Goal: Task Accomplishment & Management: Complete application form

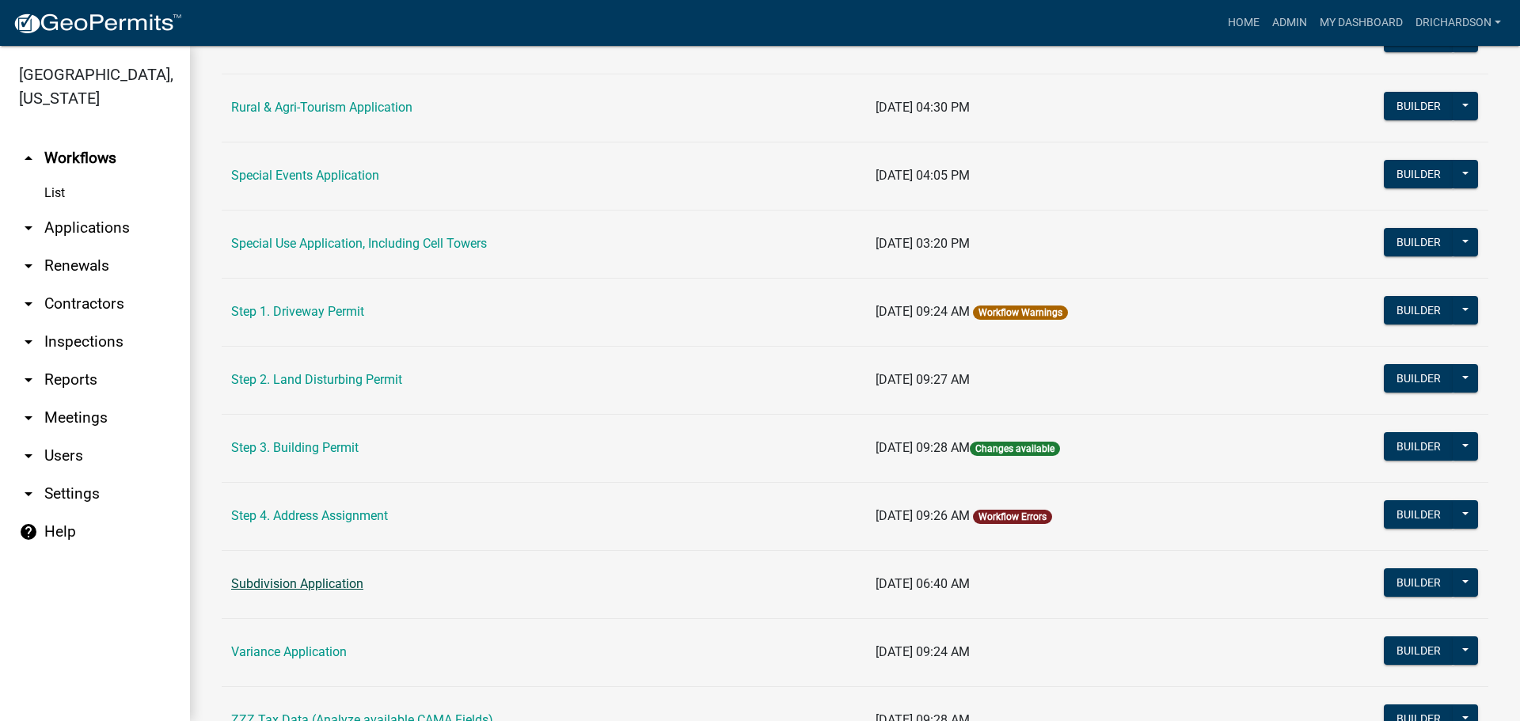
scroll to position [713, 0]
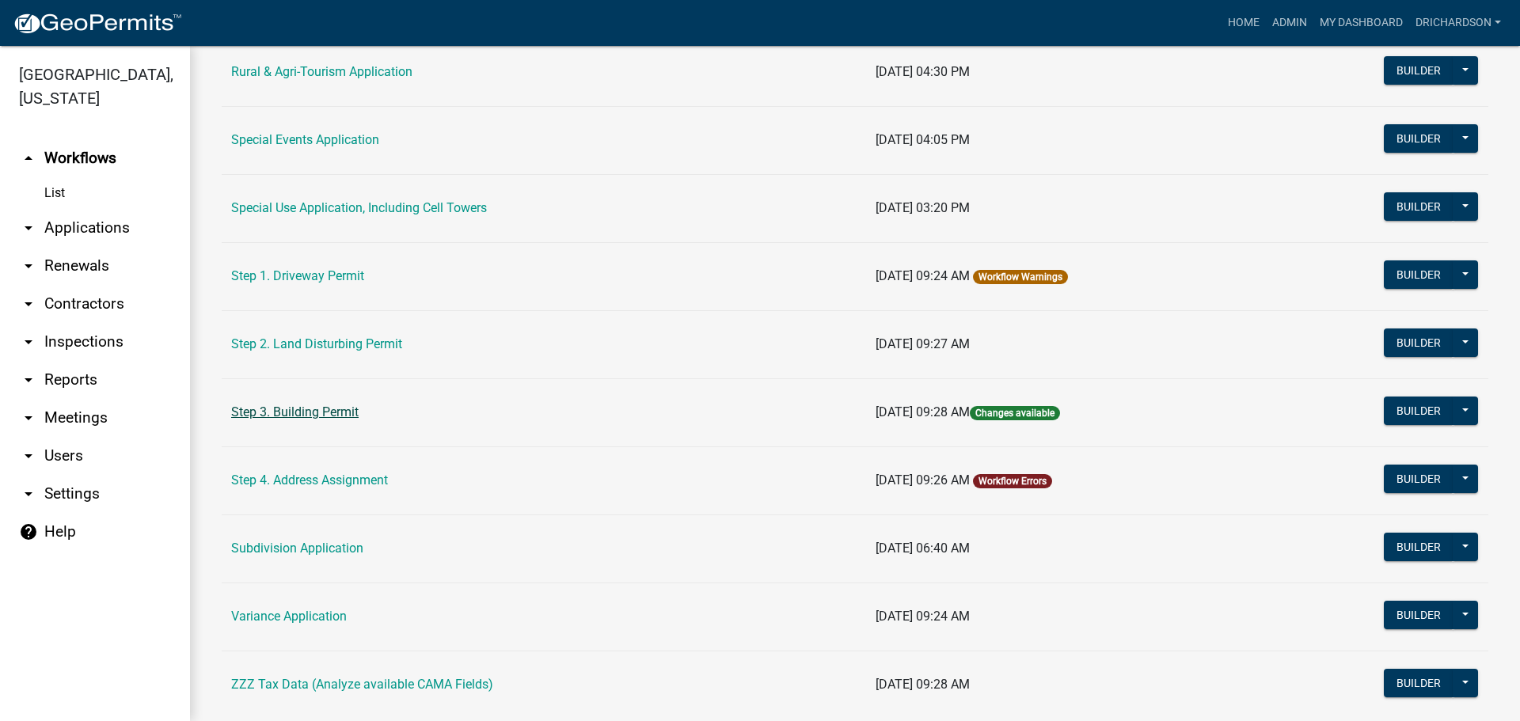
click at [300, 409] on link "Step 3. Building Permit" at bounding box center [294, 412] width 127 height 15
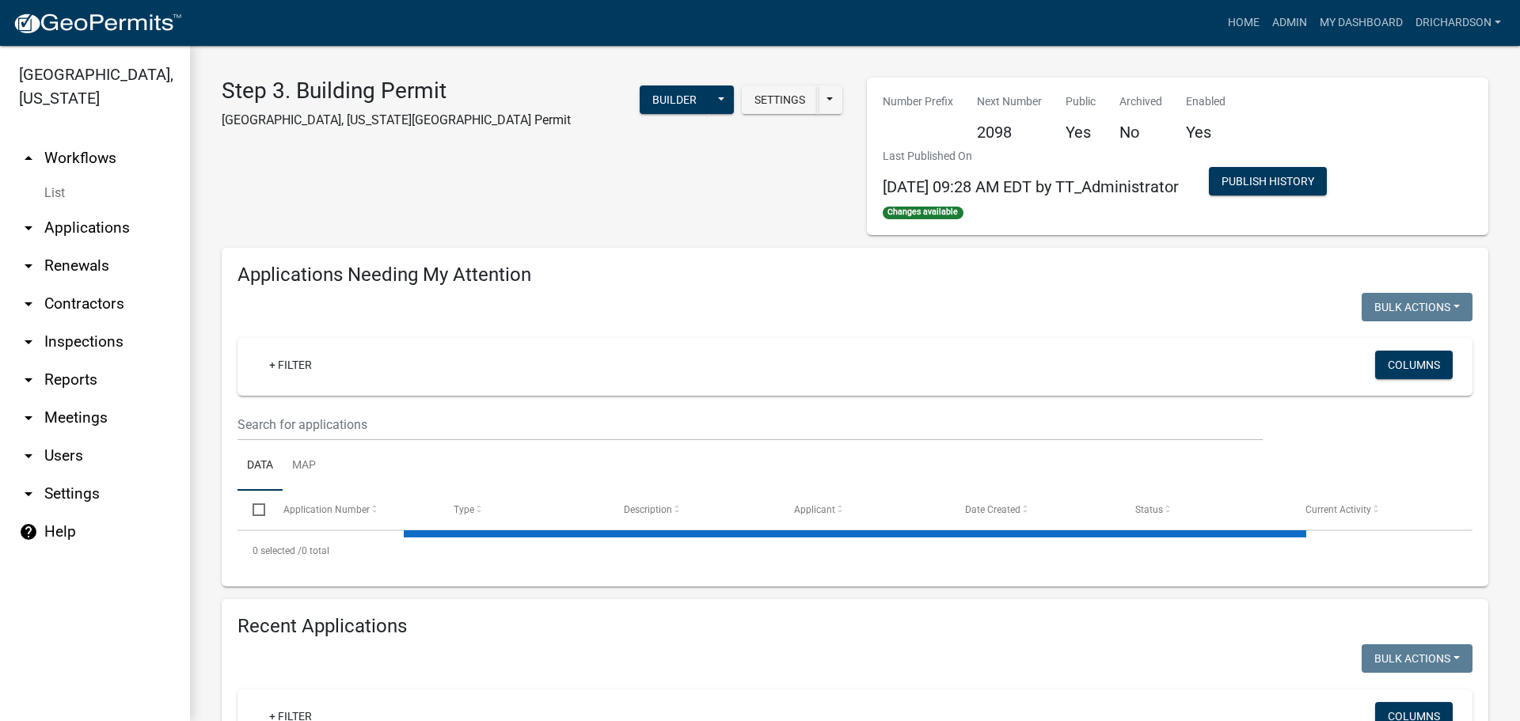
select select "1: 25"
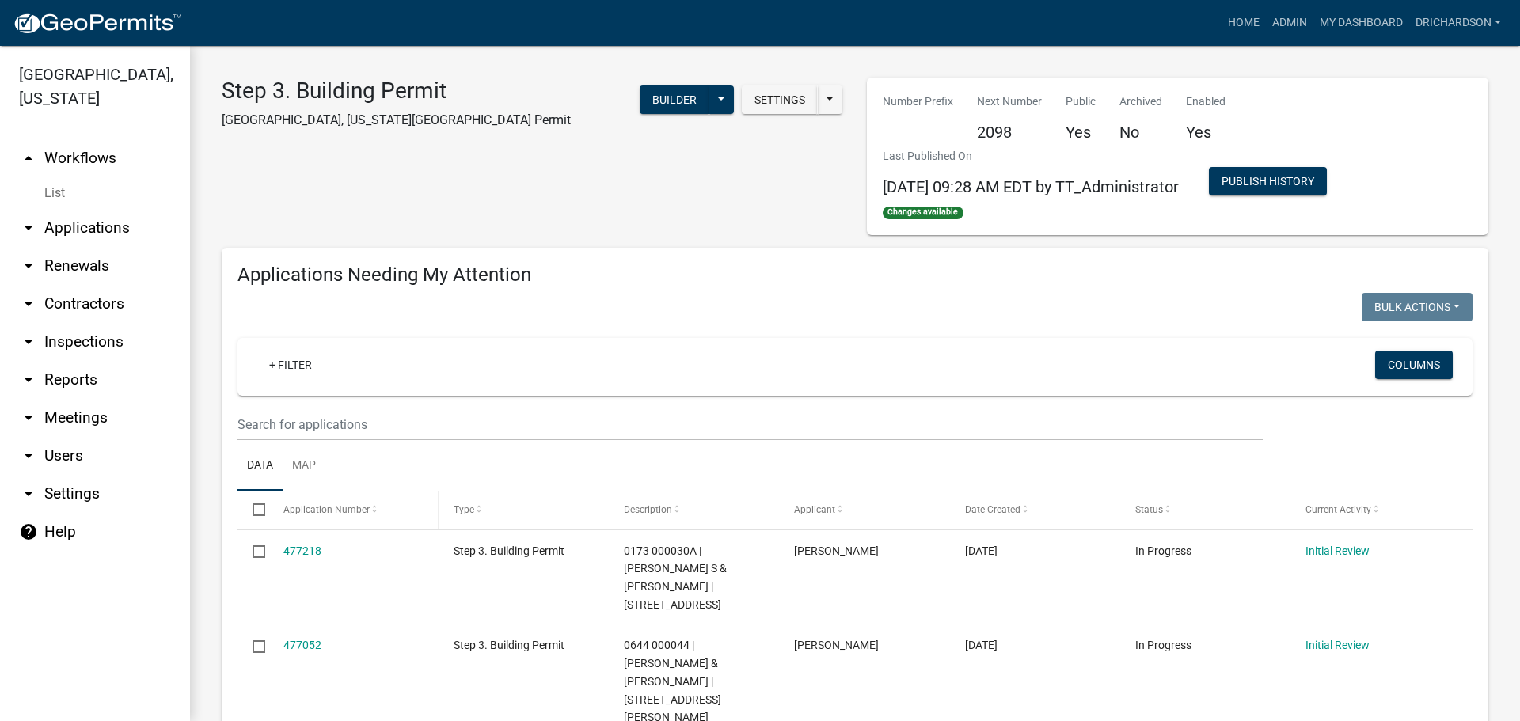
click at [357, 506] on span "Application Number" at bounding box center [327, 509] width 86 height 11
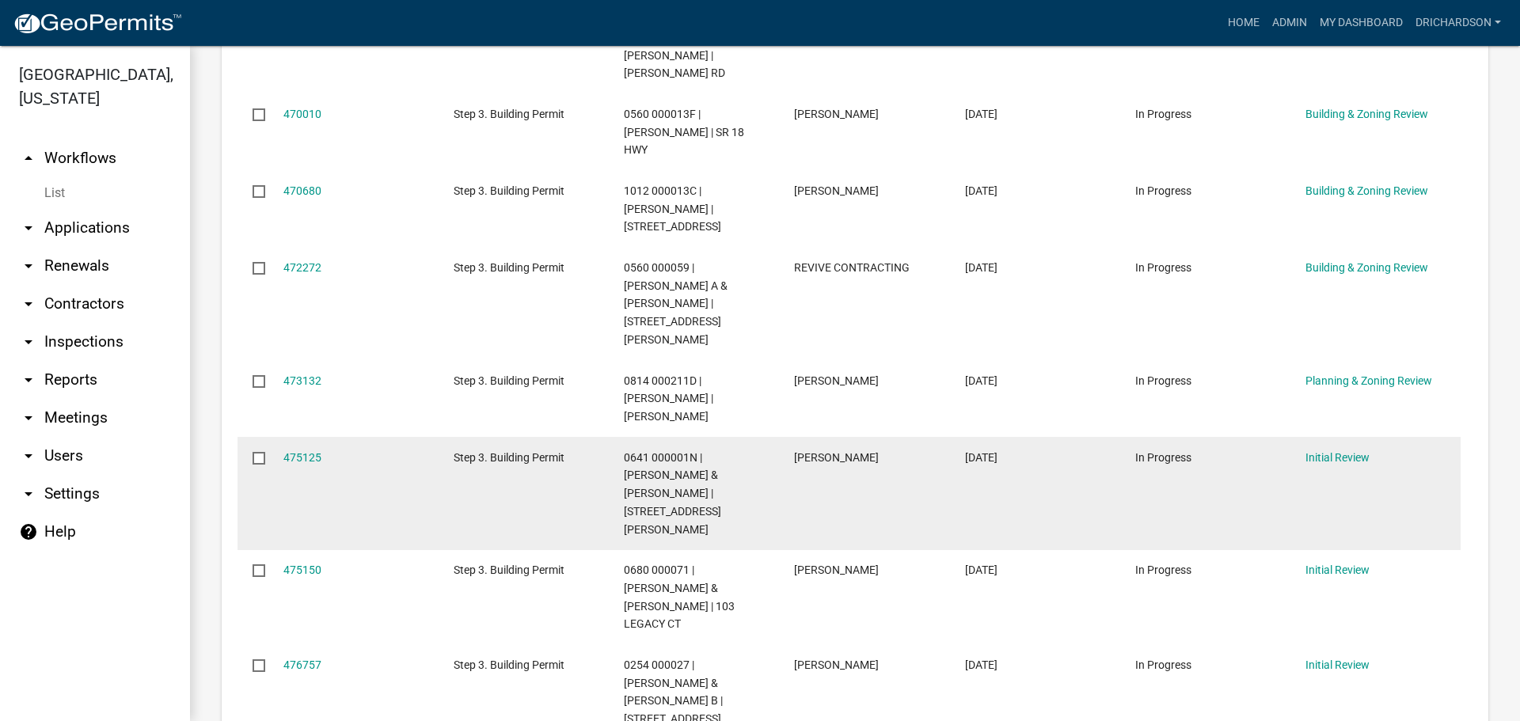
scroll to position [1425, 0]
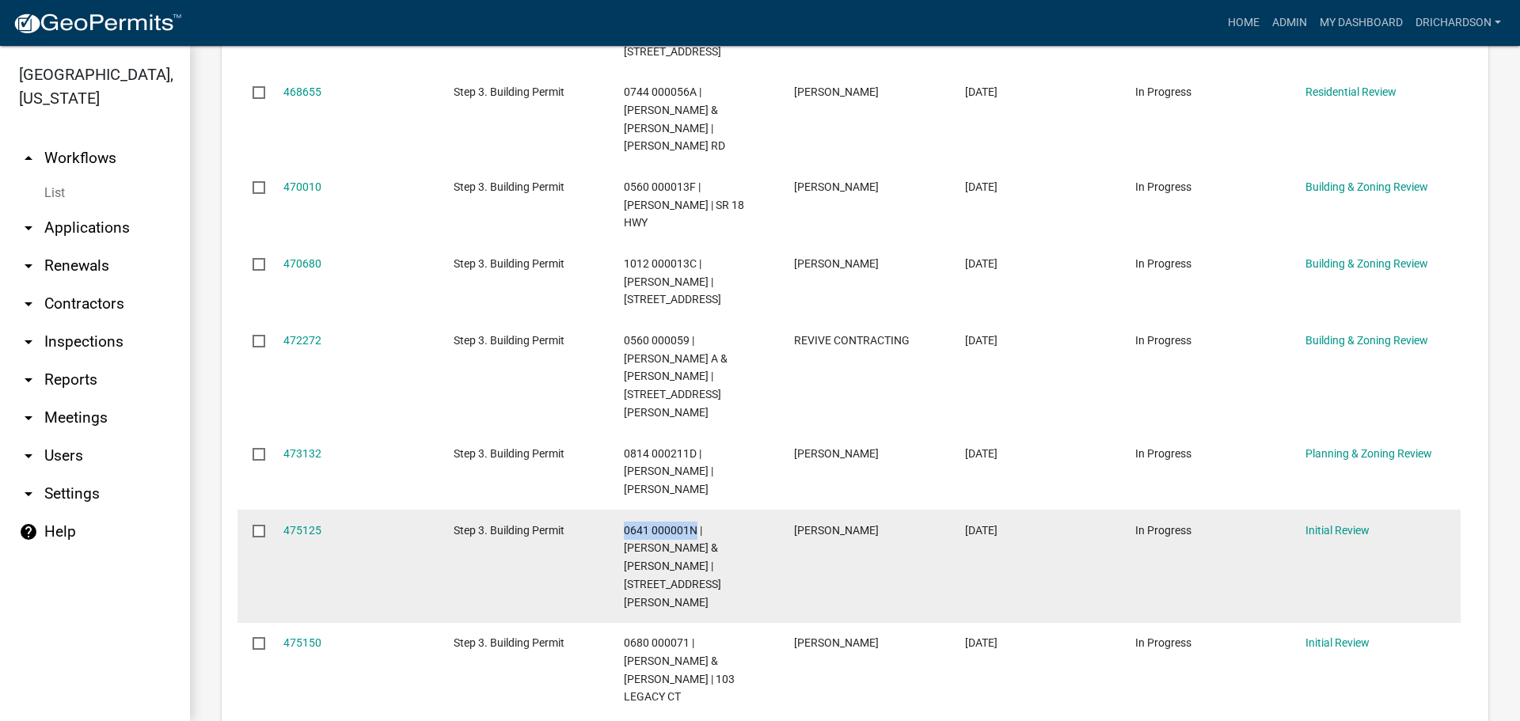
drag, startPoint x: 621, startPoint y: 331, endPoint x: 695, endPoint y: 327, distance: 74.5
click at [695, 510] on datatable-body-cell "0641 000001N | BROOKS MARK & TRACI WHITNEY BROOKS | 179 RINGER ACCESS RD" at bounding box center [694, 566] width 170 height 113
copy span "0641 000001N"
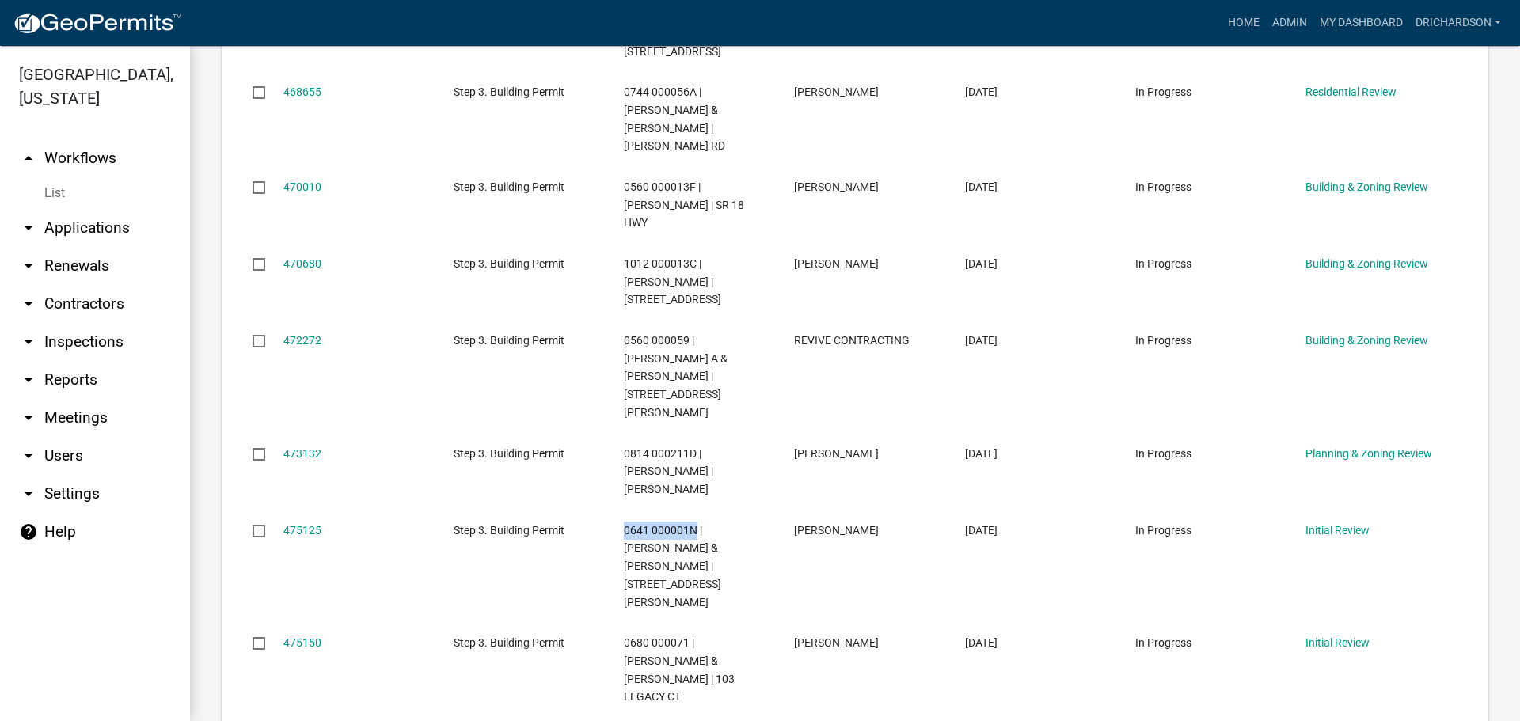
scroll to position [950, 0]
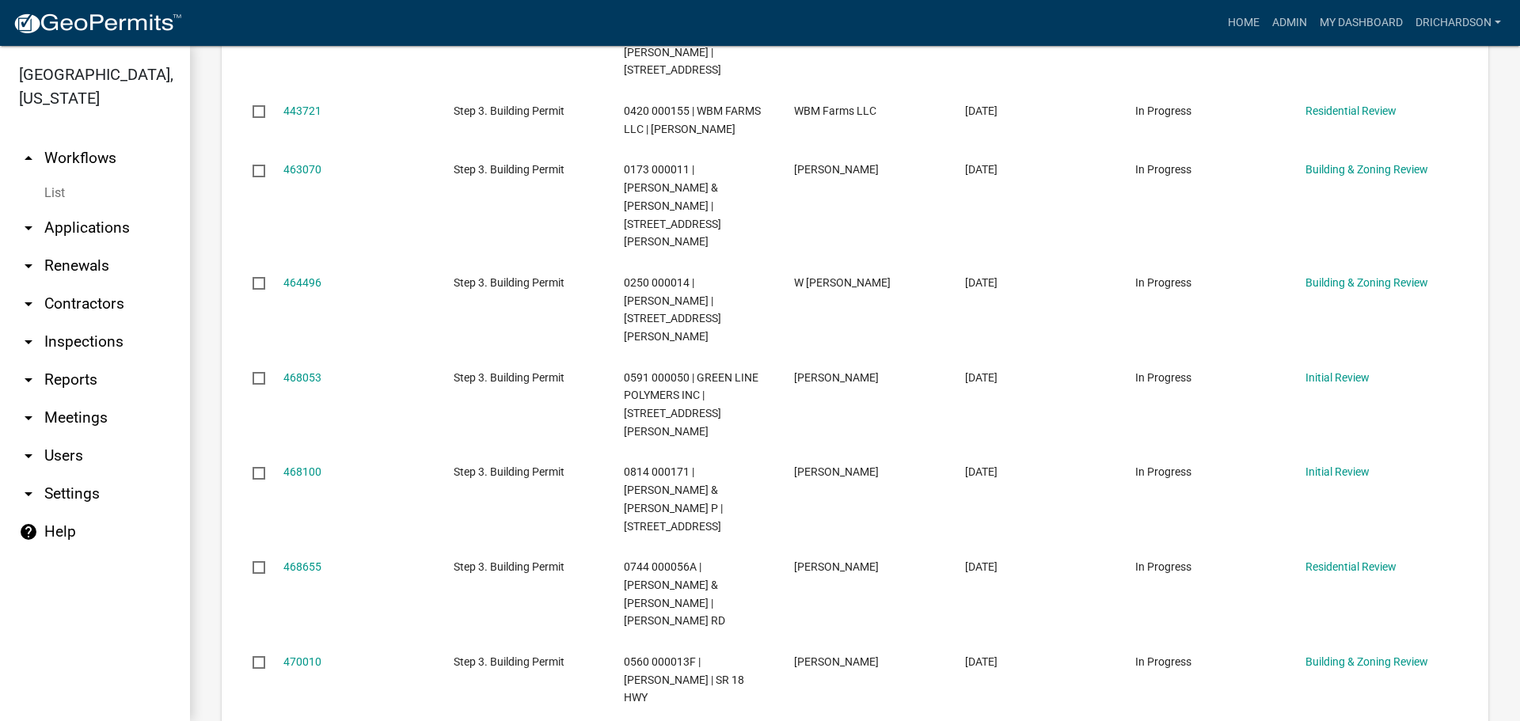
click at [94, 323] on link "arrow_drop_down Inspections" at bounding box center [95, 342] width 190 height 38
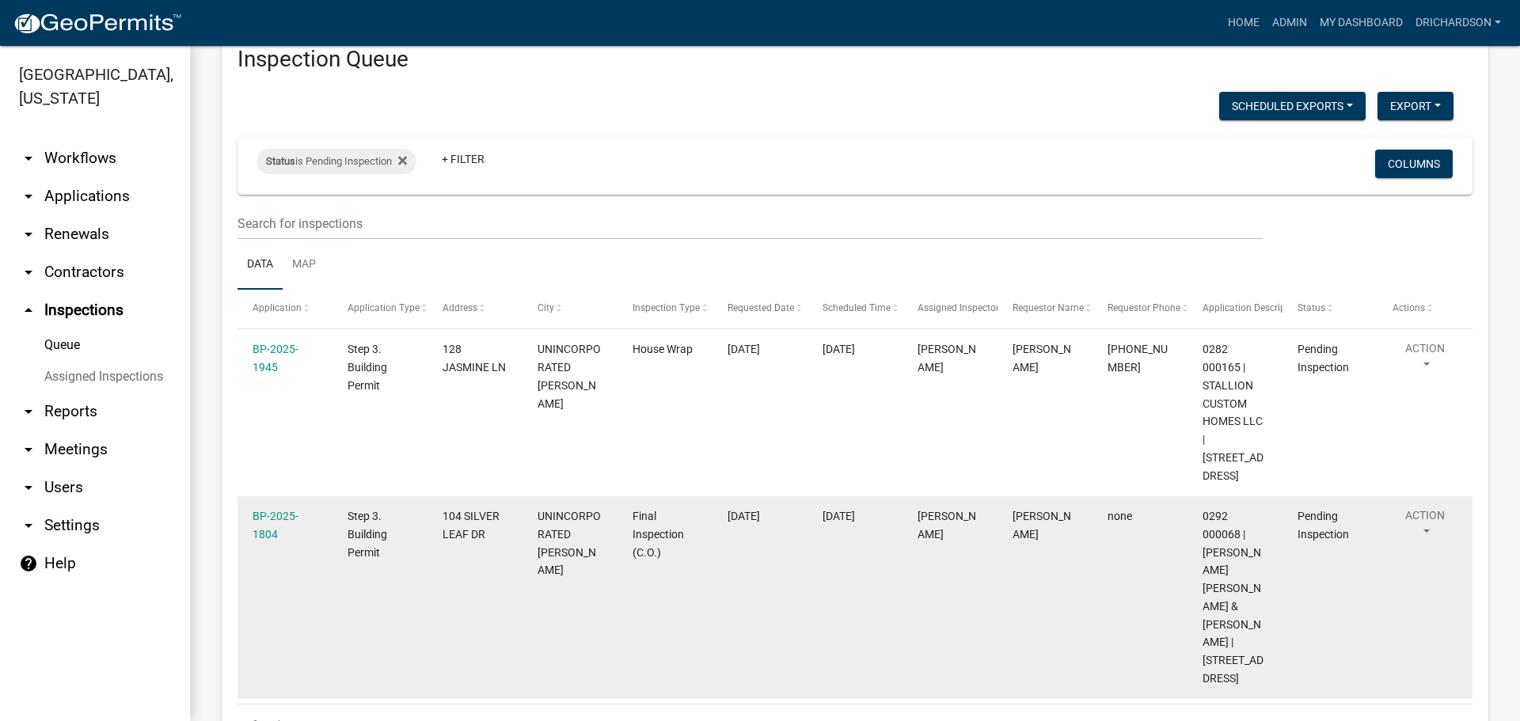
scroll to position [98, 0]
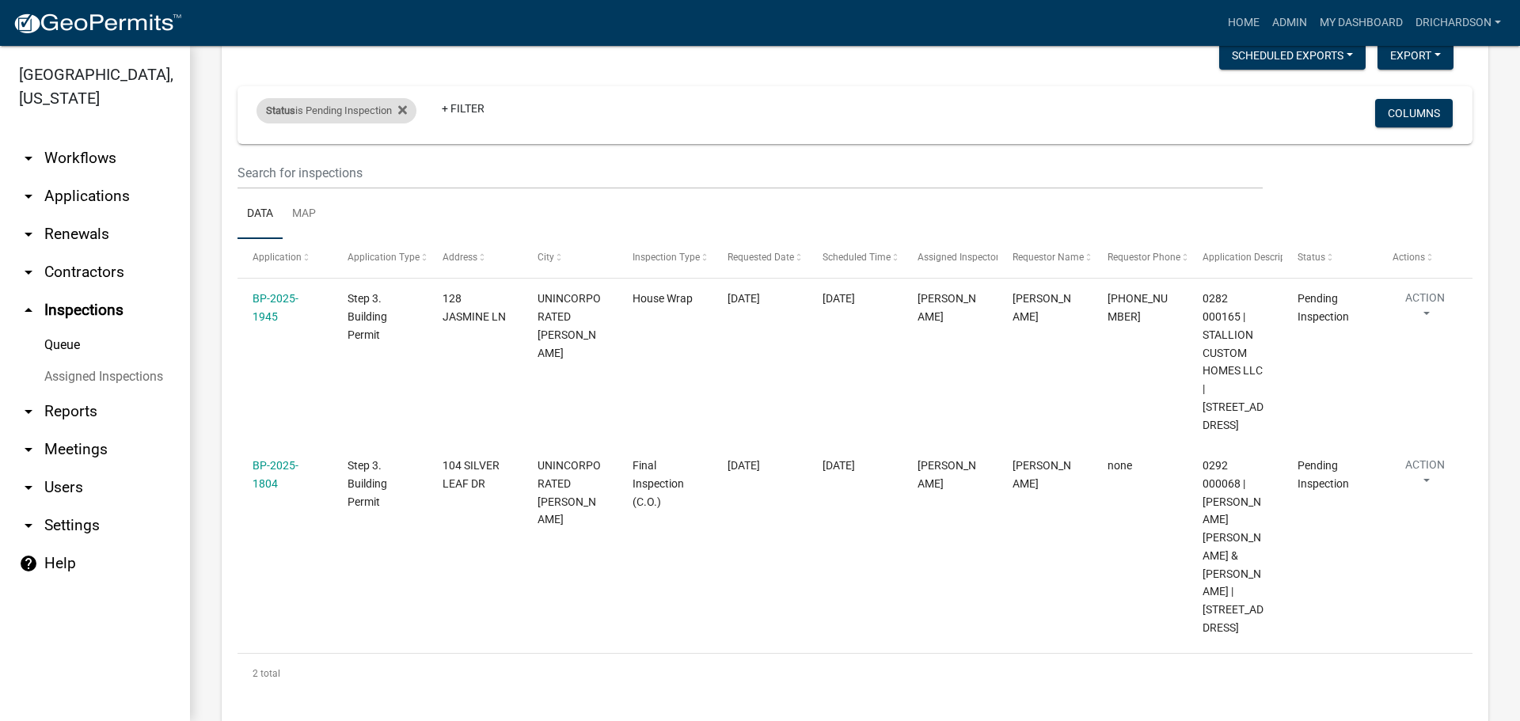
click at [336, 105] on div "Status is Pending Inspection" at bounding box center [337, 110] width 160 height 25
click at [319, 170] on select "Select an option Pending Schedule Pending Inspection Approved Denied Deleted Vo…" at bounding box center [339, 170] width 158 height 32
select select "0"
click at [260, 154] on select "Select an option Pending Schedule Pending Inspection Approved Denied Deleted Vo…" at bounding box center [339, 170] width 158 height 32
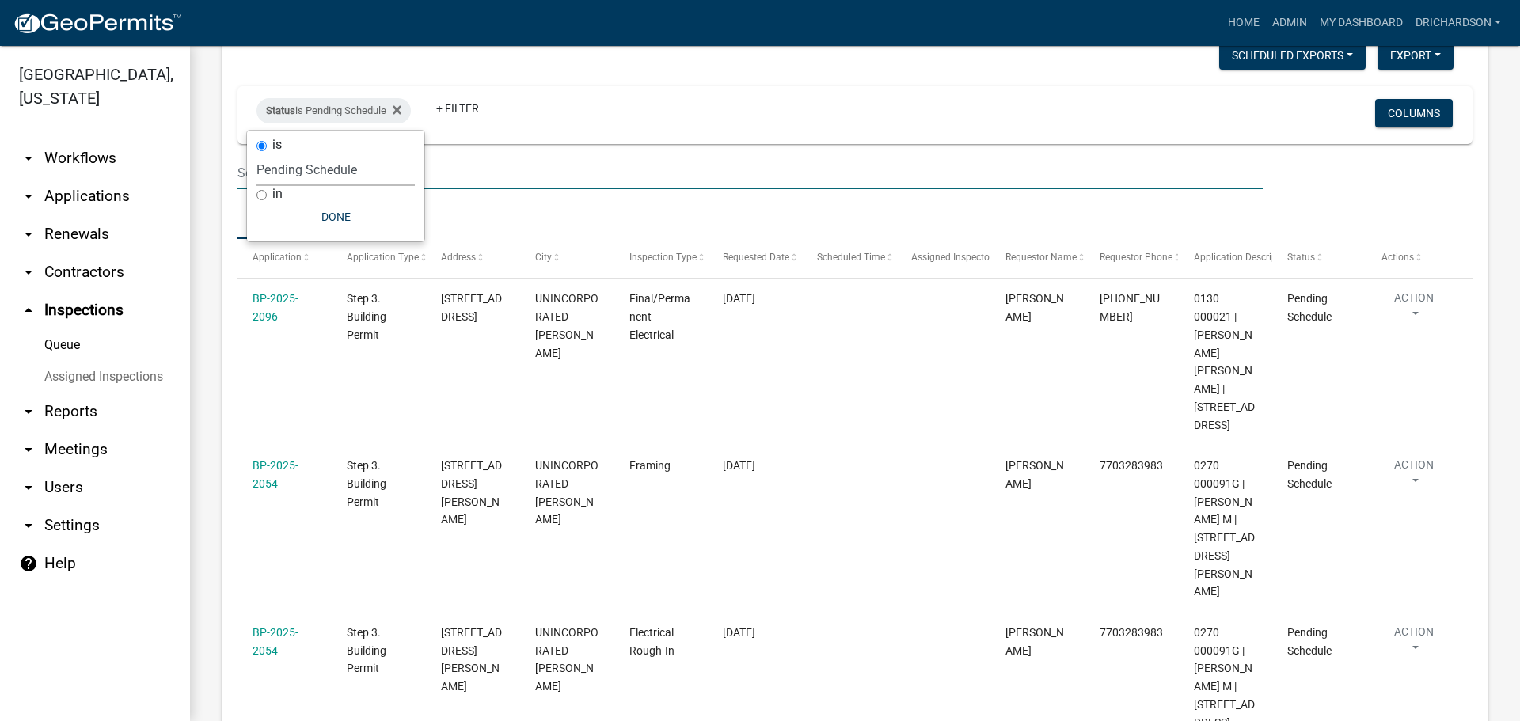
click at [592, 182] on input "text" at bounding box center [751, 173] width 1026 height 32
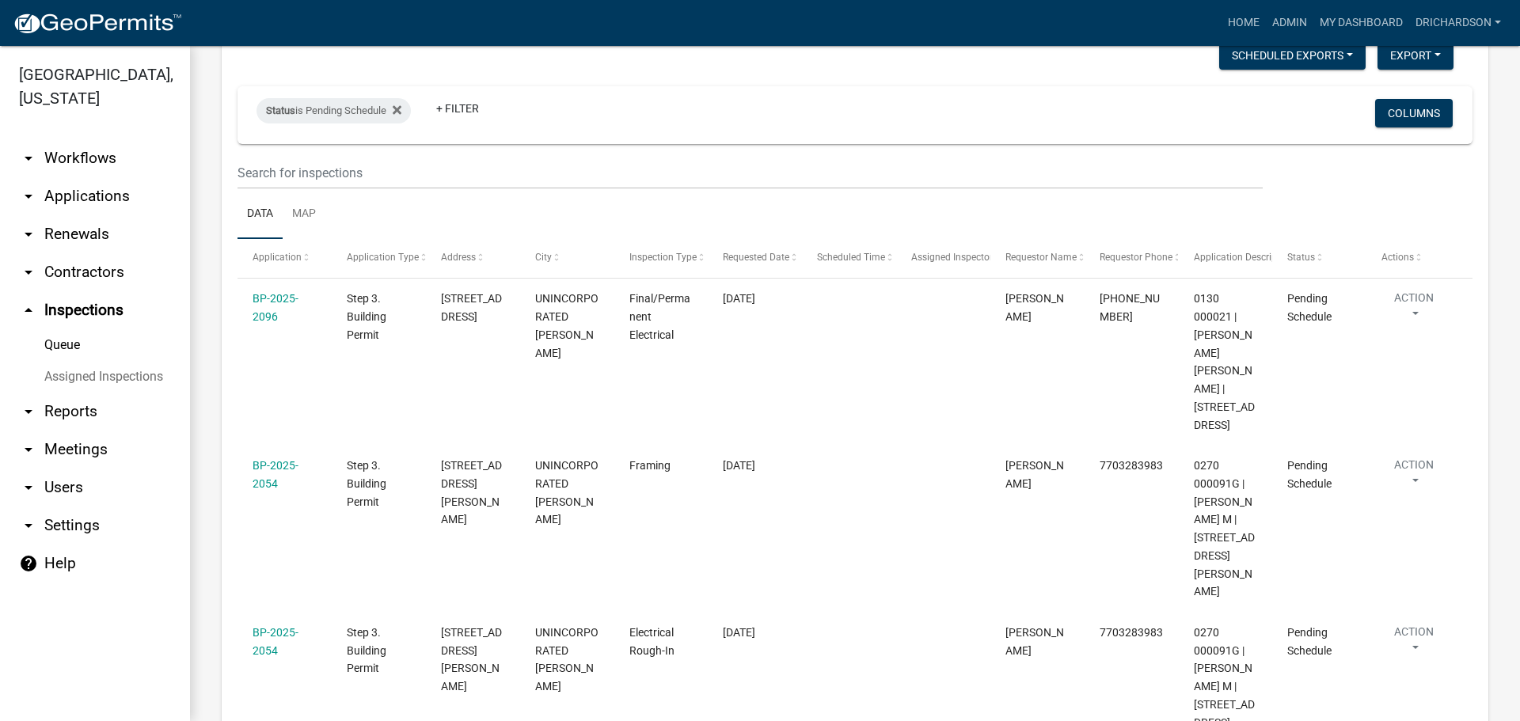
click at [557, 107] on div "Status is Pending Schedule + Filter" at bounding box center [652, 114] width 814 height 41
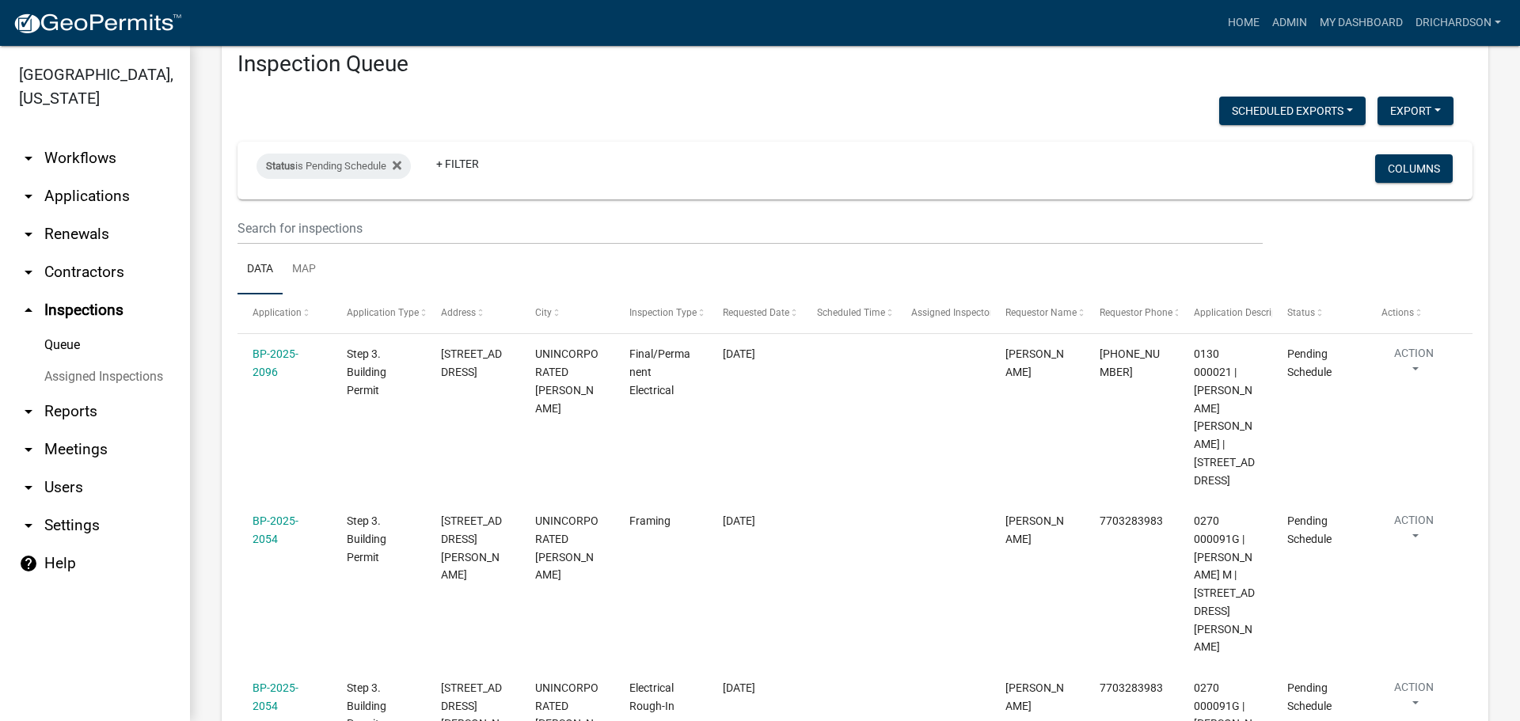
scroll to position [7, 0]
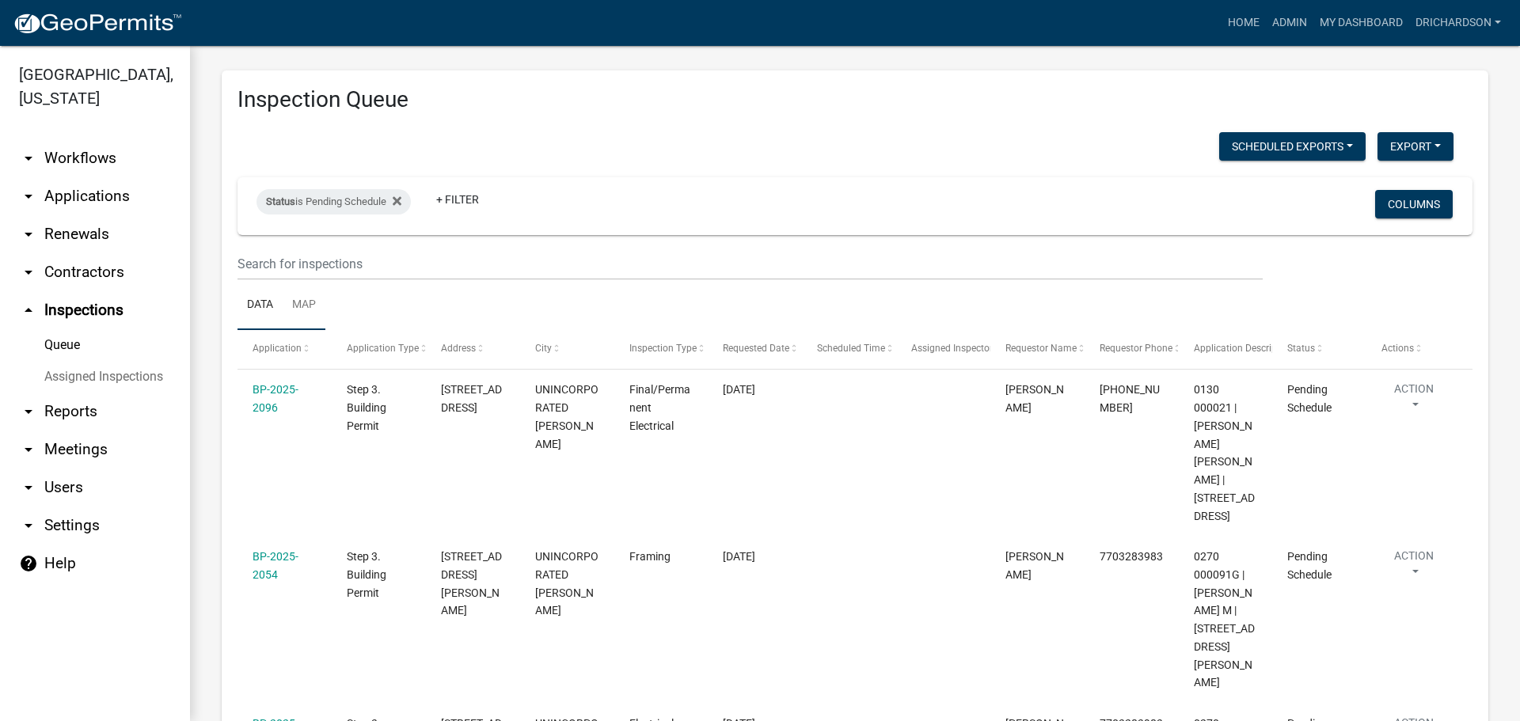
click at [290, 314] on link "Map" at bounding box center [304, 305] width 43 height 51
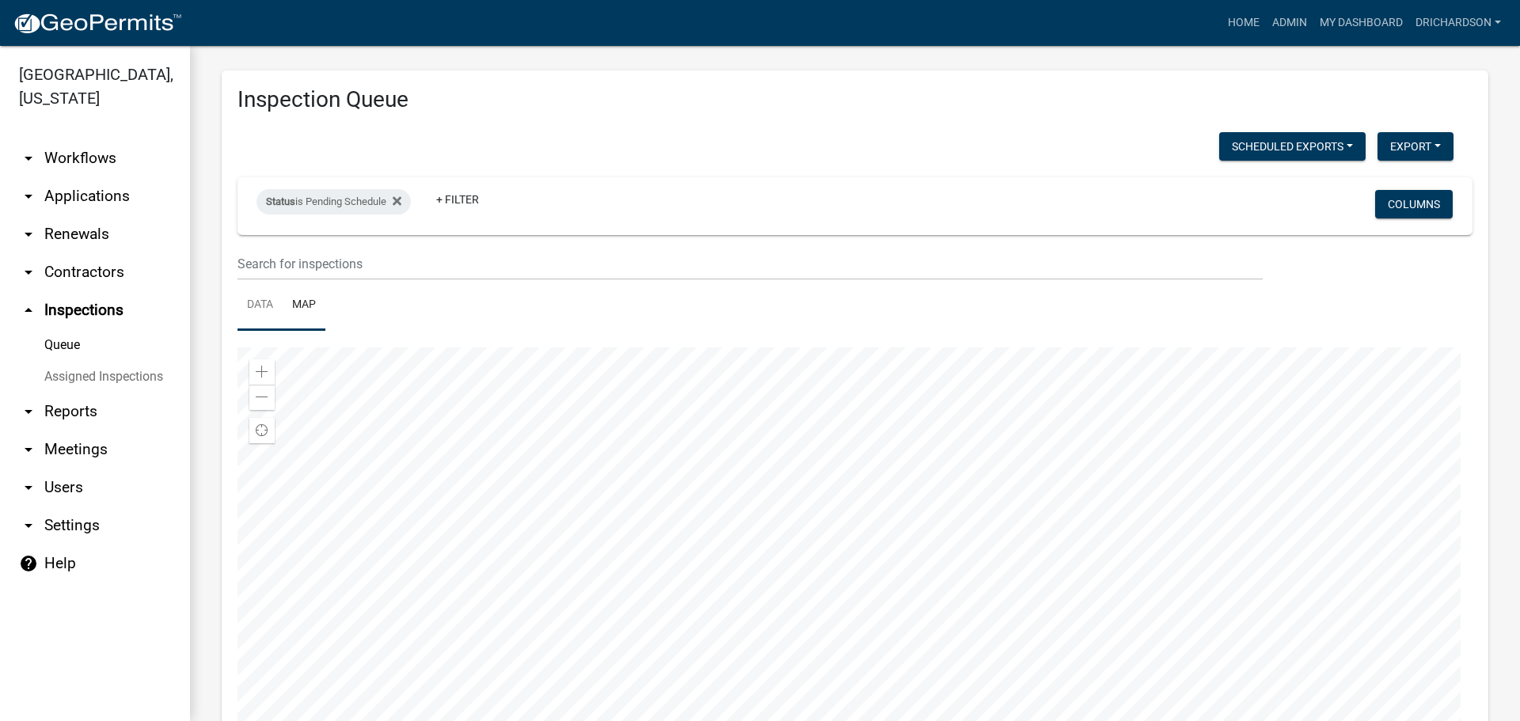
click at [266, 303] on link "Data" at bounding box center [260, 305] width 45 height 51
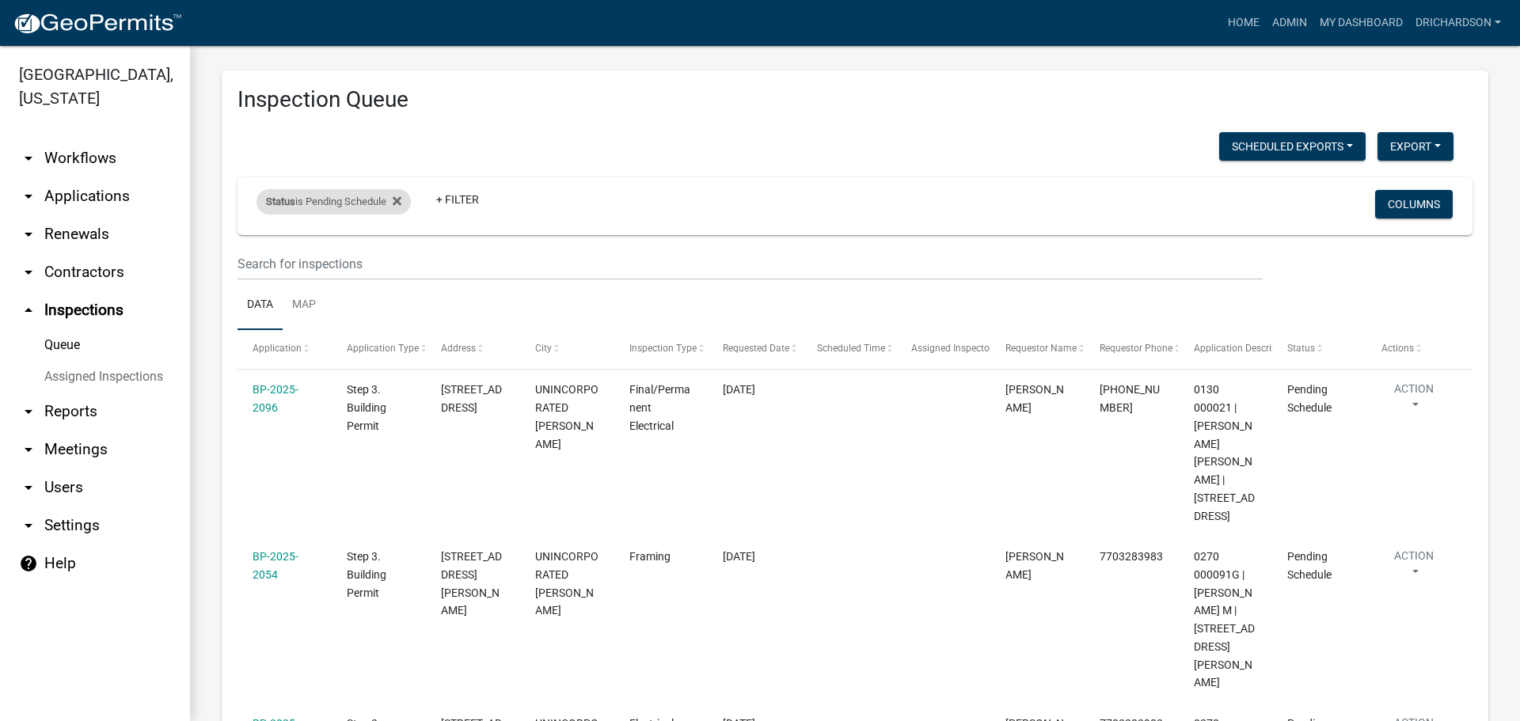
click at [319, 200] on div "Status is Pending Schedule" at bounding box center [334, 201] width 154 height 25
click at [335, 265] on select "Select an option Pending Schedule Pending Inspection Approved Denied Deleted Vo…" at bounding box center [336, 261] width 158 height 32
select select "1"
click at [260, 245] on select "Select an option Pending Schedule Pending Inspection Approved Denied Deleted Vo…" at bounding box center [336, 261] width 158 height 32
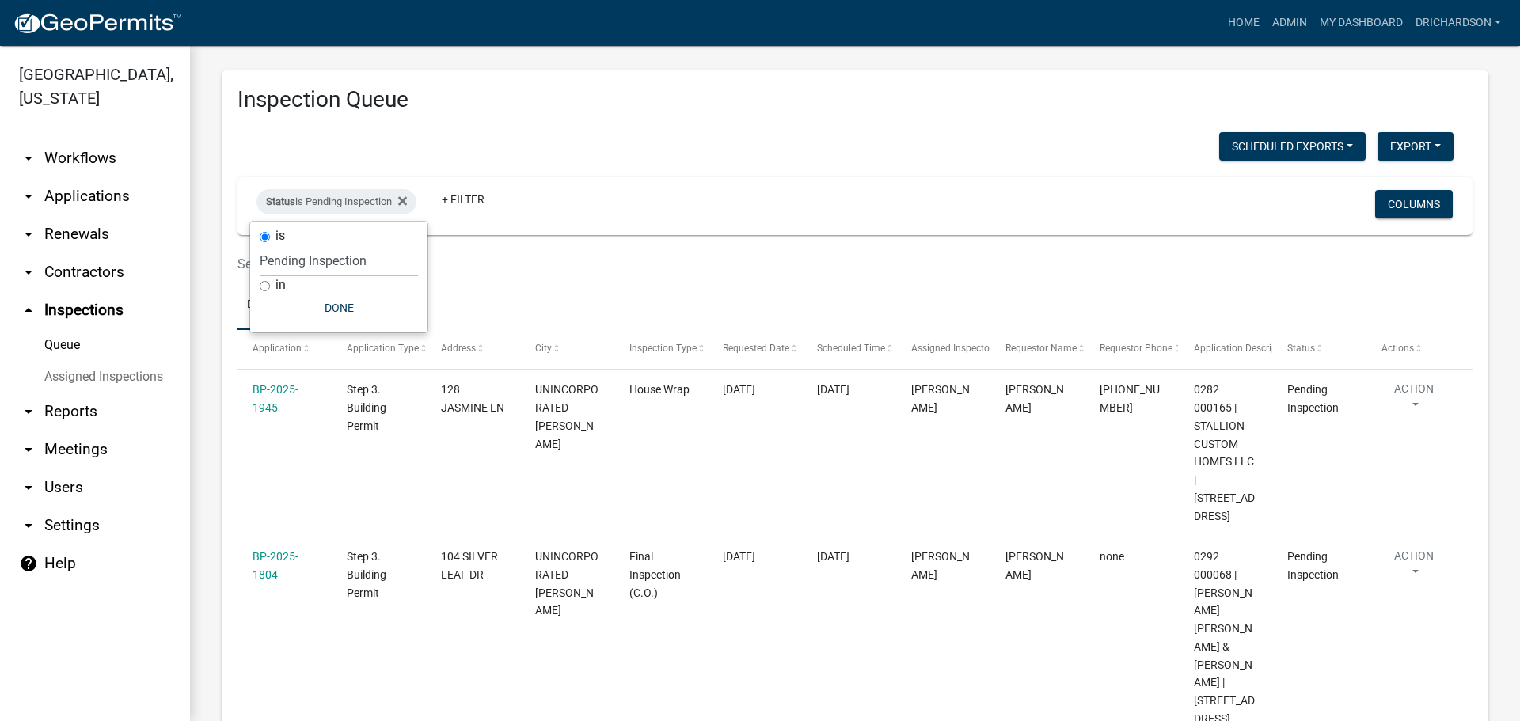
click at [546, 153] on div "Scheduled Exports + Create New Daily Inspection List Export Excel Format (.xlsx…" at bounding box center [846, 148] width 1240 height 32
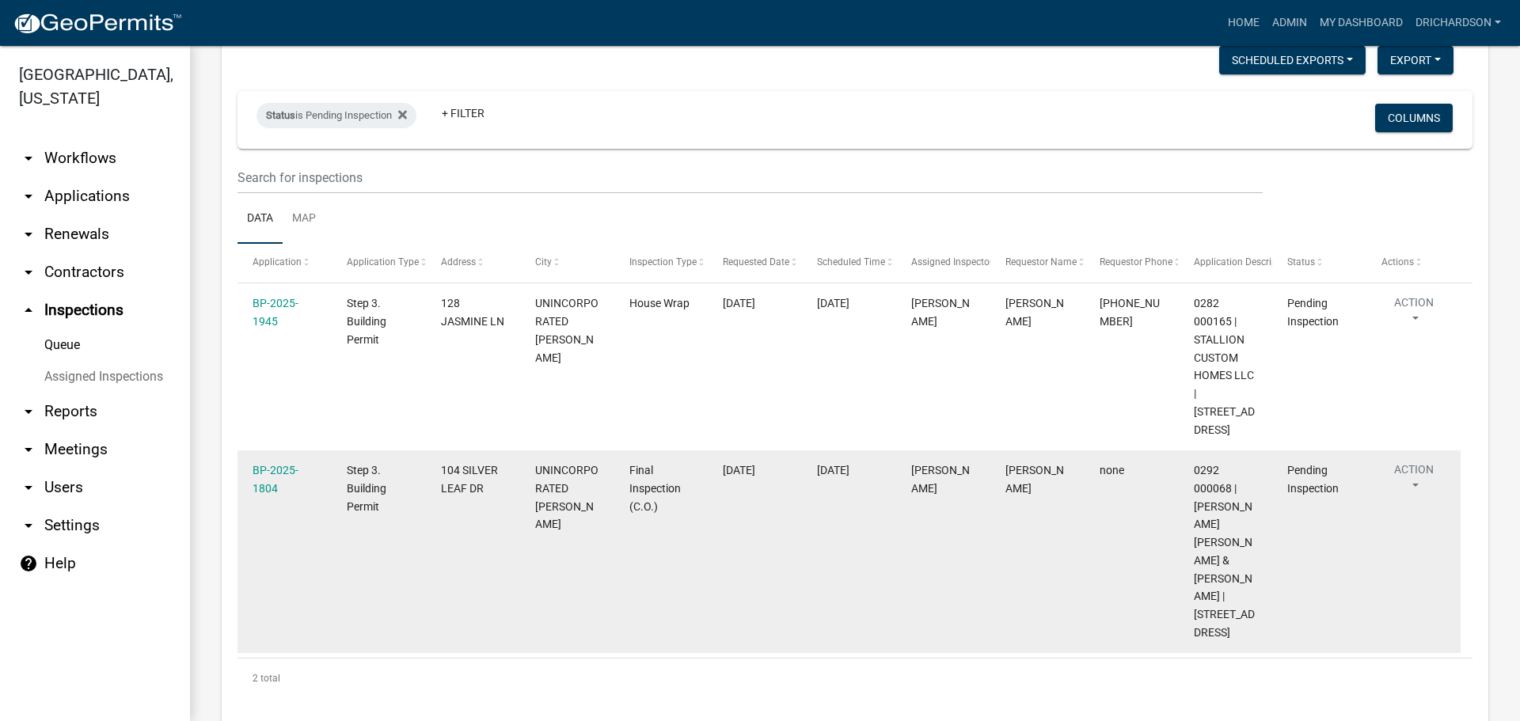
scroll to position [98, 0]
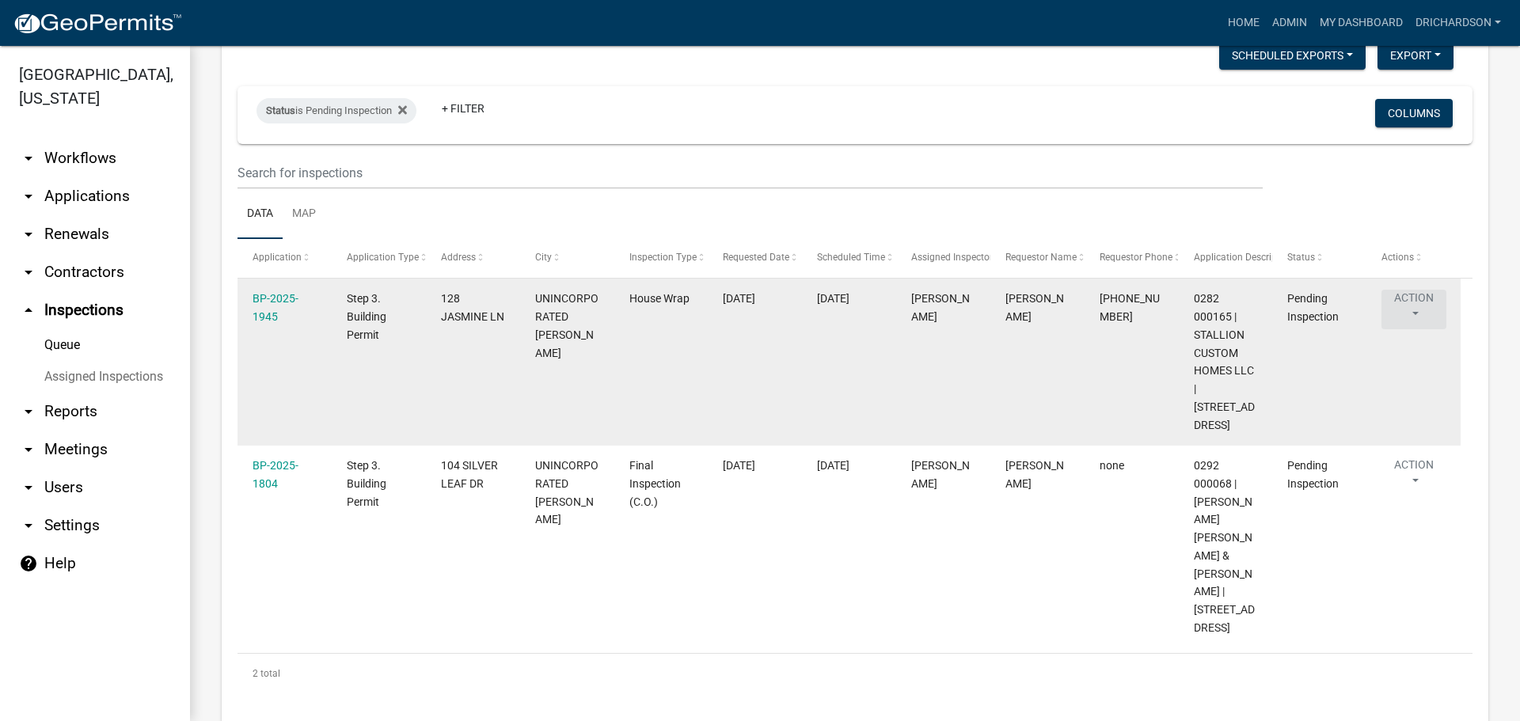
click at [1401, 306] on button "Action" at bounding box center [1414, 310] width 65 height 40
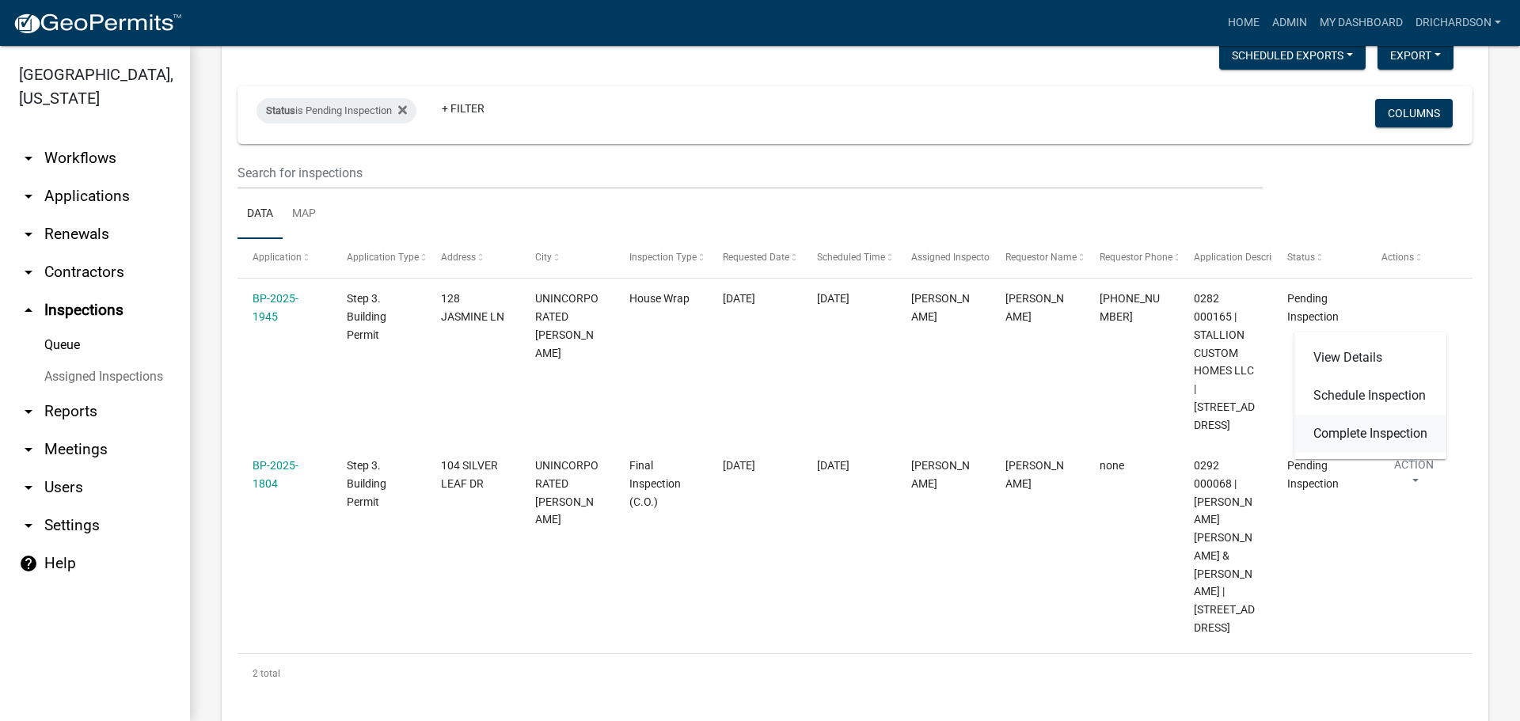
click at [1372, 428] on link "Complete Inspection" at bounding box center [1371, 434] width 152 height 38
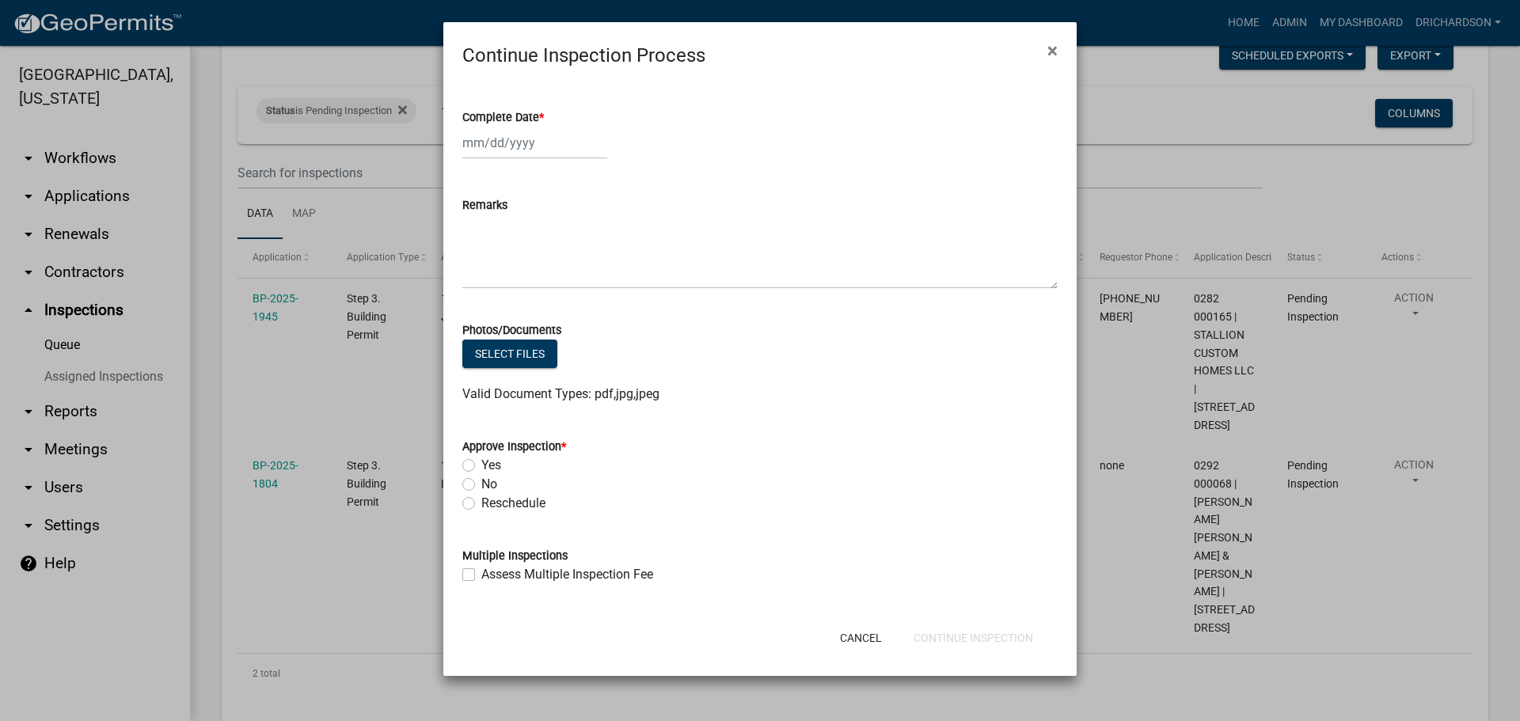
click at [512, 151] on div at bounding box center [534, 143] width 145 height 32
select select "9"
select select "2025"
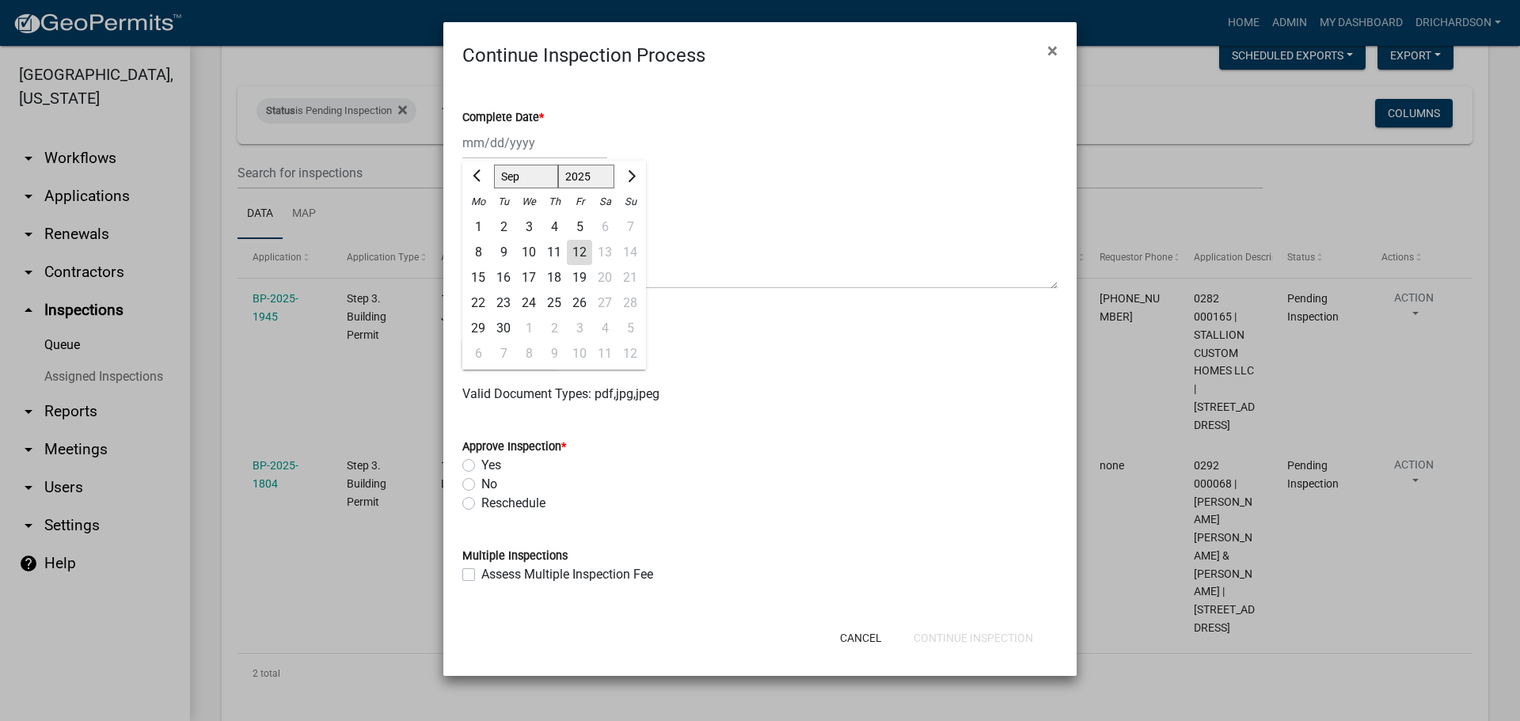
click at [580, 246] on div "12" at bounding box center [579, 252] width 25 height 25
type input "09/12/2025"
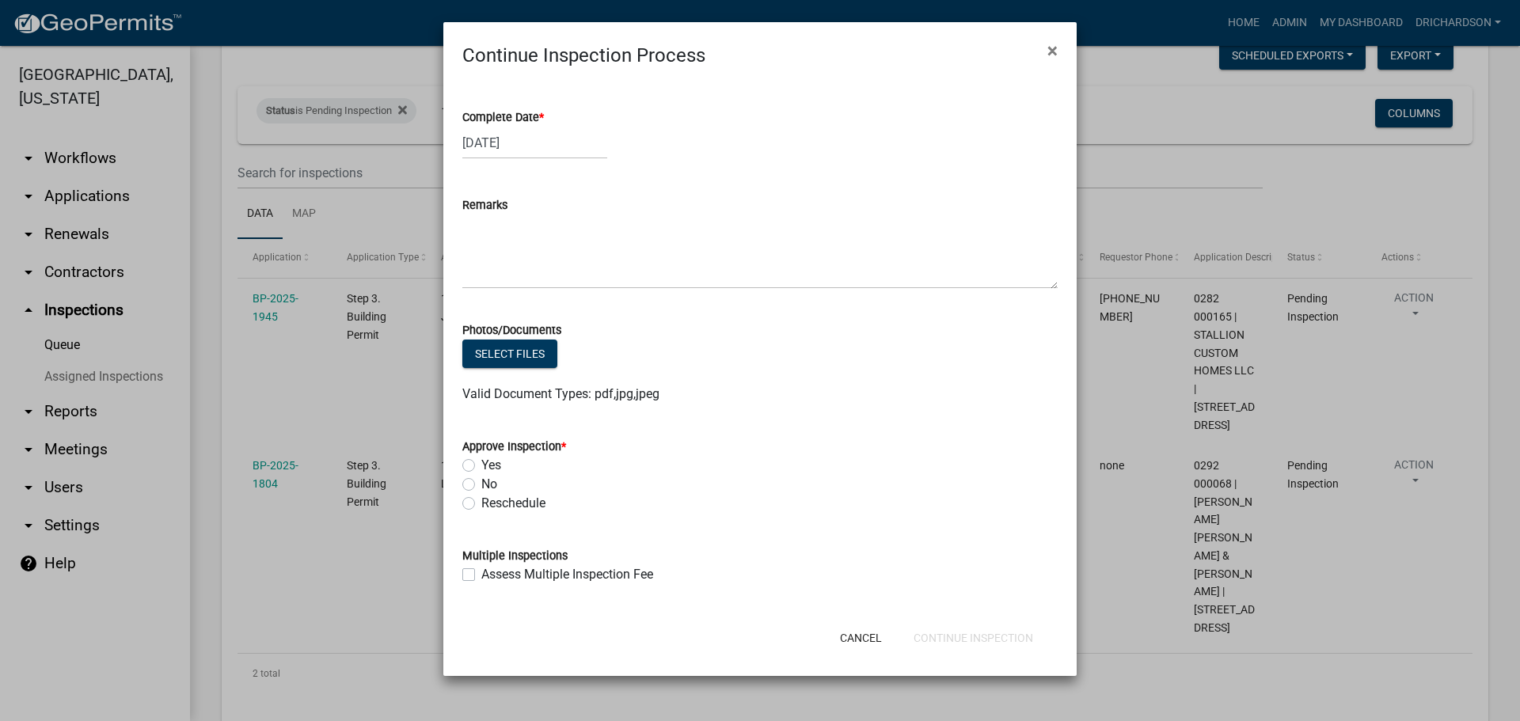
click at [481, 467] on label "Yes" at bounding box center [491, 465] width 20 height 19
click at [481, 466] on input "Yes" at bounding box center [486, 461] width 10 height 10
radio input "true"
click at [1014, 636] on button "Continue Inspection" at bounding box center [973, 638] width 145 height 29
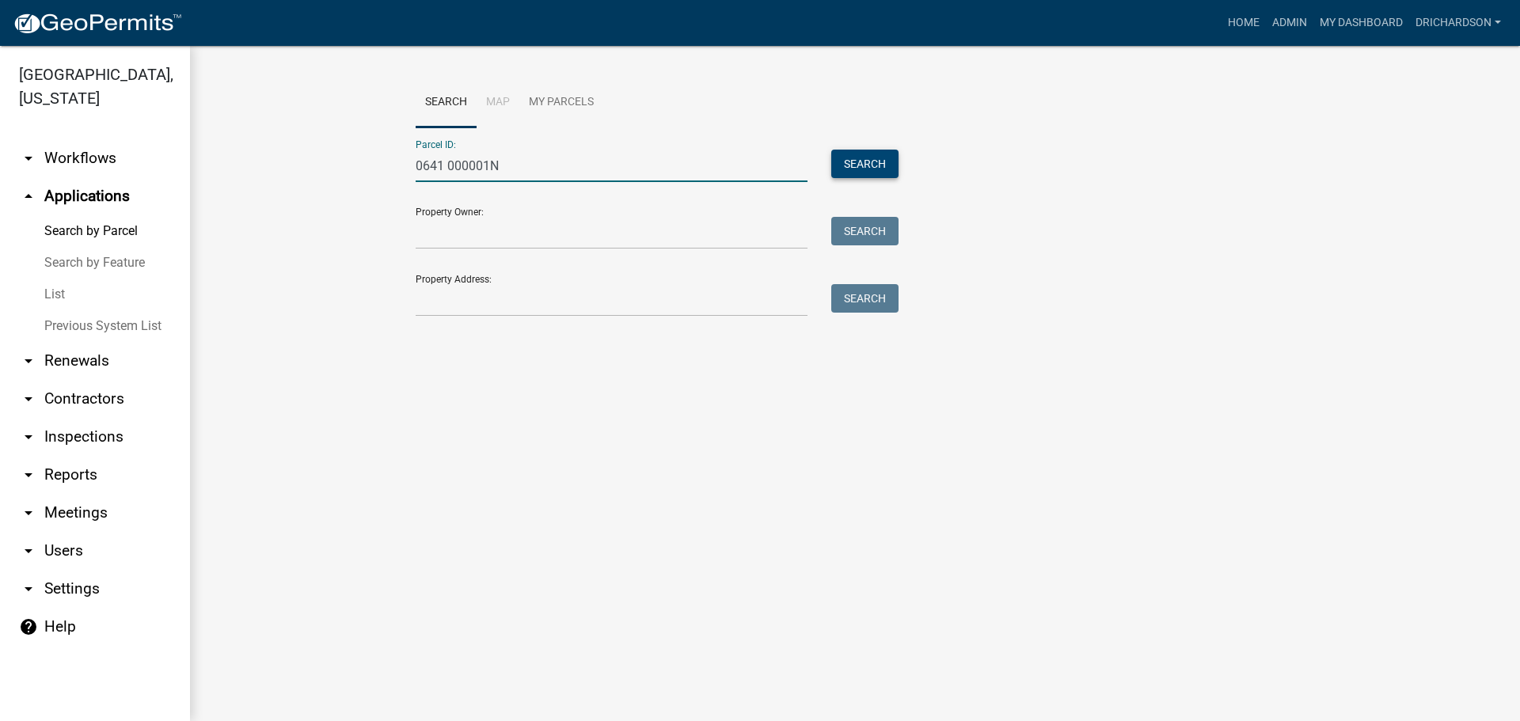
type input "0641 000001N"
click at [875, 166] on button "Search" at bounding box center [865, 164] width 67 height 29
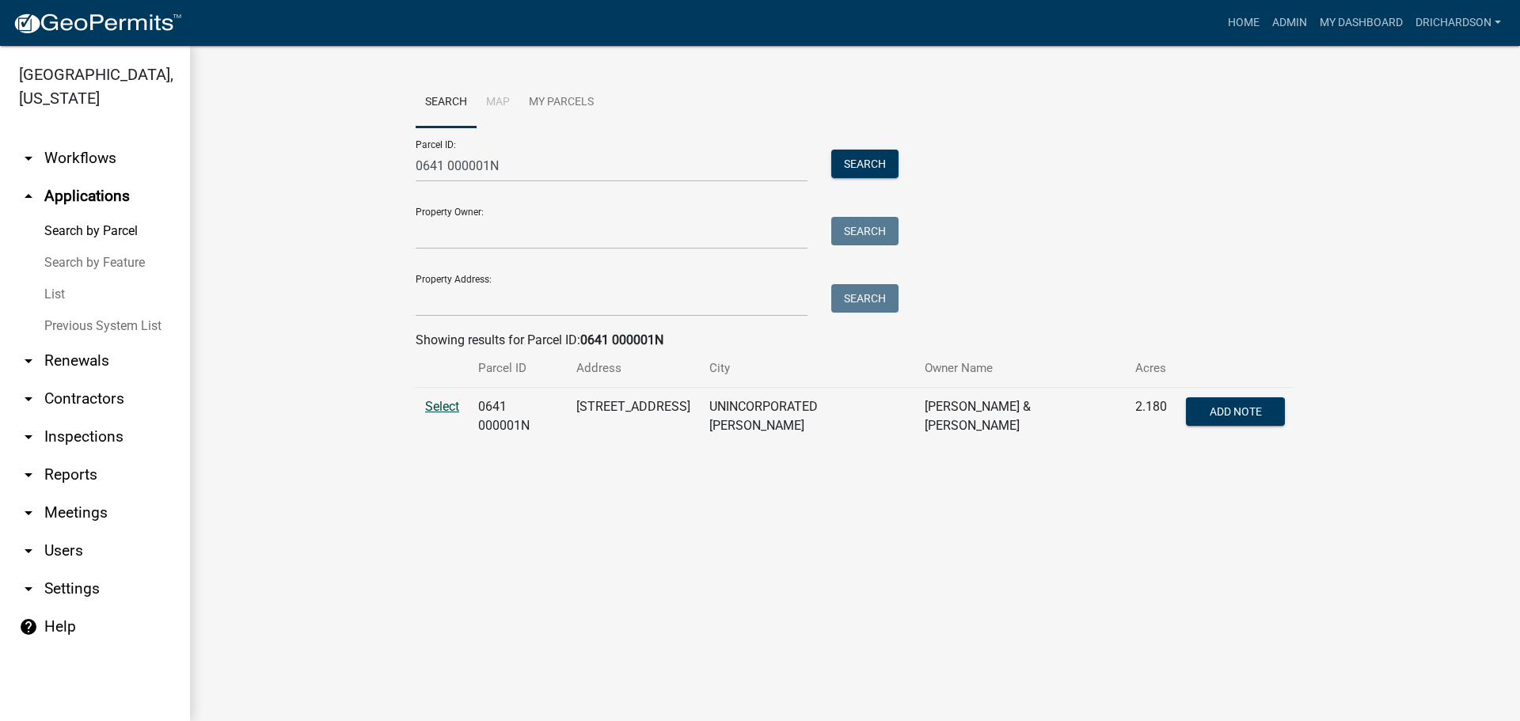
click at [431, 406] on span "Select" at bounding box center [442, 406] width 34 height 15
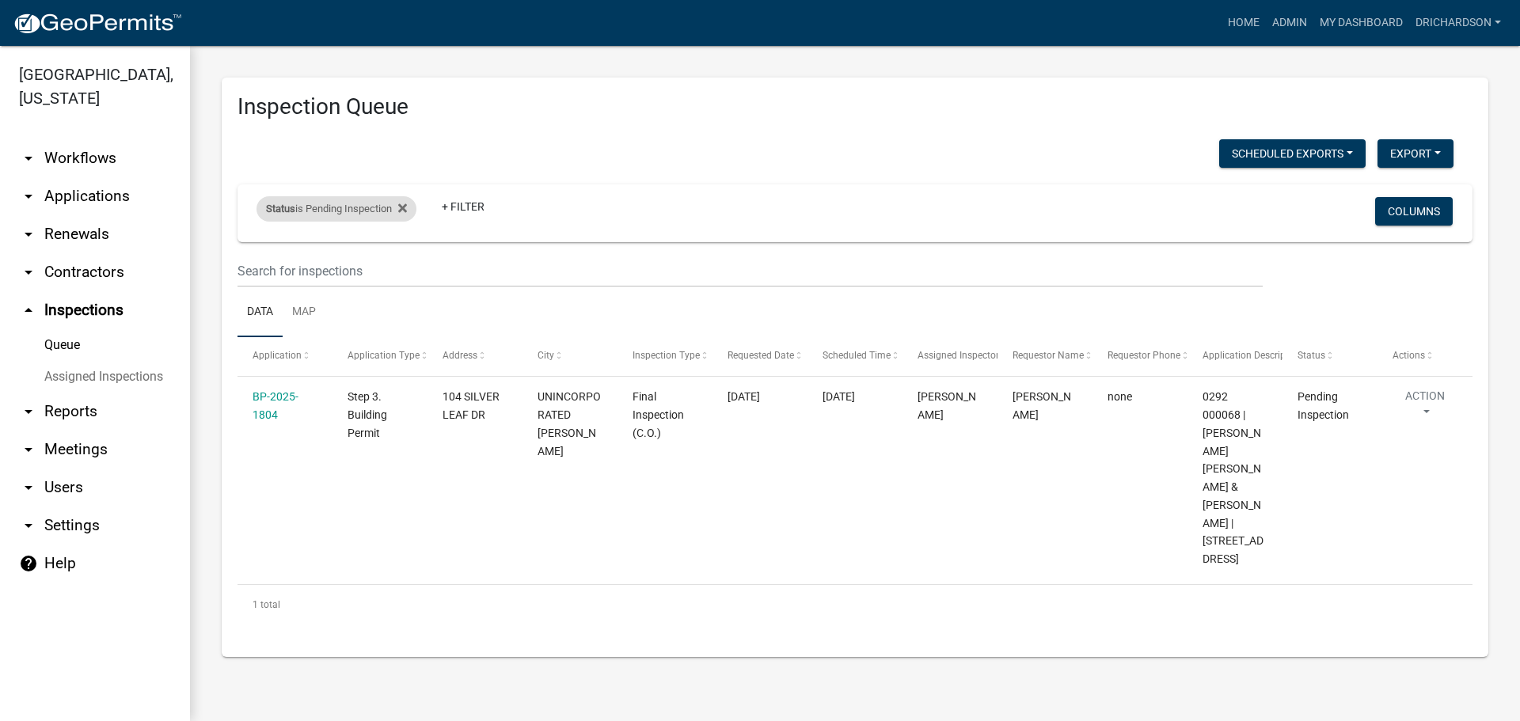
click at [365, 204] on div "Status is Pending Inspection" at bounding box center [337, 208] width 160 height 25
click at [345, 269] on select "Select an option Pending Schedule Pending Inspection Approved Denied Deleted Vo…" at bounding box center [339, 268] width 158 height 32
select select "0"
click at [260, 252] on select "Select an option Pending Schedule Pending Inspection Approved Denied Deleted Vo…" at bounding box center [339, 268] width 158 height 32
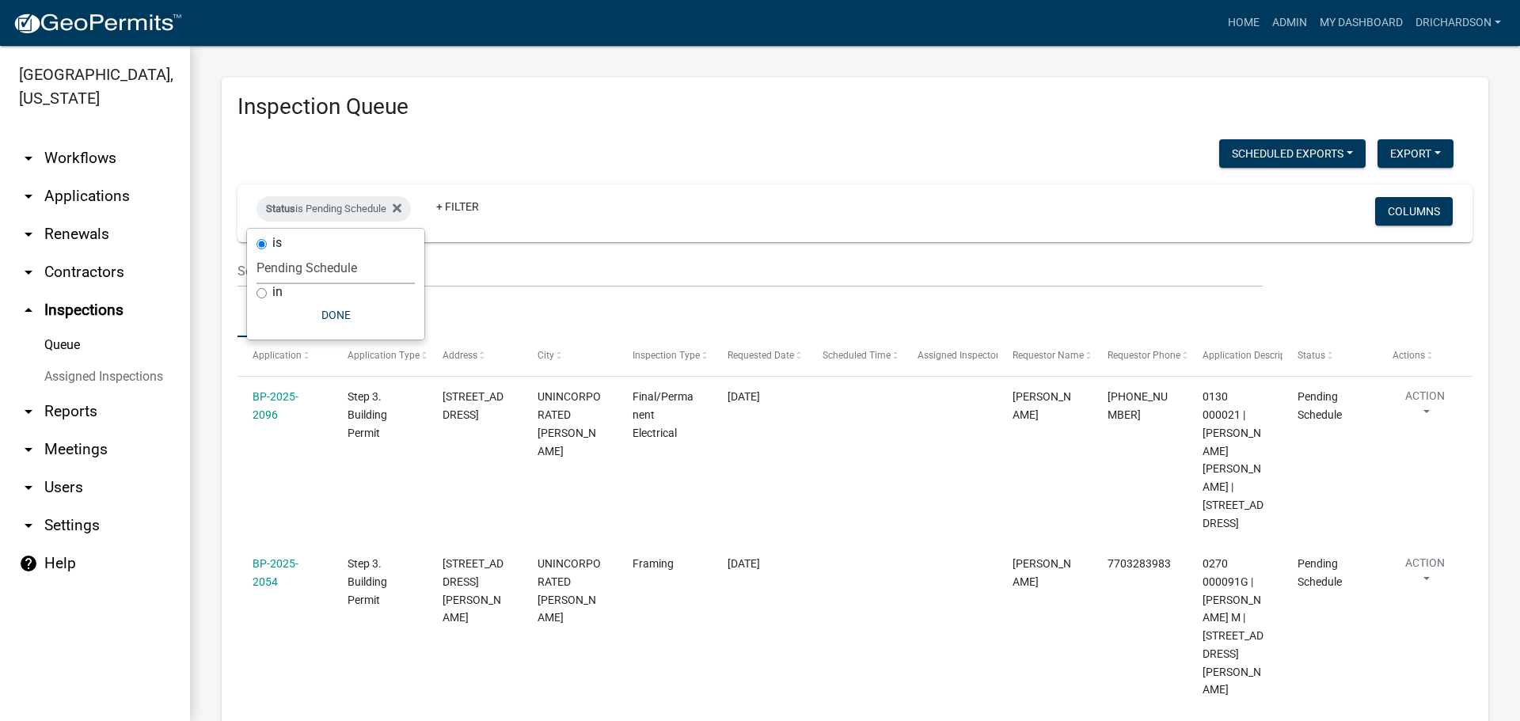
click at [489, 310] on ul "Data Map" at bounding box center [855, 312] width 1235 height 50
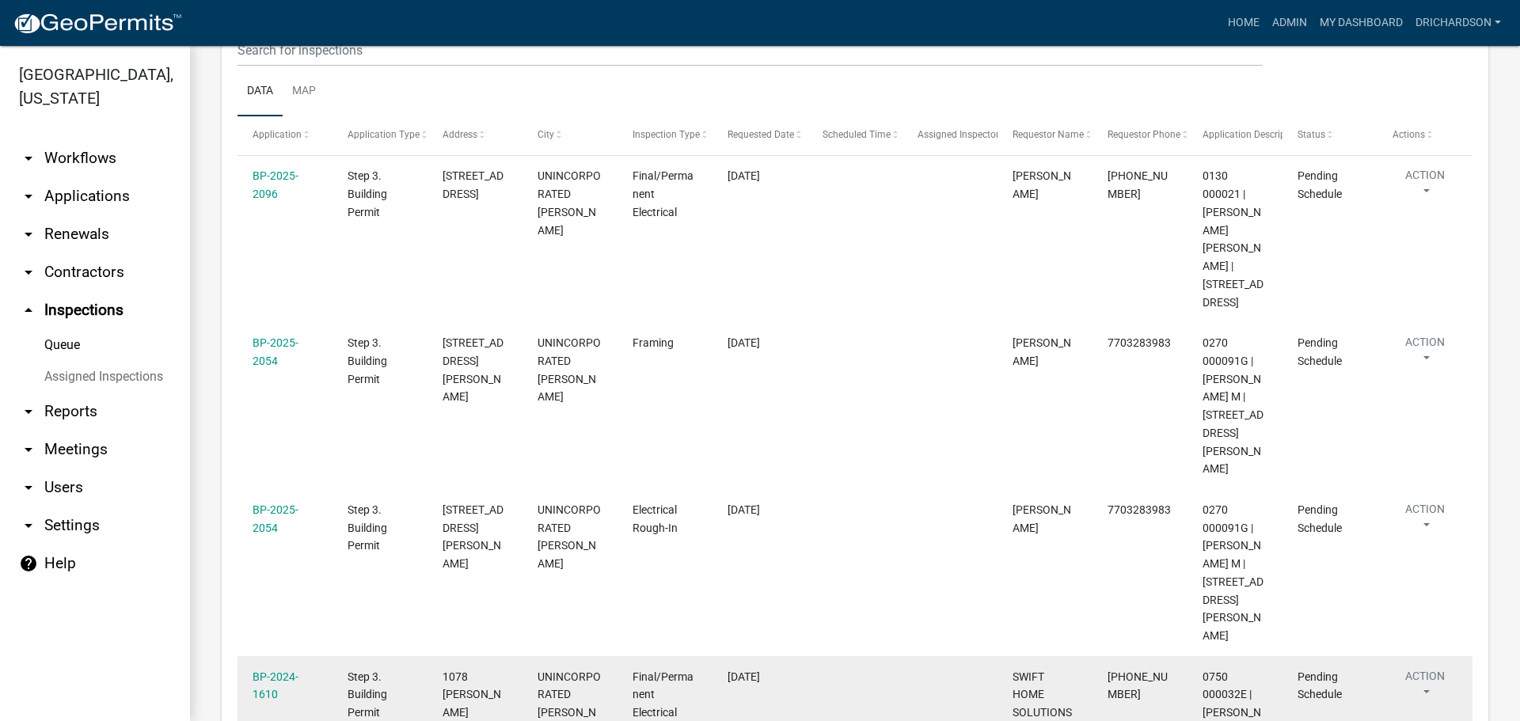
scroll to position [288, 0]
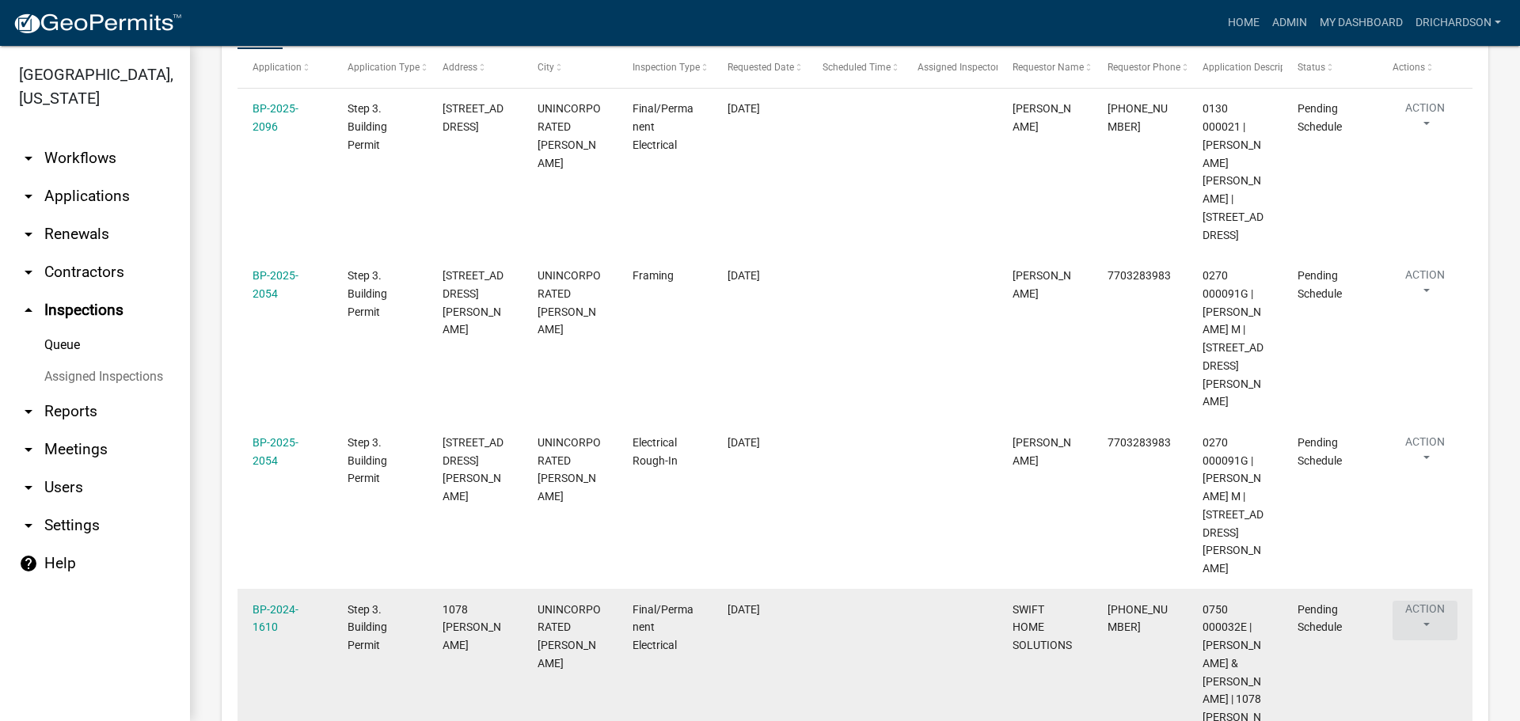
click at [1420, 601] on button "Action" at bounding box center [1425, 621] width 65 height 40
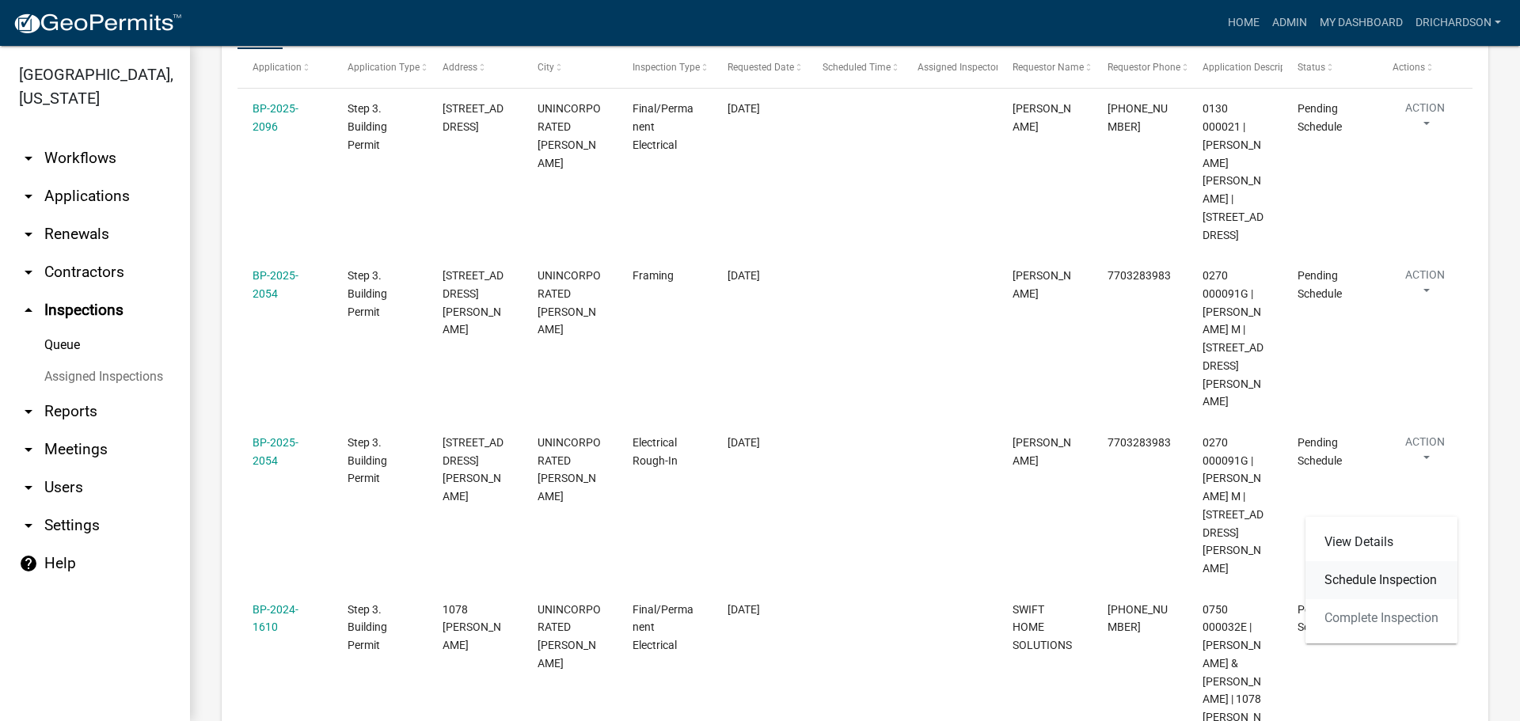
click at [1420, 591] on link "Schedule Inspection" at bounding box center [1382, 580] width 152 height 38
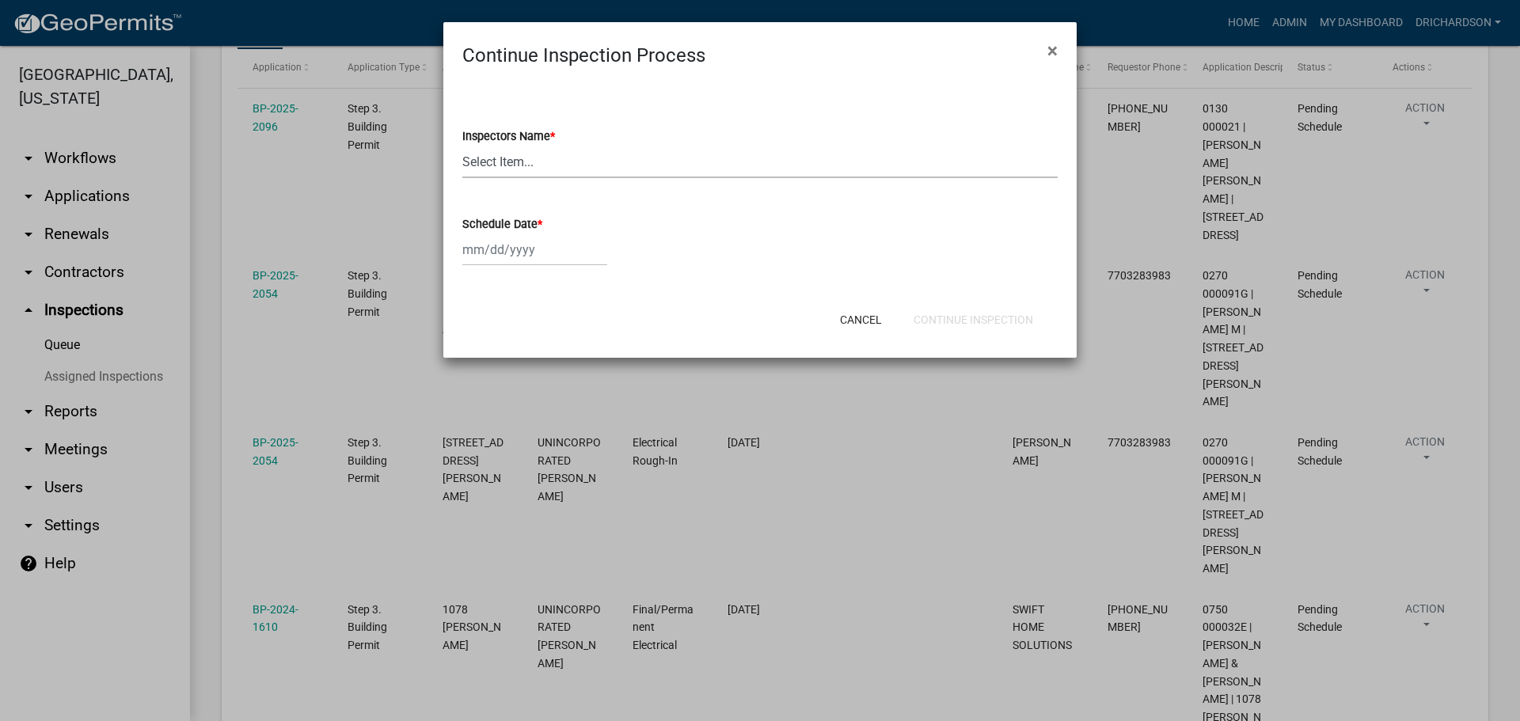
drag, startPoint x: 513, startPoint y: 175, endPoint x: 512, endPoint y: 167, distance: 8.1
click at [513, 175] on select "Select Item... whuff (William Huff) drichardson (Douglas Richardson) knorred (K…" at bounding box center [760, 162] width 596 height 32
select select "a5a5a9dc-14a5-4192-801a-4b6ec73e6000"
click at [462, 146] on select "Select Item... whuff (William Huff) drichardson (Douglas Richardson) knorred (K…" at bounding box center [760, 162] width 596 height 32
select select "9"
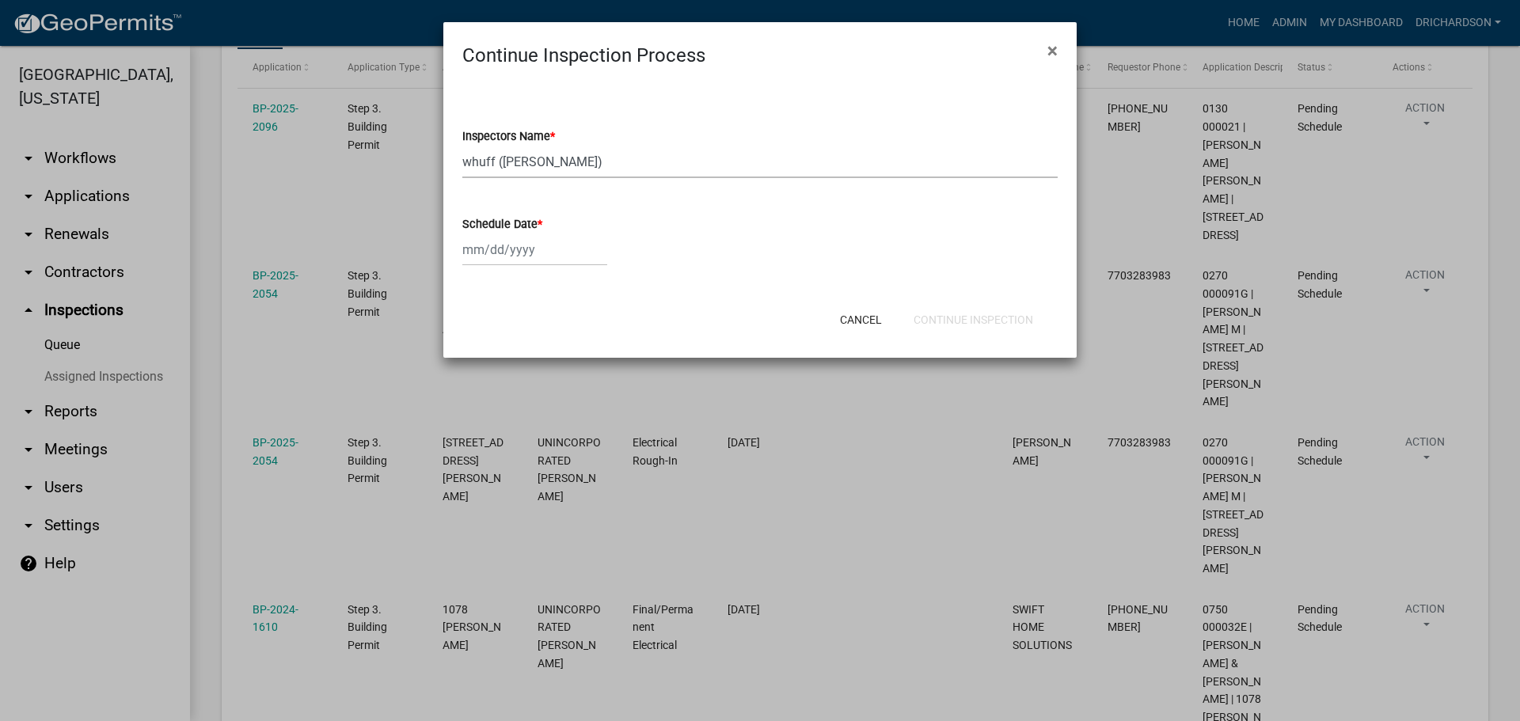
select select "2025"
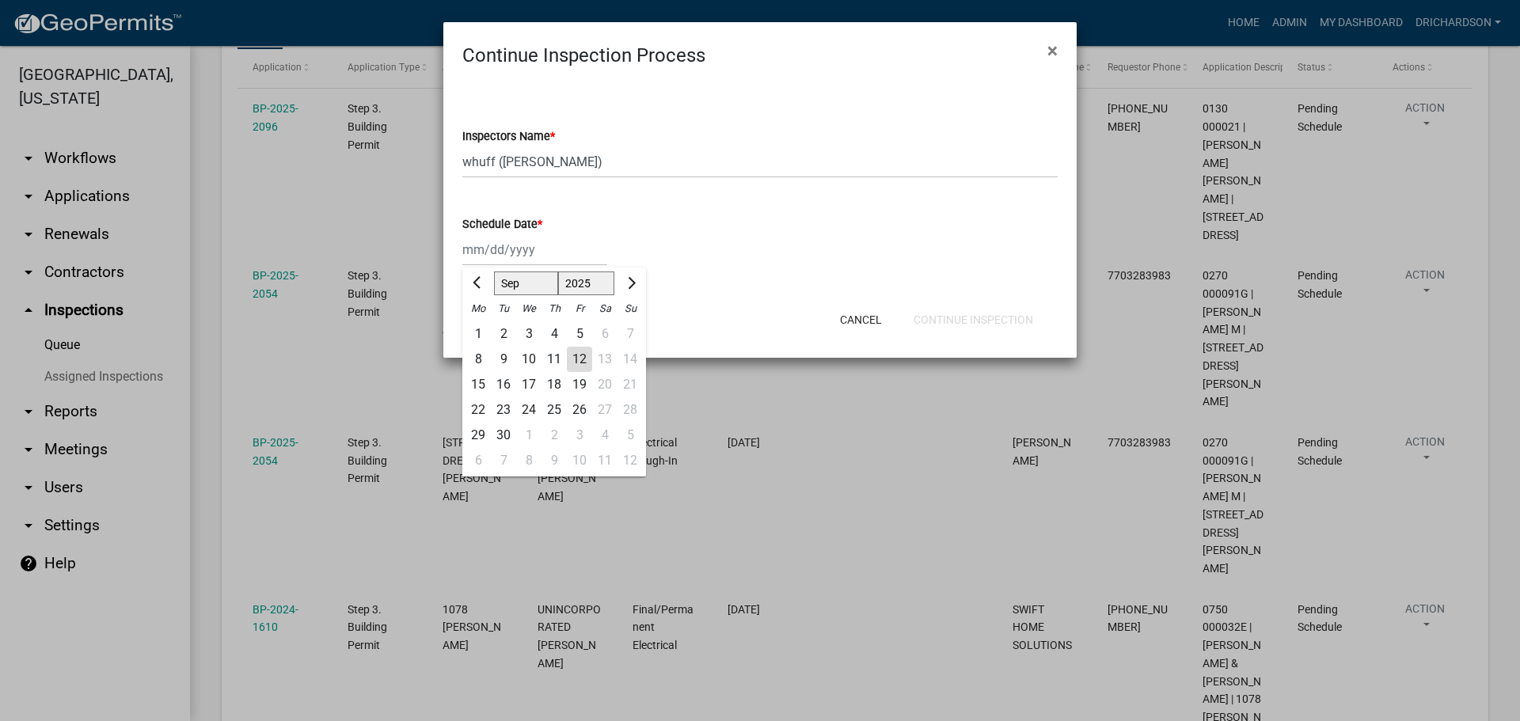
click at [525, 260] on div "Jan Feb Mar Apr May Jun Jul Aug Sep Oct Nov Dec 1525 1526 1527 1528 1529 1530 1…" at bounding box center [534, 250] width 145 height 32
click at [583, 362] on div "12" at bounding box center [579, 359] width 25 height 25
type input "09/12/2025"
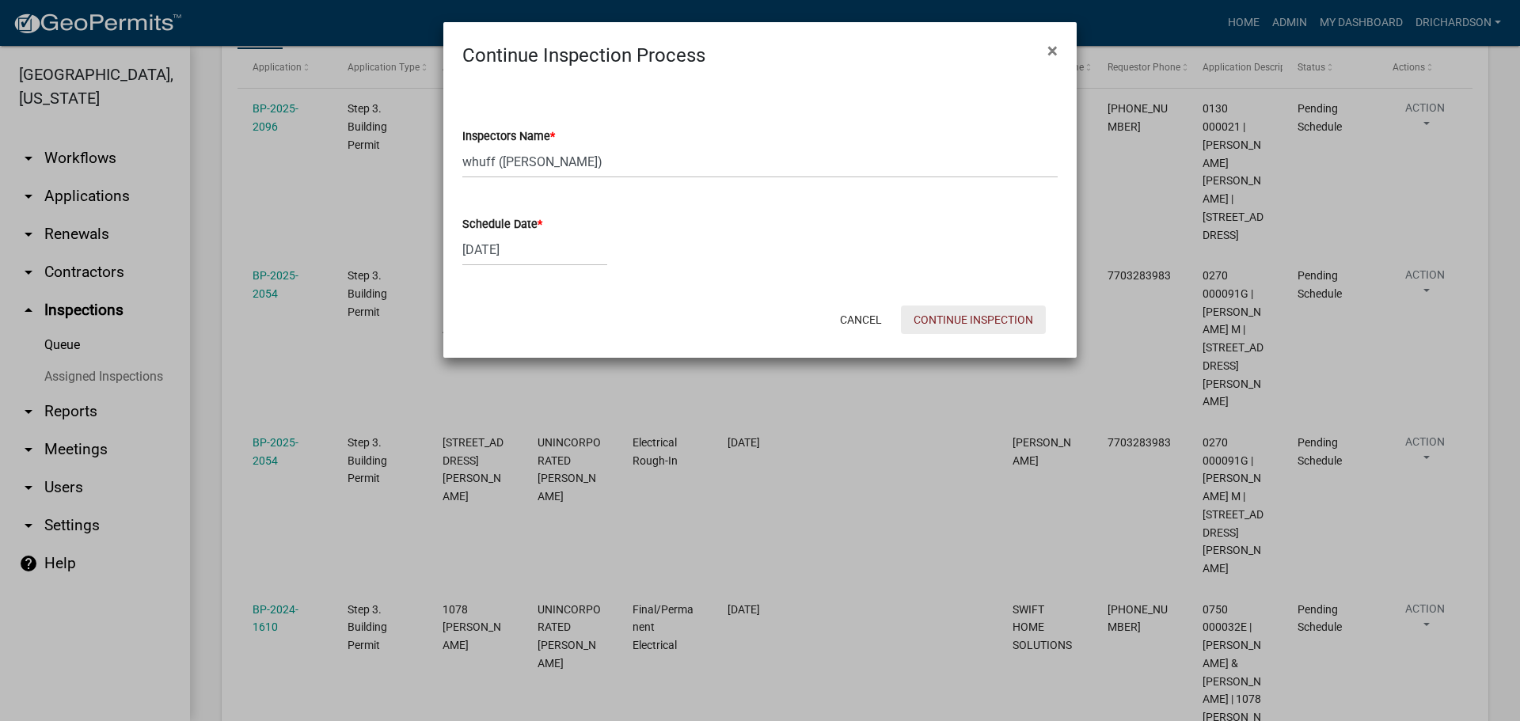
click at [997, 309] on button "Continue Inspection" at bounding box center [973, 320] width 145 height 29
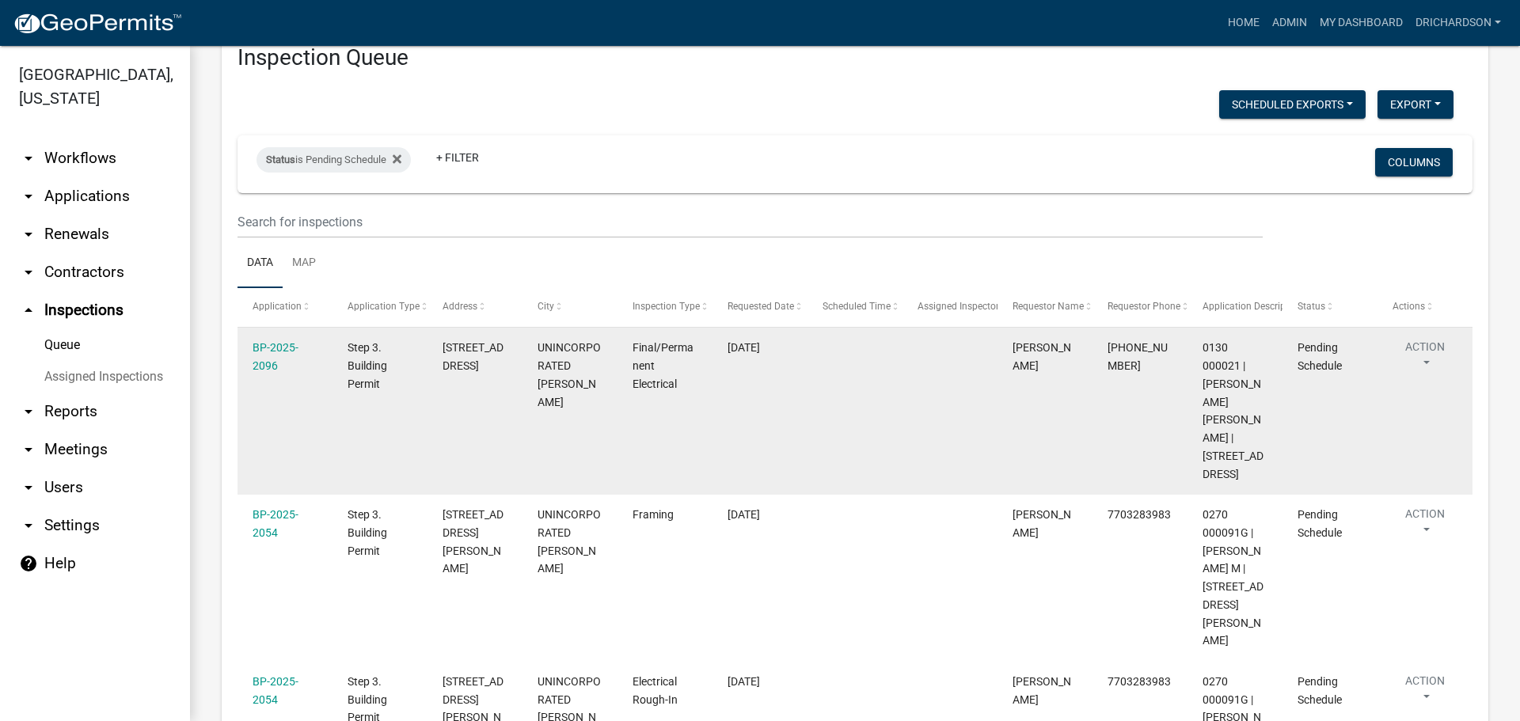
scroll to position [139, 0]
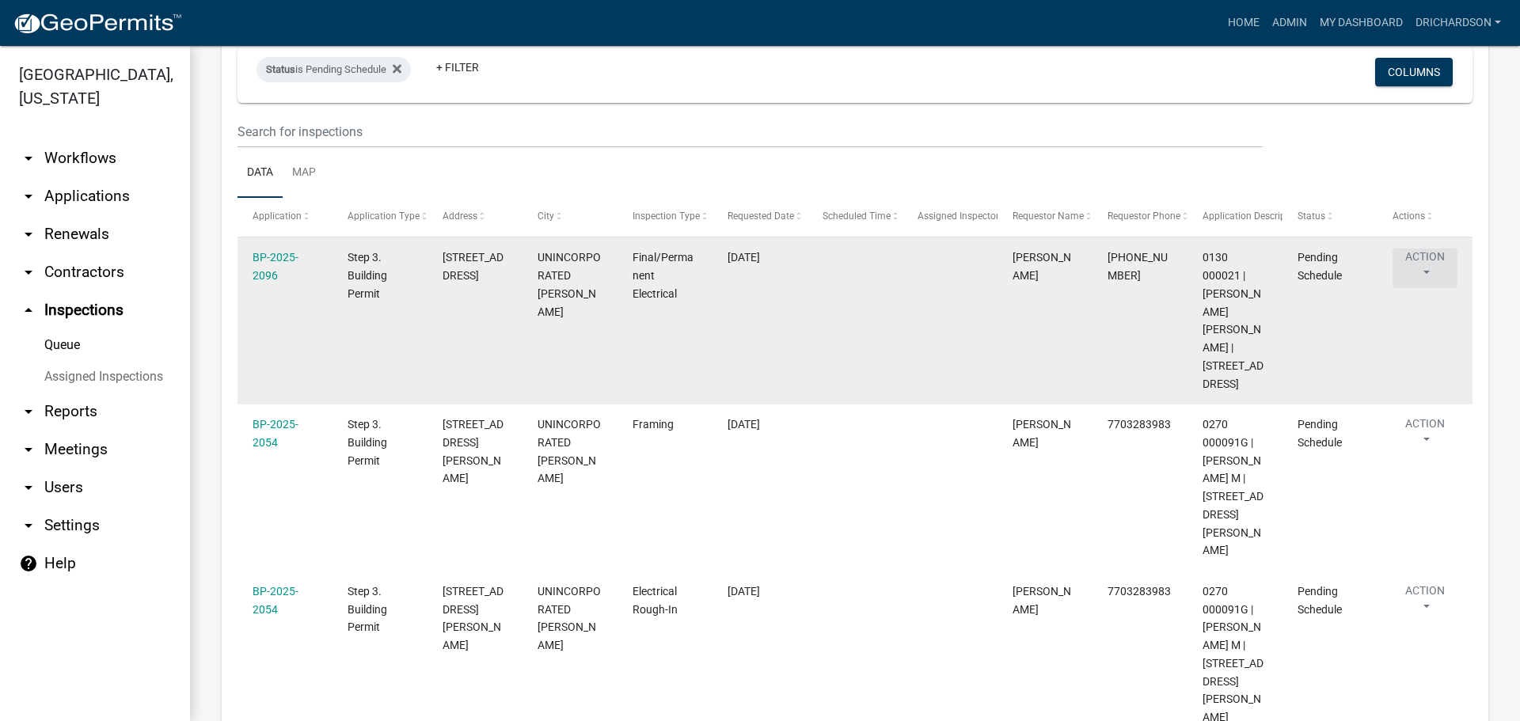
click at [1427, 264] on button "Action" at bounding box center [1425, 269] width 65 height 40
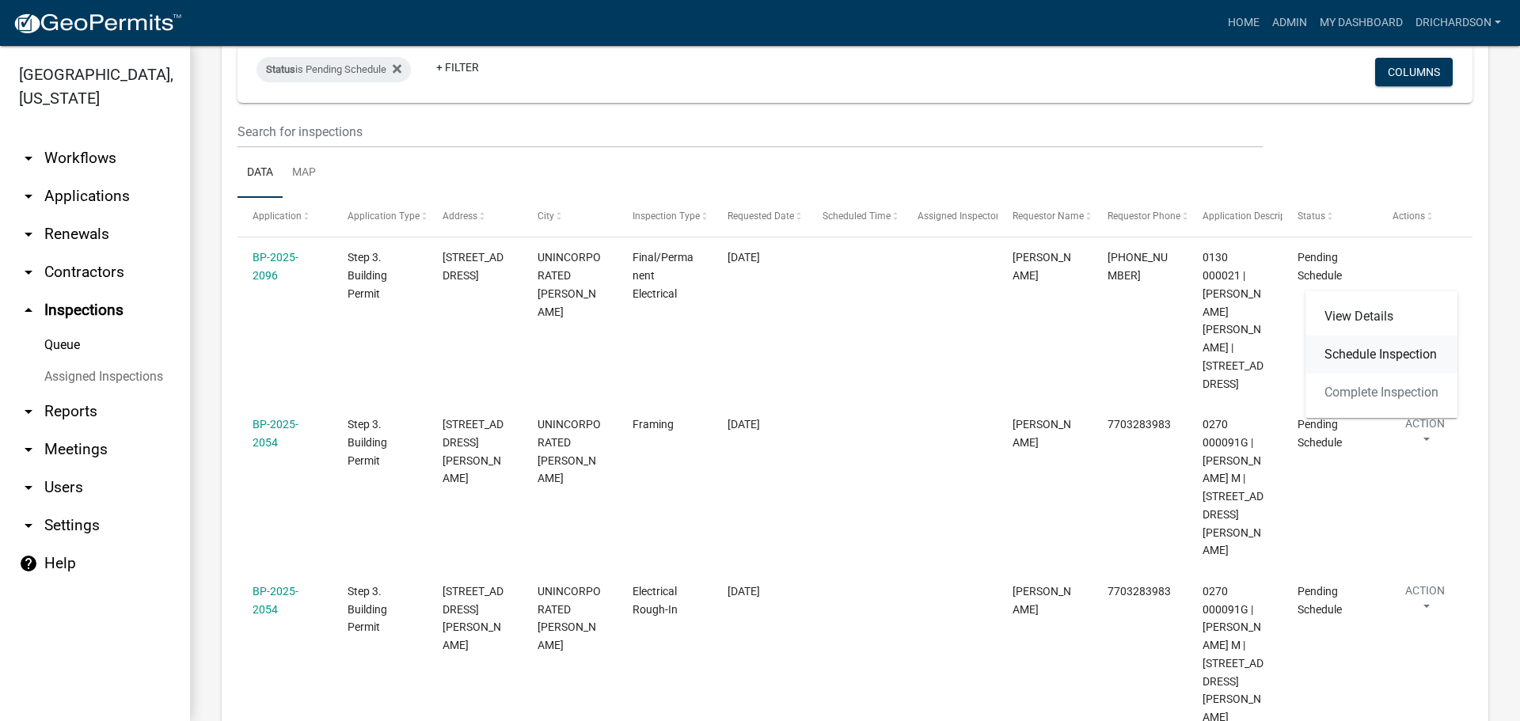
click at [1416, 365] on link "Schedule Inspection" at bounding box center [1382, 355] width 152 height 38
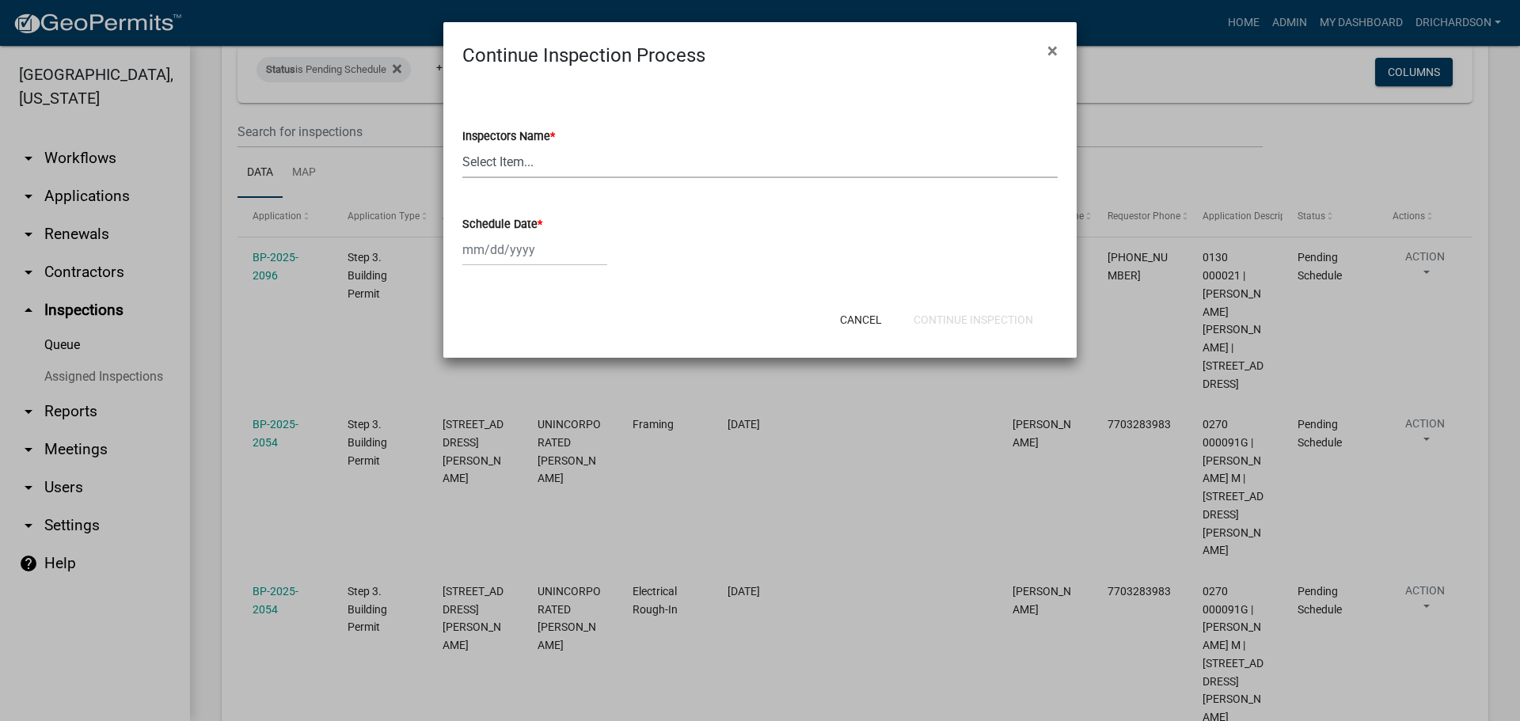
drag, startPoint x: 501, startPoint y: 161, endPoint x: 500, endPoint y: 169, distance: 8.0
click at [501, 161] on select "Select Item... [PERSON_NAME] ([PERSON_NAME]) drichardson ([PERSON_NAME]) knorre…" at bounding box center [760, 162] width 596 height 32
select select "a5a5a9dc-14a5-4192-801a-4b6ec73e6000"
click at [462, 146] on select "Select Item... [PERSON_NAME] ([PERSON_NAME]) drichardson ([PERSON_NAME]) knorre…" at bounding box center [760, 162] width 596 height 32
click at [508, 262] on div at bounding box center [534, 250] width 145 height 32
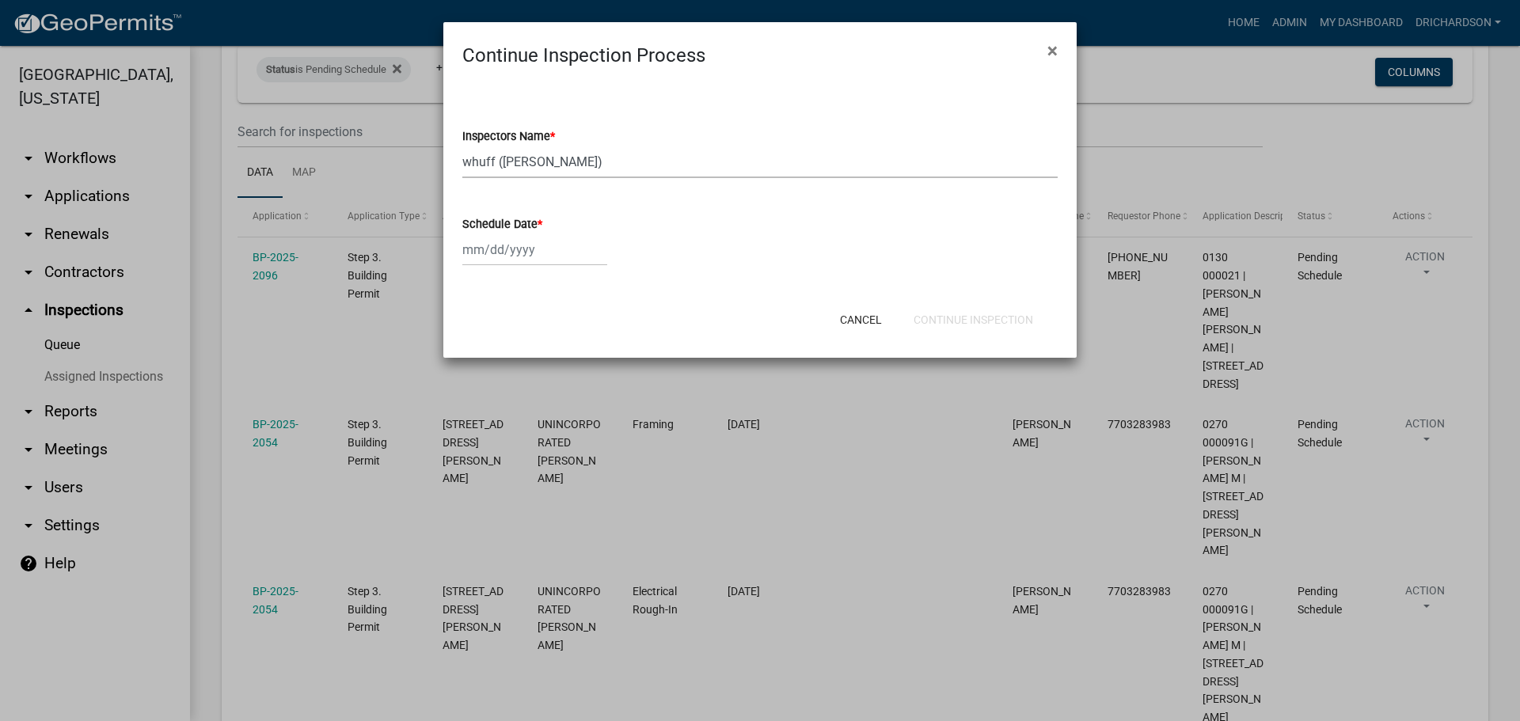
select select "9"
select select "2025"
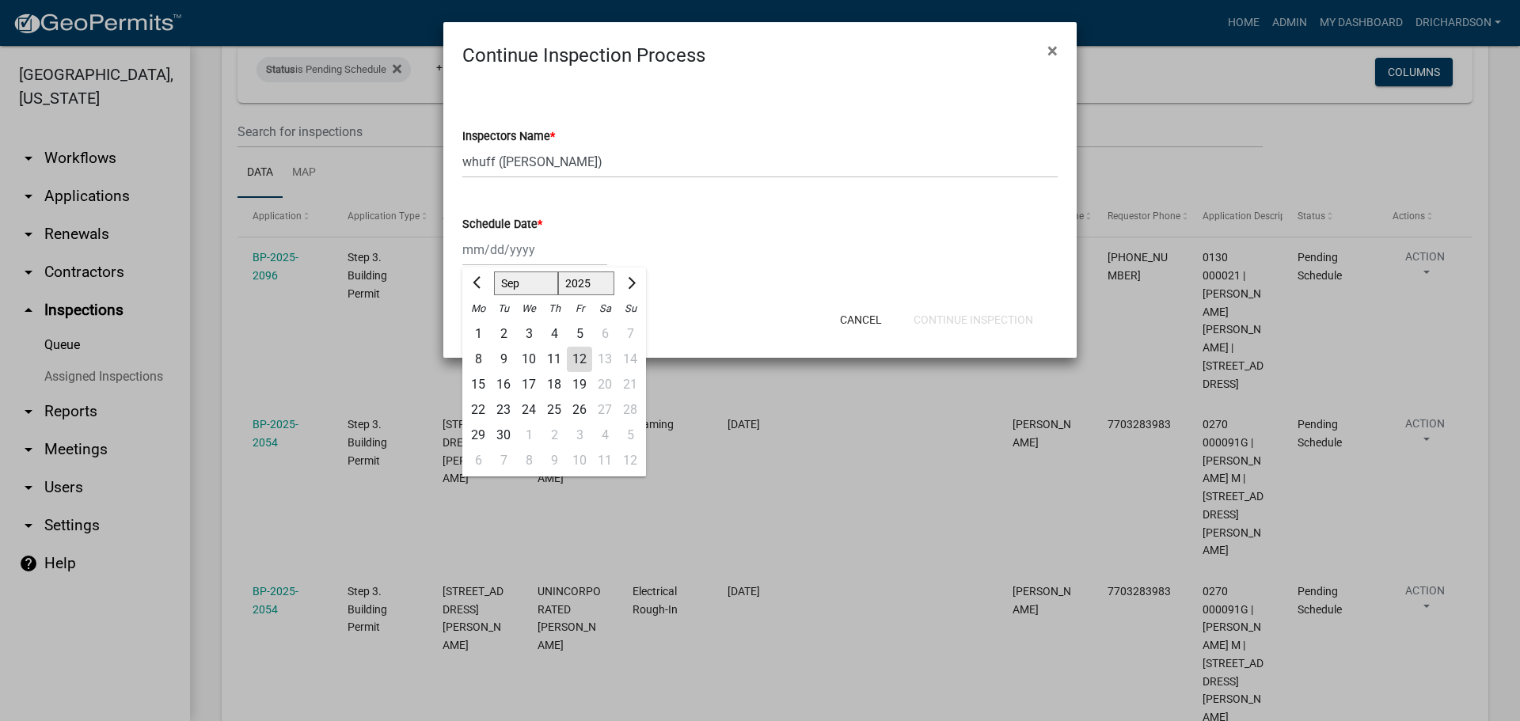
click at [584, 359] on div "12" at bounding box center [579, 359] width 25 height 25
type input "[DATE]"
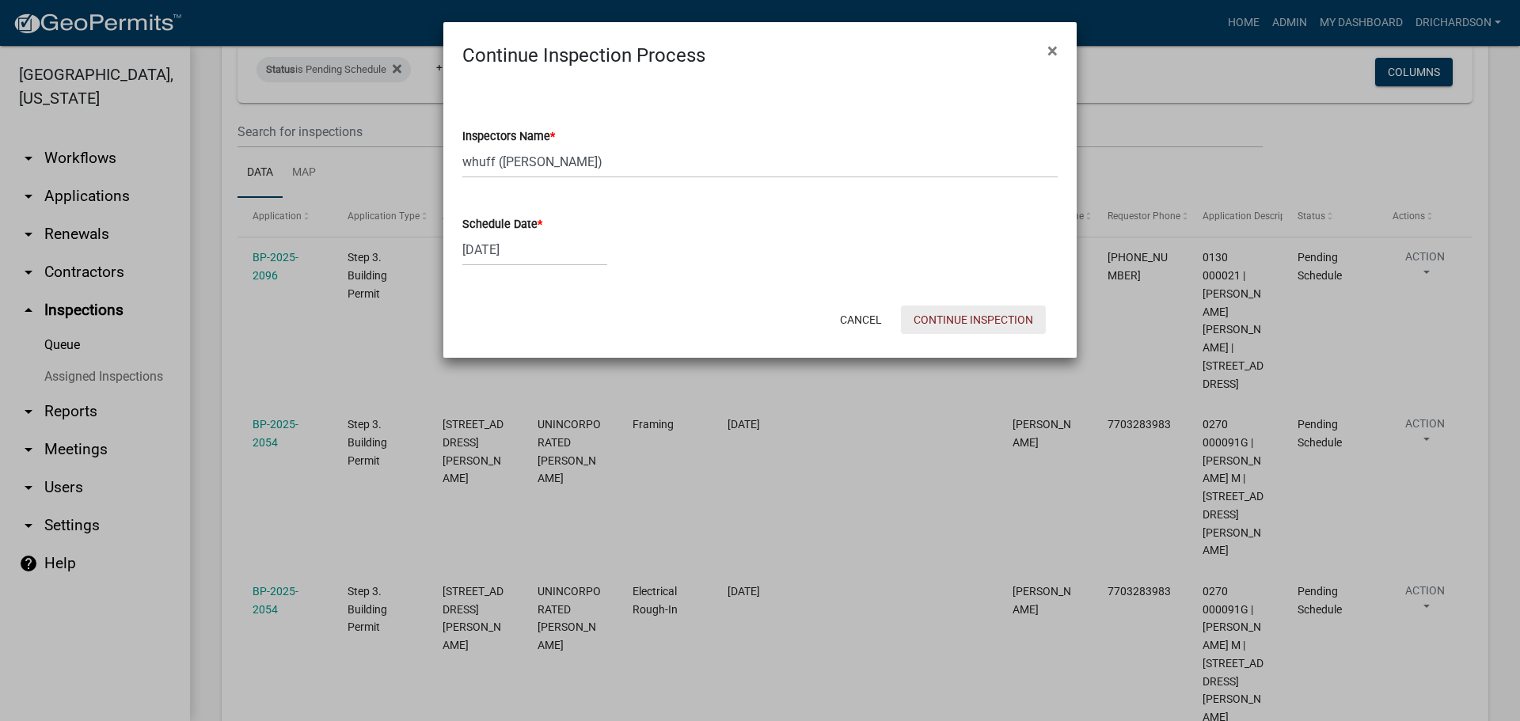
click at [932, 310] on button "Continue Inspection" at bounding box center [973, 320] width 145 height 29
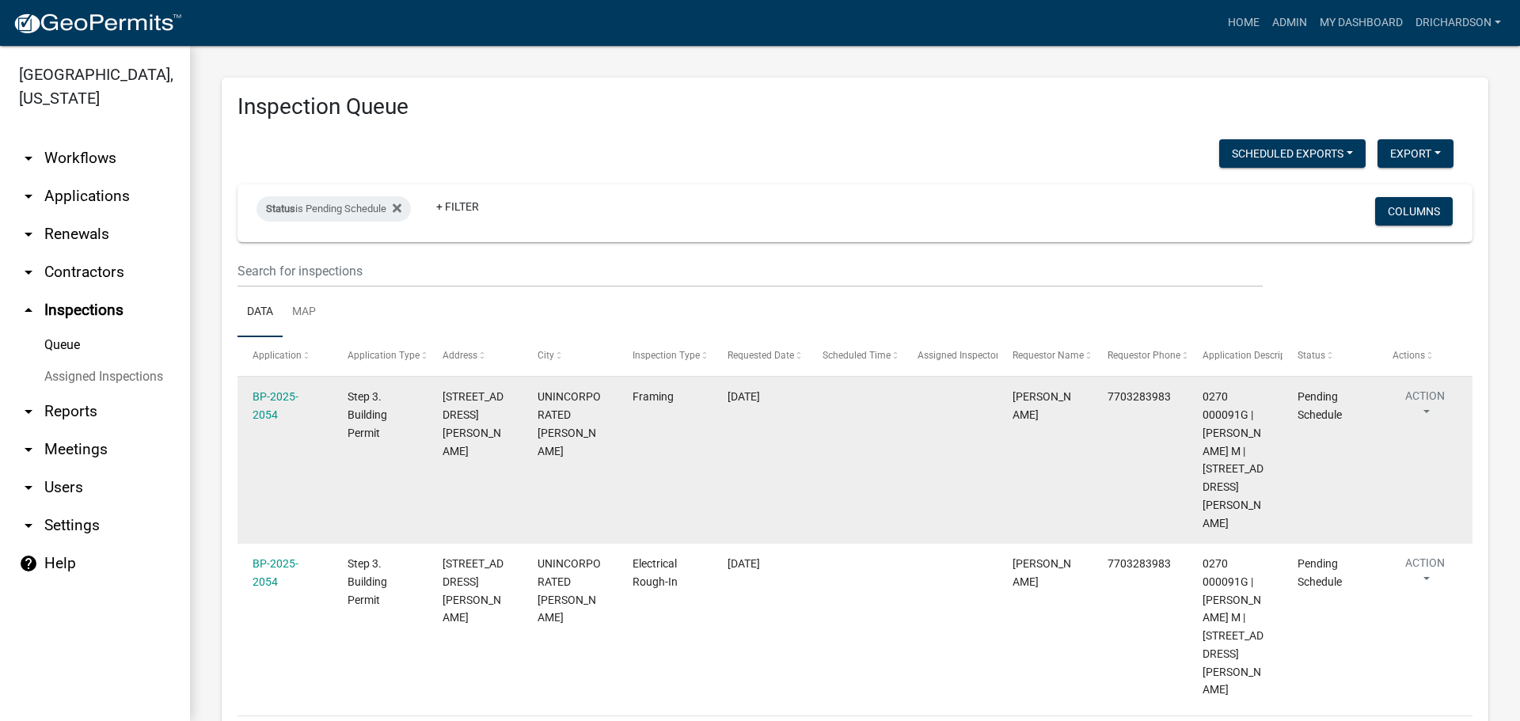
click at [1433, 397] on button "Action" at bounding box center [1425, 408] width 65 height 40
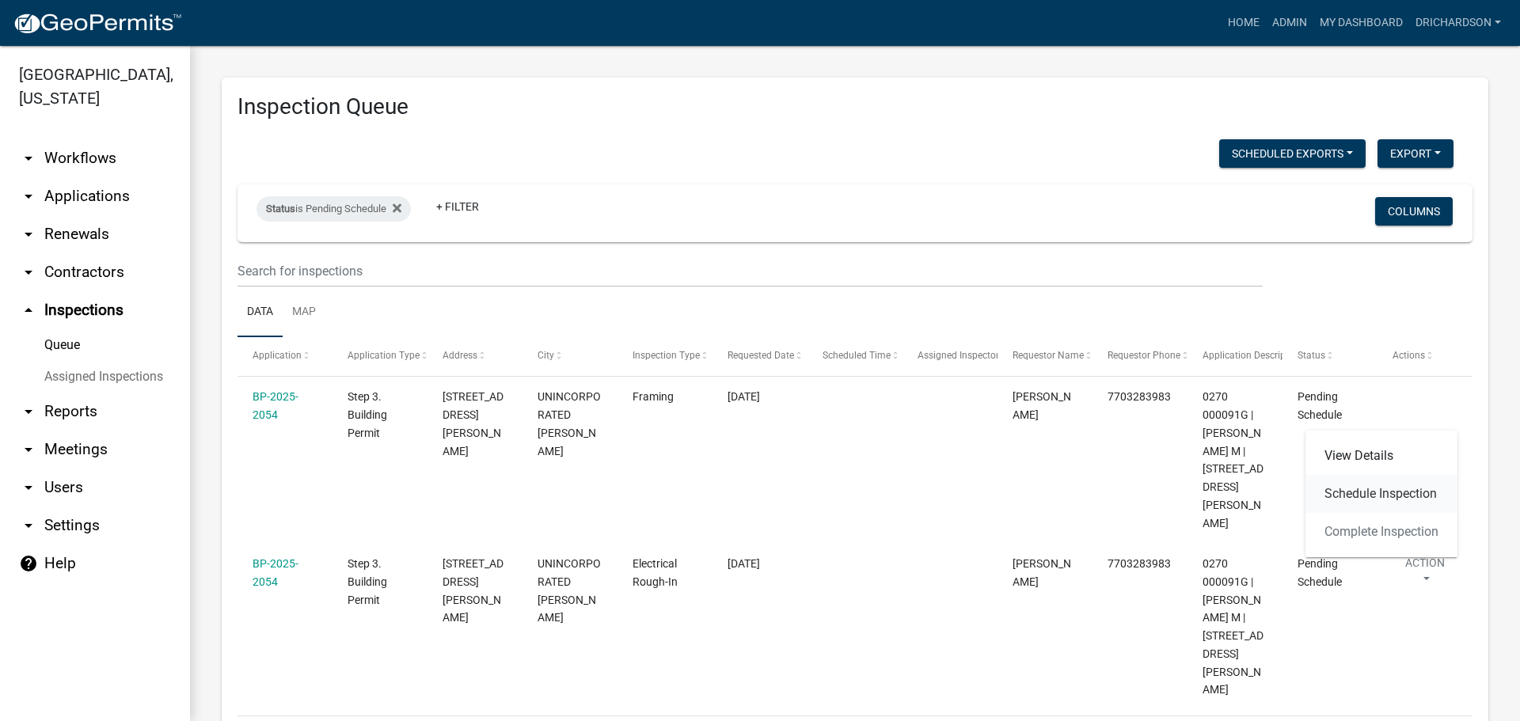
click at [1401, 485] on link "Schedule Inspection" at bounding box center [1382, 494] width 152 height 38
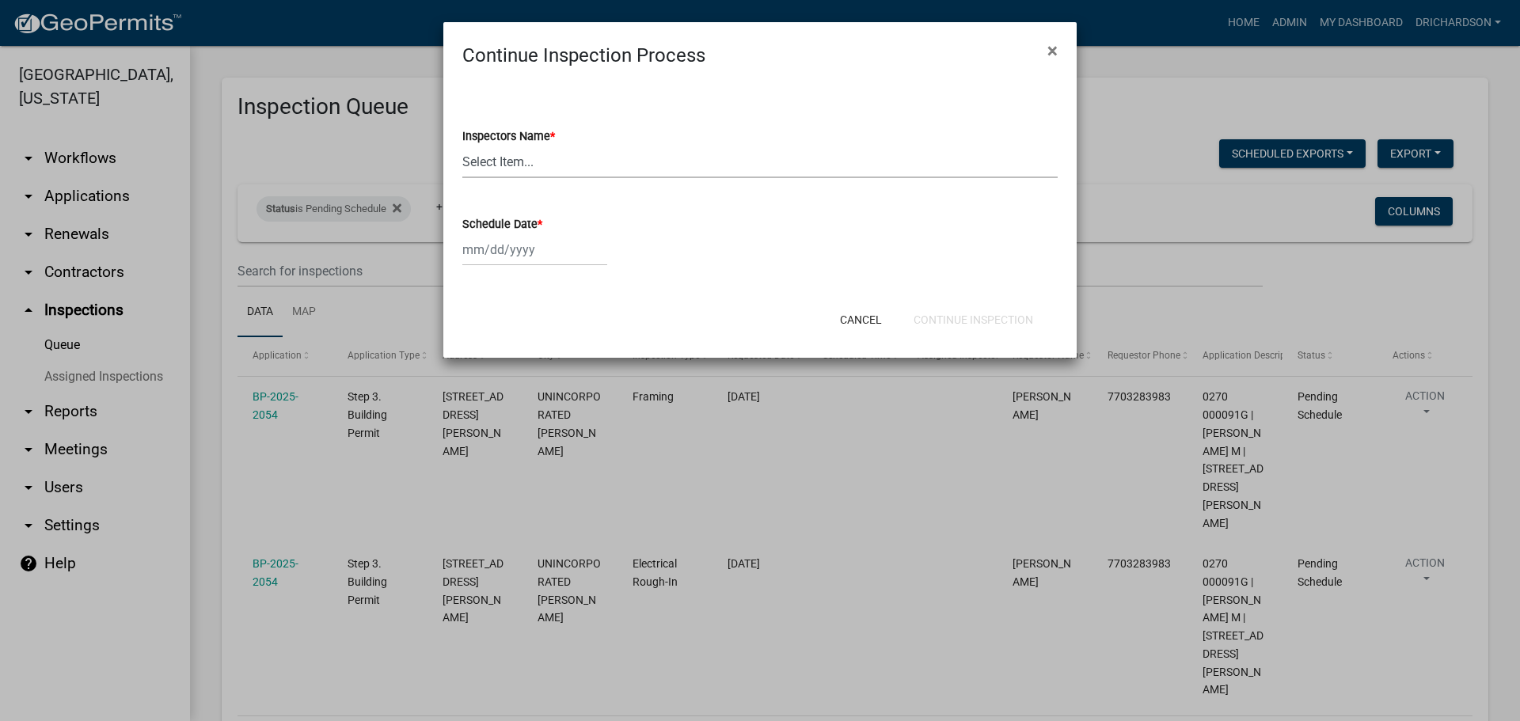
click at [478, 165] on select "Select Item... [PERSON_NAME] ([PERSON_NAME]) drichardson ([PERSON_NAME]) knorre…" at bounding box center [760, 162] width 596 height 32
select select "a5a5a9dc-14a5-4192-801a-4b6ec73e6000"
click at [462, 146] on select "Select Item... [PERSON_NAME] ([PERSON_NAME]) drichardson ([PERSON_NAME]) knorre…" at bounding box center [760, 162] width 596 height 32
click at [521, 244] on div at bounding box center [534, 250] width 145 height 32
select select "9"
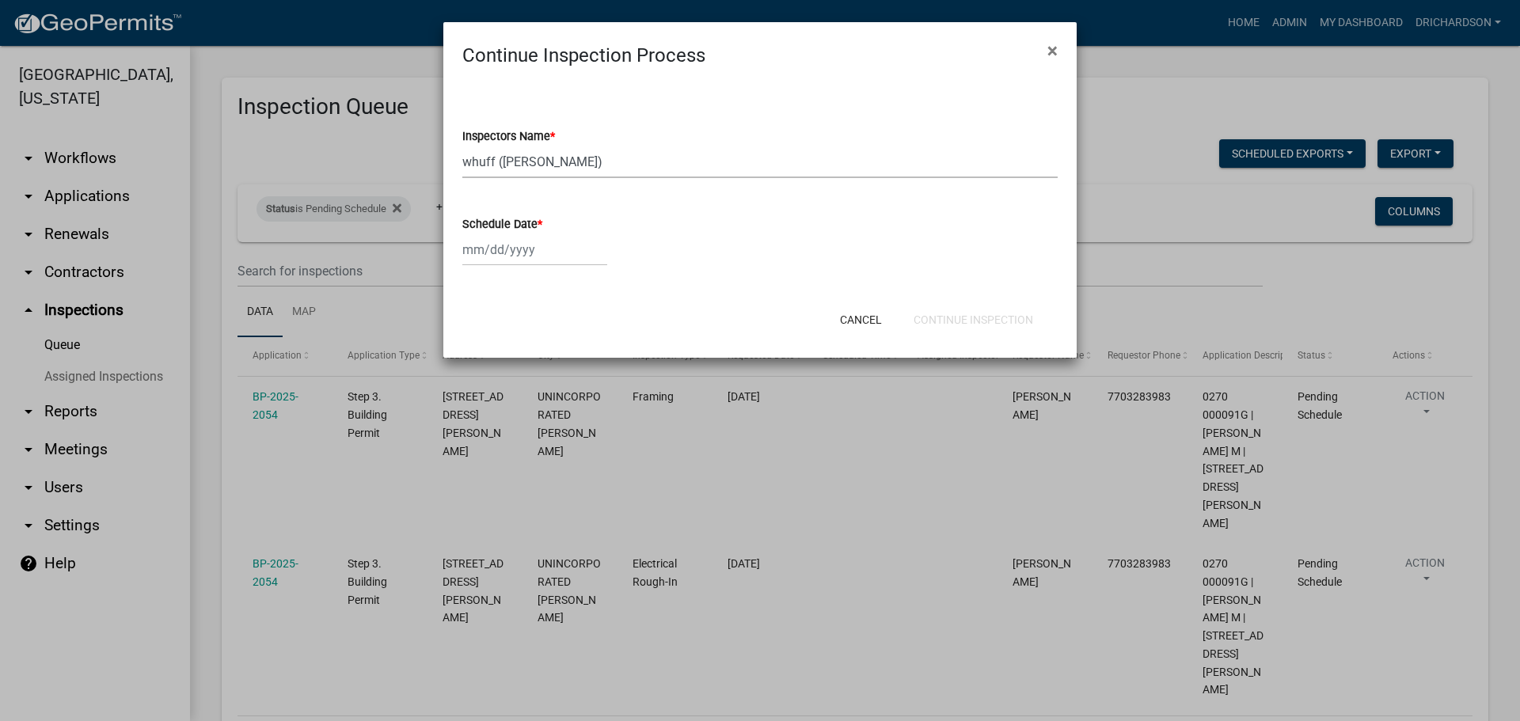
select select "2025"
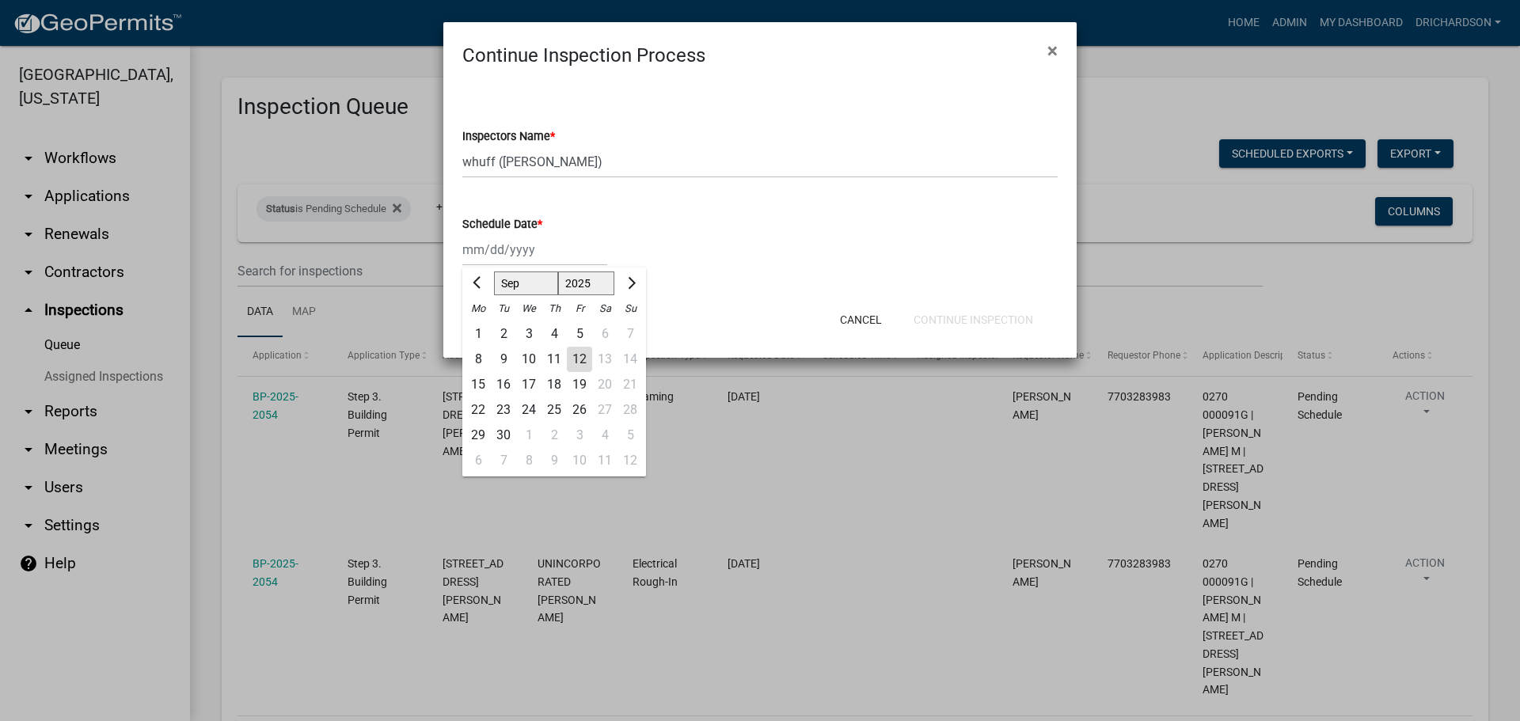
click at [576, 355] on div "12" at bounding box center [579, 359] width 25 height 25
type input "[DATE]"
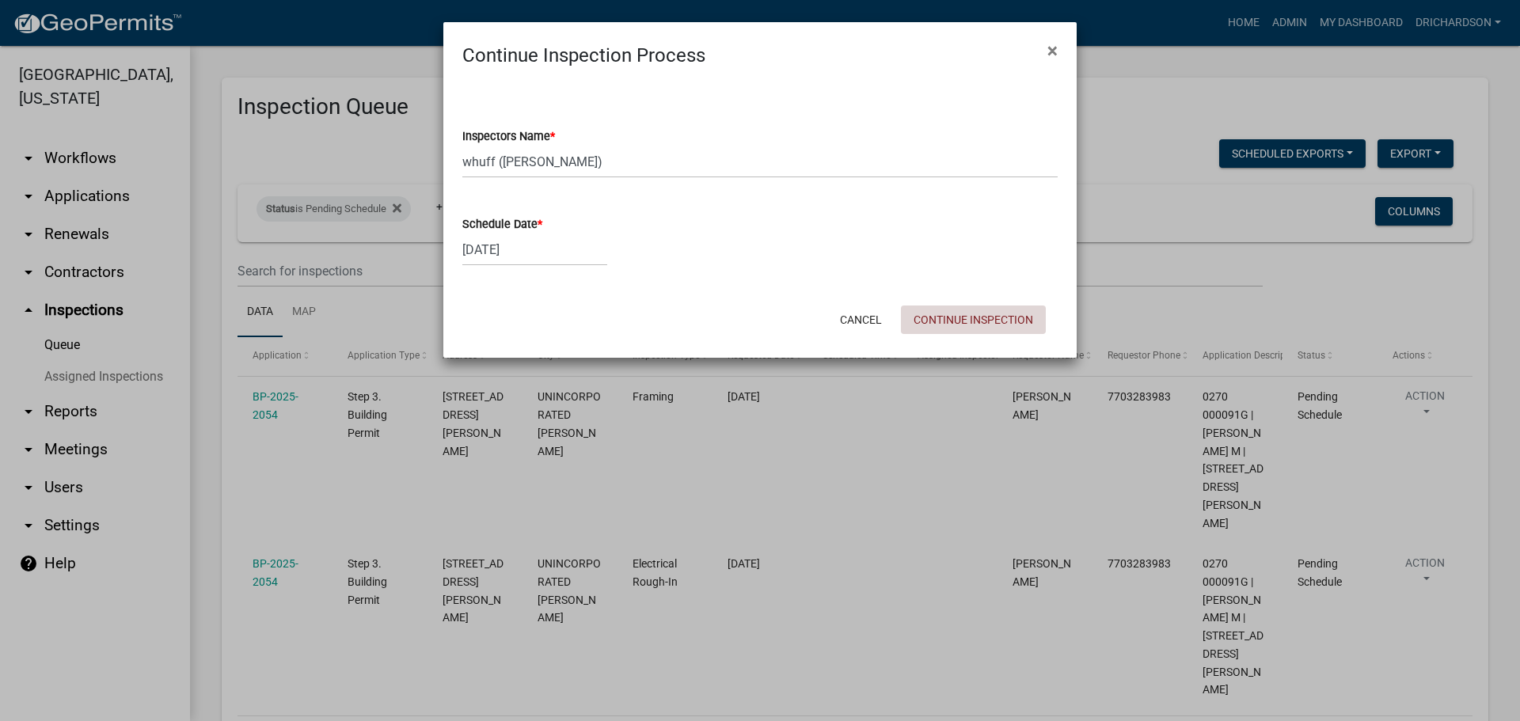
click at [993, 321] on button "Continue Inspection" at bounding box center [973, 320] width 145 height 29
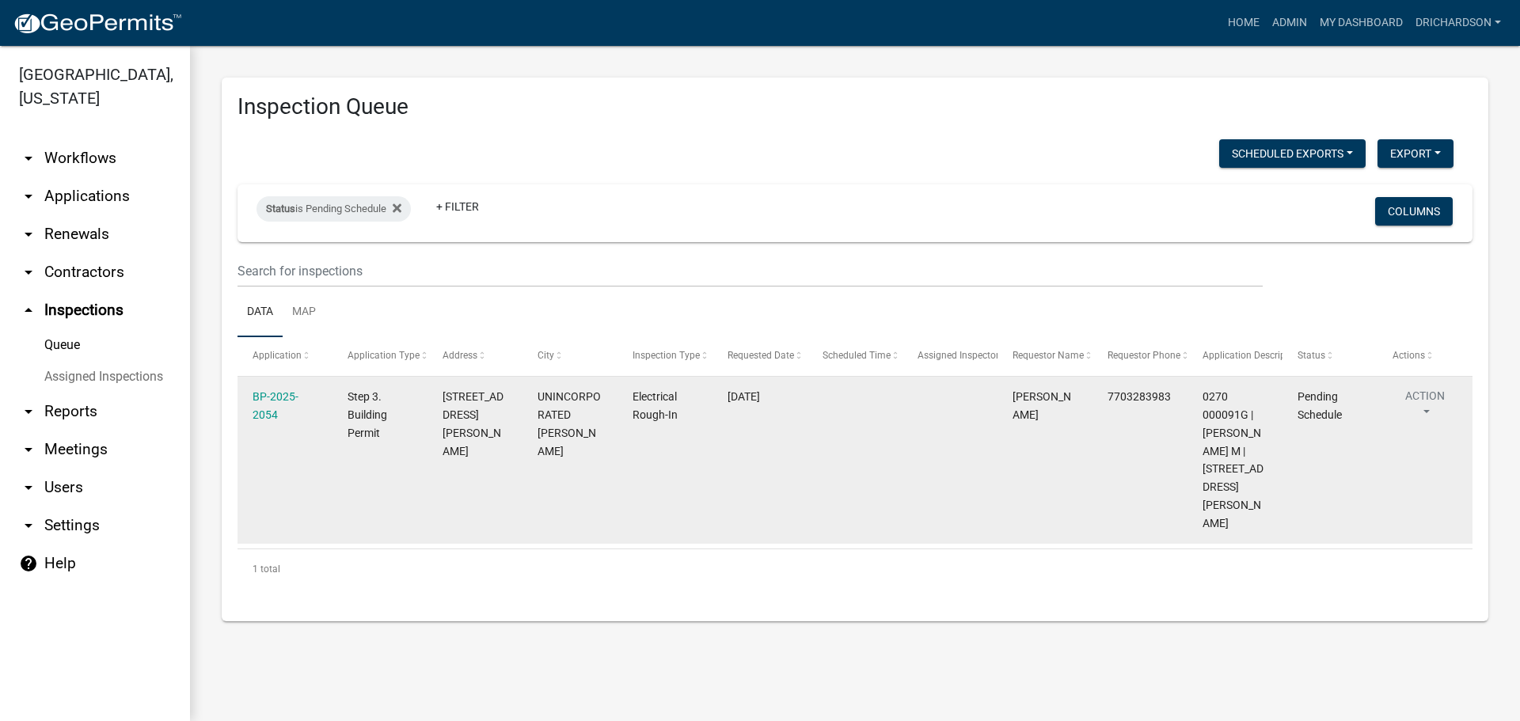
click at [1418, 394] on button "Action" at bounding box center [1425, 408] width 65 height 40
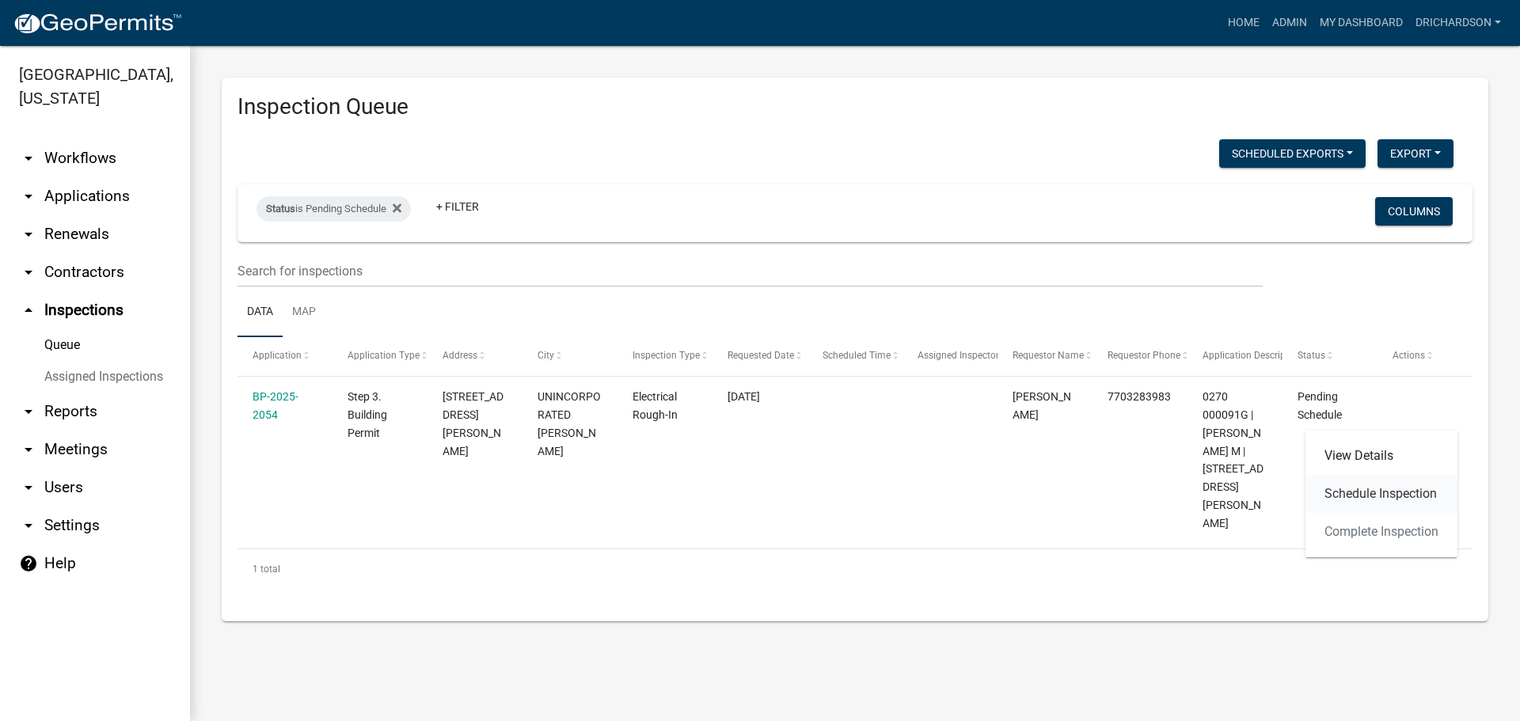
click at [1418, 490] on link "Schedule Inspection" at bounding box center [1382, 494] width 152 height 38
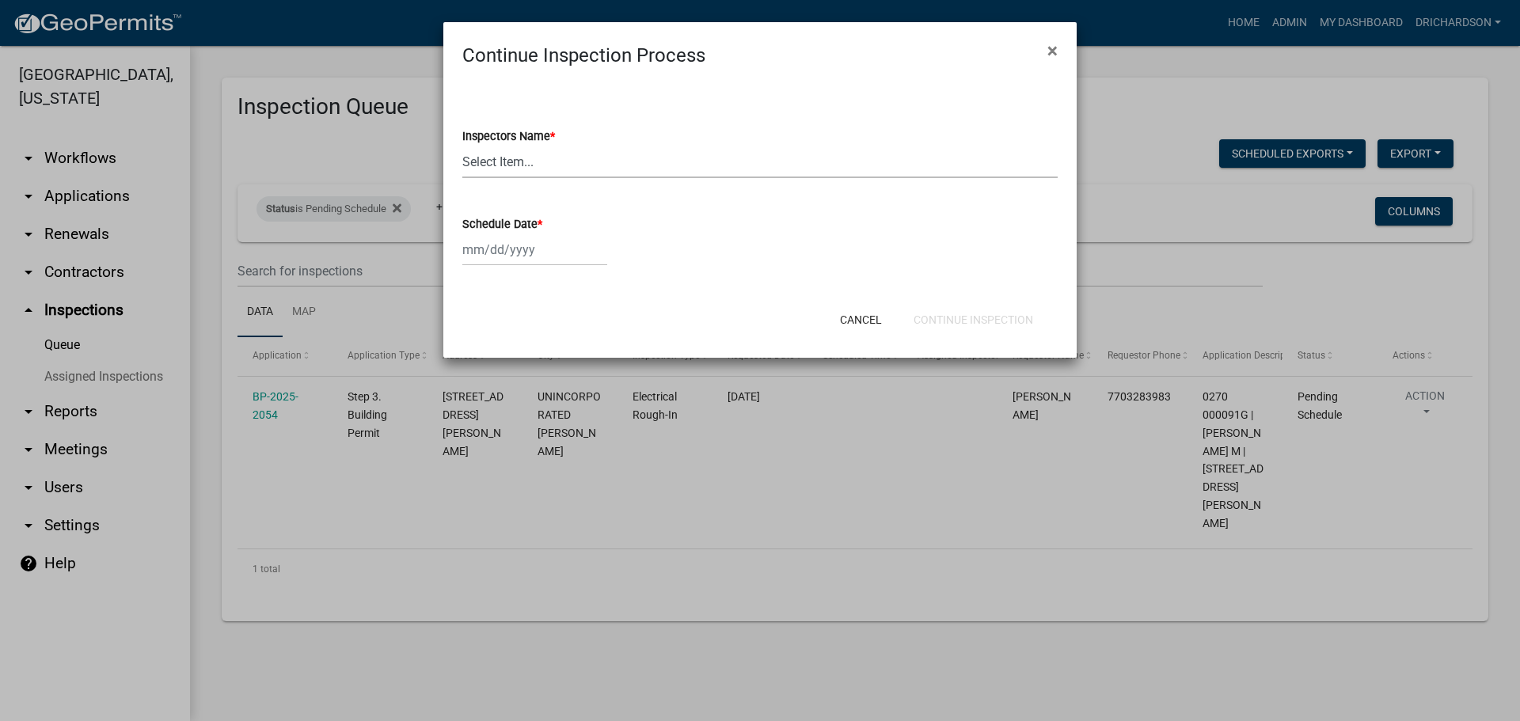
click at [507, 168] on select "Select Item... [PERSON_NAME] ([PERSON_NAME]) drichardson ([PERSON_NAME]) knorre…" at bounding box center [760, 162] width 596 height 32
select select "a5a5a9dc-14a5-4192-801a-4b6ec73e6000"
click at [462, 146] on select "Select Item... [PERSON_NAME] ([PERSON_NAME]) drichardson ([PERSON_NAME]) knorre…" at bounding box center [760, 162] width 596 height 32
click at [527, 260] on div at bounding box center [534, 250] width 145 height 32
select select "9"
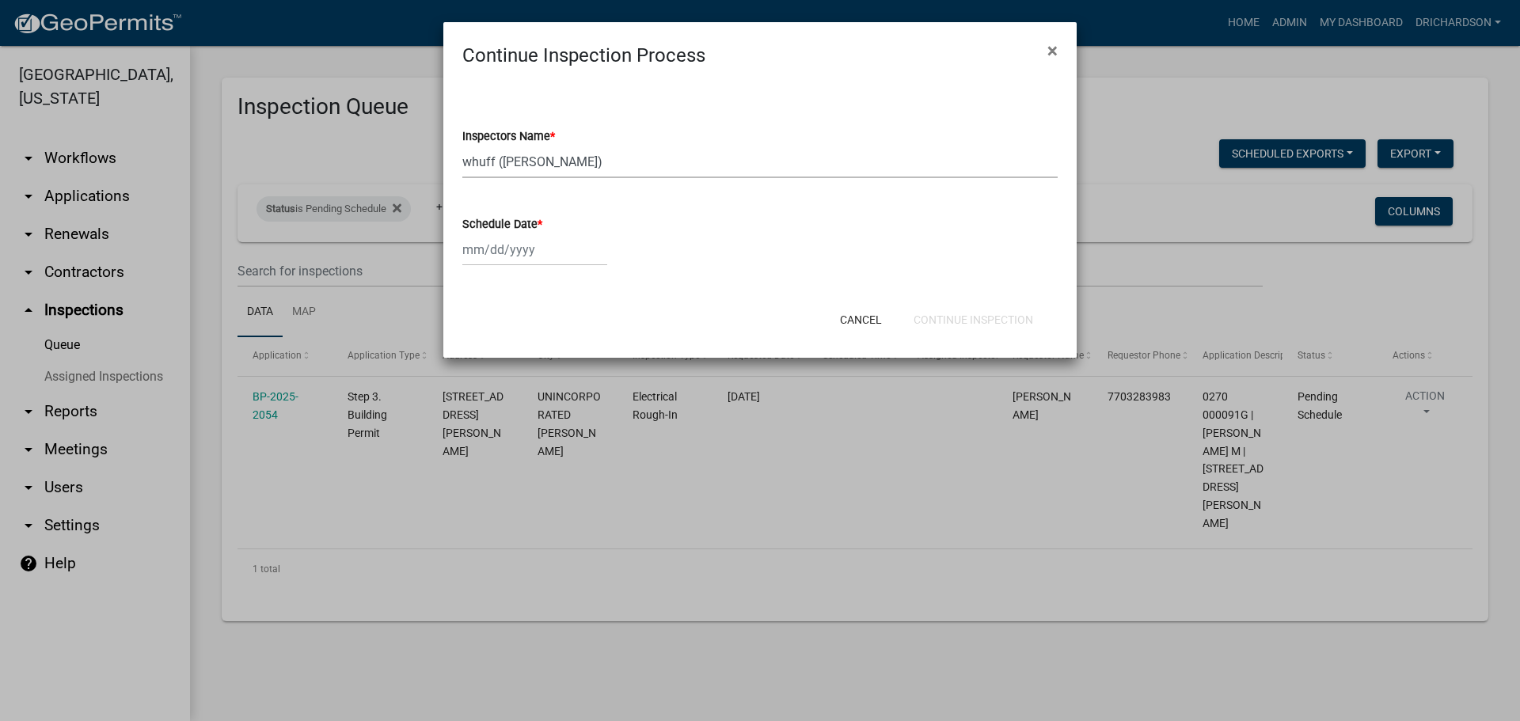
select select "2025"
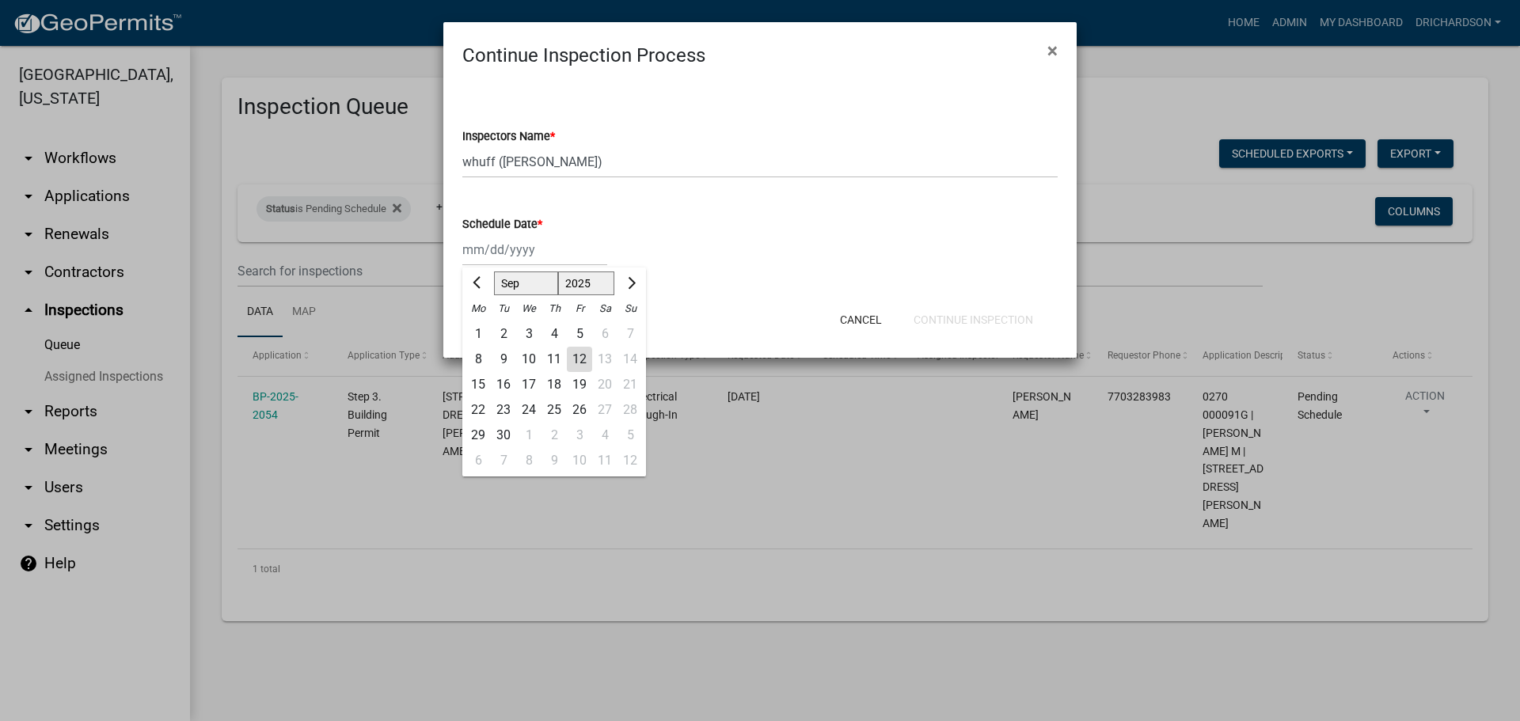
click at [584, 361] on div "12" at bounding box center [579, 359] width 25 height 25
type input "09/12/2025"
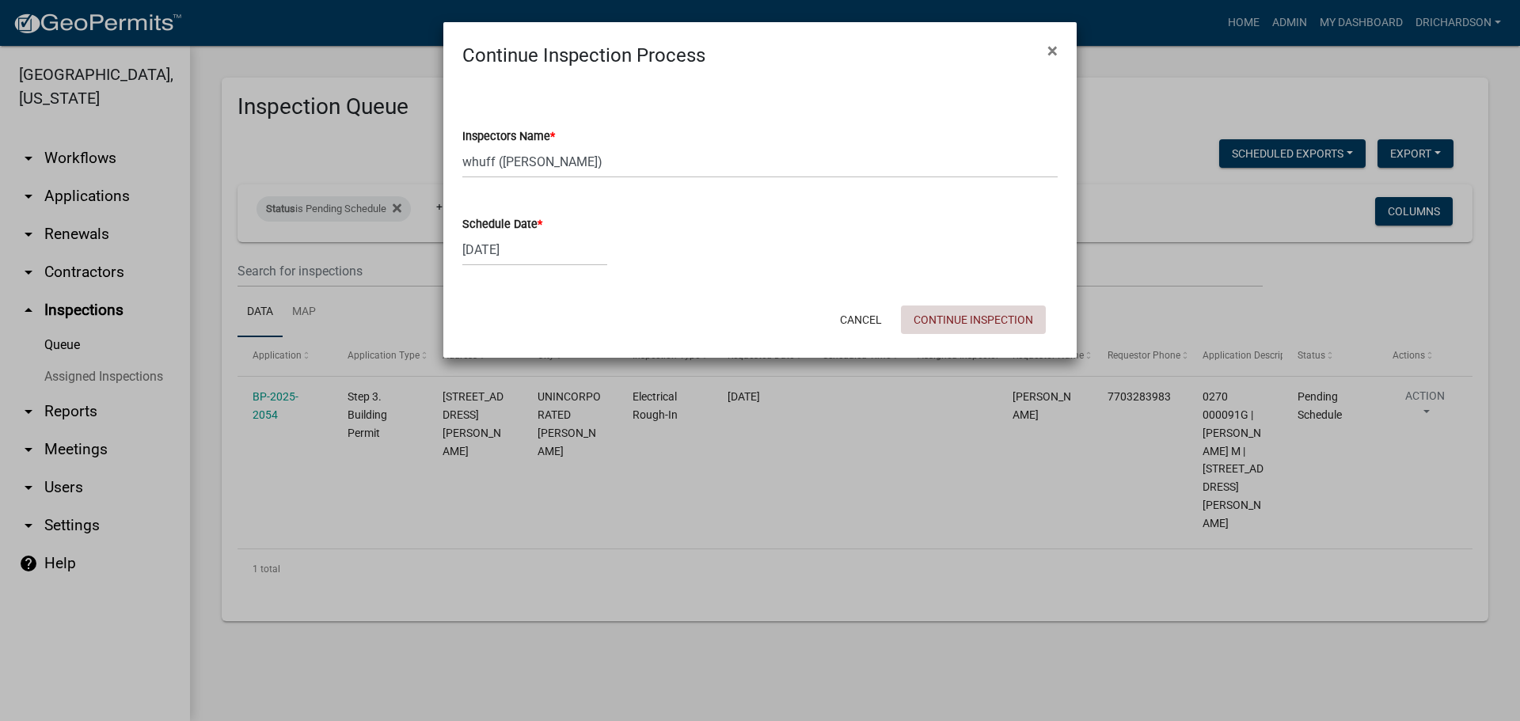
click at [998, 312] on button "Continue Inspection" at bounding box center [973, 320] width 145 height 29
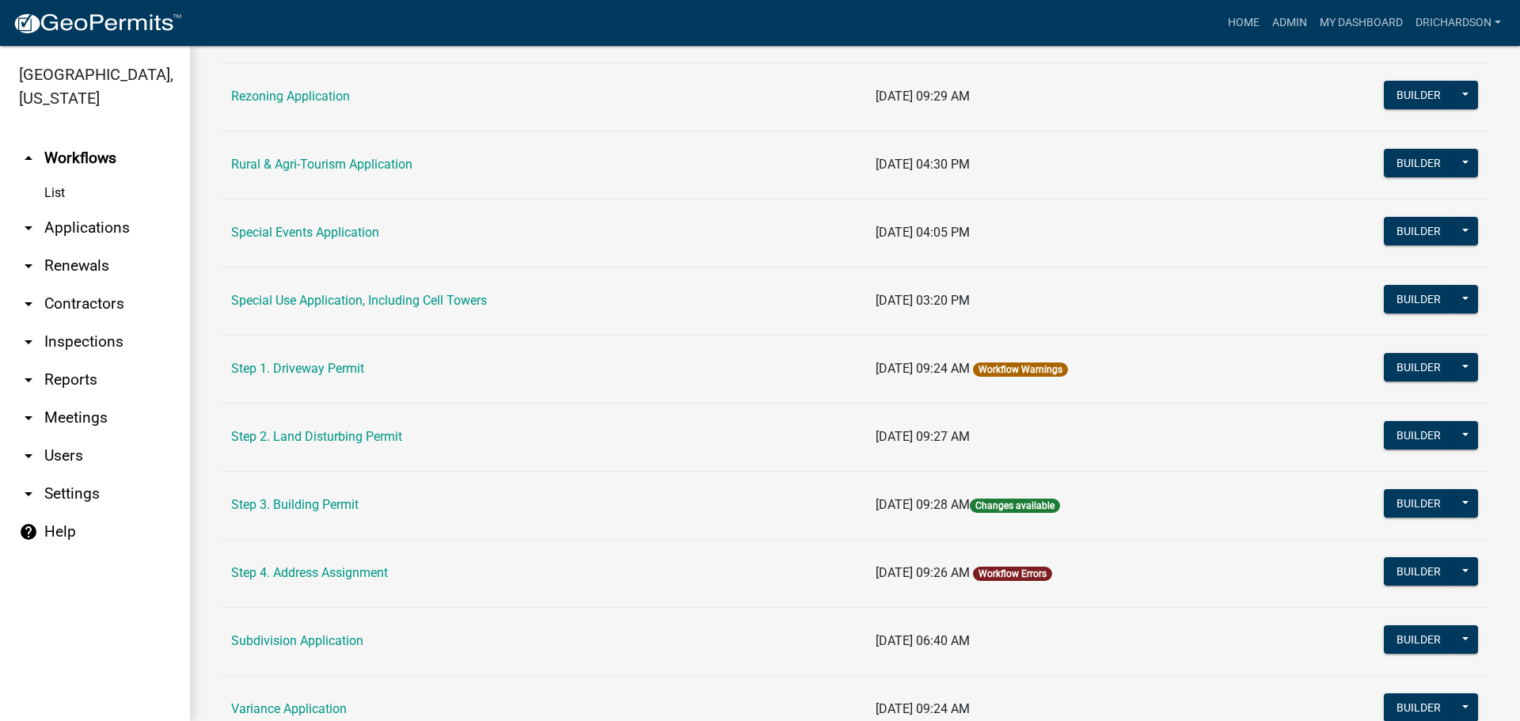
scroll to position [634, 0]
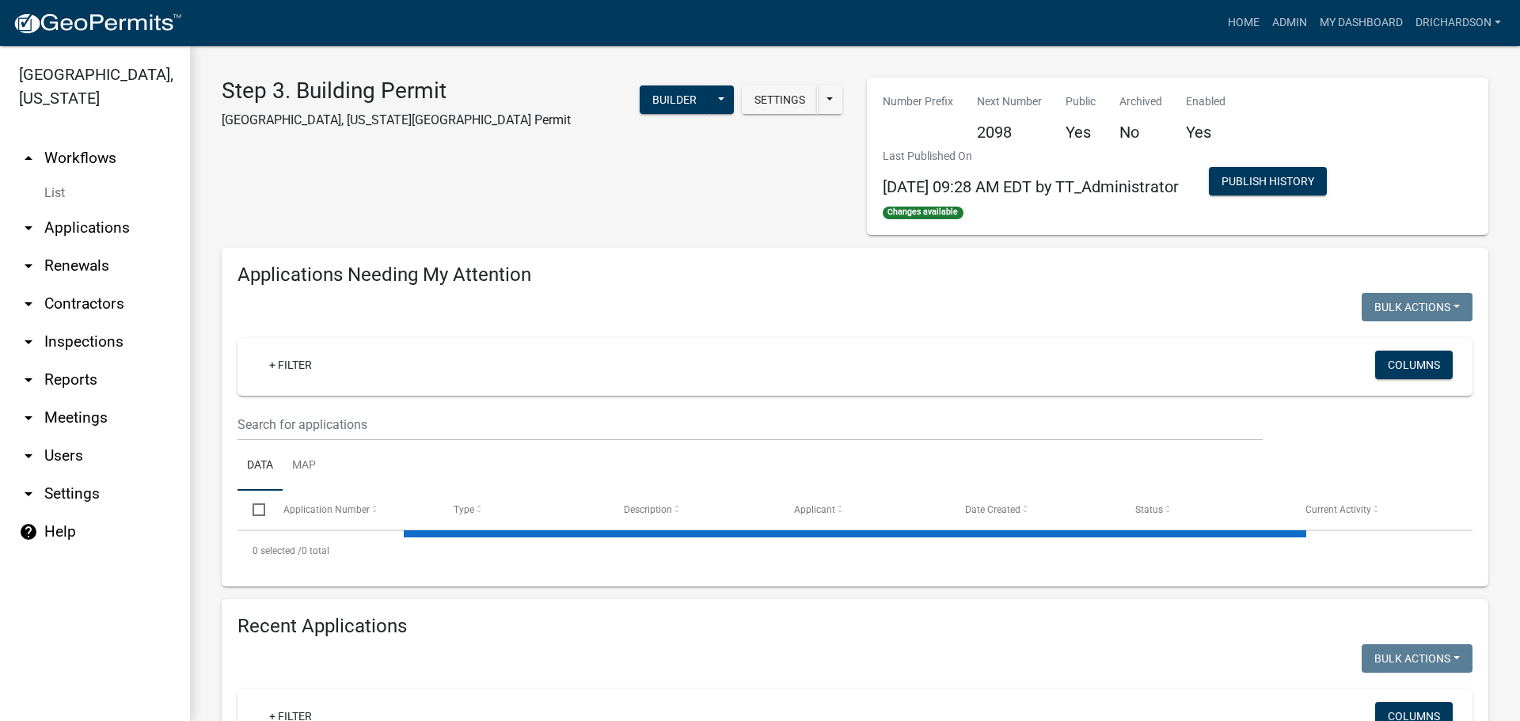
select select "1: 25"
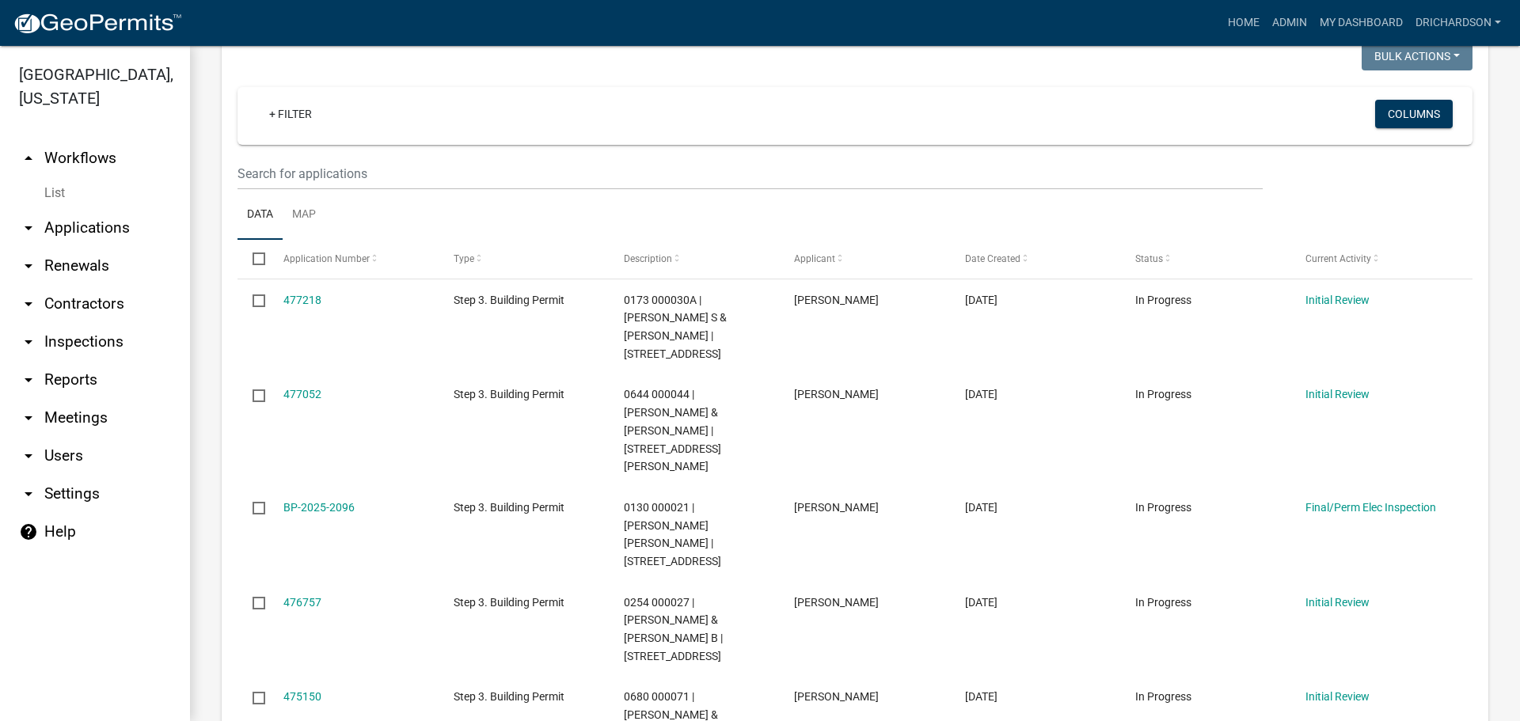
scroll to position [238, 0]
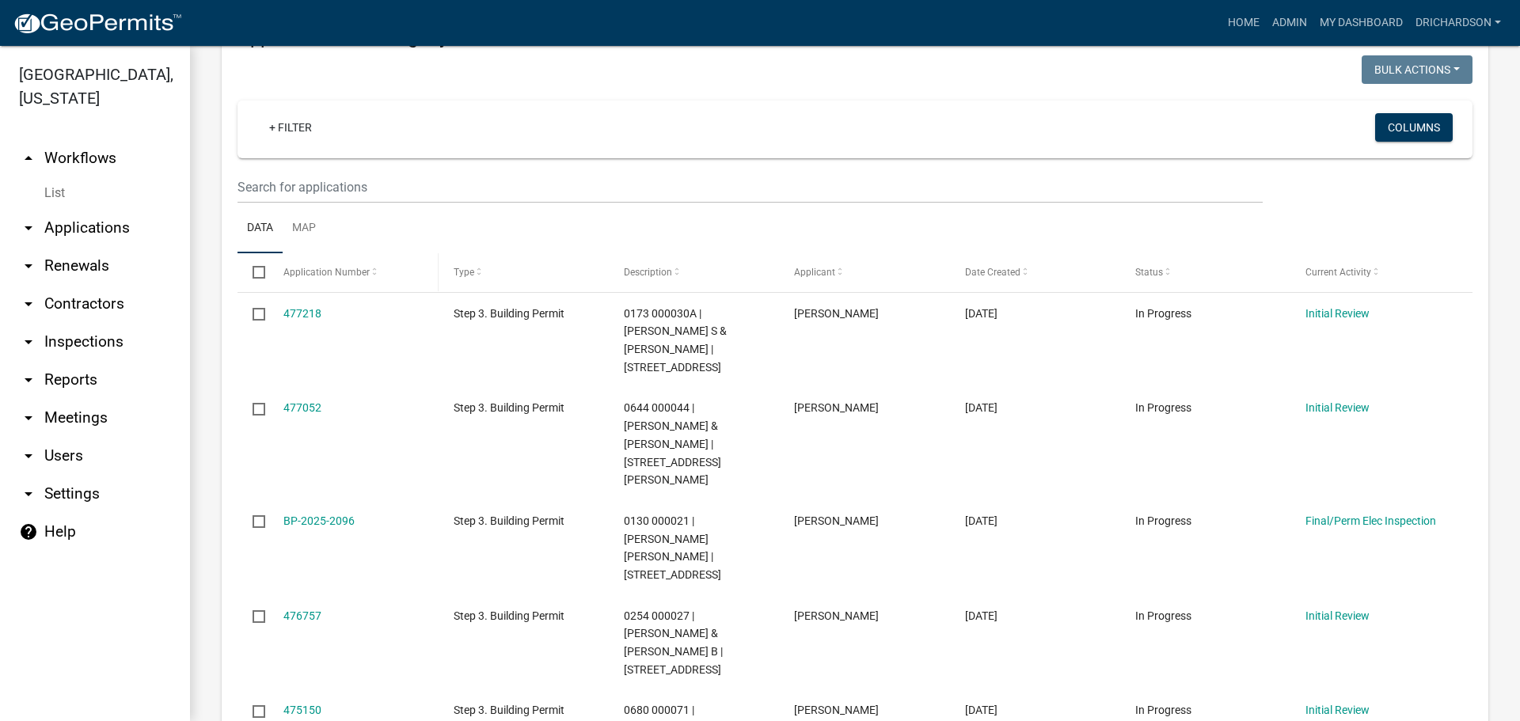
click at [333, 279] on div "Application Number" at bounding box center [354, 273] width 140 height 16
click at [341, 268] on span "Application Number" at bounding box center [327, 272] width 86 height 11
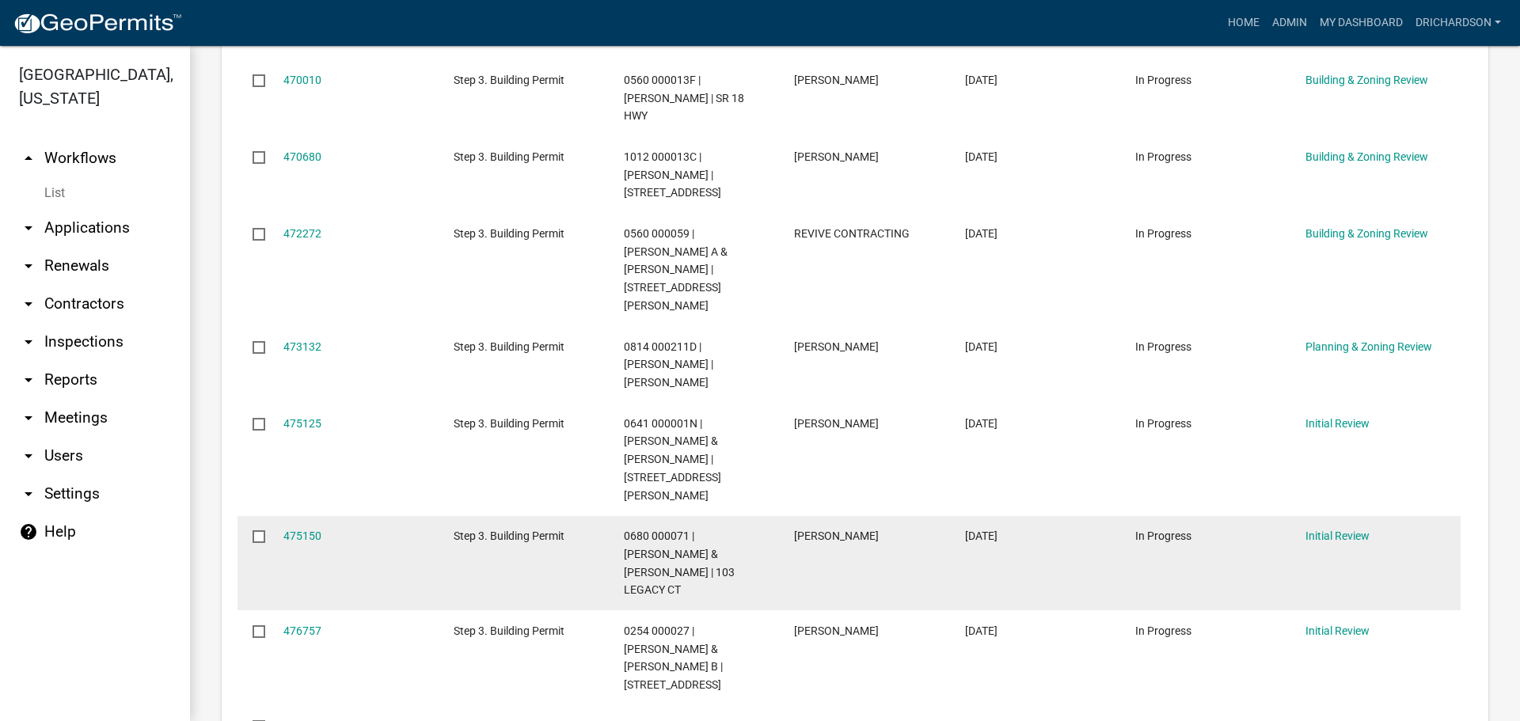
scroll to position [1505, 0]
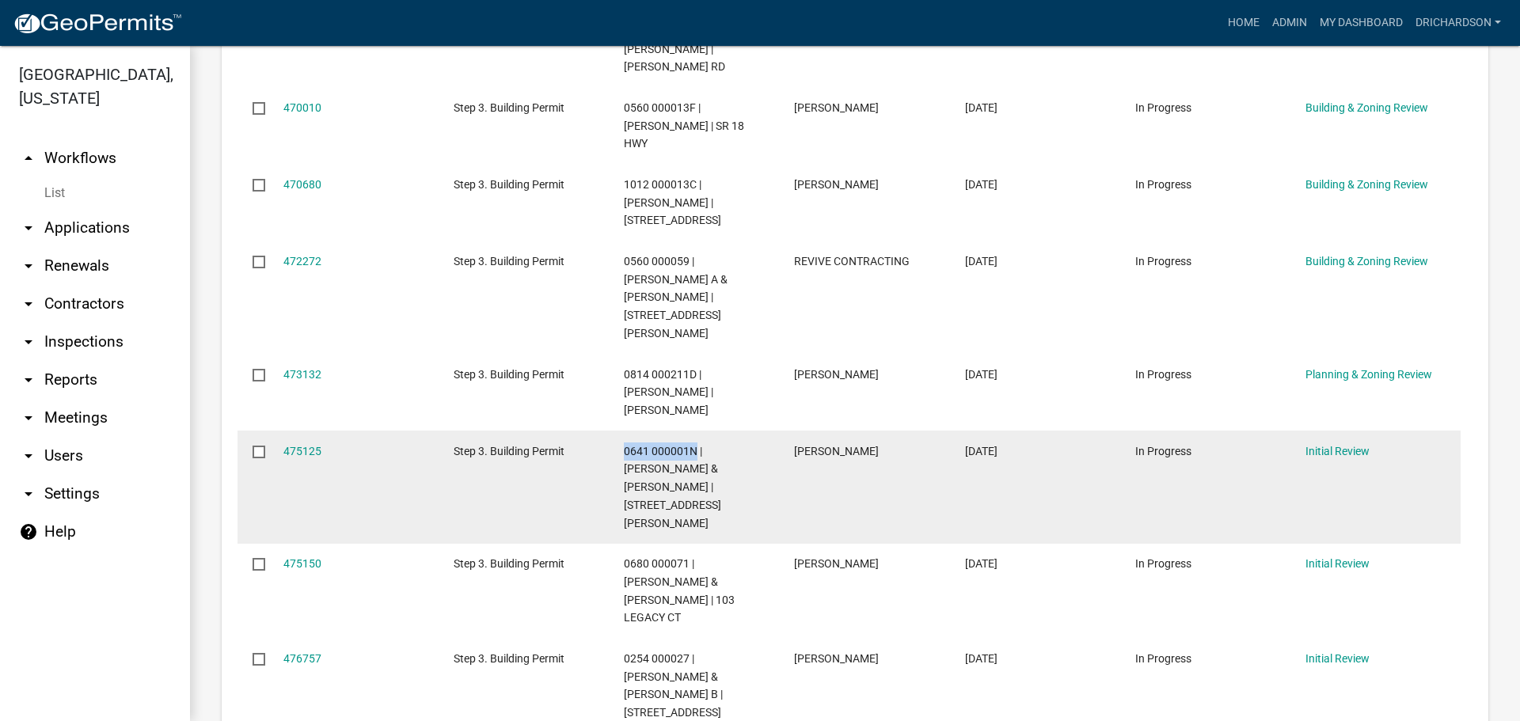
drag, startPoint x: 625, startPoint y: 253, endPoint x: 695, endPoint y: 253, distance: 70.5
click at [695, 445] on span "0641 000001N | [PERSON_NAME] & [PERSON_NAME] | [STREET_ADDRESS][PERSON_NAME]" at bounding box center [672, 487] width 97 height 85
copy span "0641 000001N"
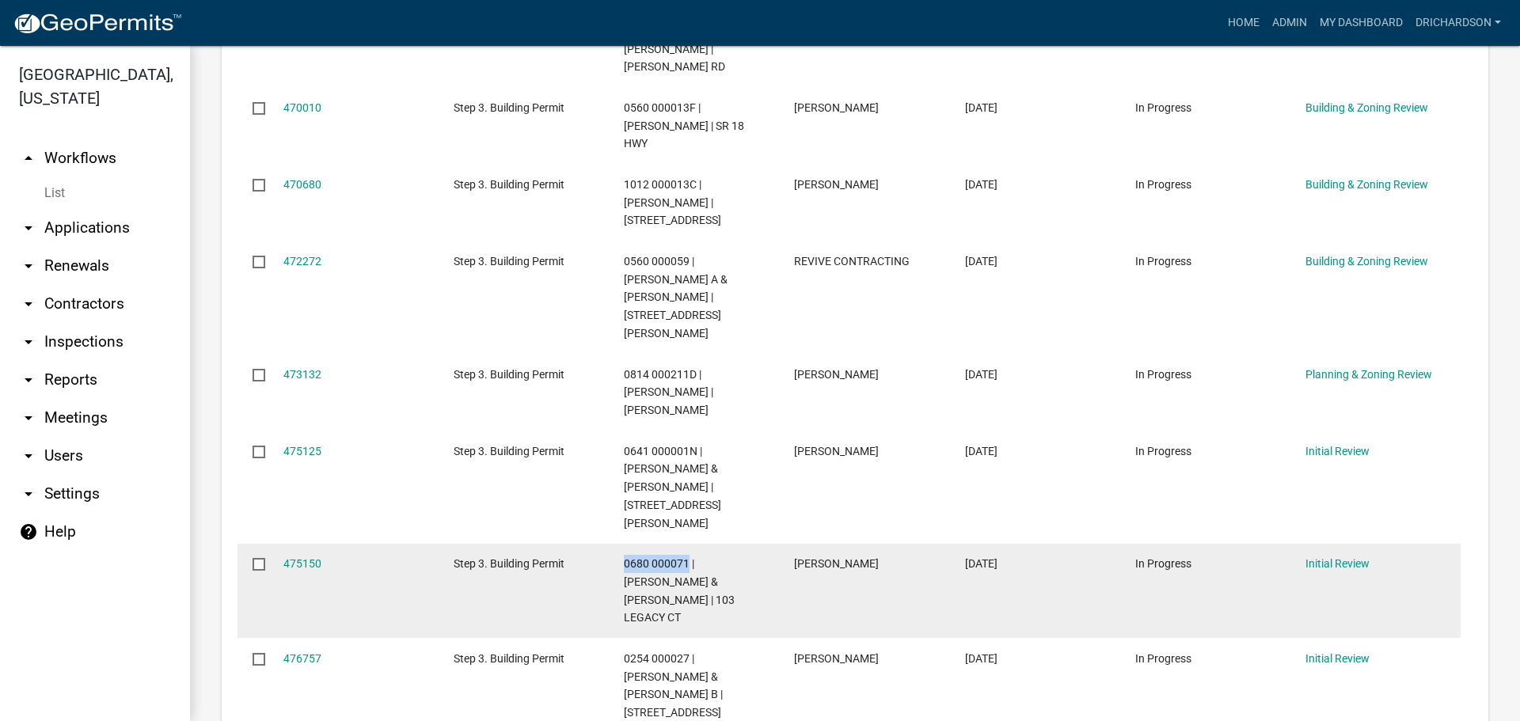
drag, startPoint x: 622, startPoint y: 344, endPoint x: 687, endPoint y: 350, distance: 66.0
click at [687, 544] on datatable-body-cell "0680 000071 | [PERSON_NAME] & [PERSON_NAME] | 103 LEGACY CT" at bounding box center [694, 591] width 170 height 95
copy span "0680 000071"
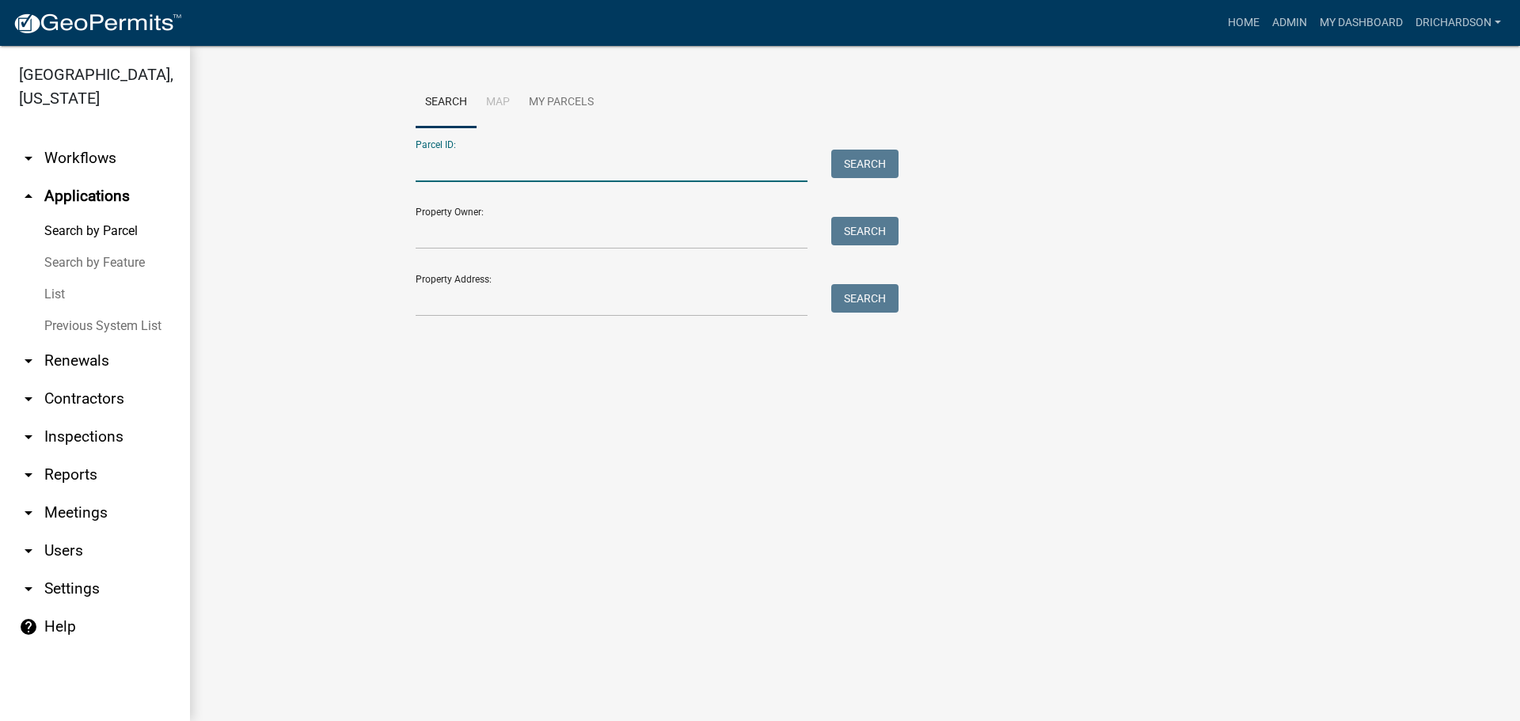
click at [451, 154] on input "Parcel ID:" at bounding box center [612, 166] width 392 height 32
paste input "0641 000001N"
click at [889, 148] on div "Parcel ID: 0641 000001N Search" at bounding box center [653, 154] width 475 height 55
click at [869, 169] on button "Search" at bounding box center [865, 164] width 67 height 29
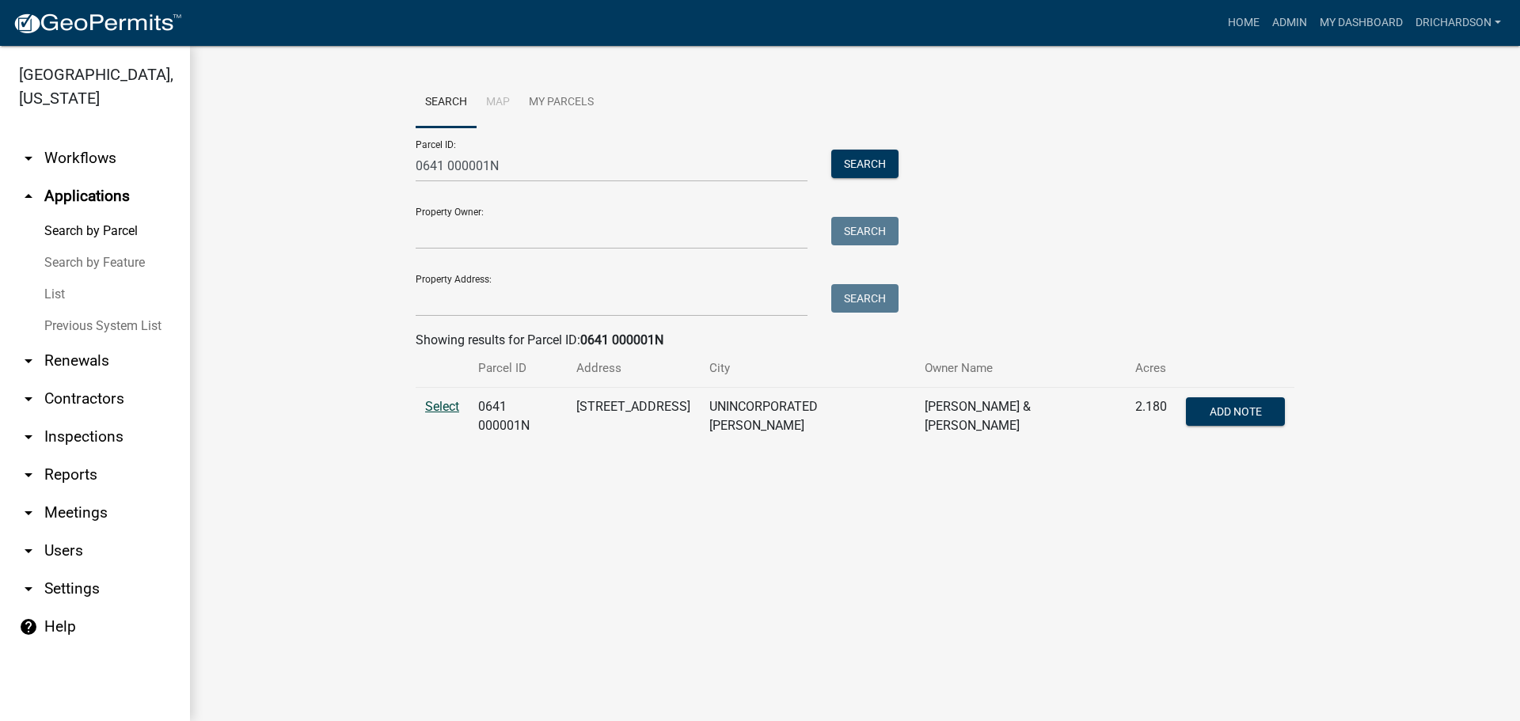
click at [440, 412] on span "Select" at bounding box center [442, 406] width 34 height 15
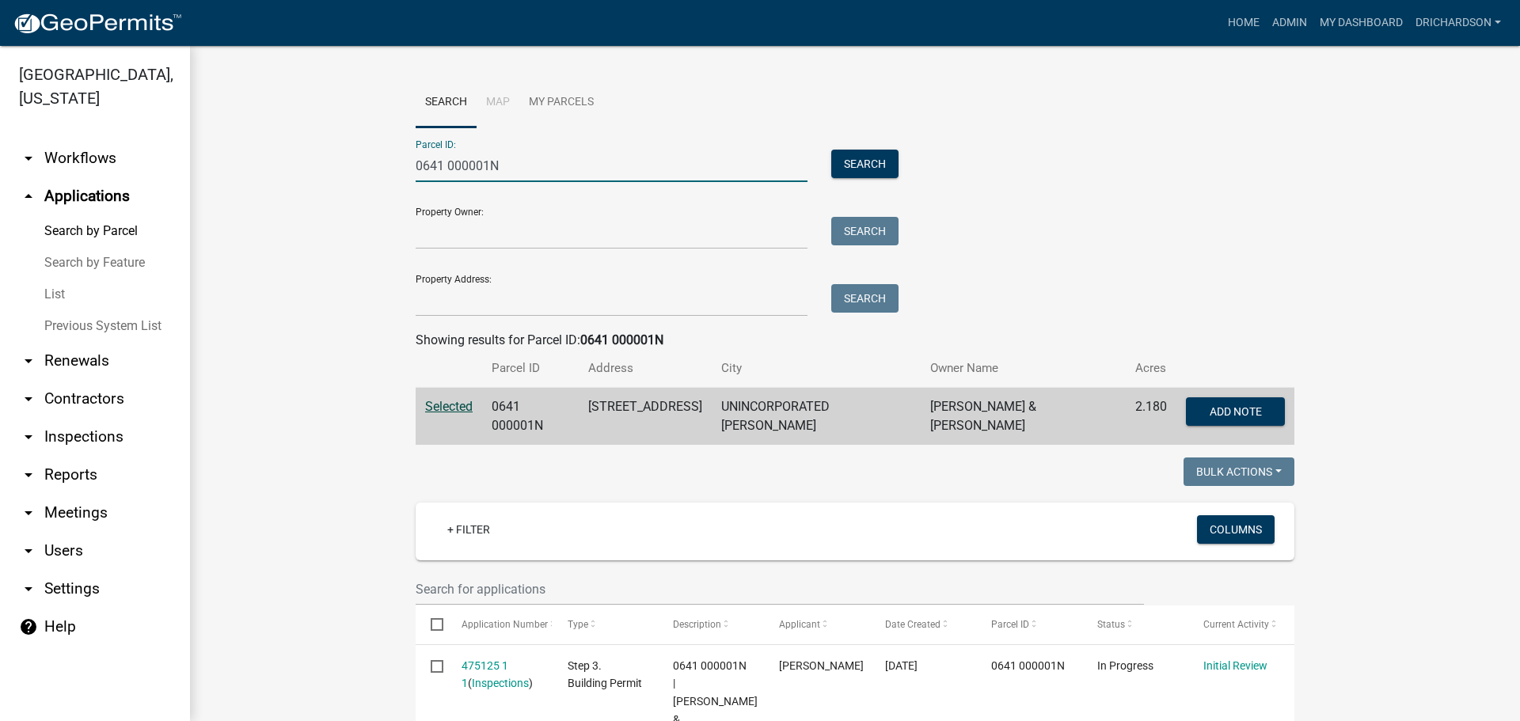
drag, startPoint x: 523, startPoint y: 167, endPoint x: 277, endPoint y: 147, distance: 247.1
paste input "80 000071"
type input "0680 000071"
click at [857, 151] on button "Search" at bounding box center [865, 164] width 67 height 29
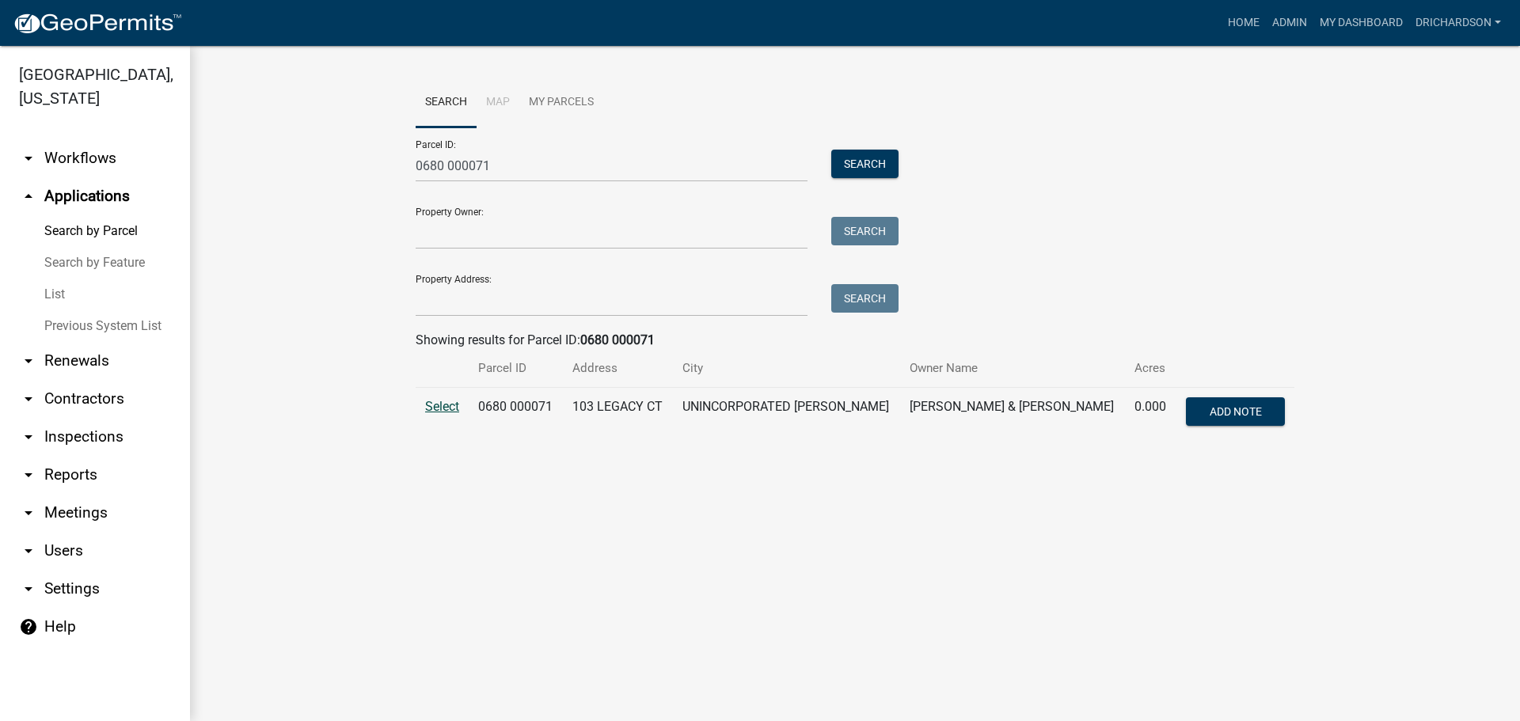
click at [435, 402] on span "Select" at bounding box center [442, 406] width 34 height 15
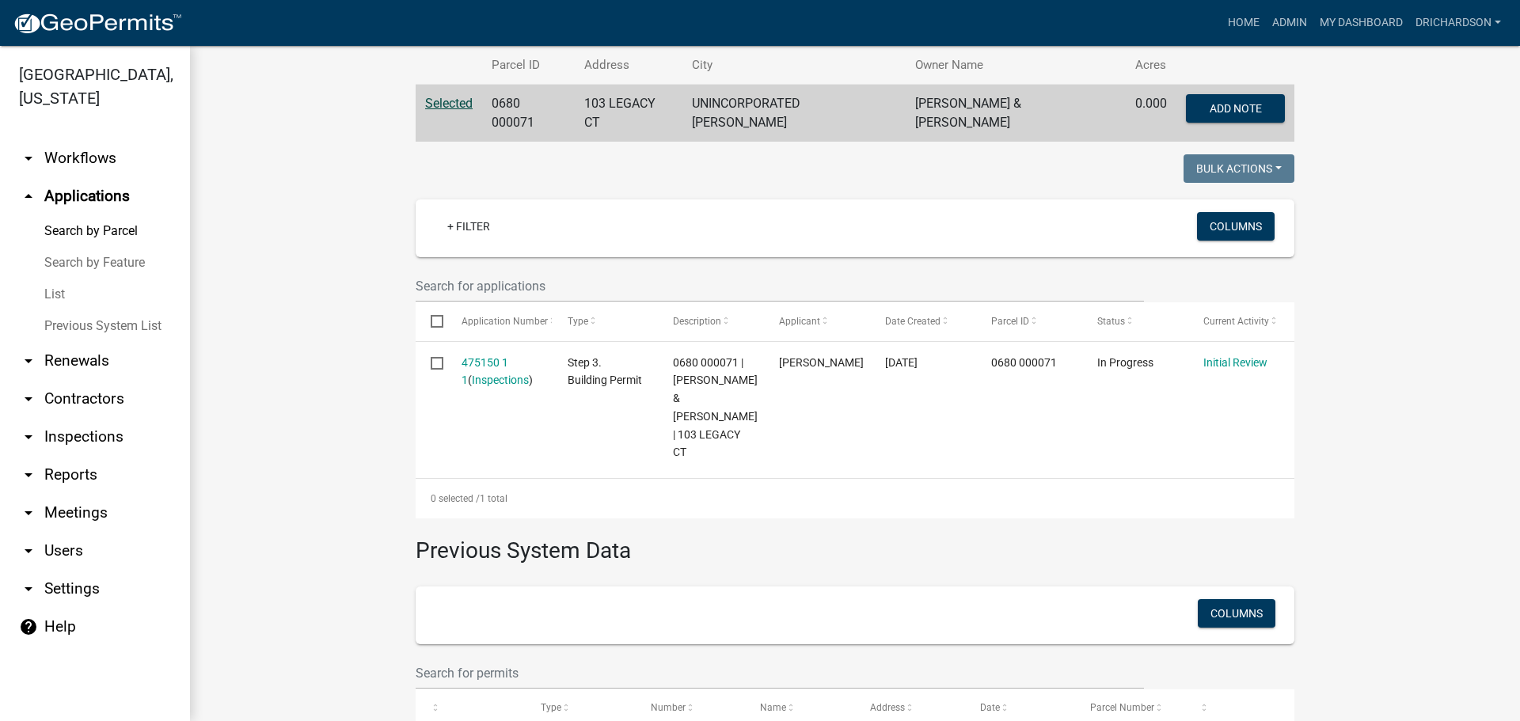
scroll to position [317, 0]
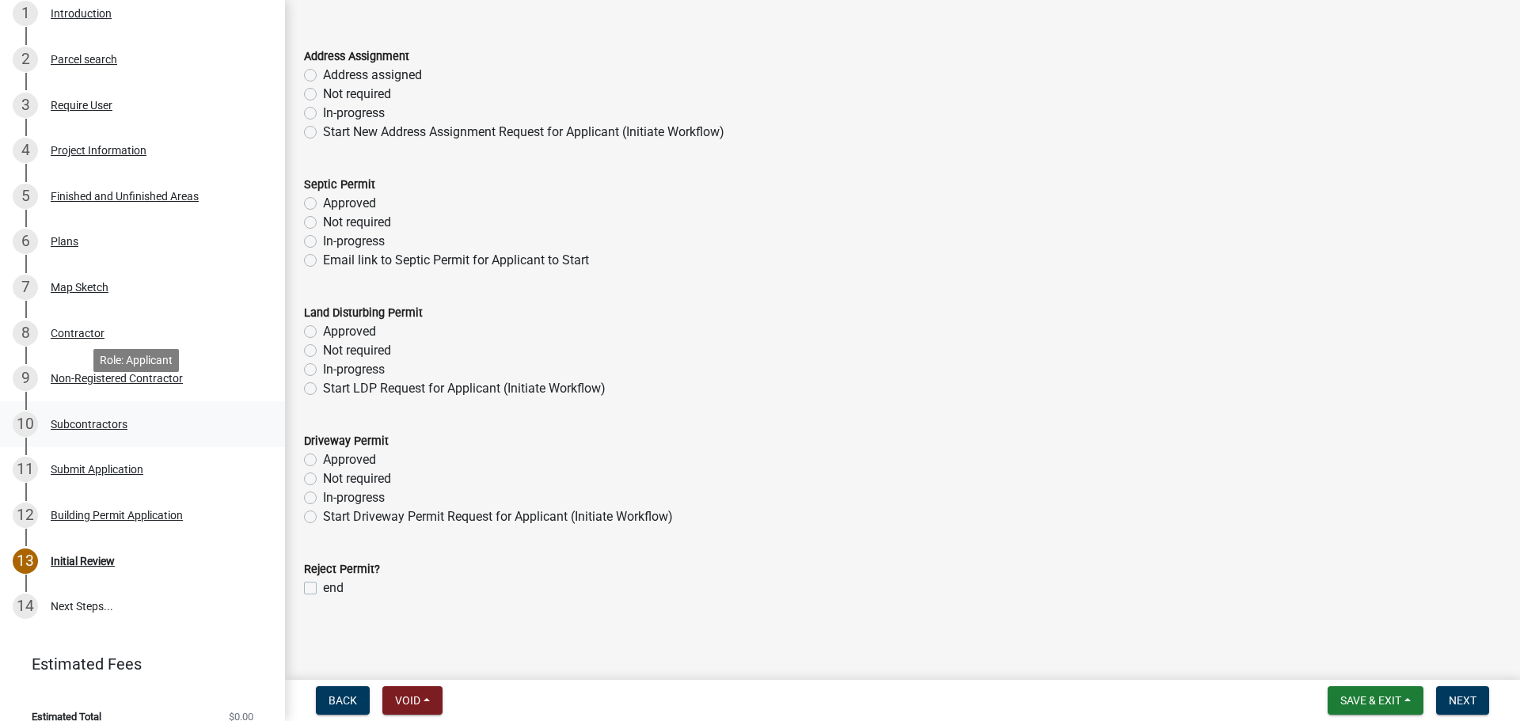
scroll to position [248, 0]
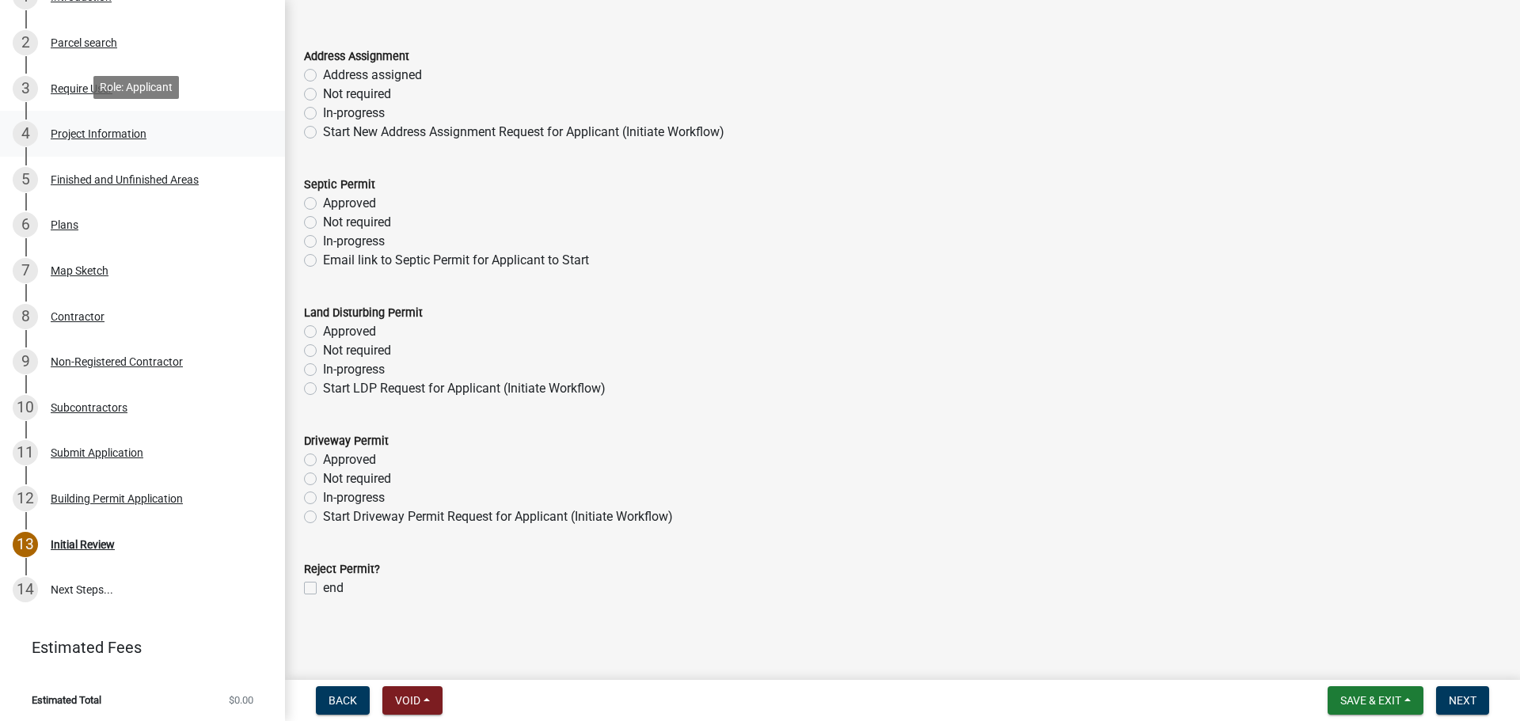
click at [98, 128] on div "Project Information" at bounding box center [99, 133] width 96 height 11
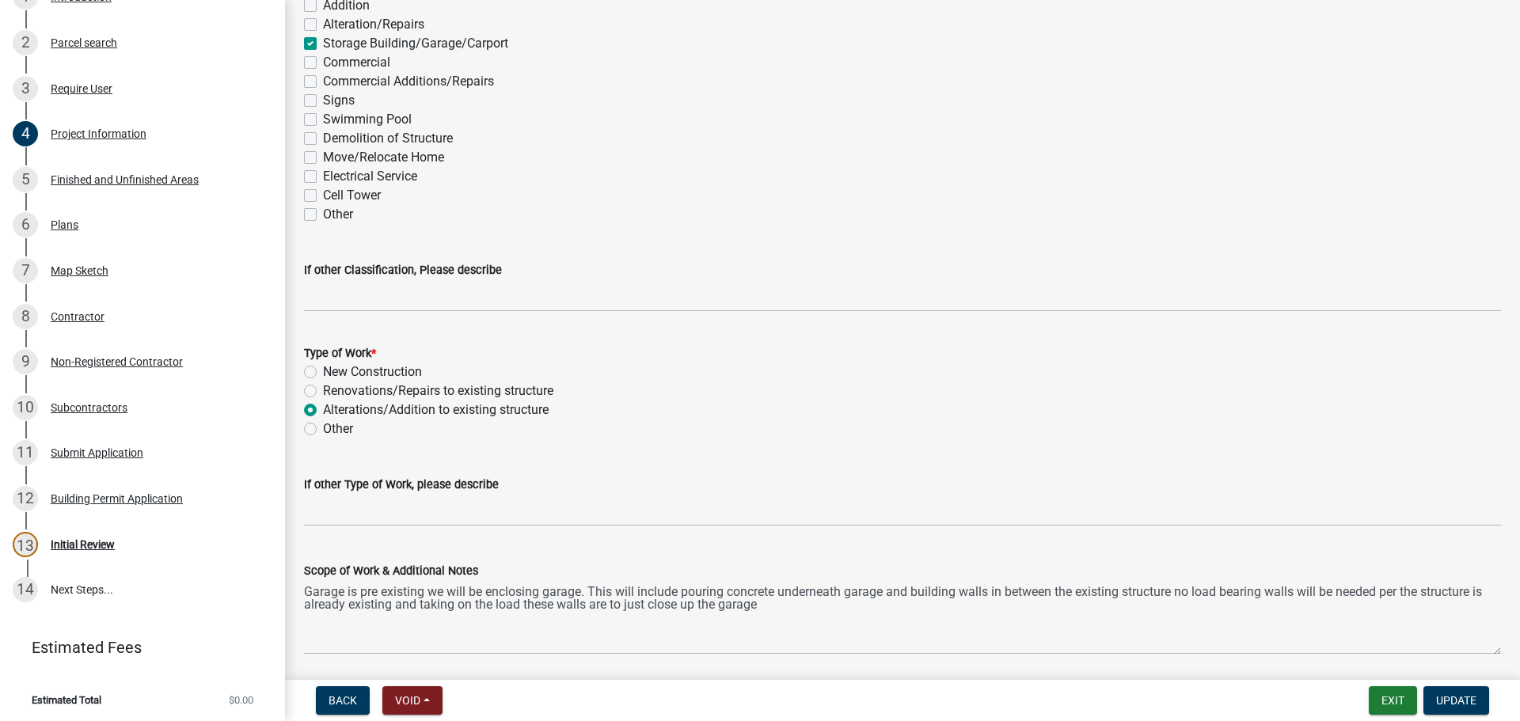
scroll to position [1479, 0]
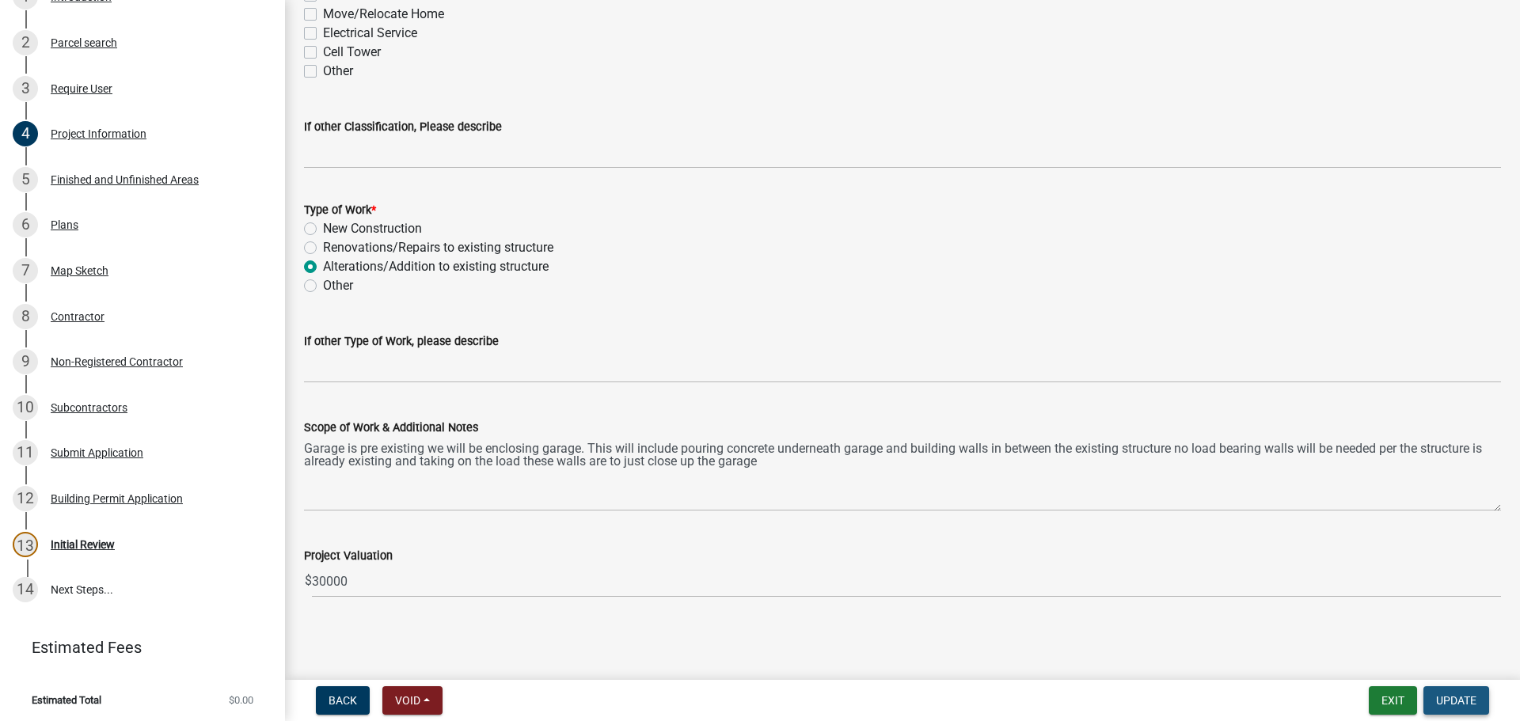
click at [1459, 692] on button "Update" at bounding box center [1457, 701] width 66 height 29
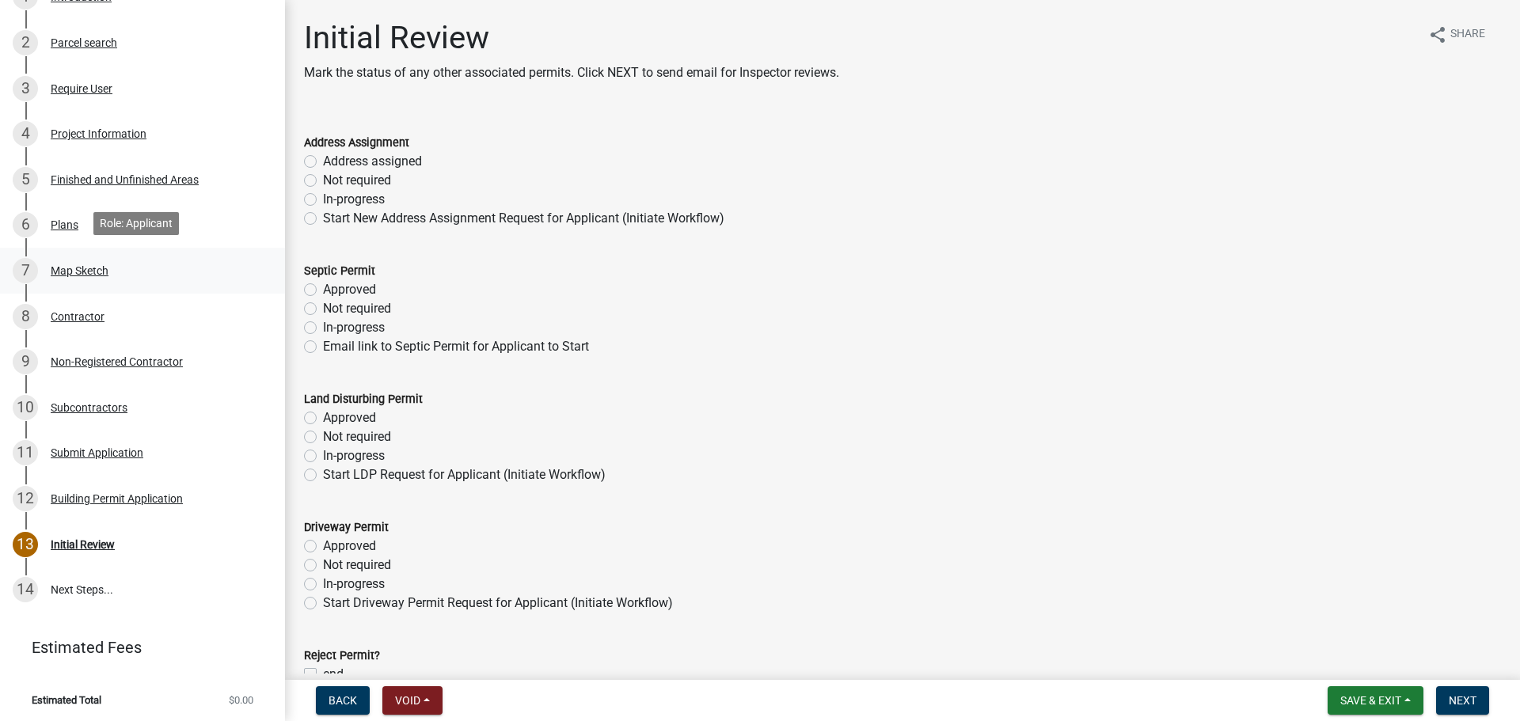
click at [86, 265] on div "Map Sketch" at bounding box center [80, 270] width 58 height 11
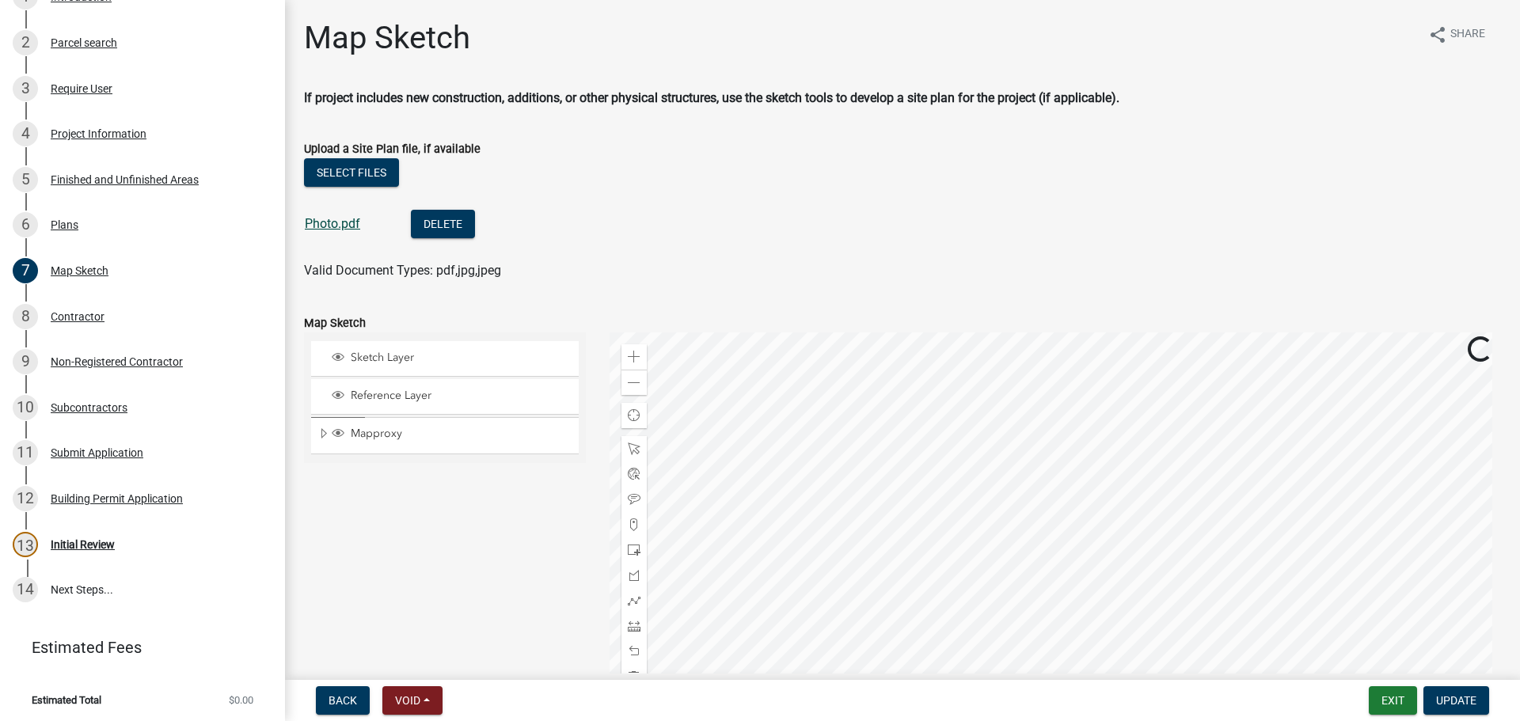
click at [339, 222] on link "Photo.pdf" at bounding box center [332, 223] width 55 height 15
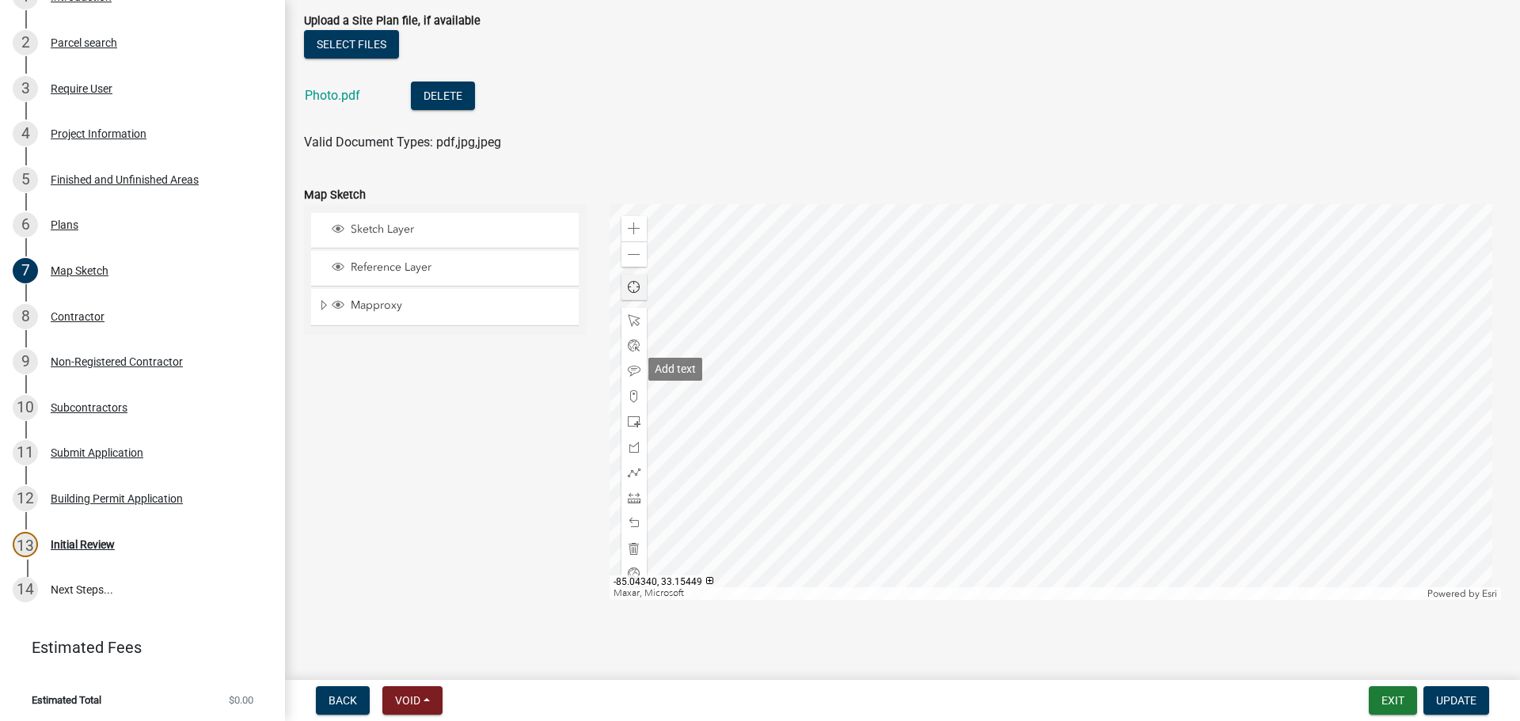
scroll to position [131, 0]
click at [634, 251] on span at bounding box center [634, 252] width 13 height 13
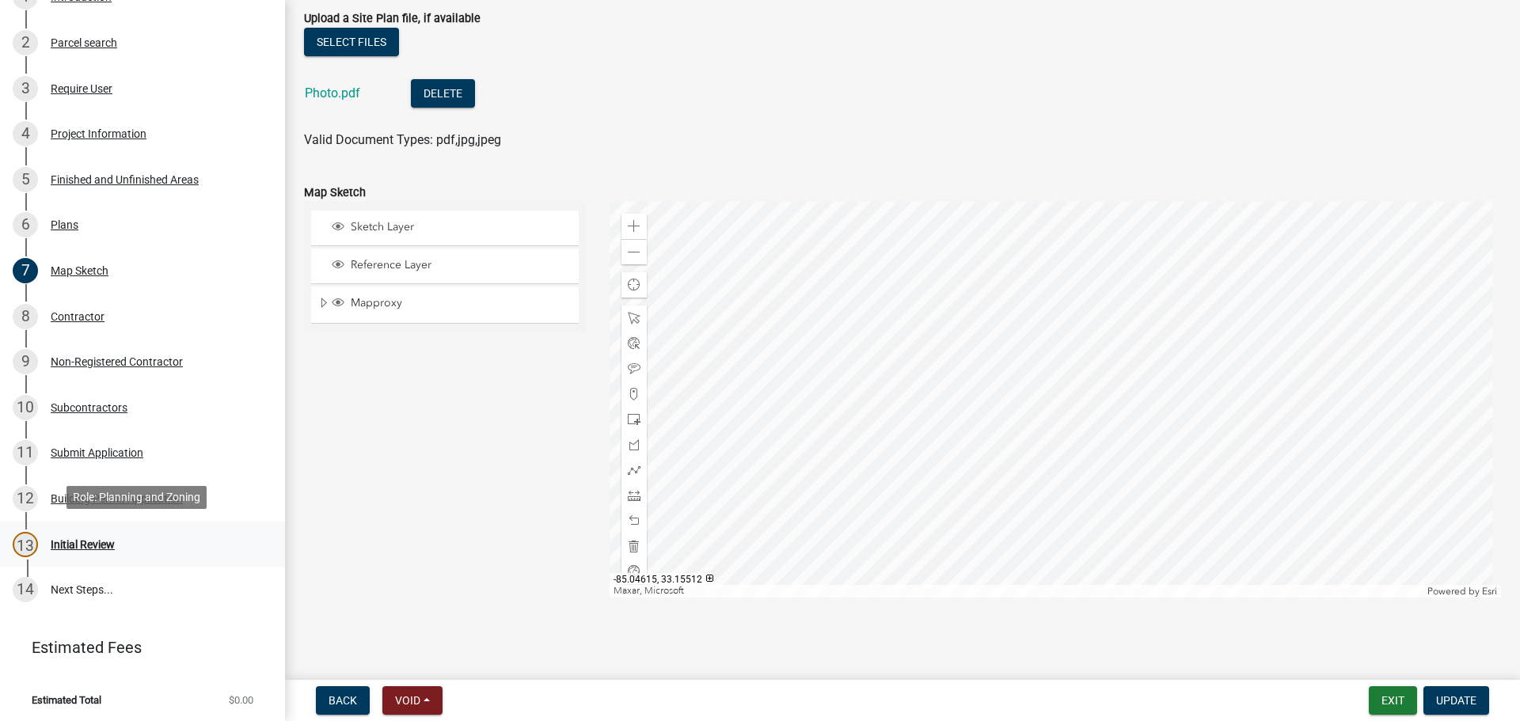
click at [120, 532] on div "13 Initial Review" at bounding box center [136, 544] width 247 height 25
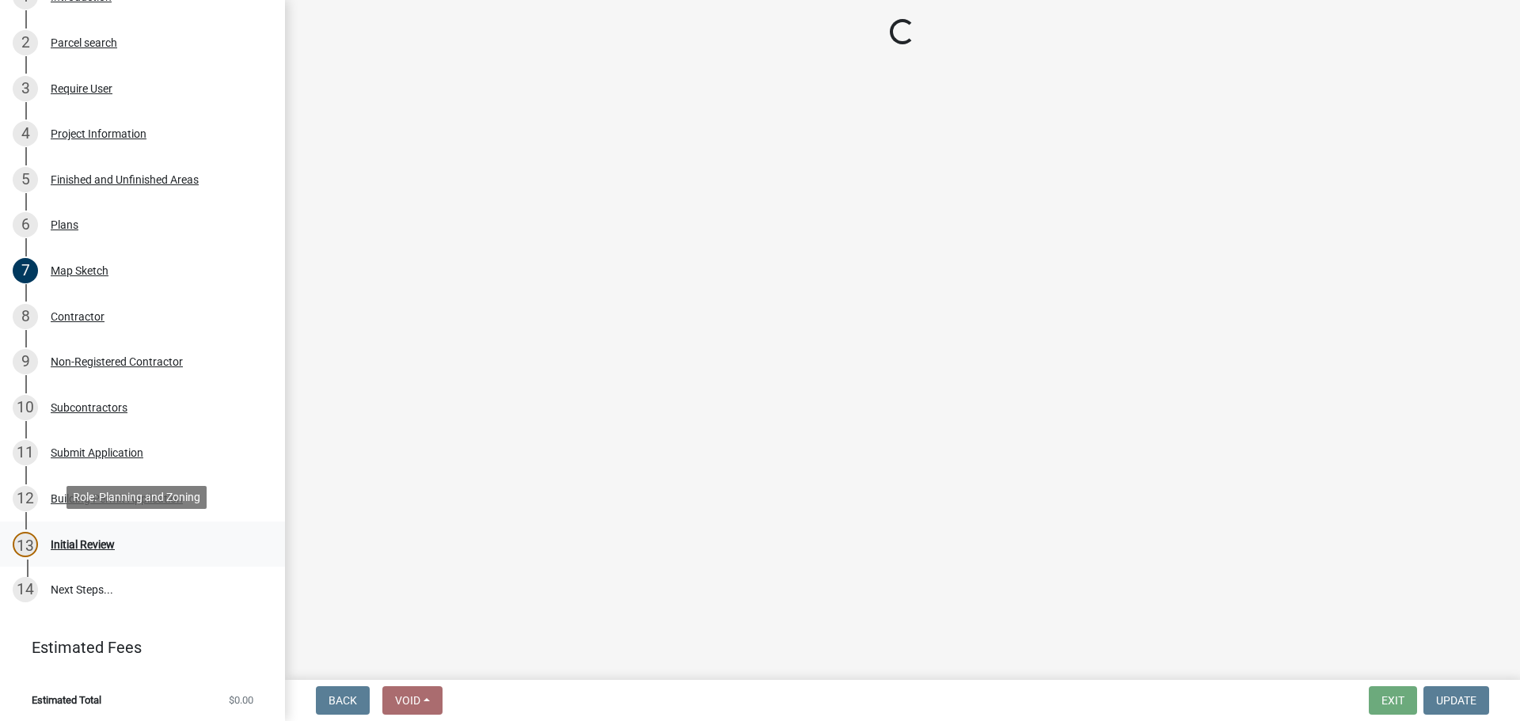
scroll to position [0, 0]
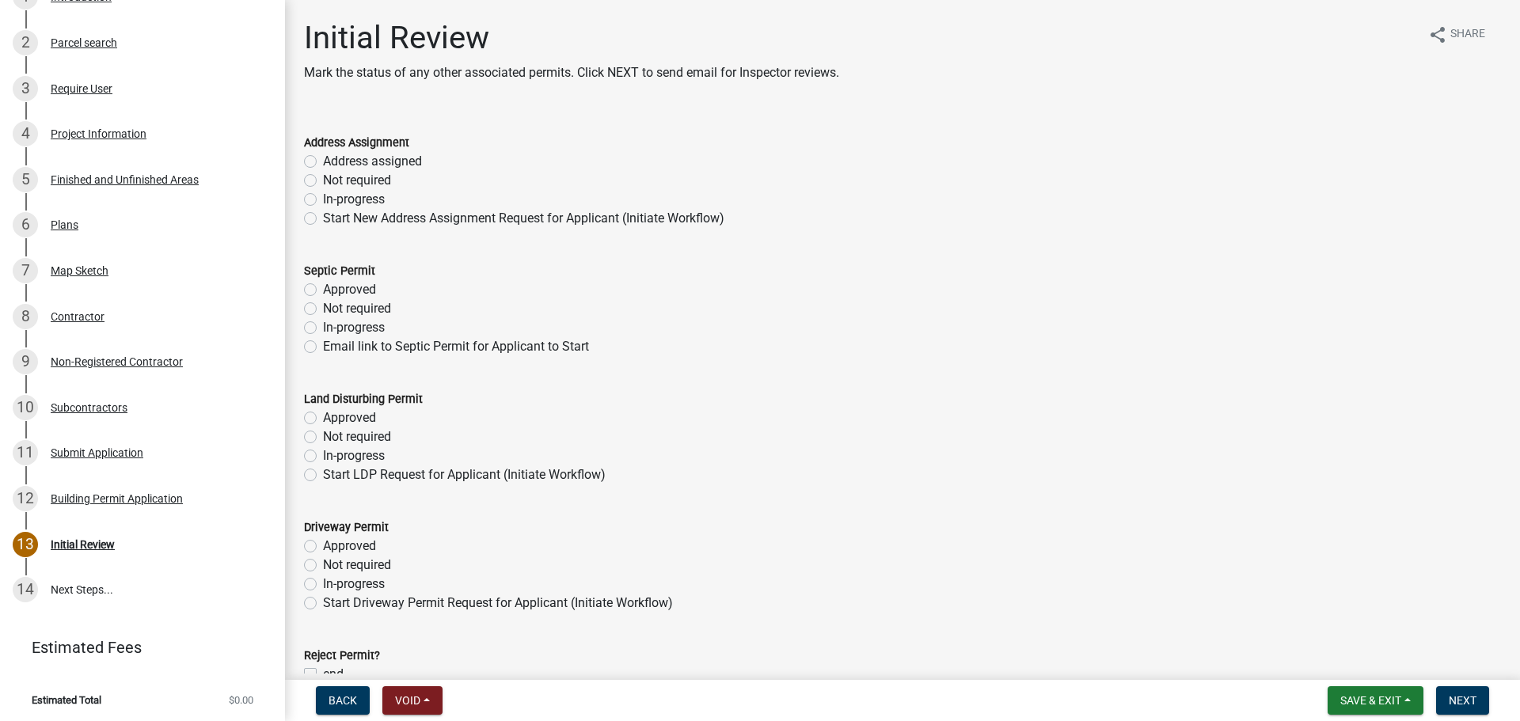
click at [323, 180] on label "Not required" at bounding box center [357, 180] width 68 height 19
click at [323, 180] on input "Not required" at bounding box center [328, 176] width 10 height 10
radio input "true"
click at [323, 307] on label "Not required" at bounding box center [357, 308] width 68 height 19
click at [323, 307] on input "Not required" at bounding box center [328, 304] width 10 height 10
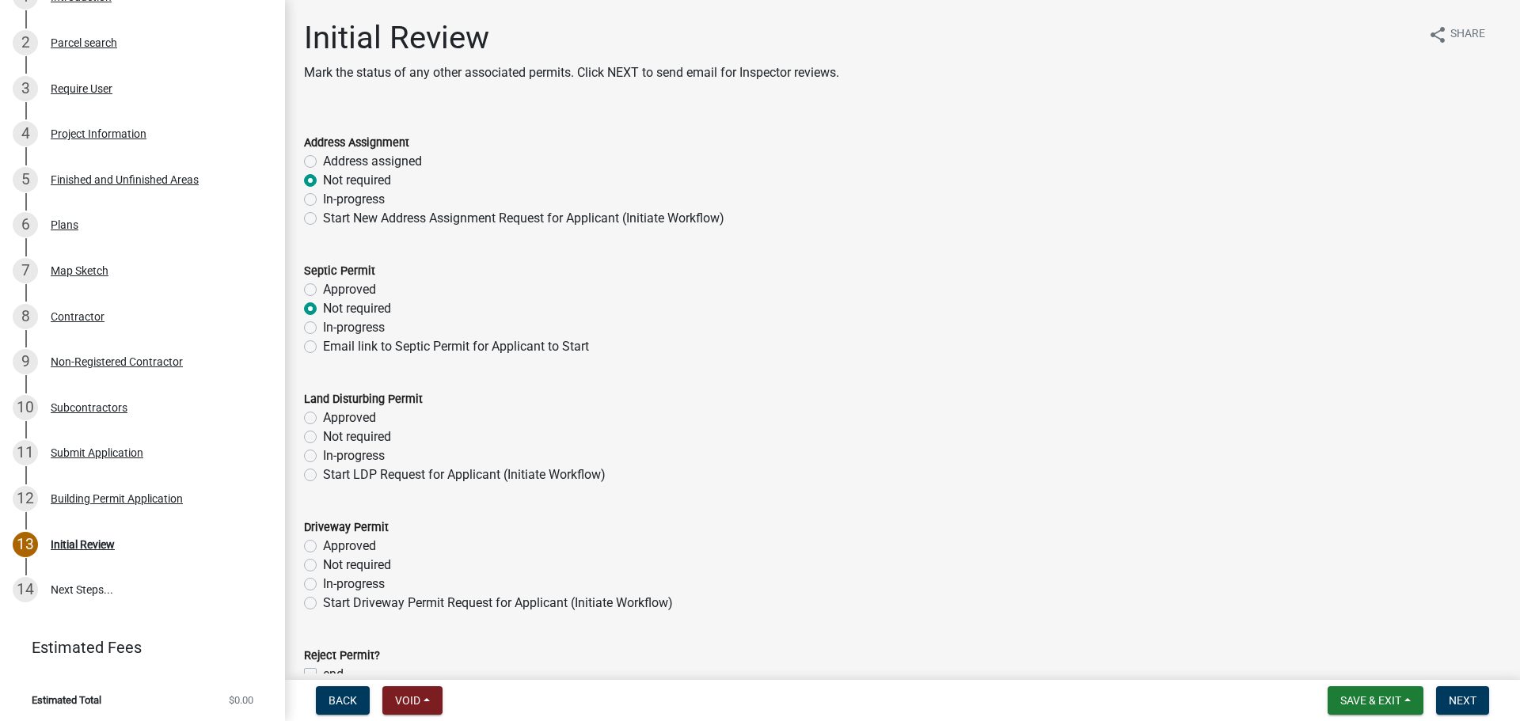
radio input "true"
click at [323, 437] on label "Not required" at bounding box center [357, 437] width 68 height 19
click at [323, 437] on input "Not required" at bounding box center [328, 433] width 10 height 10
radio input "true"
click at [323, 565] on label "Not required" at bounding box center [357, 565] width 68 height 19
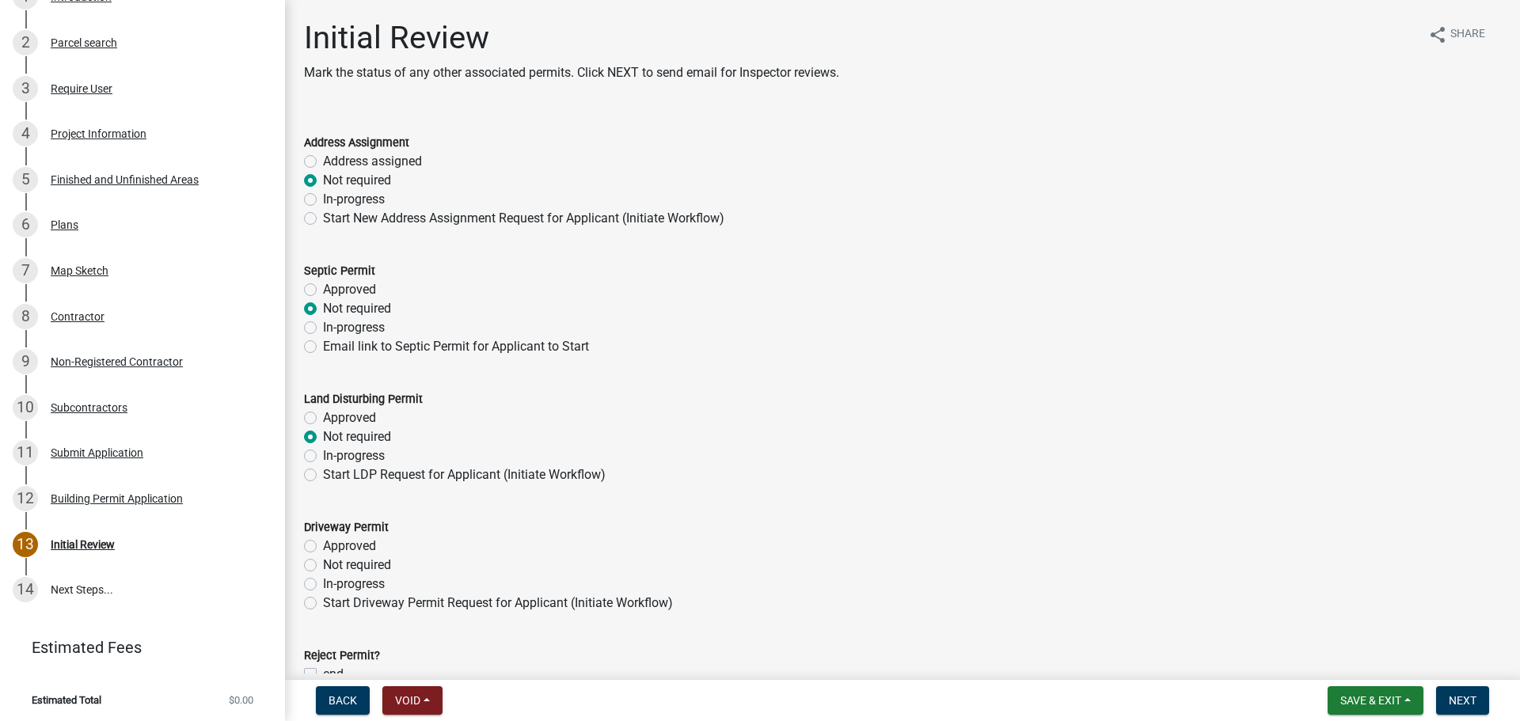
click at [323, 565] on input "Not required" at bounding box center [328, 561] width 10 height 10
radio input "true"
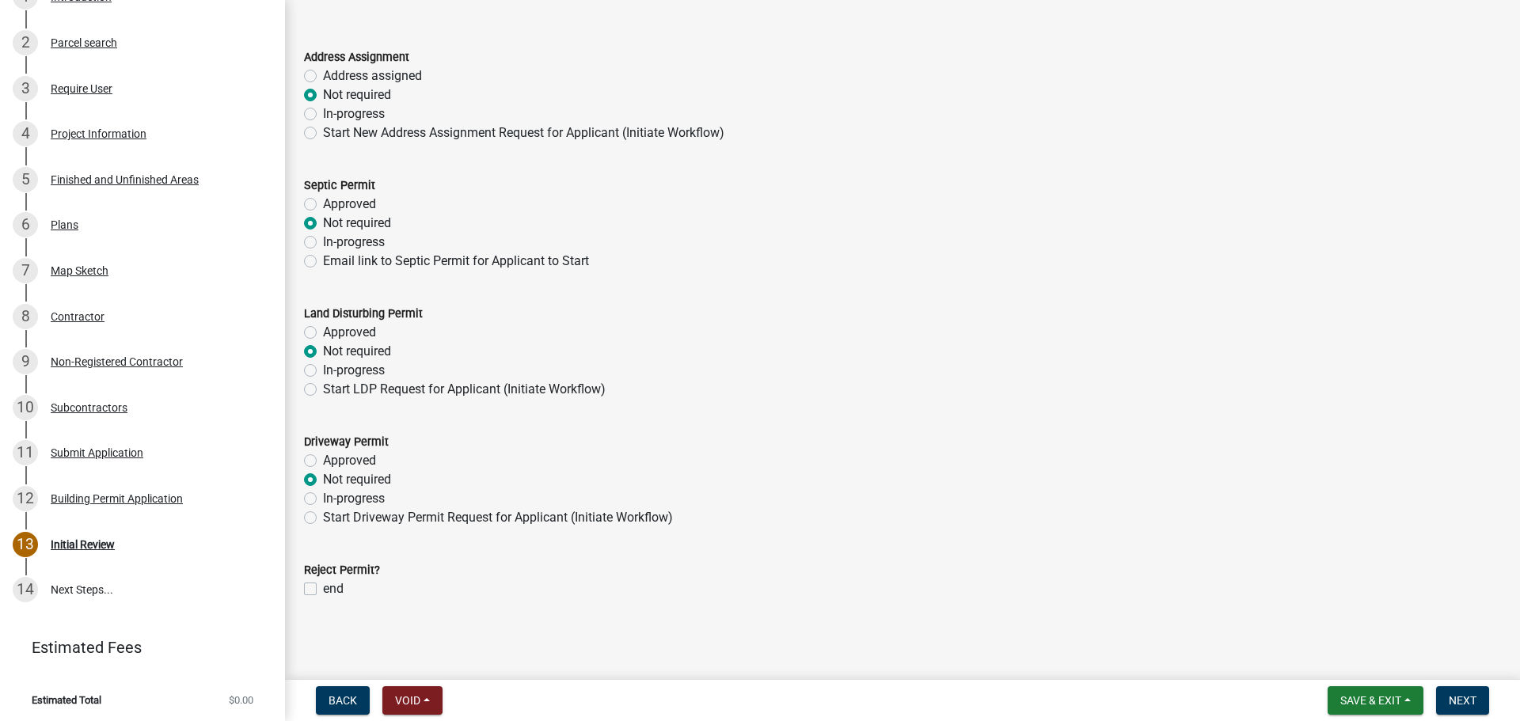
scroll to position [86, 0]
click at [1456, 701] on span "Next" at bounding box center [1463, 701] width 28 height 13
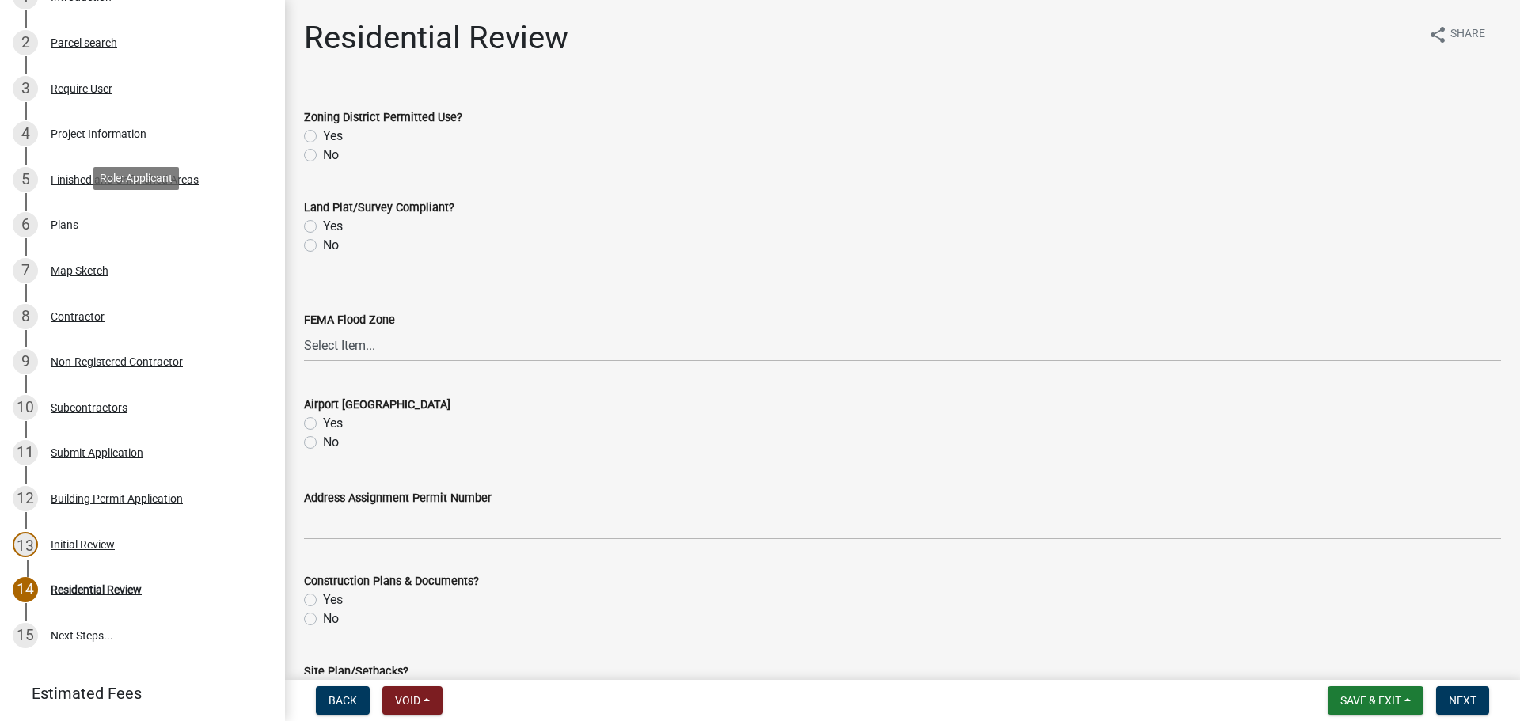
scroll to position [293, 0]
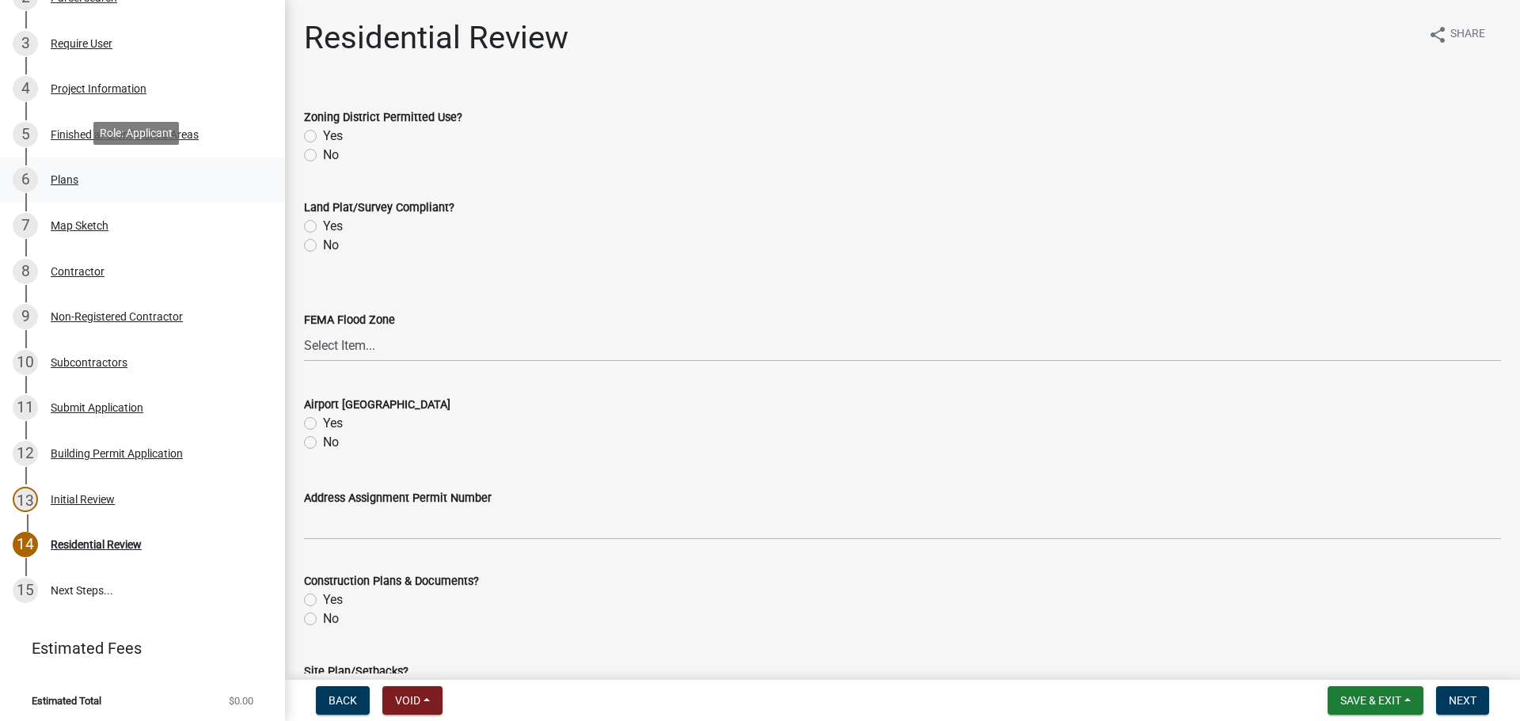
click at [66, 174] on div "Plans" at bounding box center [65, 179] width 28 height 11
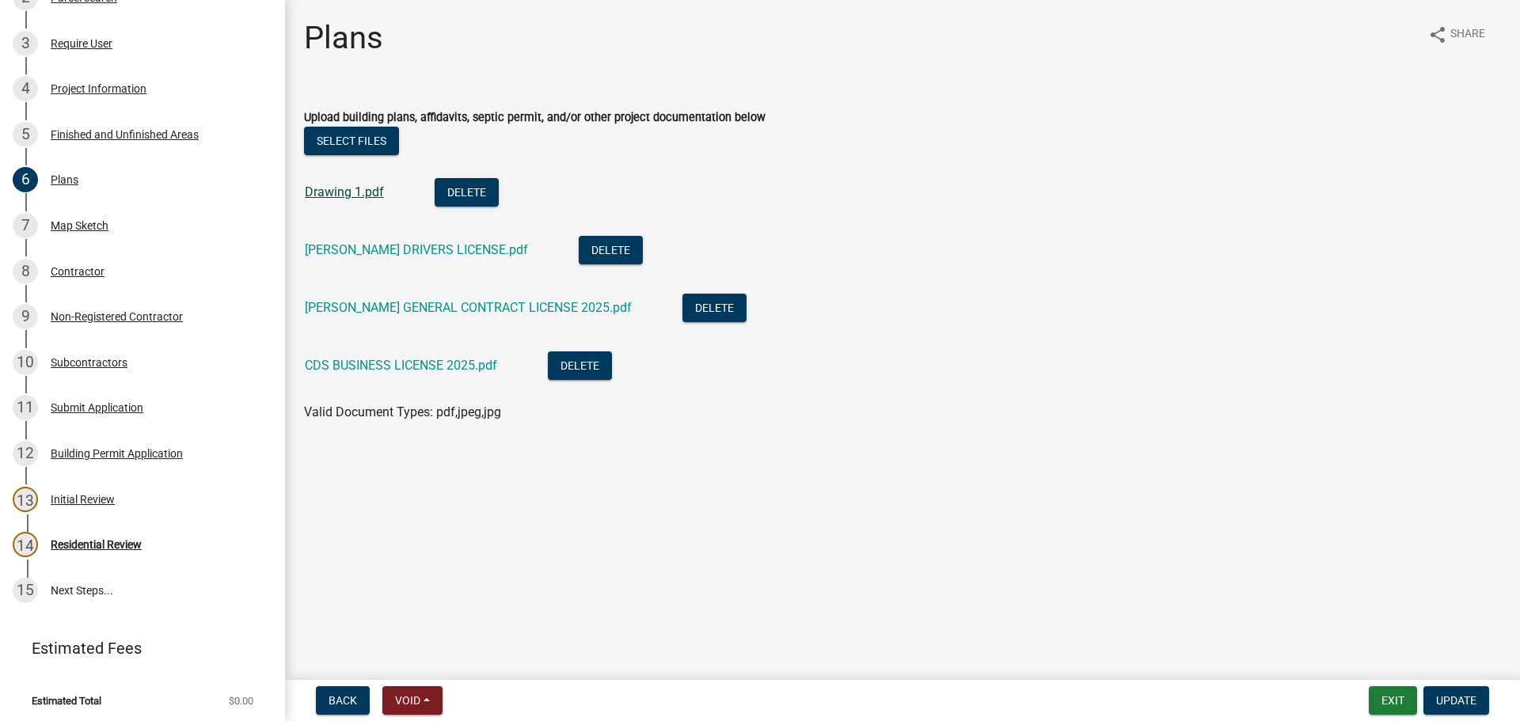
click at [350, 187] on link "Drawing 1.pdf" at bounding box center [344, 192] width 79 height 15
click at [385, 252] on link "CRIS DRISKELL DRIVERS LICENSE.pdf" at bounding box center [416, 249] width 223 height 15
click at [72, 546] on div "Residential Review" at bounding box center [96, 544] width 91 height 11
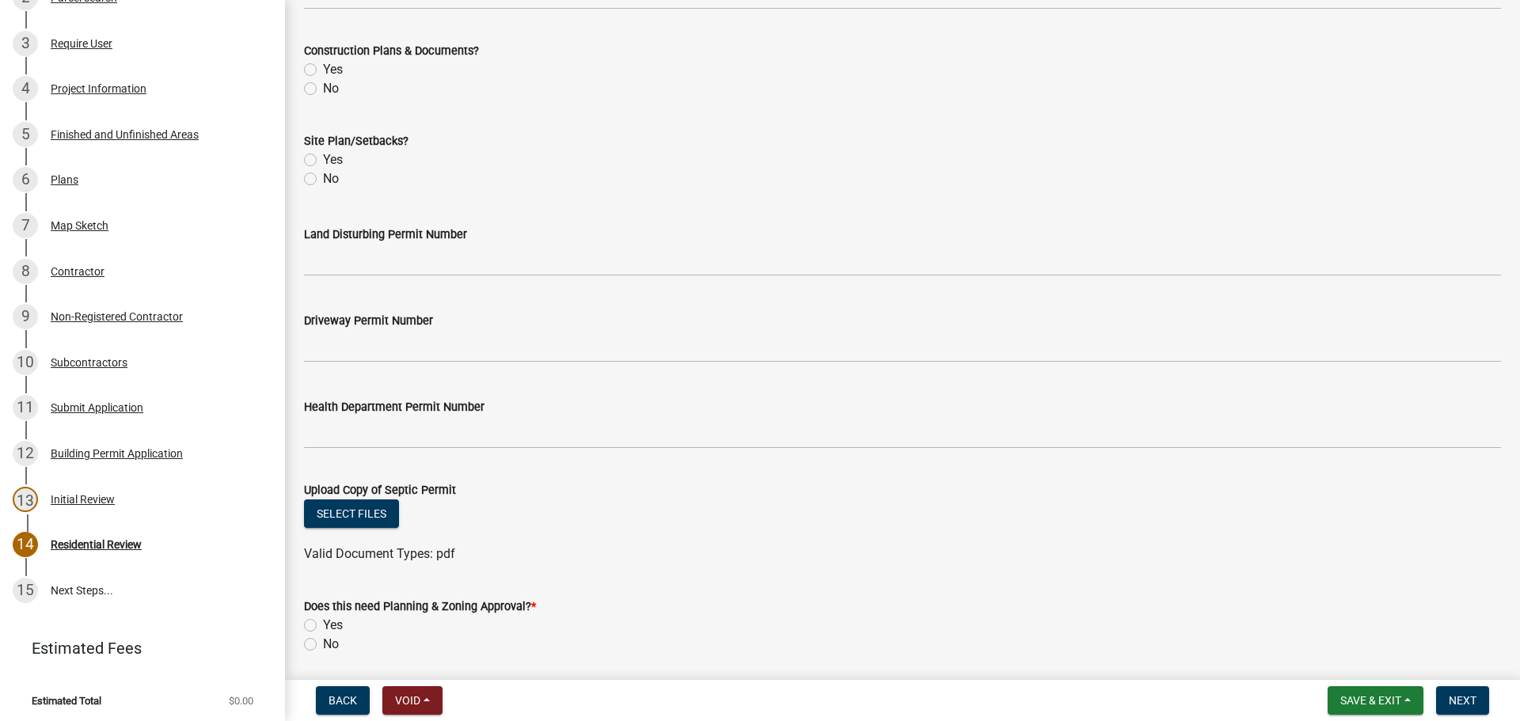
scroll to position [587, 0]
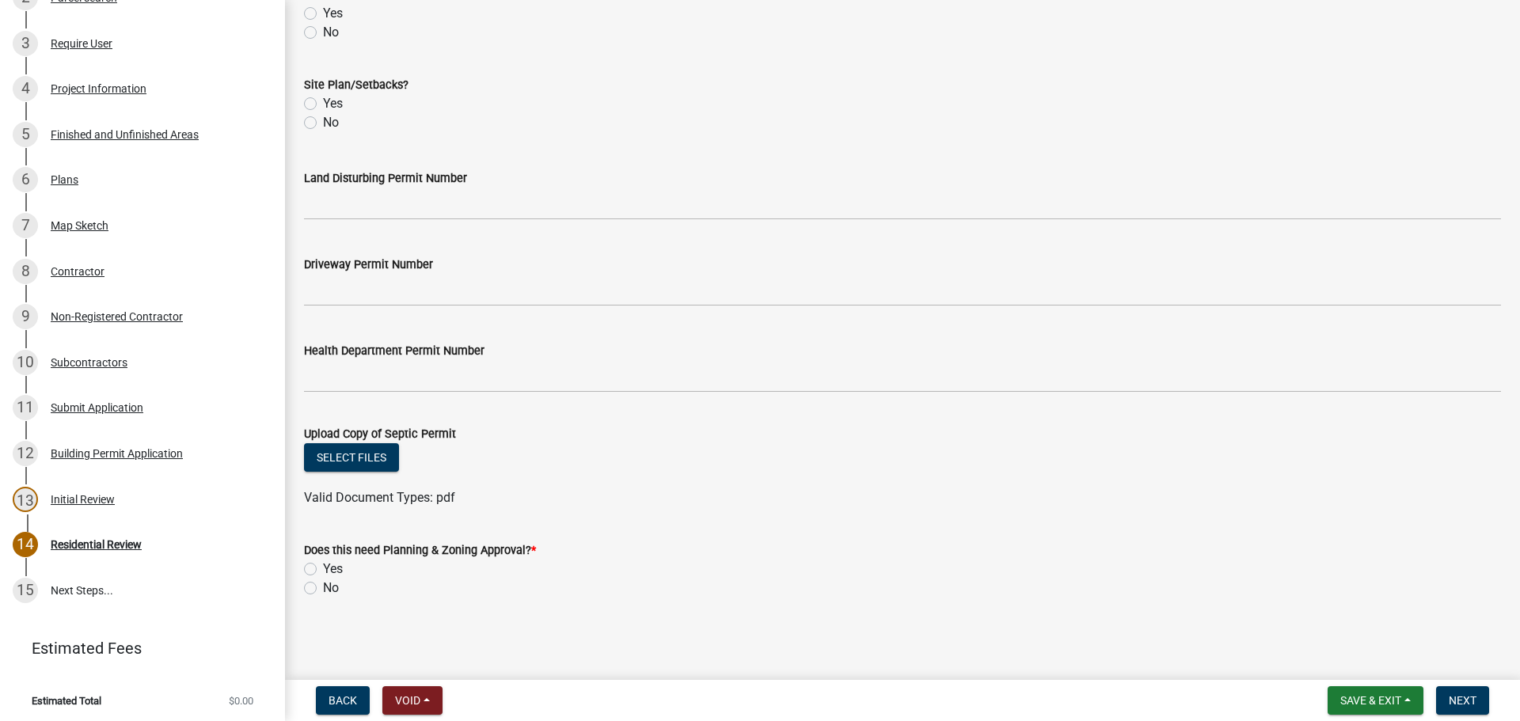
click at [323, 588] on label "No" at bounding box center [331, 588] width 16 height 19
click at [323, 588] on input "No" at bounding box center [328, 584] width 10 height 10
radio input "true"
click at [1463, 701] on span "Next" at bounding box center [1463, 701] width 28 height 13
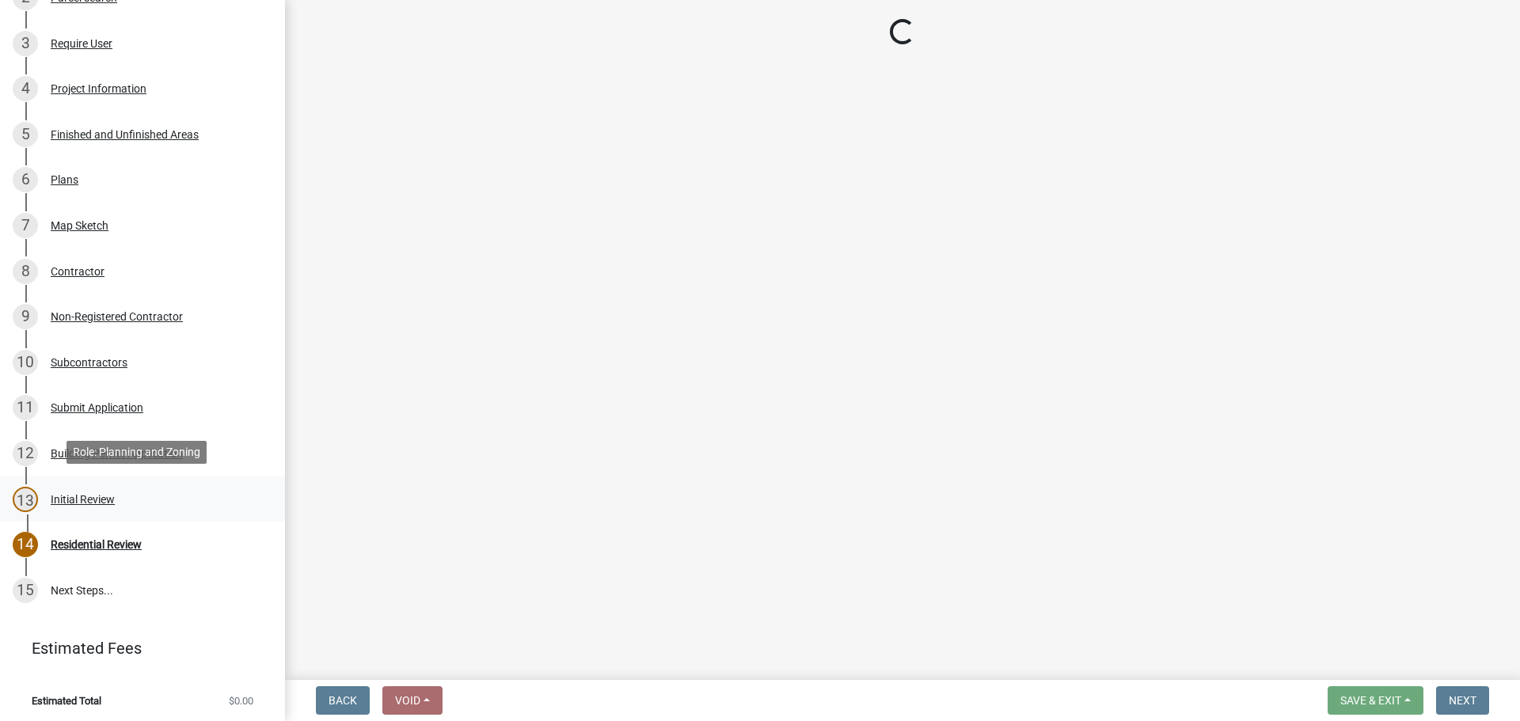
scroll to position [384, 0]
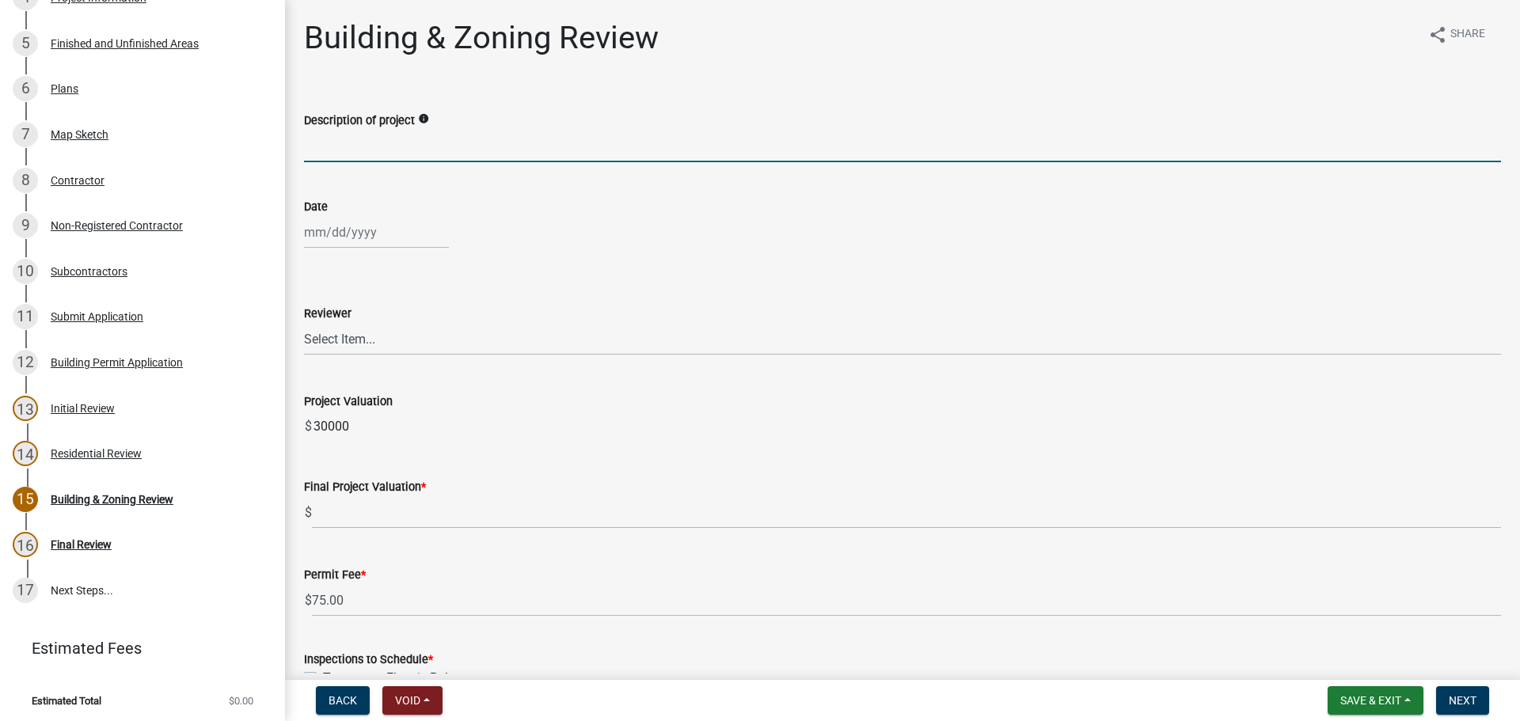
click at [353, 158] on input "Description of project" at bounding box center [902, 146] width 1197 height 32
drag, startPoint x: 429, startPoint y: 148, endPoint x: 434, endPoint y: 160, distance: 12.8
click at [434, 160] on input "Accessory Structure" at bounding box center [902, 146] width 1197 height 32
click at [434, 154] on input "Accessory Structure" at bounding box center [902, 146] width 1197 height 32
type input "Accessory Structure Enclosure"
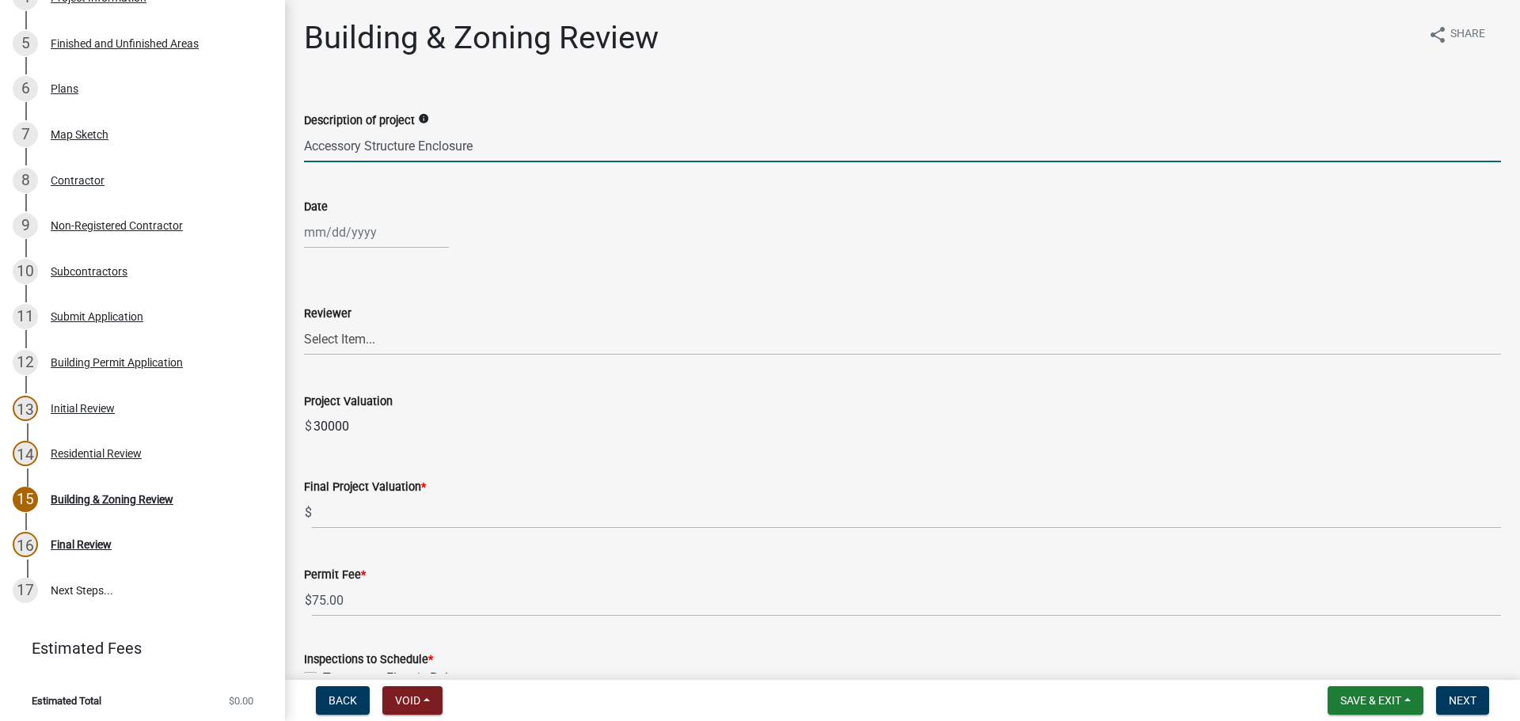
select select "9"
select select "2025"
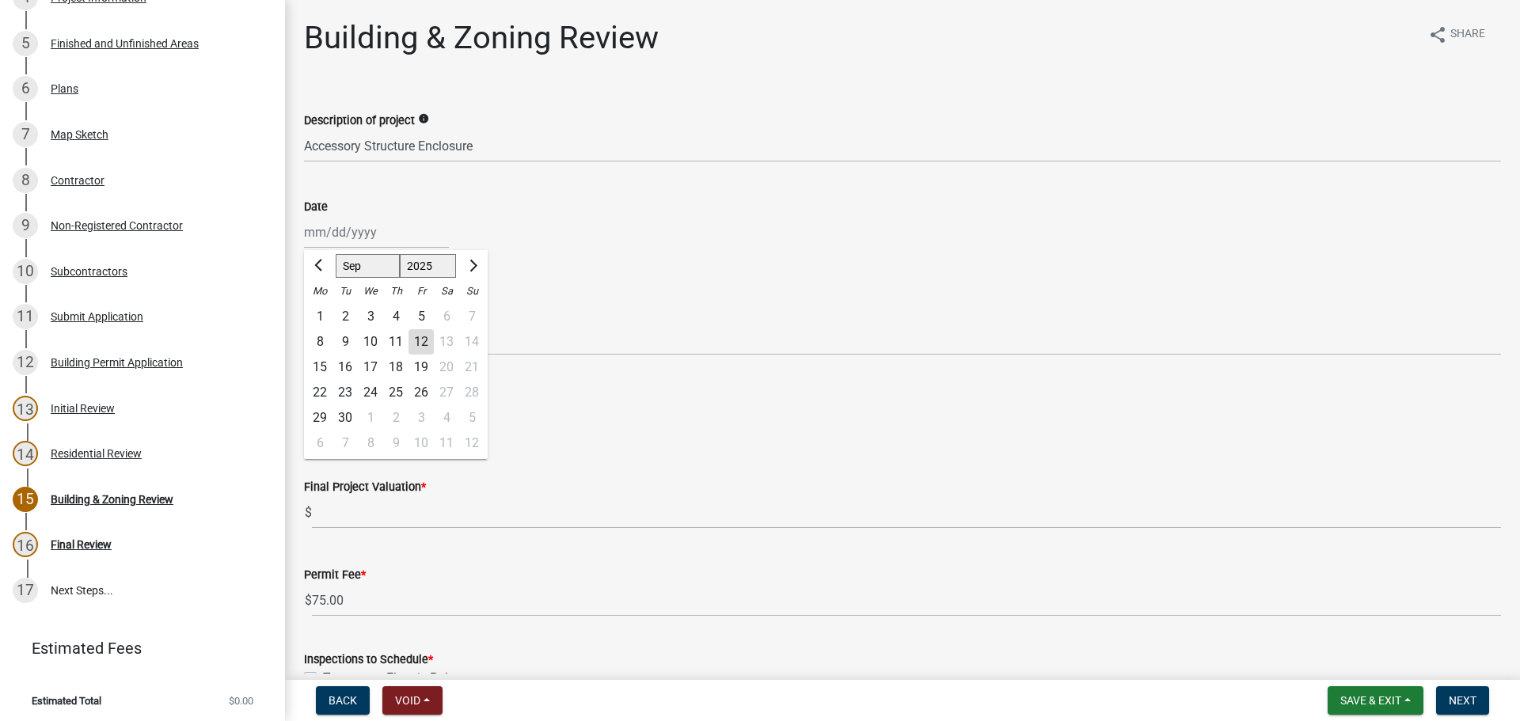
click at [371, 230] on div "Jan Feb Mar Apr May Jun Jul Aug Sep Oct Nov Dec 1525 1526 1527 1528 1529 1530 1…" at bounding box center [376, 232] width 145 height 32
click at [421, 338] on div "12" at bounding box center [421, 341] width 25 height 25
type input "09/12/2025"
drag, startPoint x: 347, startPoint y: 333, endPoint x: 348, endPoint y: 355, distance: 22.2
click at [347, 333] on select "Select Item... Douglas Richardson James Lorimer Thrailkill Jr Keanua Patterson …" at bounding box center [902, 339] width 1197 height 32
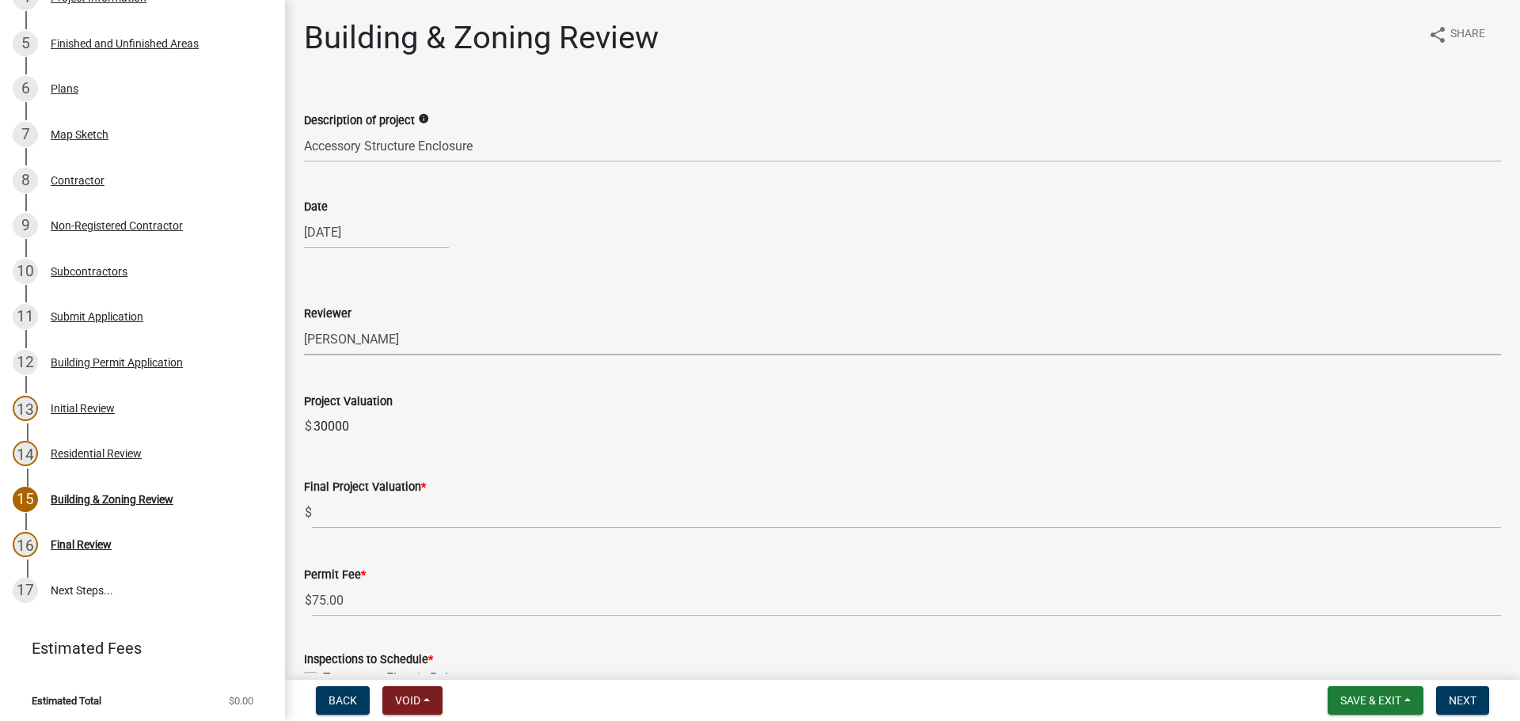
click at [304, 323] on select "Select Item... Douglas Richardson James Lorimer Thrailkill Jr Keanua Patterson …" at bounding box center [902, 339] width 1197 height 32
select select "d688b2a4-394c-4e7e-bf27-4f07b97f5404"
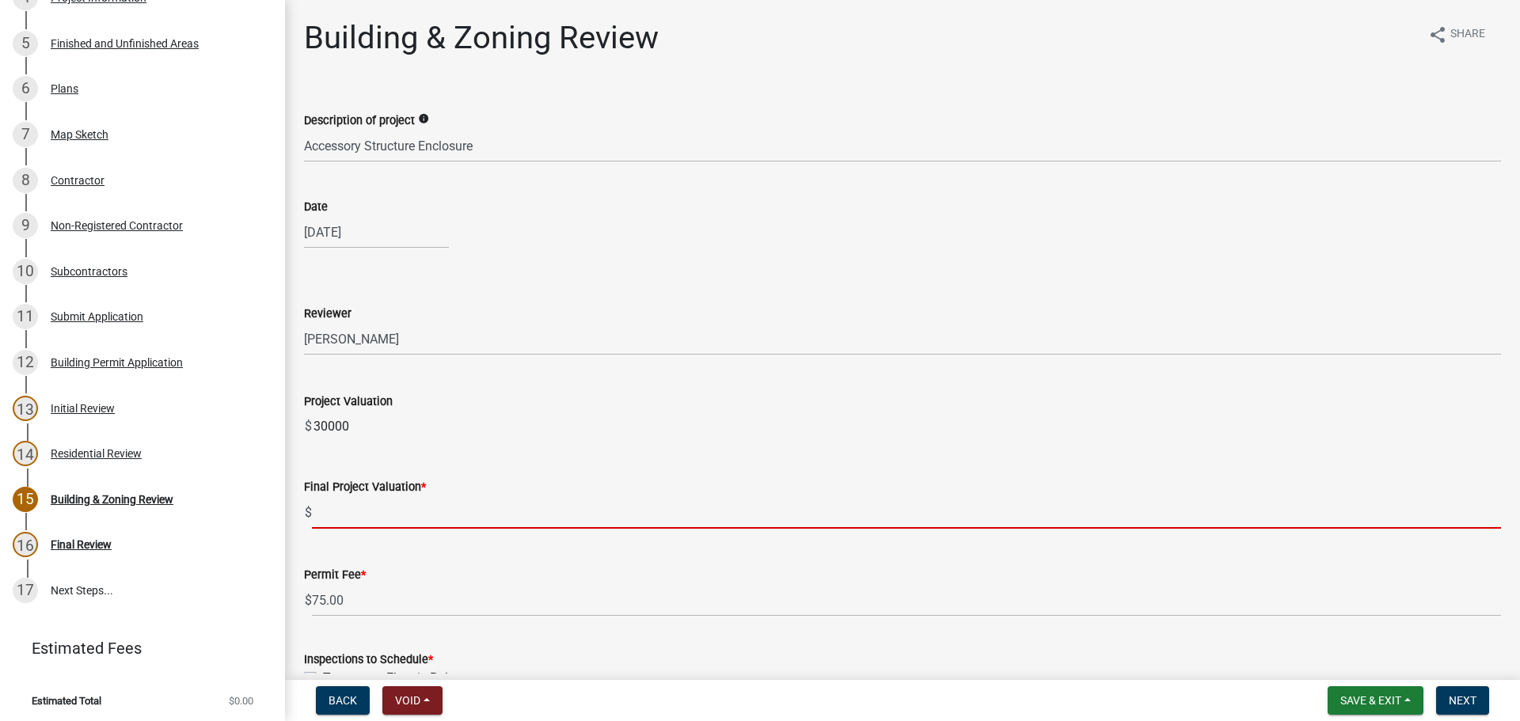
click at [363, 516] on input "text" at bounding box center [906, 513] width 1189 height 32
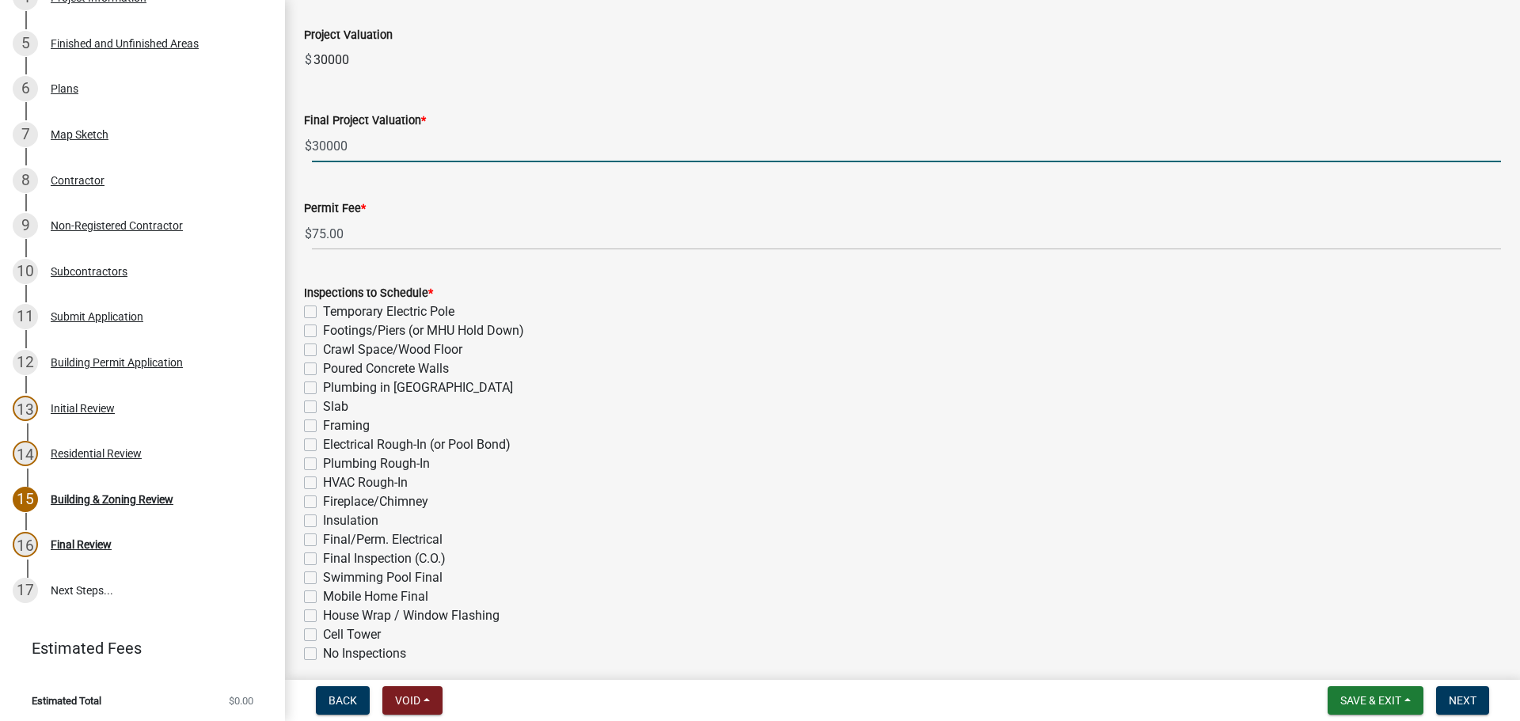
scroll to position [396, 0]
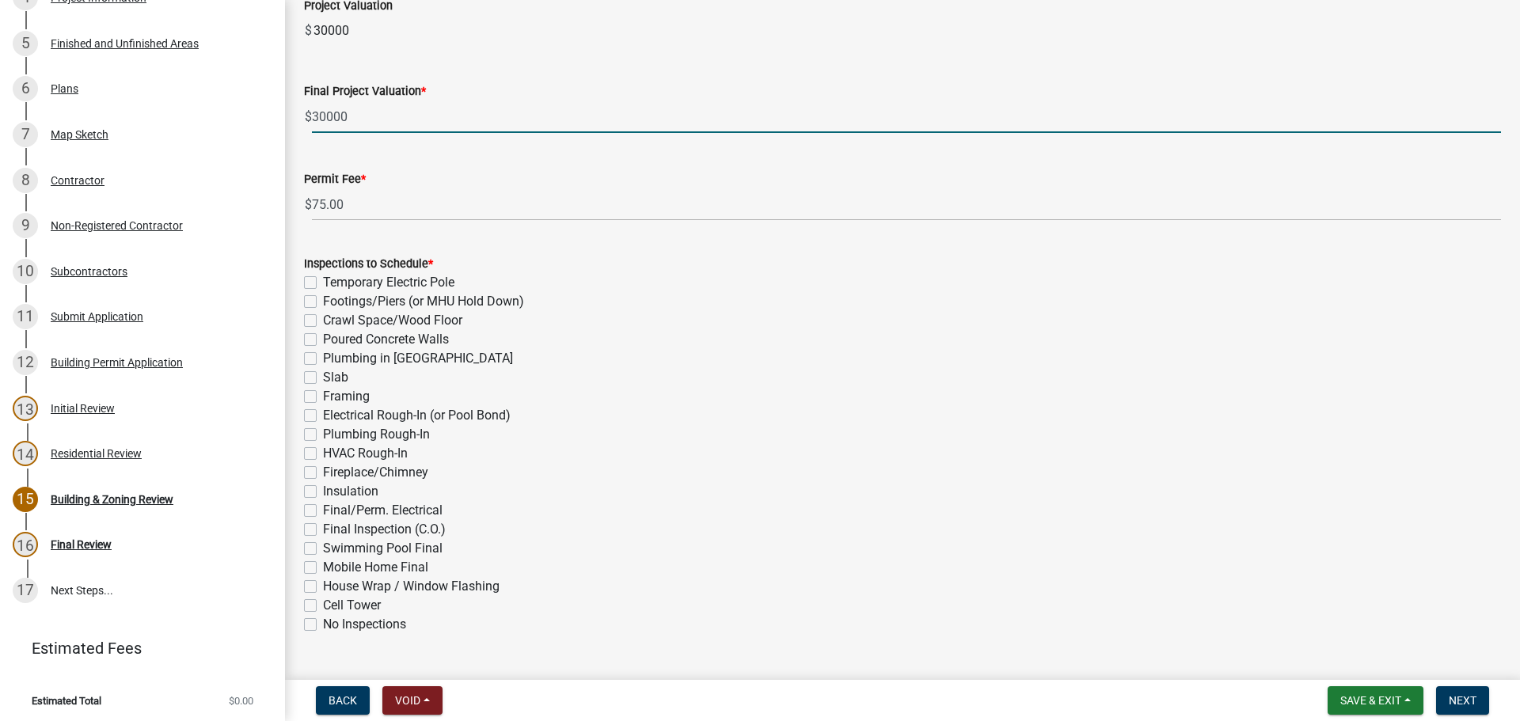
type input "30000"
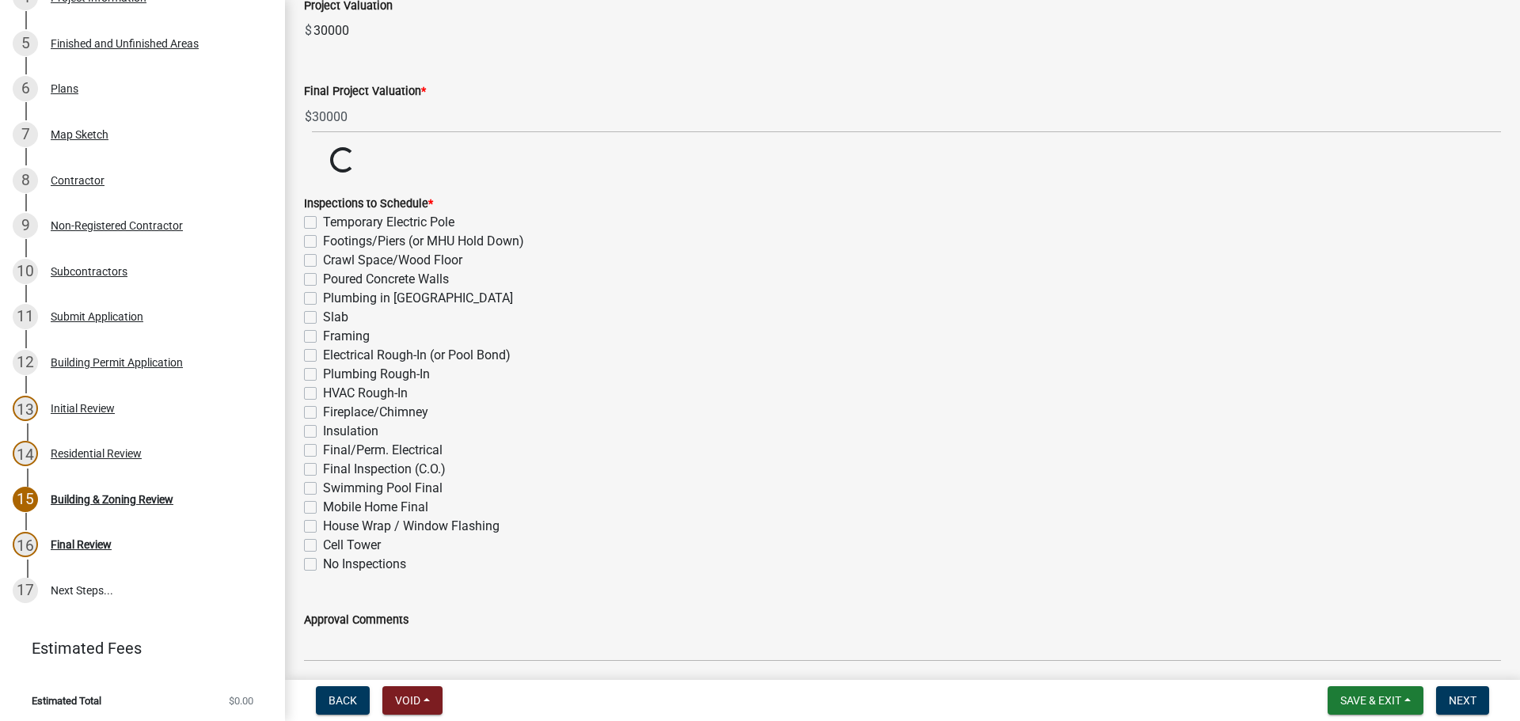
click at [313, 375] on div "Inspections to Schedule * Temporary Electric Pole Footings/Piers (or MHU Hold D…" at bounding box center [902, 384] width 1197 height 380
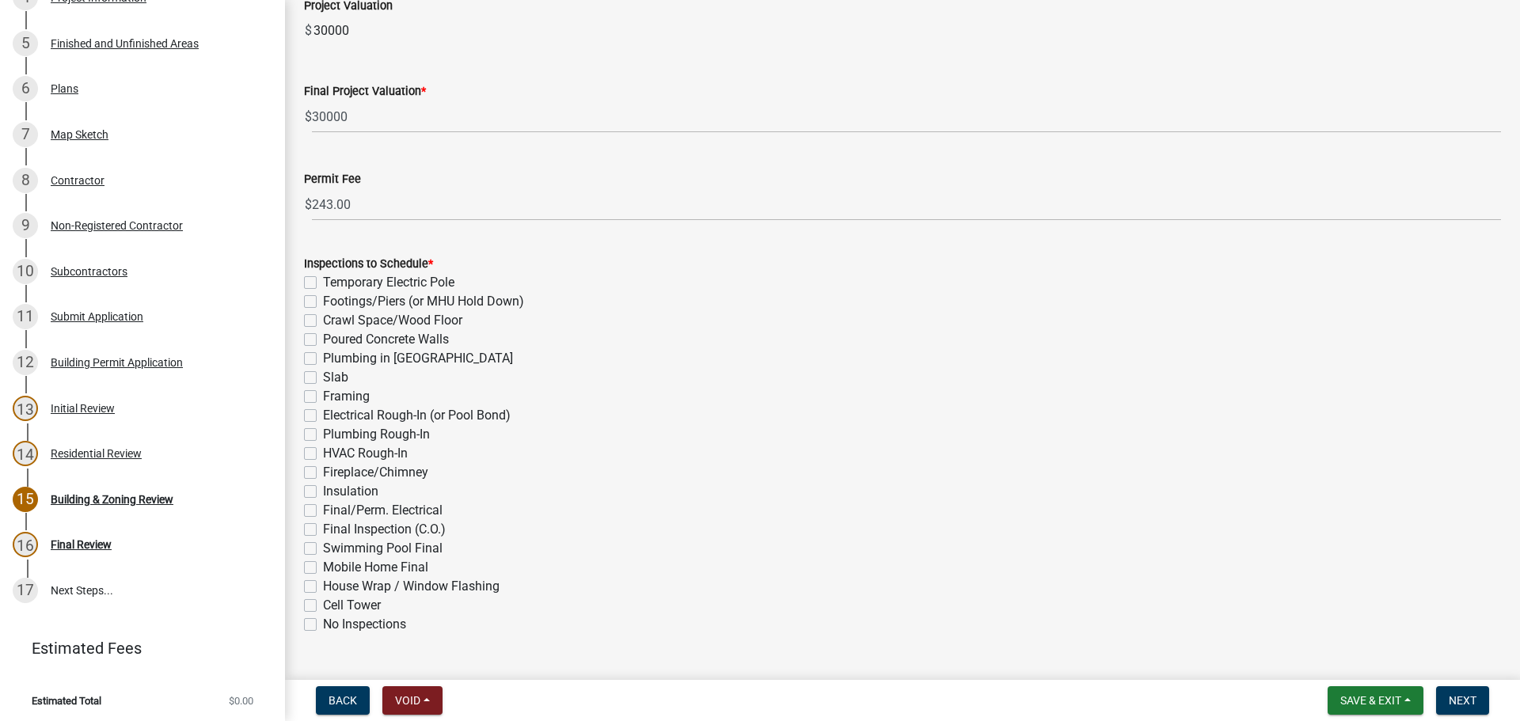
click at [308, 319] on div "Inspections to Schedule * Temporary Electric Pole Footings/Piers (or MHU Hold D…" at bounding box center [902, 444] width 1197 height 380
drag, startPoint x: 317, startPoint y: 373, endPoint x: 310, endPoint y: 380, distance: 9.5
click at [316, 373] on div "Slab" at bounding box center [902, 377] width 1197 height 19
click at [323, 379] on label "Slab" at bounding box center [335, 377] width 25 height 19
click at [323, 379] on input "Slab" at bounding box center [328, 373] width 10 height 10
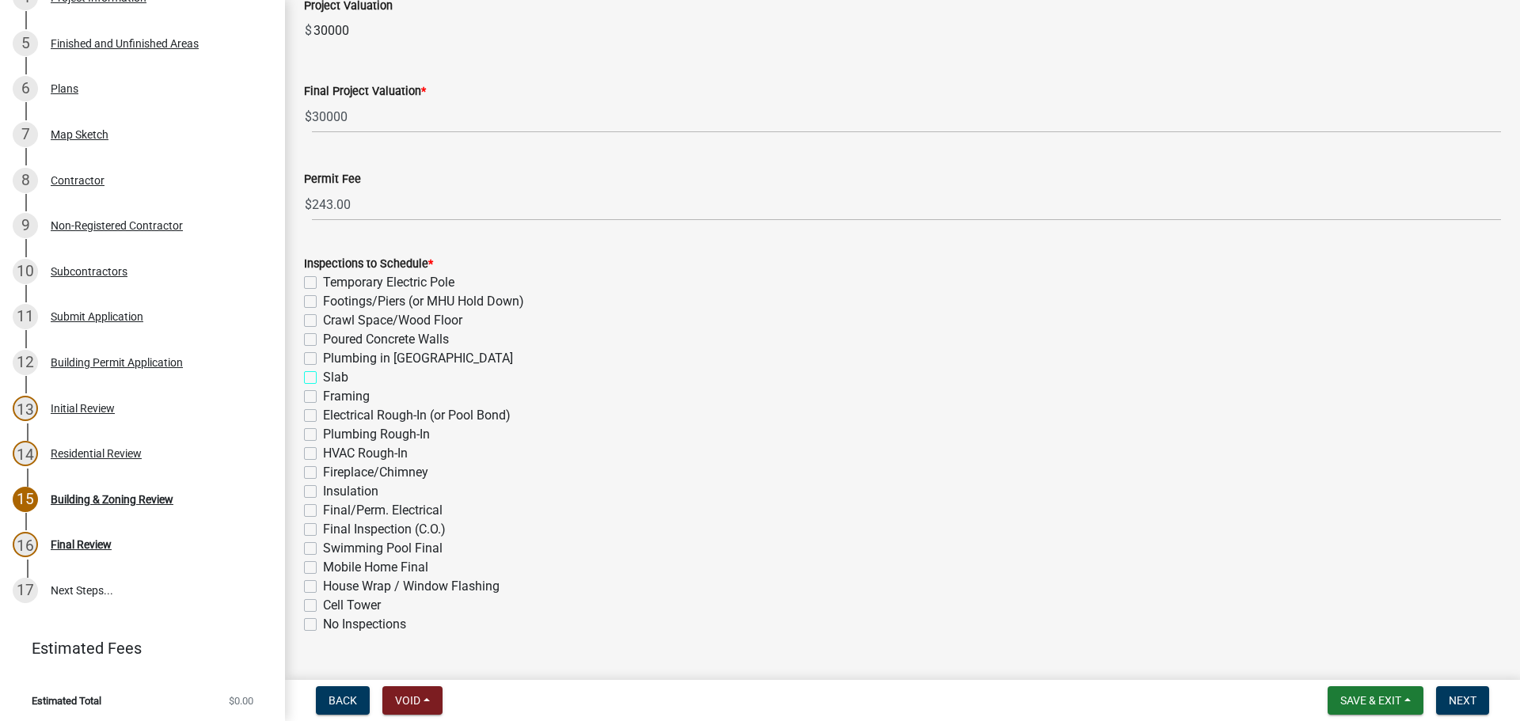
checkbox input "true"
checkbox input "false"
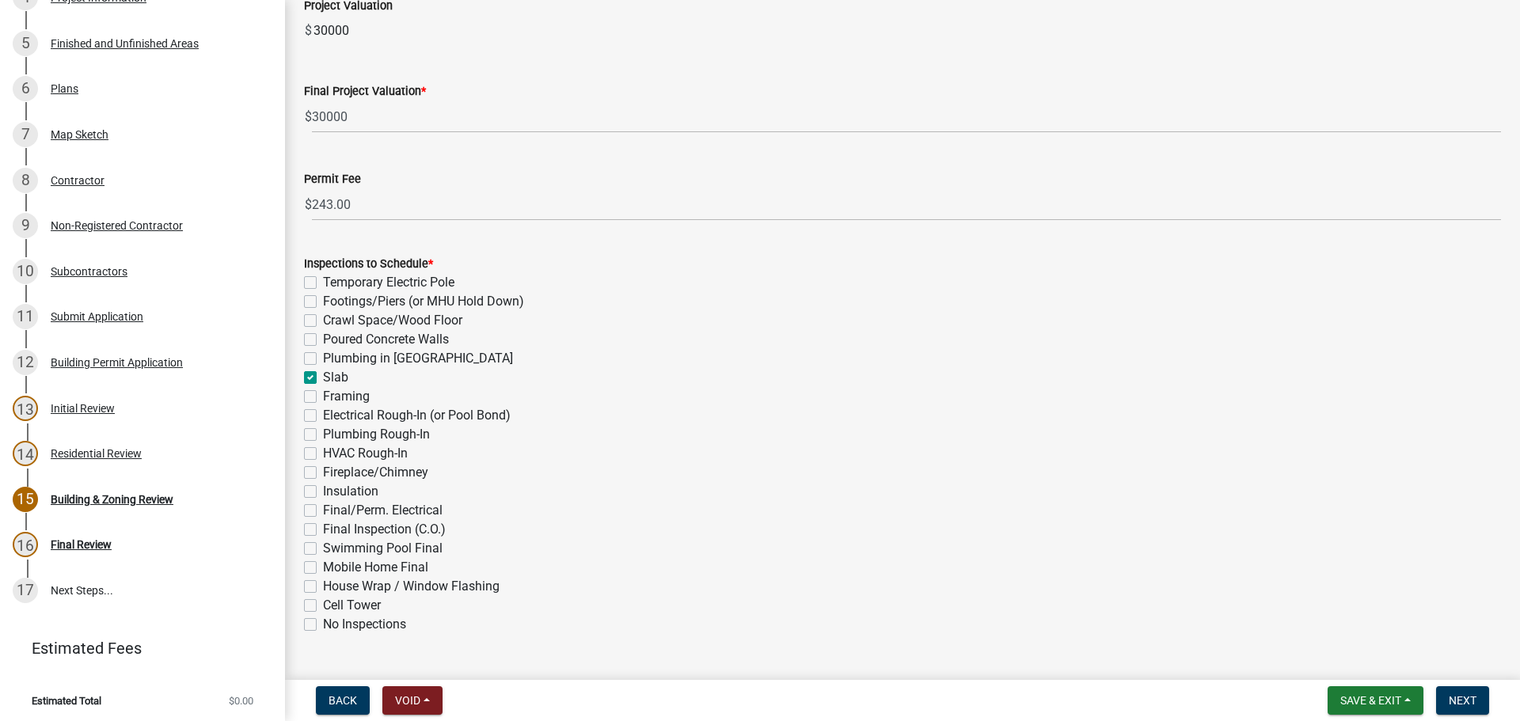
checkbox input "false"
checkbox input "true"
checkbox input "false"
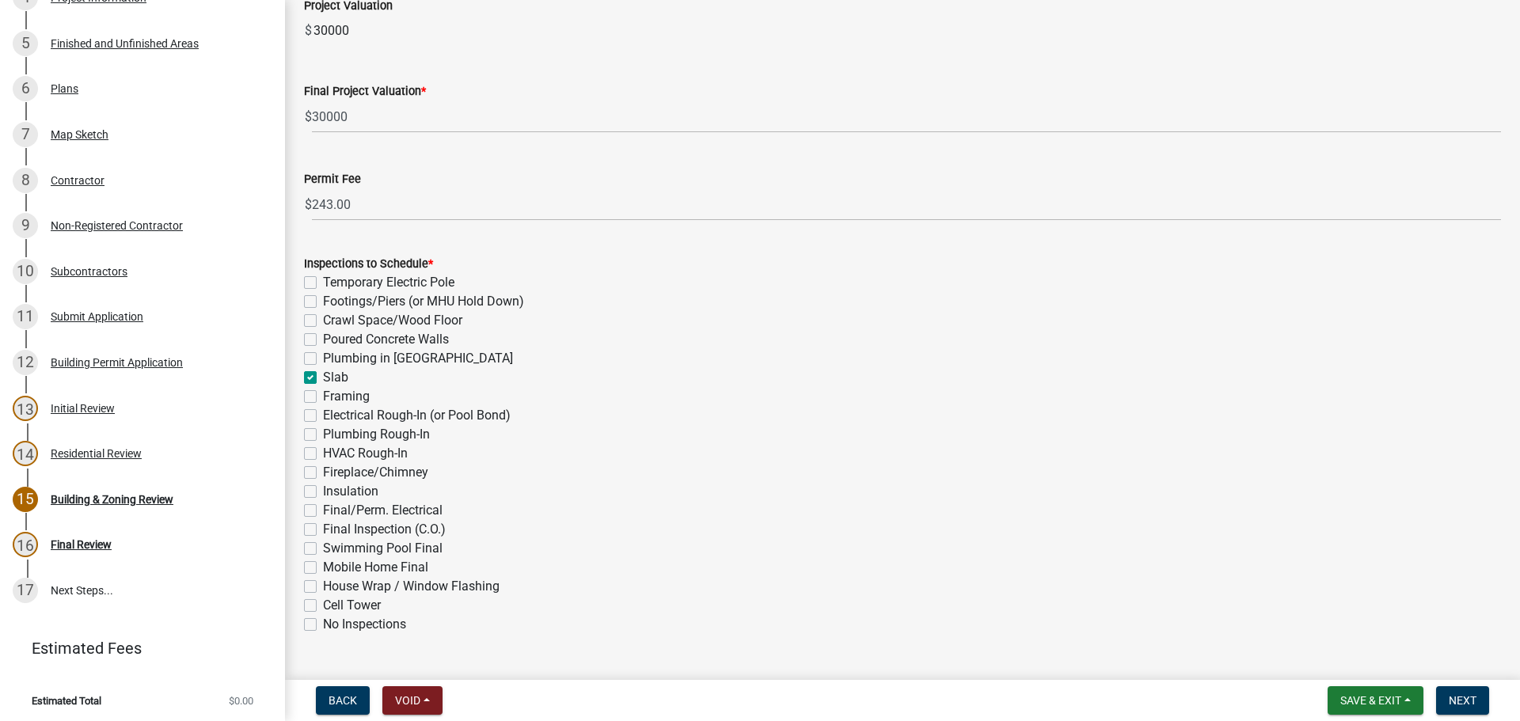
checkbox input "false"
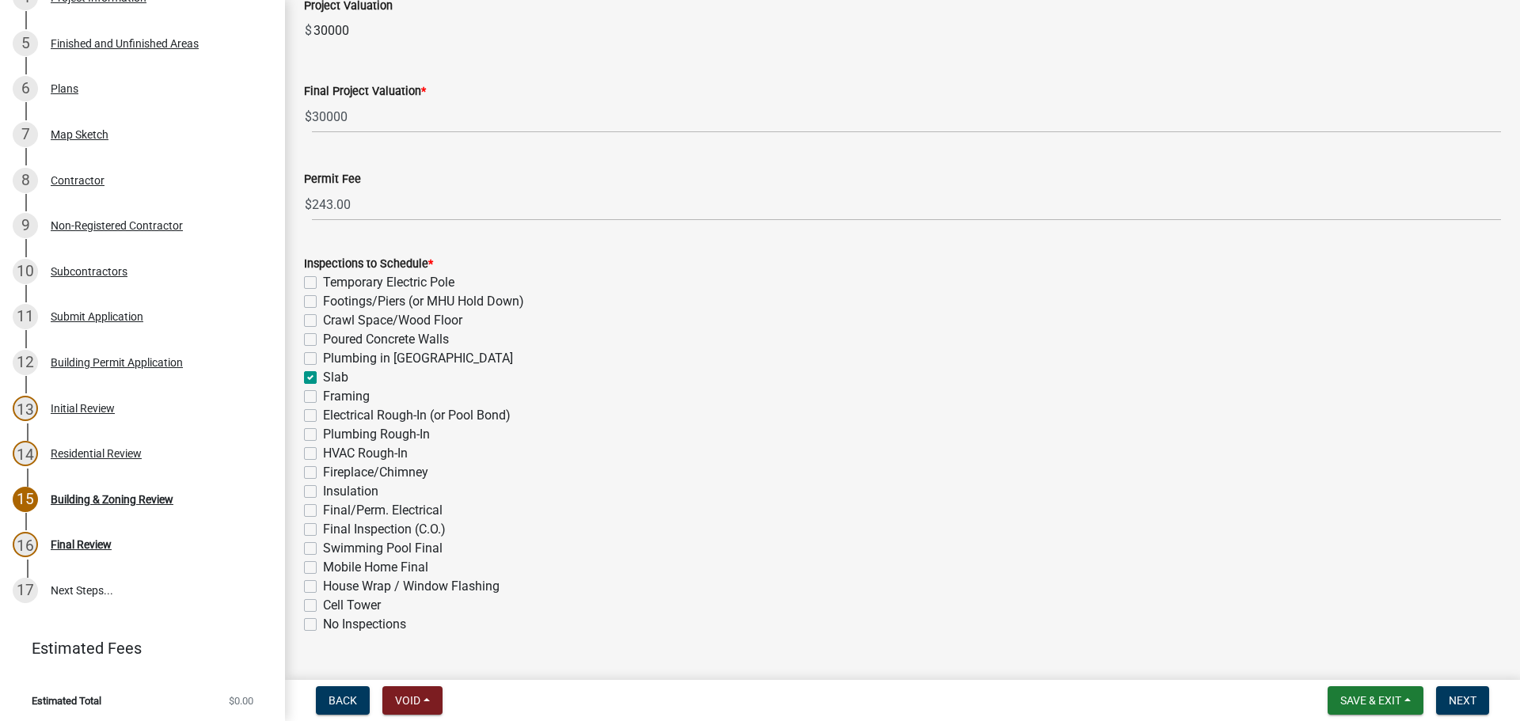
checkbox input "false"
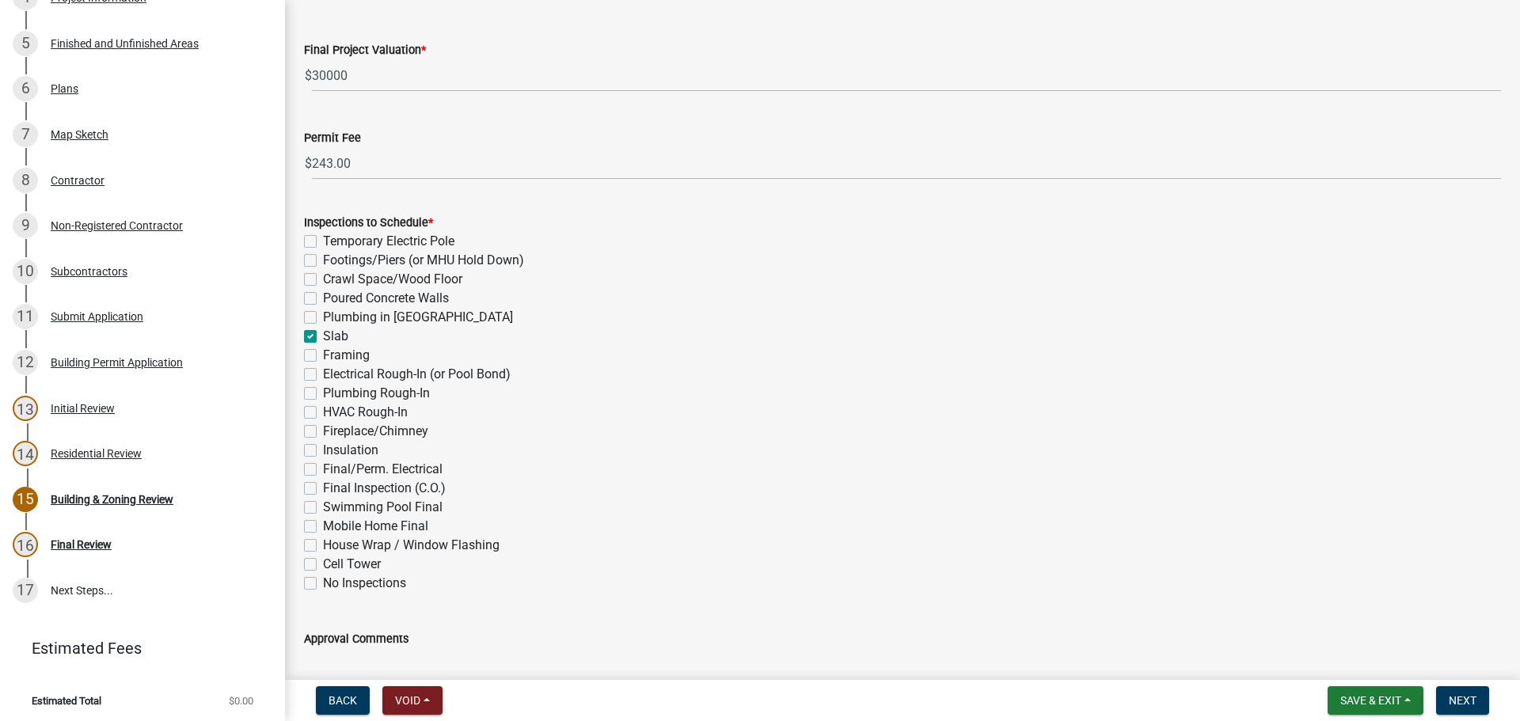
scroll to position [519, 0]
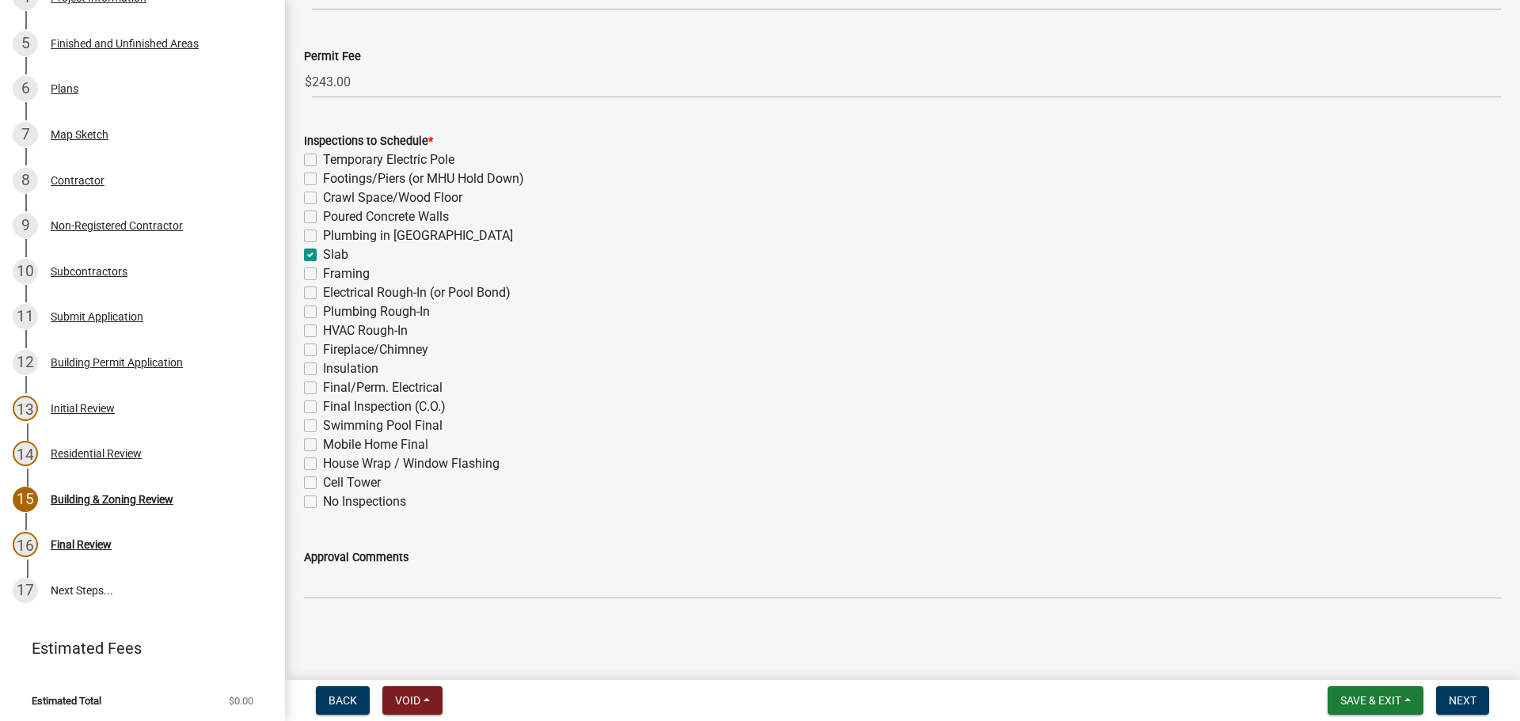
click at [323, 271] on label "Framing" at bounding box center [346, 273] width 47 height 19
click at [323, 271] on input "Framing" at bounding box center [328, 269] width 10 height 10
checkbox input "true"
checkbox input "false"
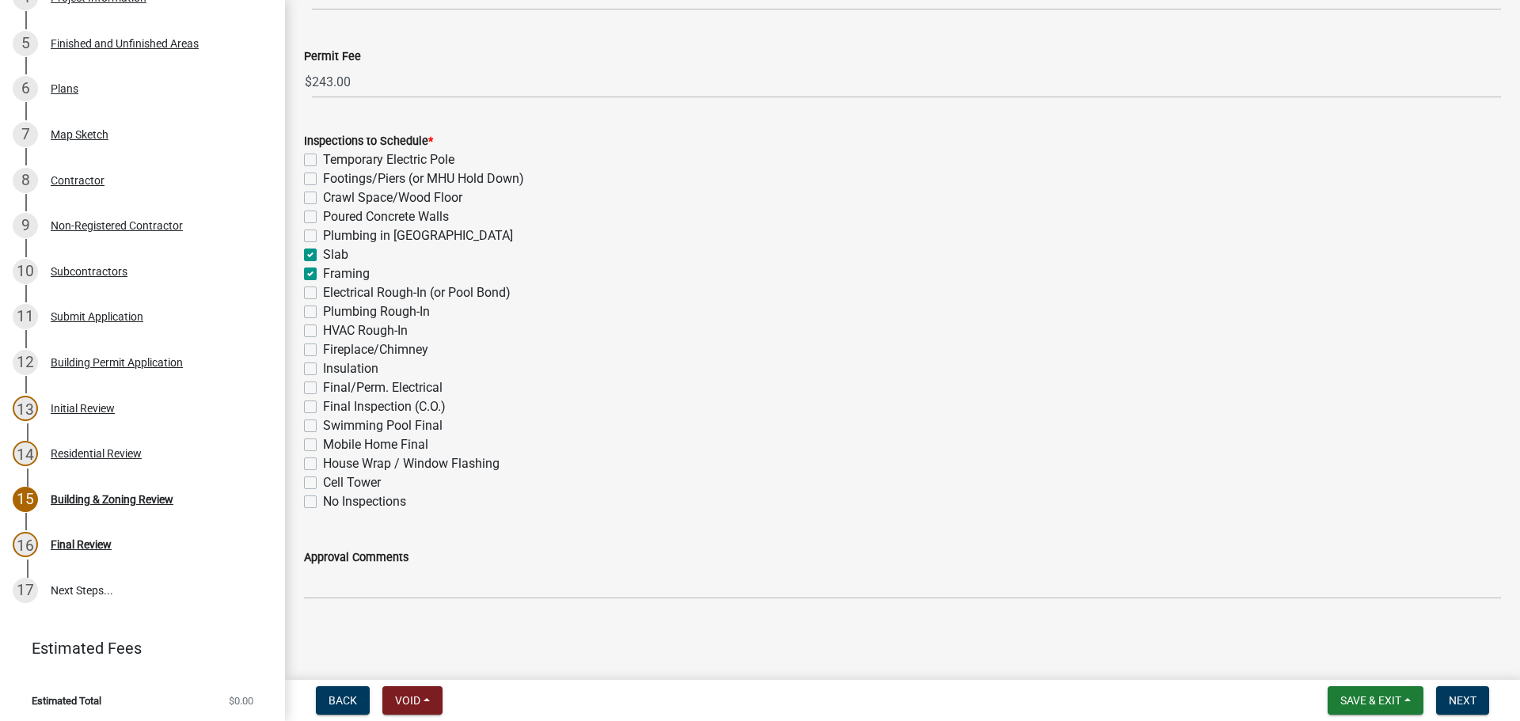
checkbox input "false"
checkbox input "true"
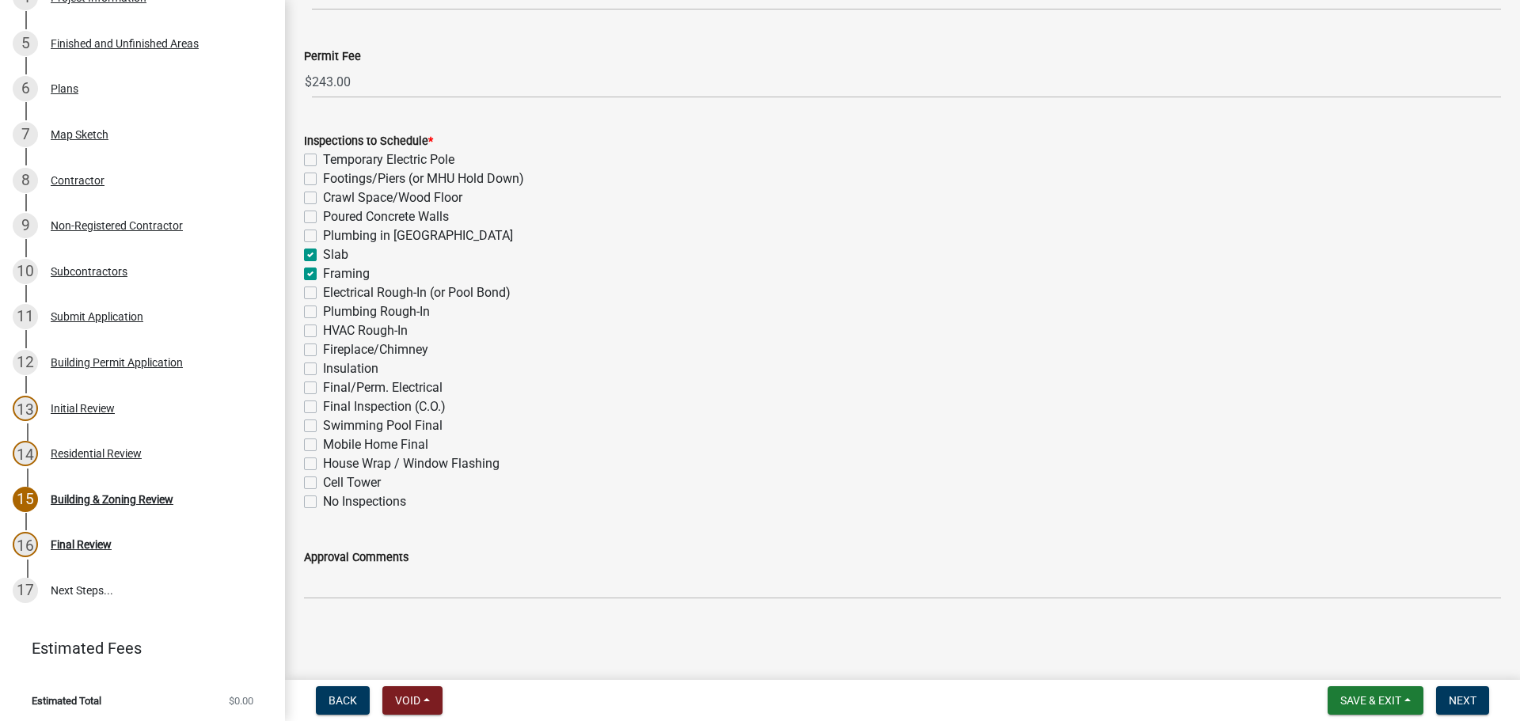
checkbox input "false"
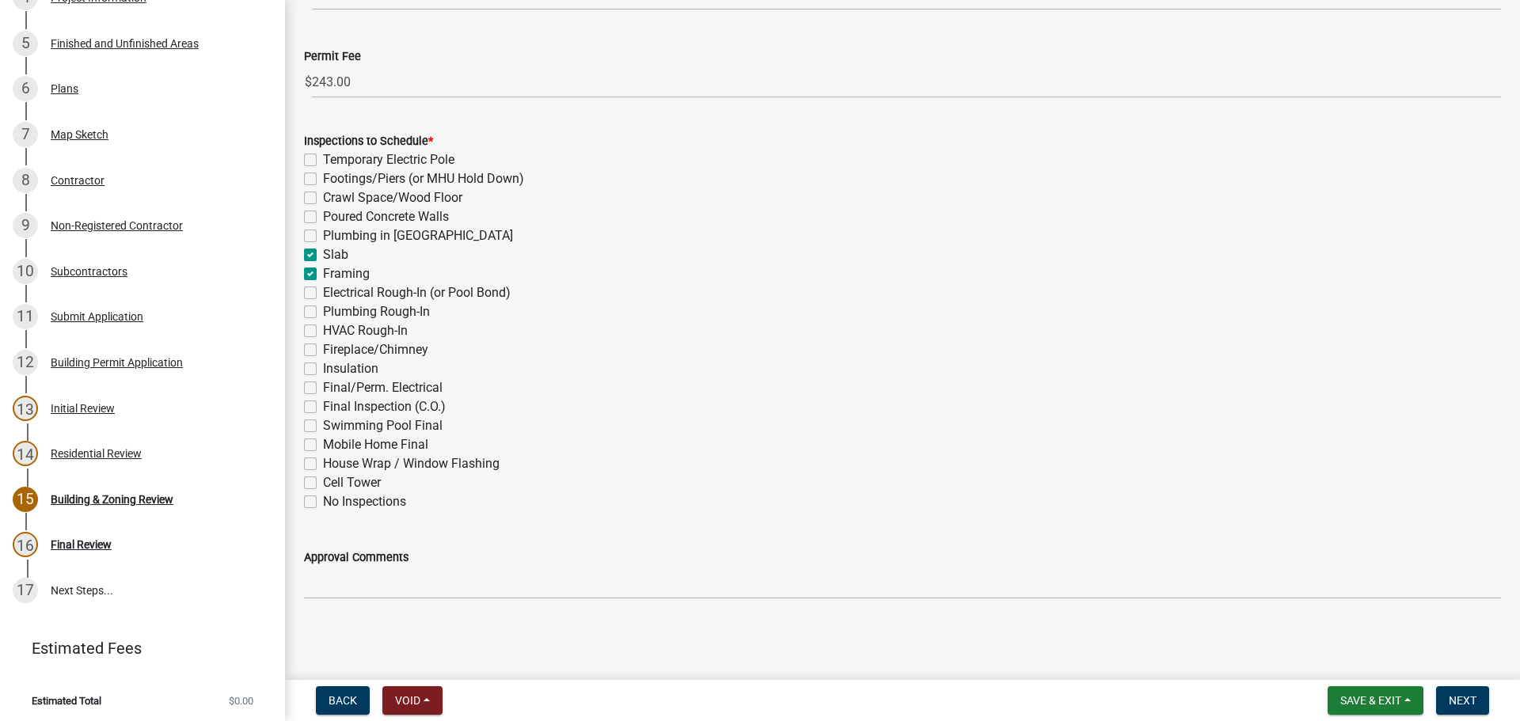
checkbox input "false"
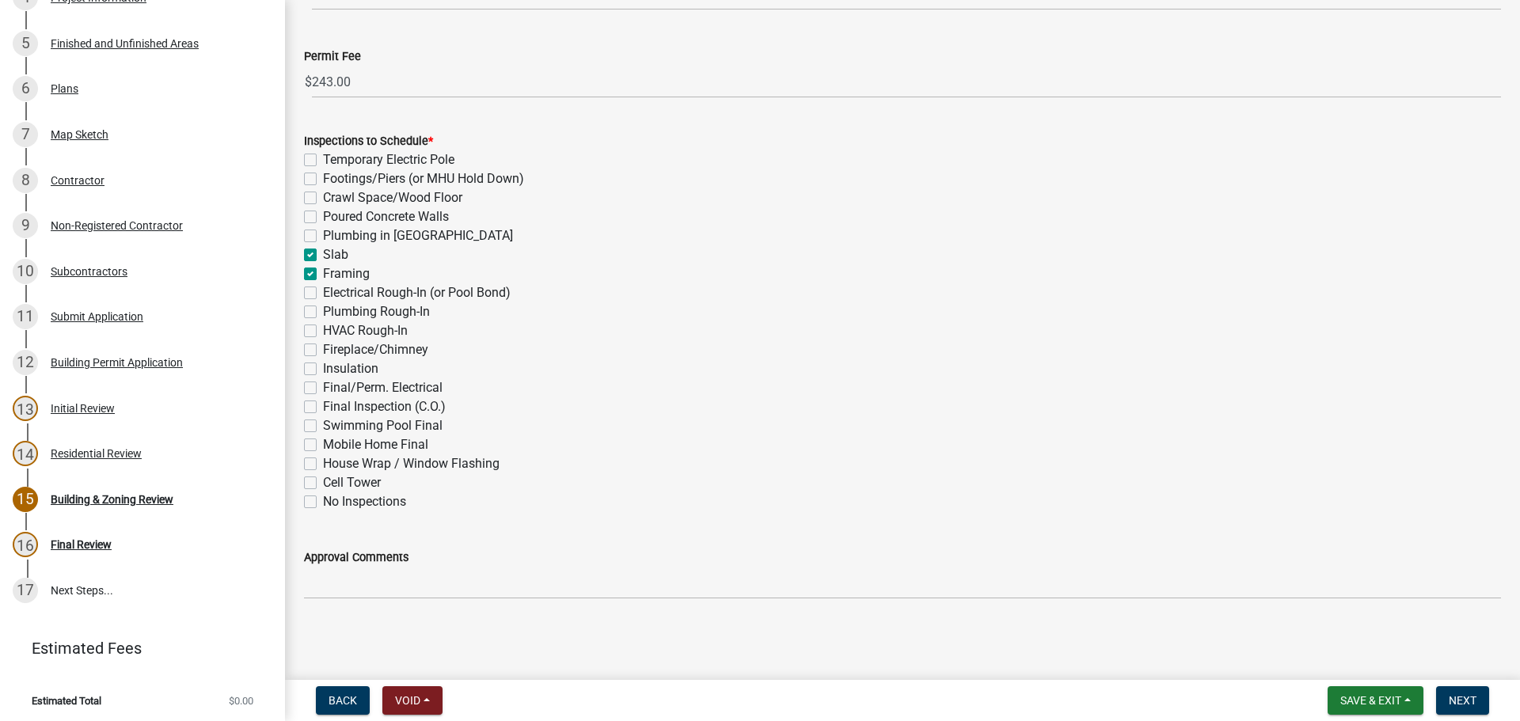
checkbox input "false"
click at [1454, 687] on button "Next" at bounding box center [1463, 701] width 53 height 29
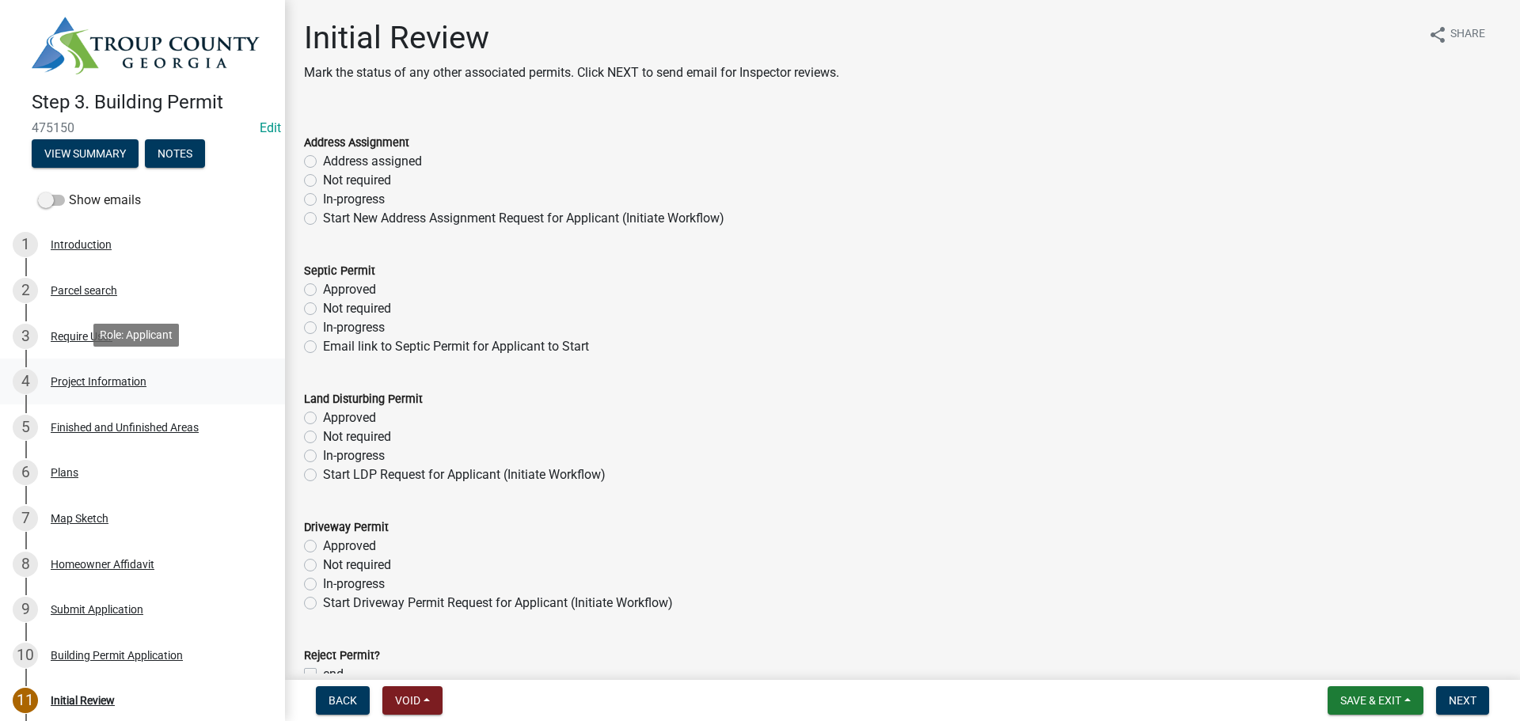
click at [65, 376] on div "Project Information" at bounding box center [99, 381] width 96 height 11
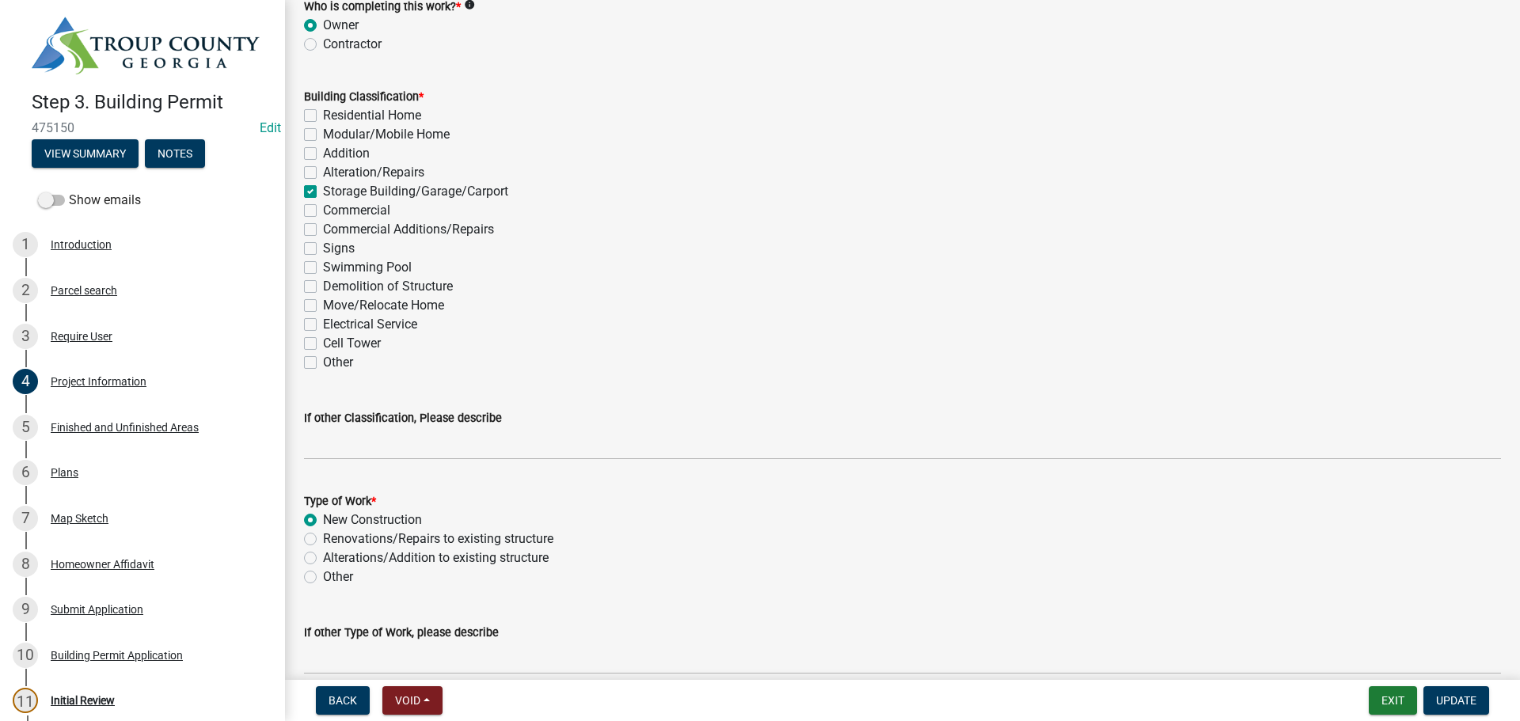
scroll to position [1479, 0]
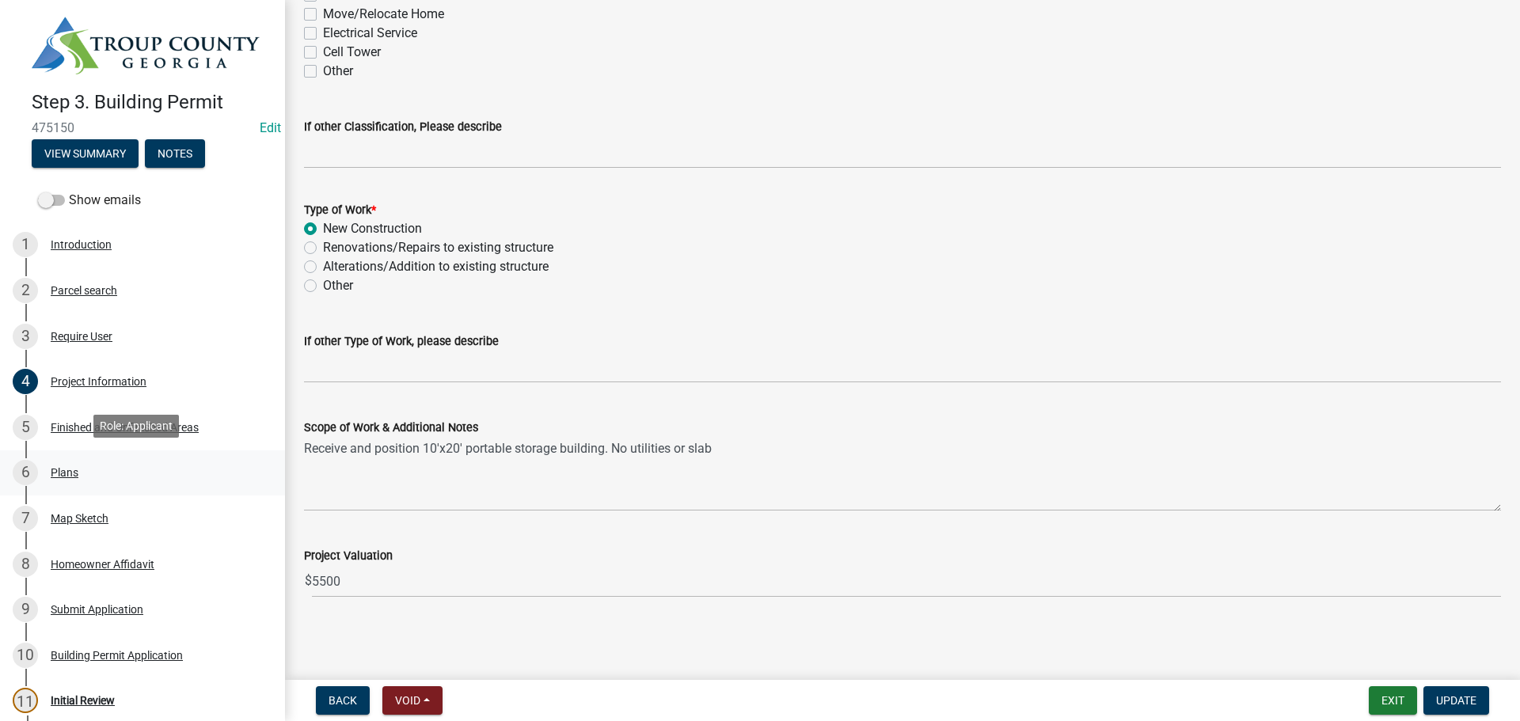
click at [62, 470] on div "Plans" at bounding box center [65, 472] width 28 height 11
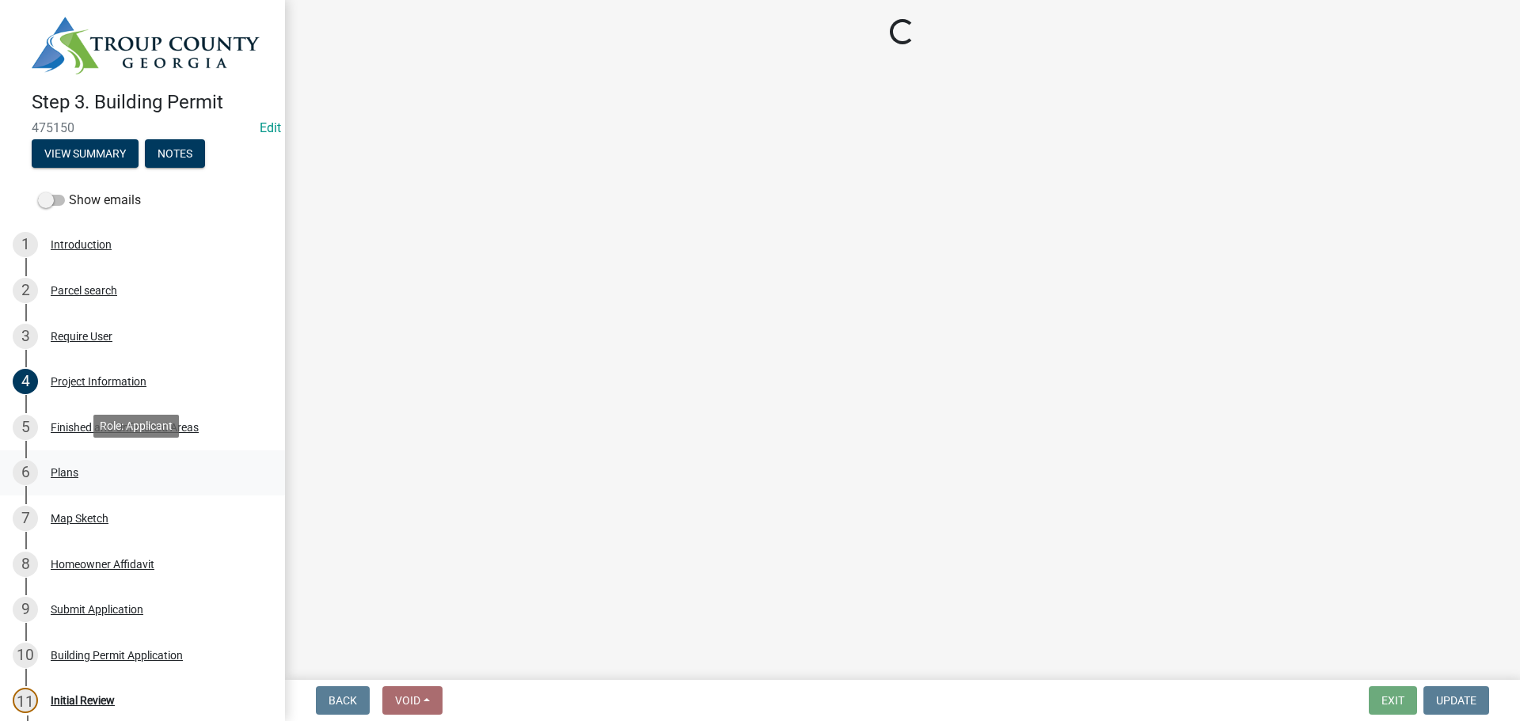
scroll to position [0, 0]
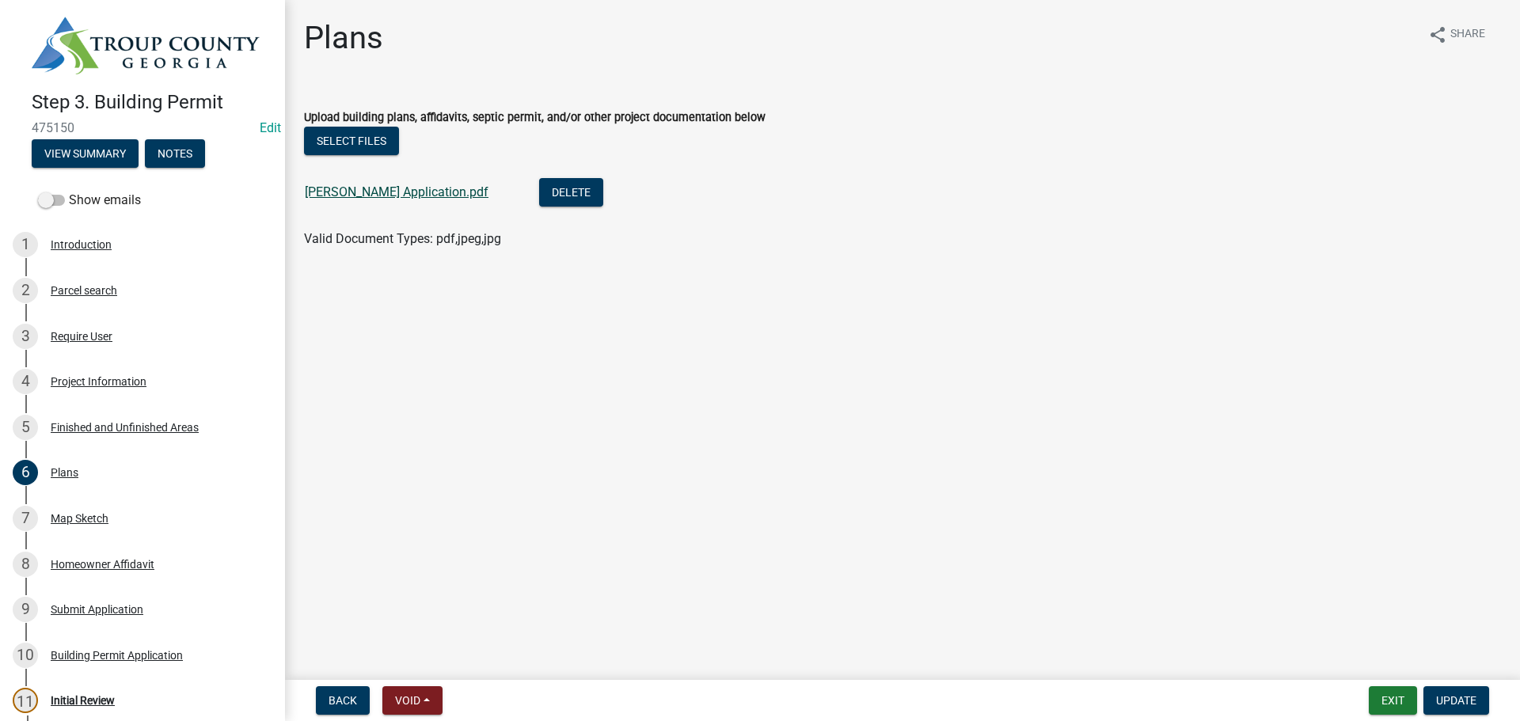
click at [381, 185] on link "[PERSON_NAME] Application.pdf" at bounding box center [397, 192] width 184 height 15
click at [93, 513] on div "Map Sketch" at bounding box center [80, 518] width 58 height 11
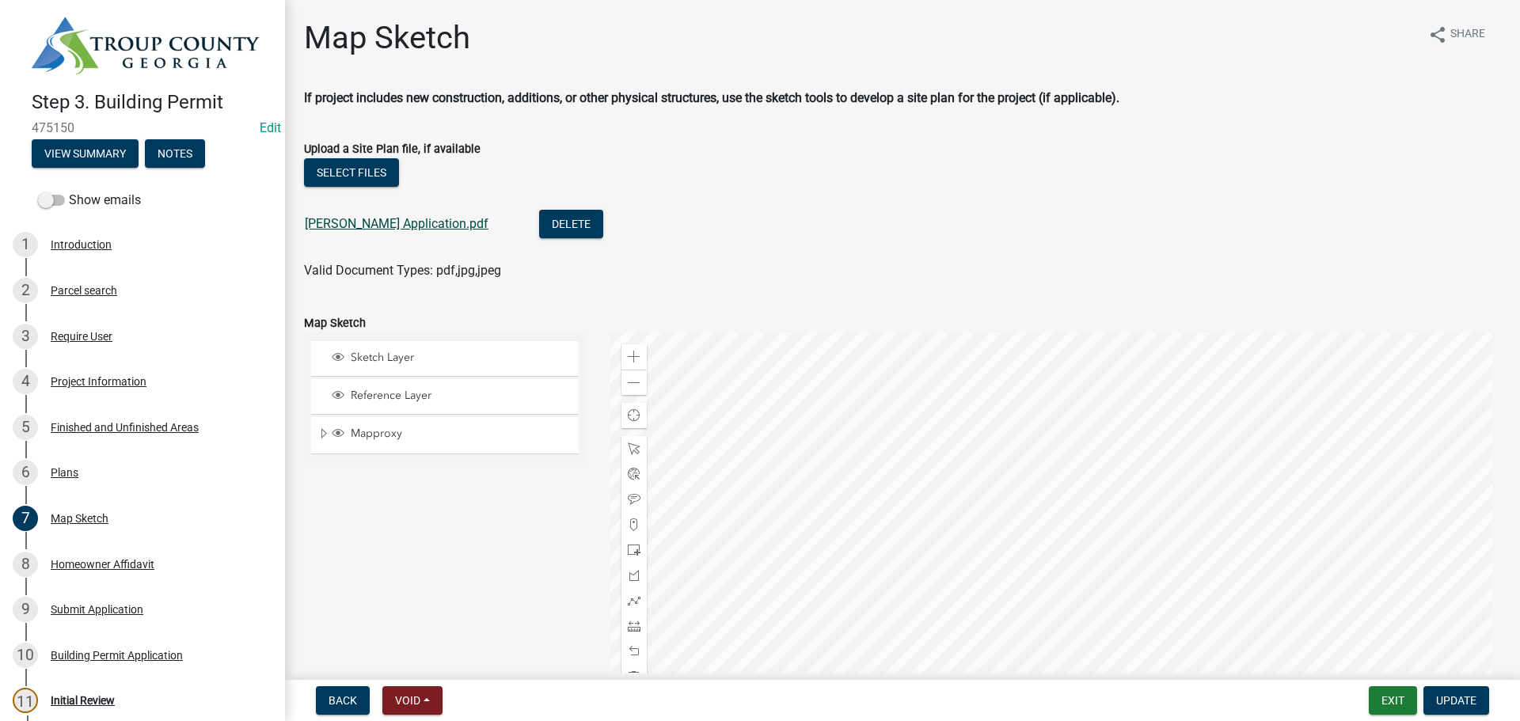
click at [409, 224] on link "[PERSON_NAME] Application.pdf" at bounding box center [397, 223] width 184 height 15
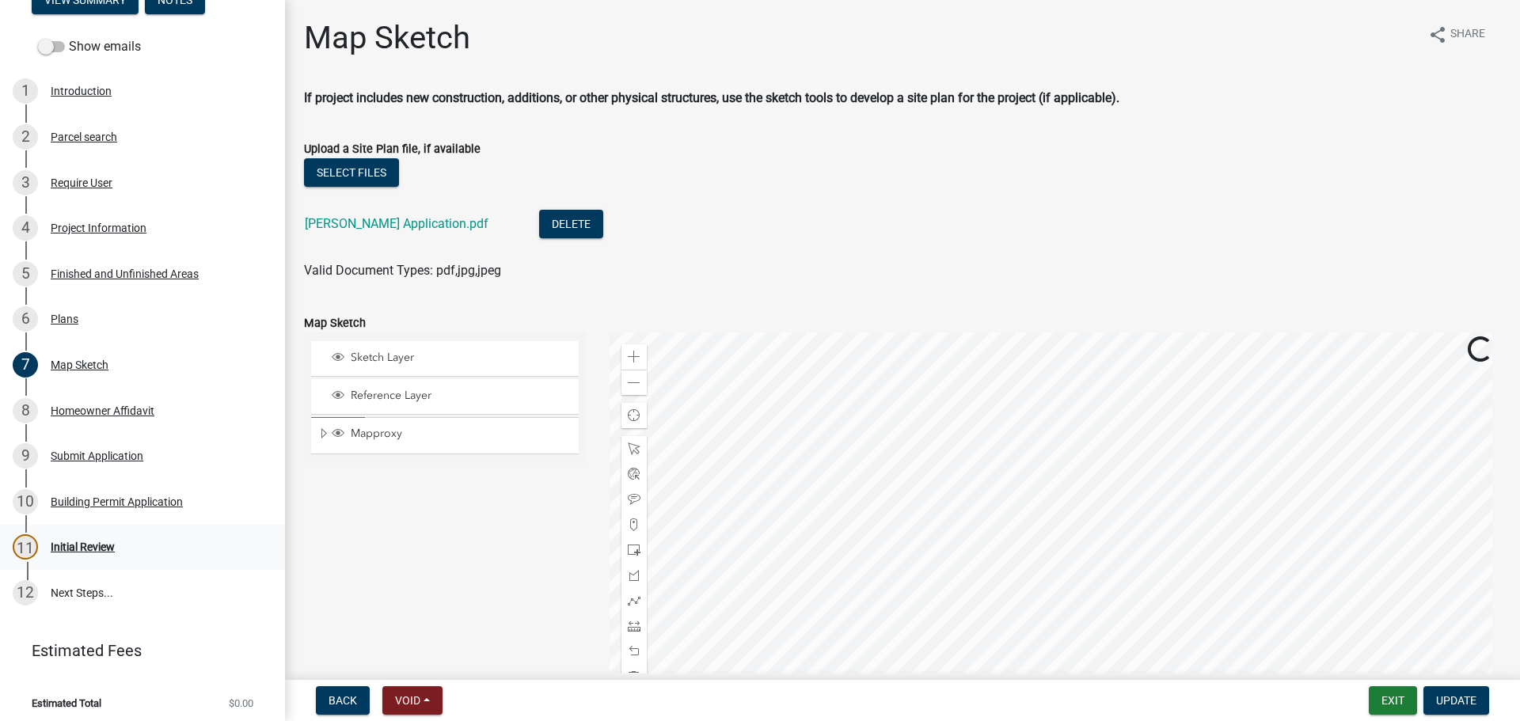
scroll to position [157, 0]
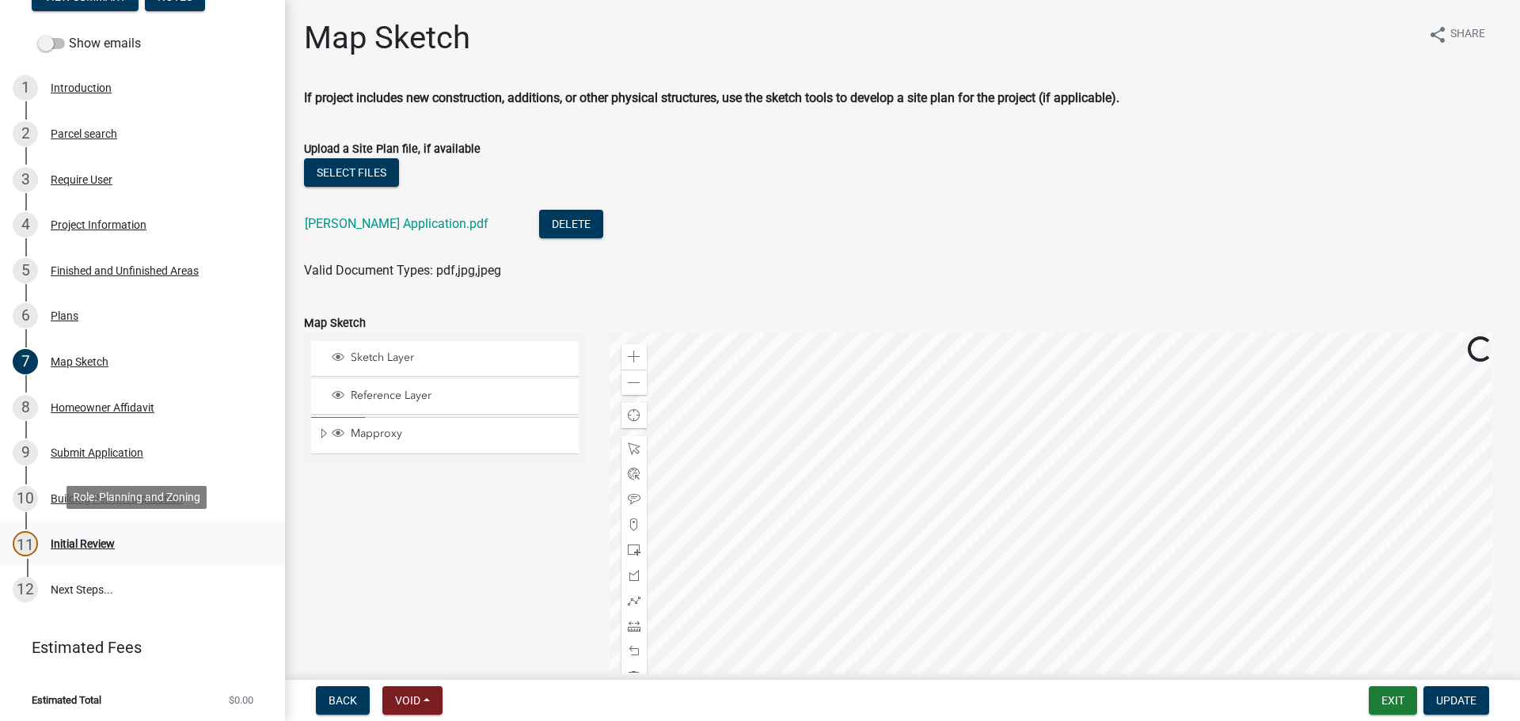
click at [94, 540] on div "Initial Review" at bounding box center [83, 543] width 64 height 11
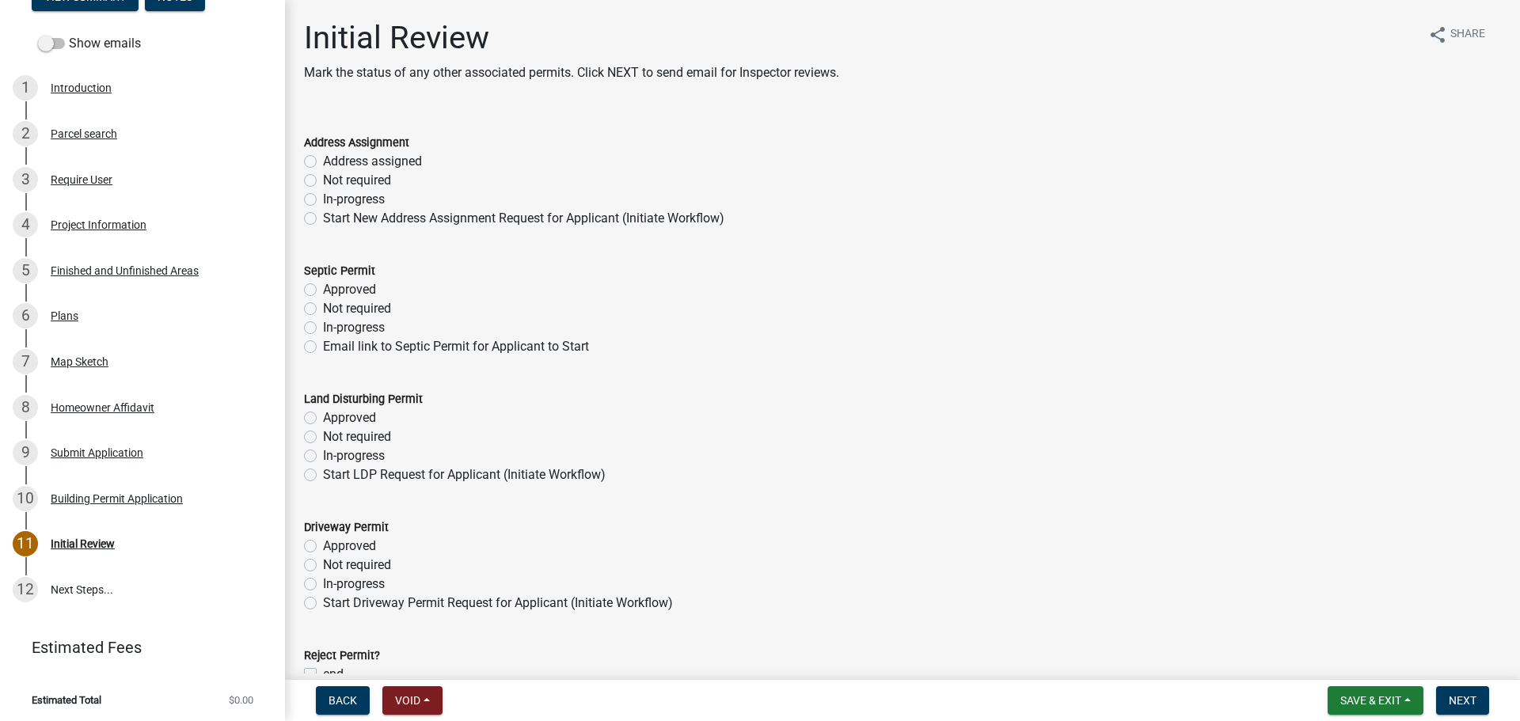
click at [323, 183] on label "Not required" at bounding box center [357, 180] width 68 height 19
click at [323, 181] on input "Not required" at bounding box center [328, 176] width 10 height 10
radio input "true"
click at [323, 310] on label "Not required" at bounding box center [357, 308] width 68 height 19
click at [323, 310] on input "Not required" at bounding box center [328, 304] width 10 height 10
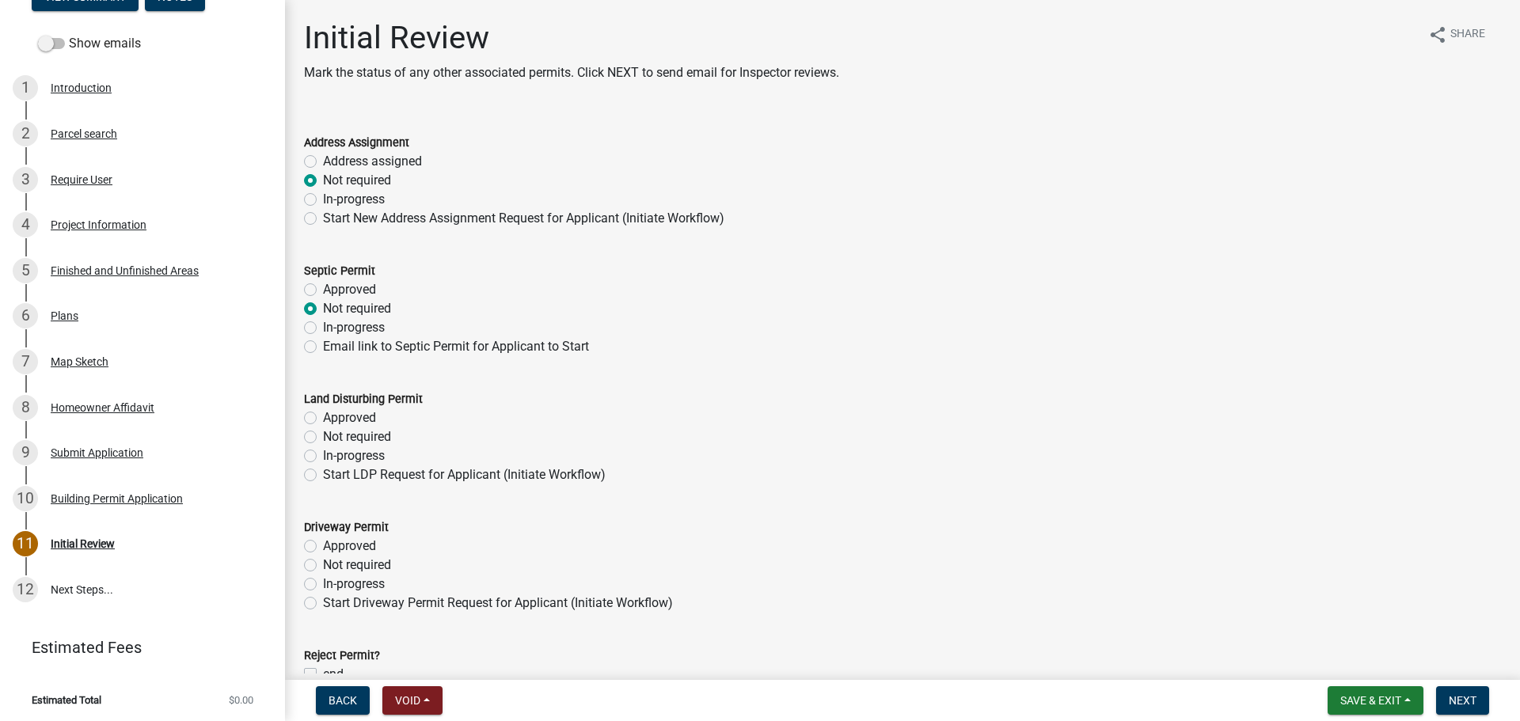
radio input "true"
click at [323, 440] on label "Not required" at bounding box center [357, 437] width 68 height 19
click at [323, 438] on input "Not required" at bounding box center [328, 433] width 10 height 10
radio input "true"
drag, startPoint x: 309, startPoint y: 162, endPoint x: 301, endPoint y: 318, distance: 157.0
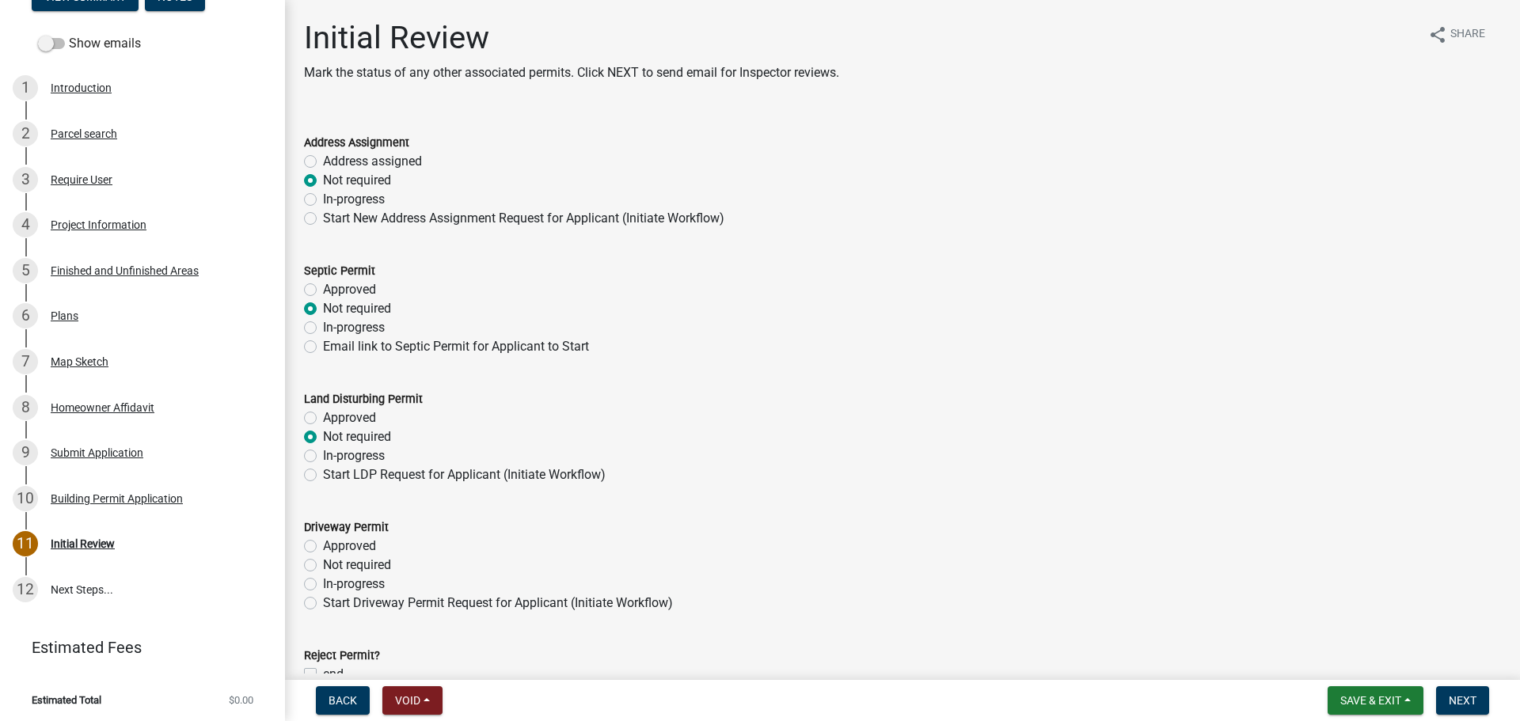
click at [323, 166] on label "Address assigned" at bounding box center [372, 161] width 99 height 19
click at [323, 162] on input "Address assigned" at bounding box center [328, 157] width 10 height 10
radio input "true"
click at [323, 567] on label "Not required" at bounding box center [357, 565] width 68 height 19
click at [323, 566] on input "Not required" at bounding box center [328, 561] width 10 height 10
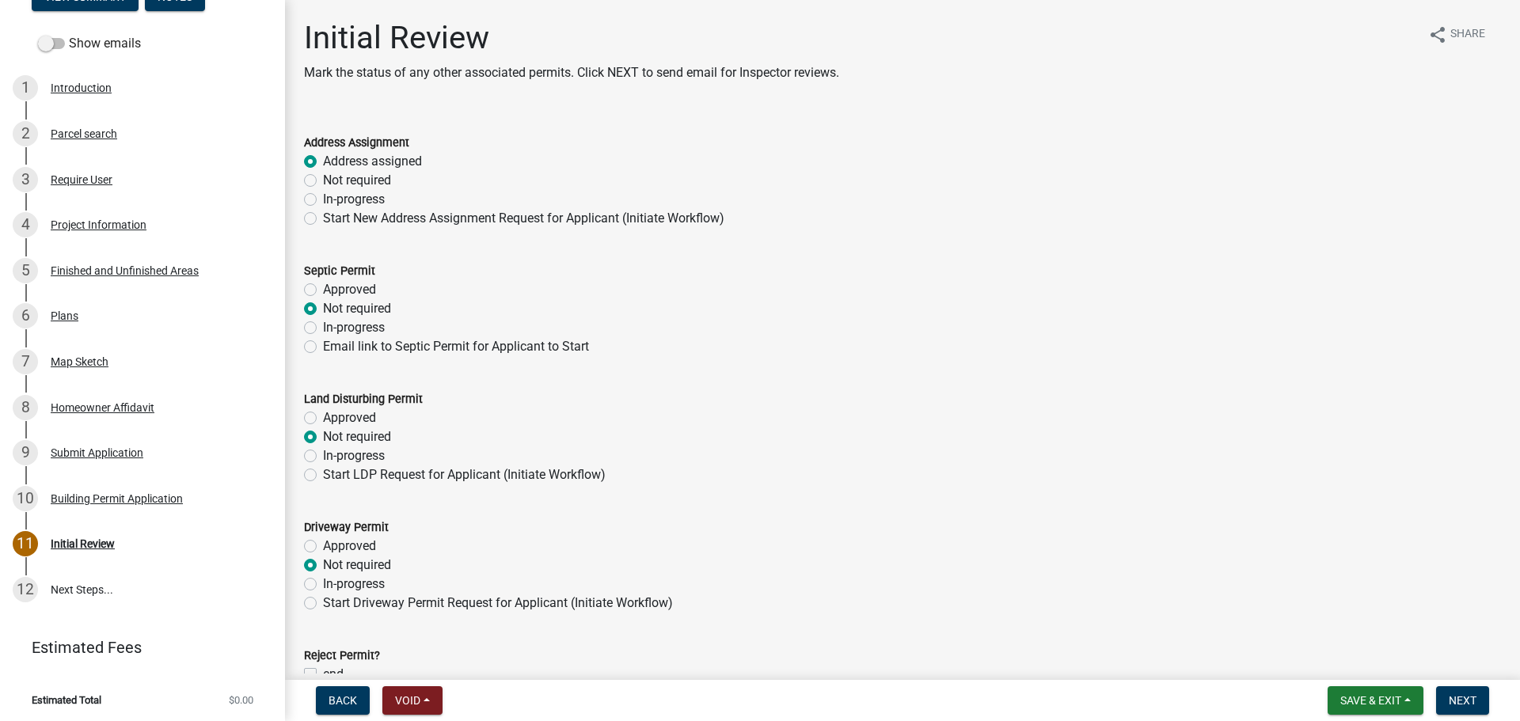
radio input "true"
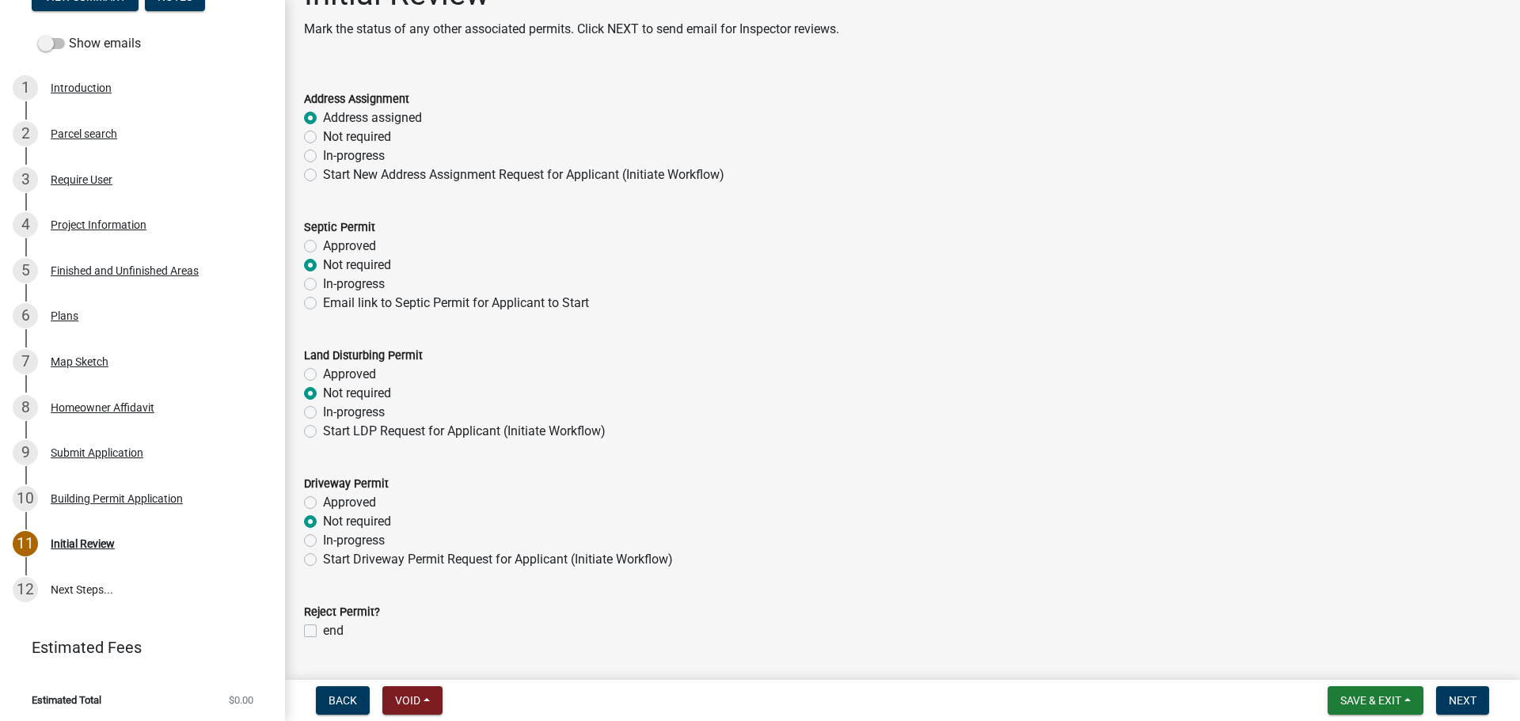
scroll to position [86, 0]
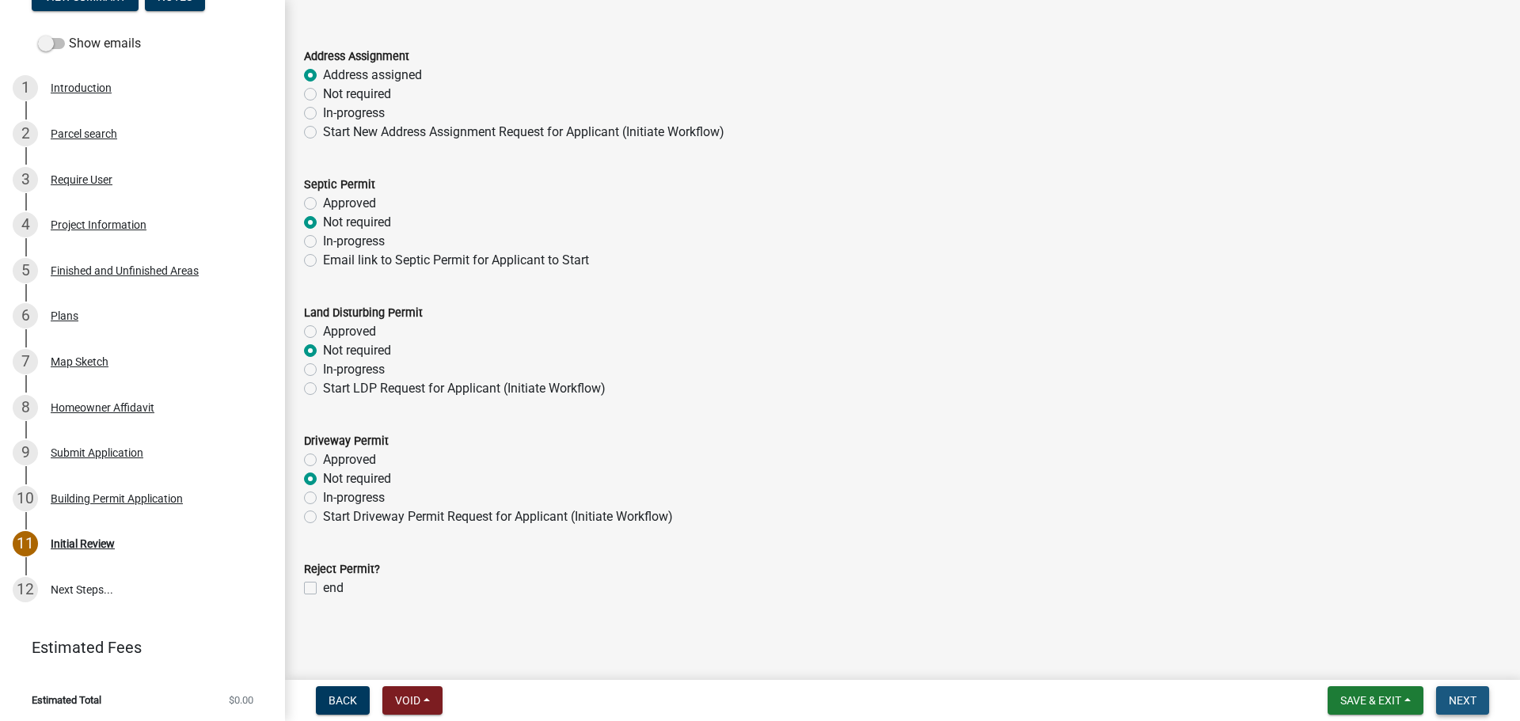
click at [1459, 702] on span "Next" at bounding box center [1463, 701] width 28 height 13
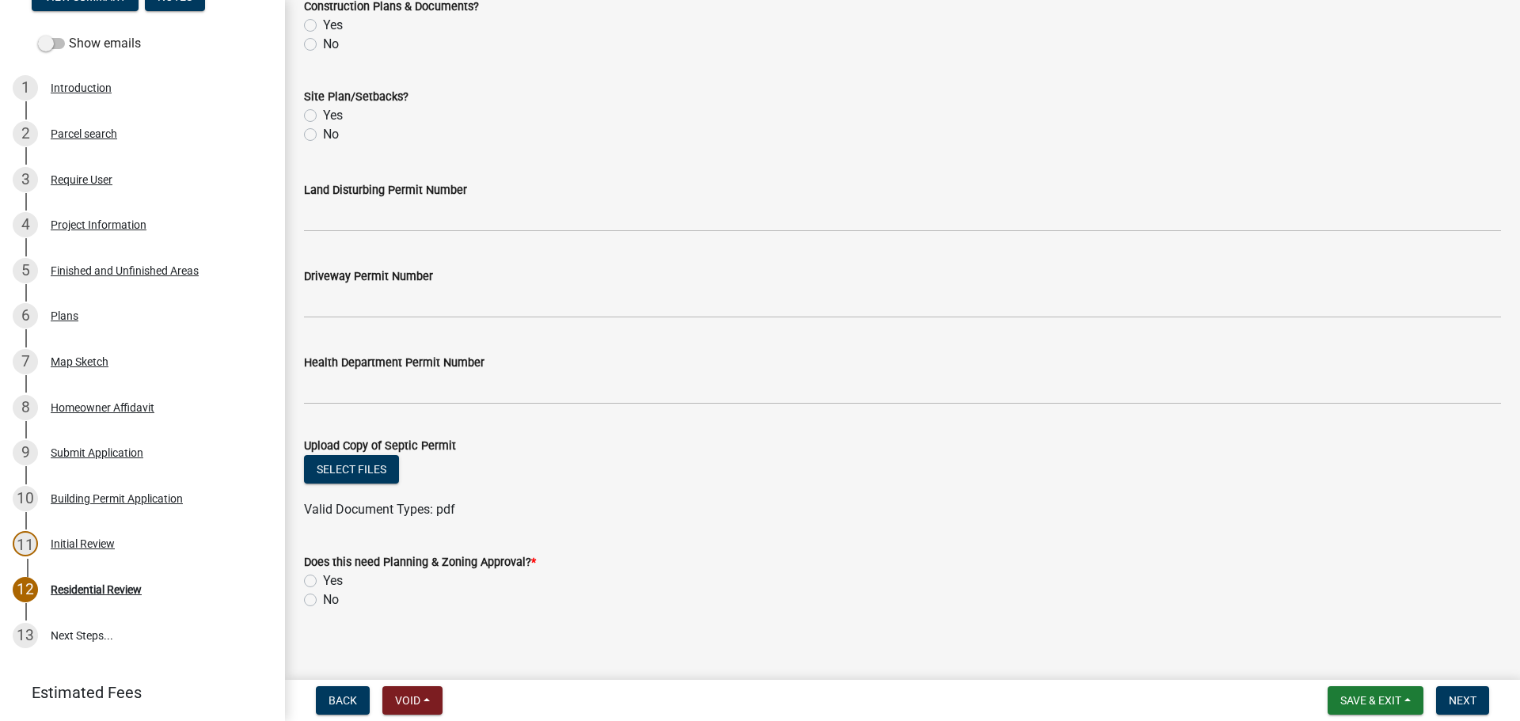
scroll to position [587, 0]
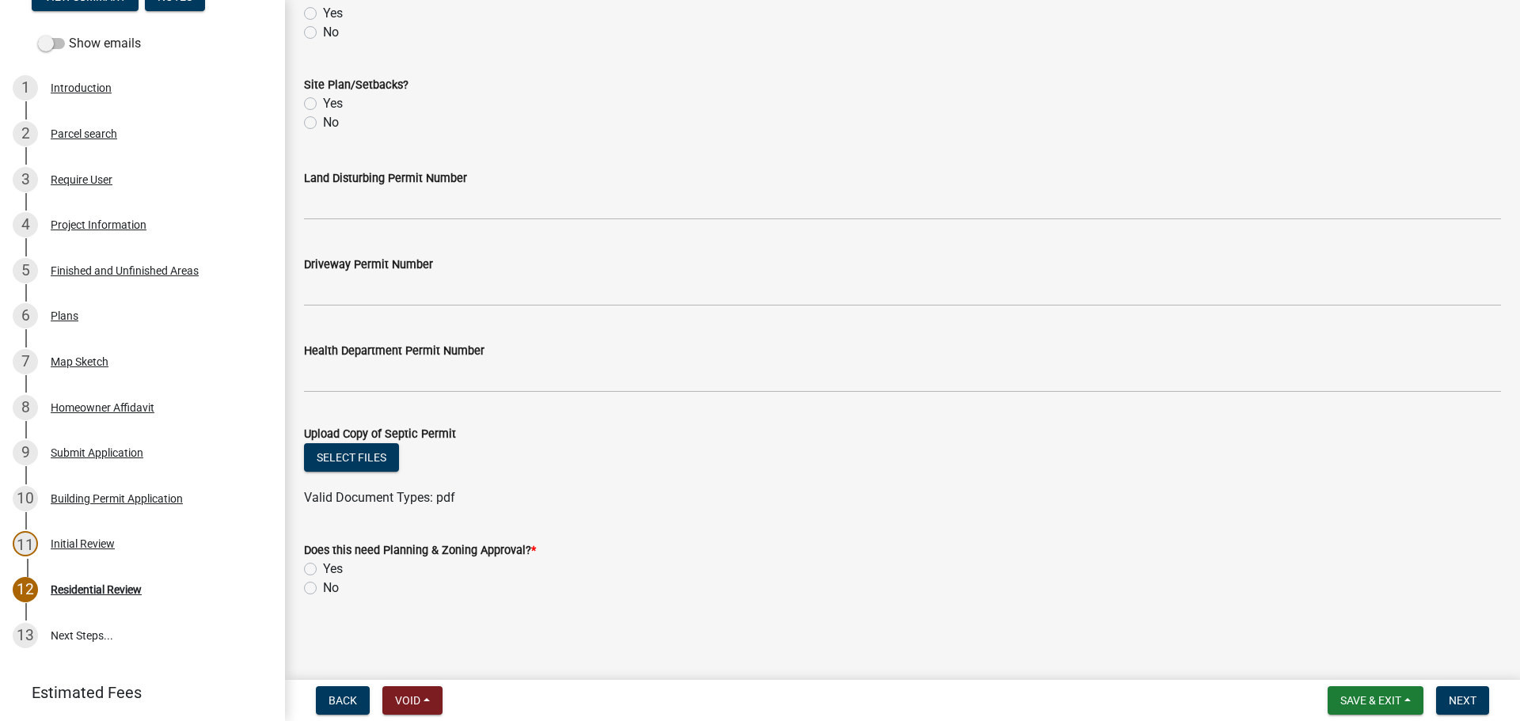
click at [323, 590] on label "No" at bounding box center [331, 588] width 16 height 19
click at [323, 589] on input "No" at bounding box center [328, 584] width 10 height 10
radio input "true"
click at [1463, 706] on span "Next" at bounding box center [1463, 701] width 28 height 13
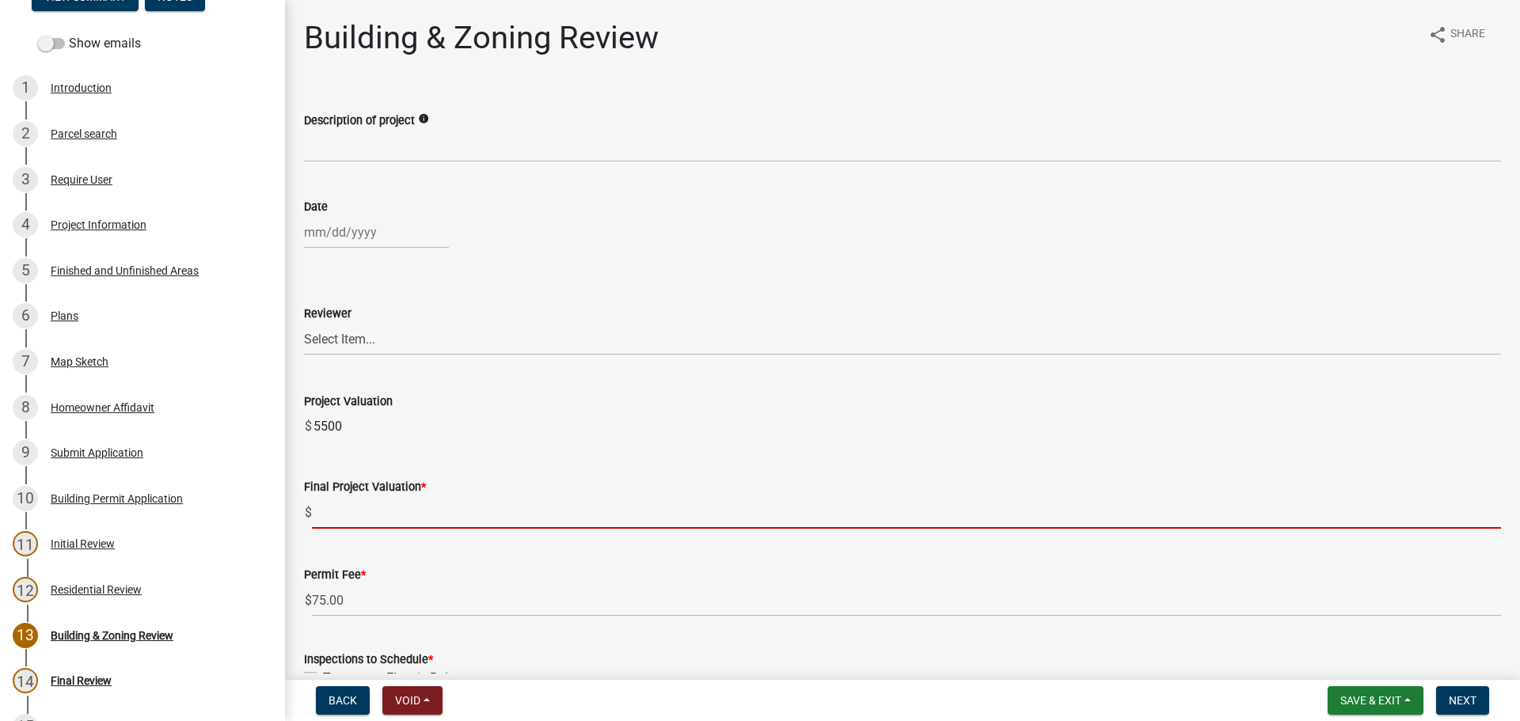
click at [371, 519] on input "text" at bounding box center [906, 513] width 1189 height 32
paste input "$4,400.00"
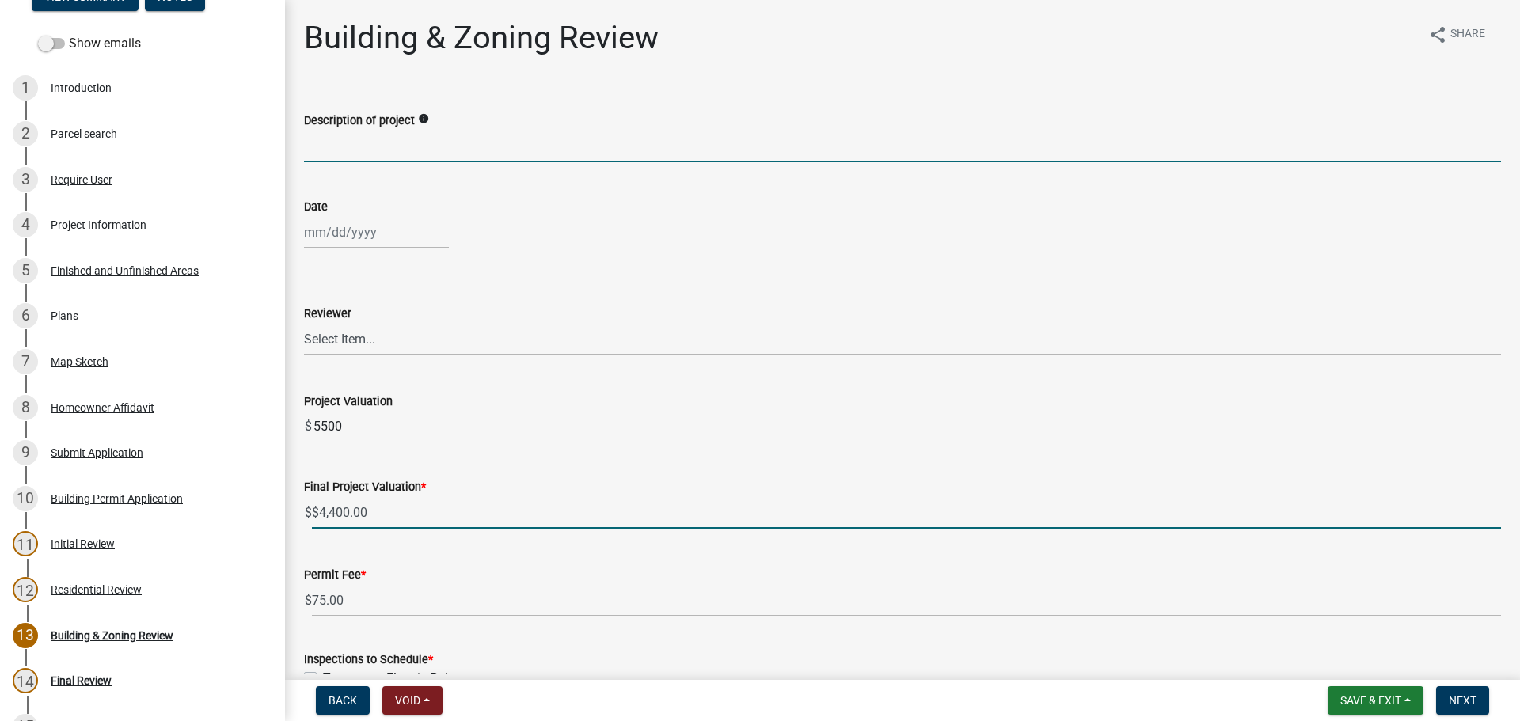
type input "4400"
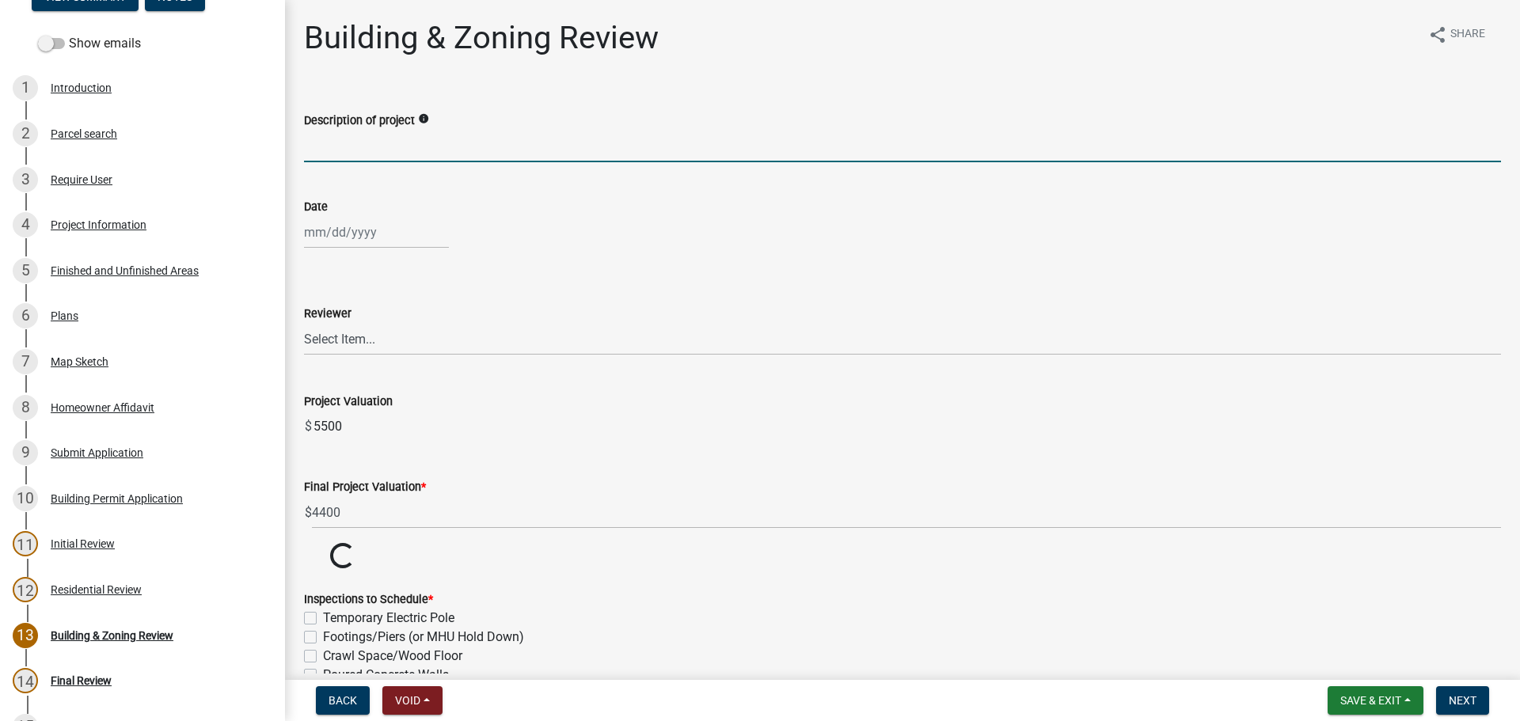
click at [362, 154] on input "Description of project" at bounding box center [902, 146] width 1197 height 32
type input "Accessory Structure"
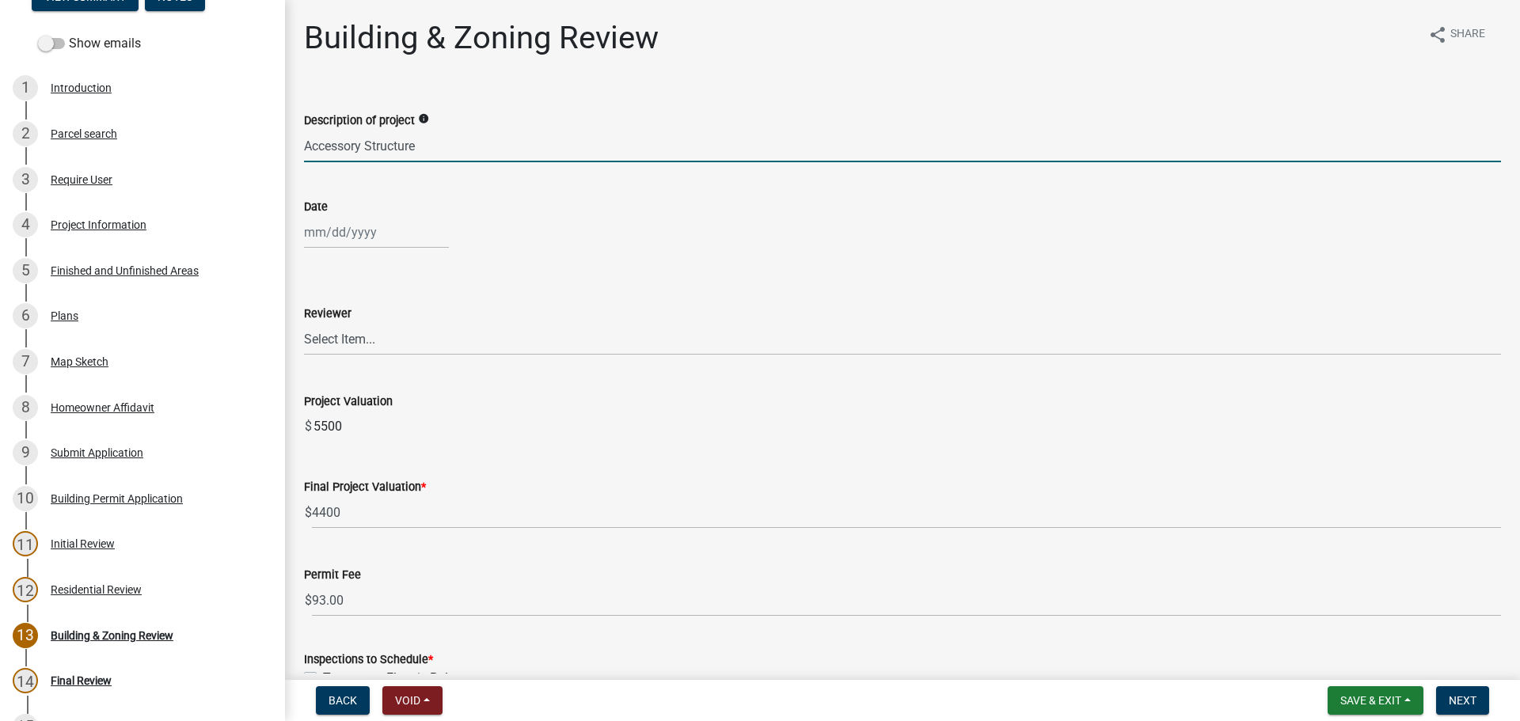
select select "9"
select select "2025"
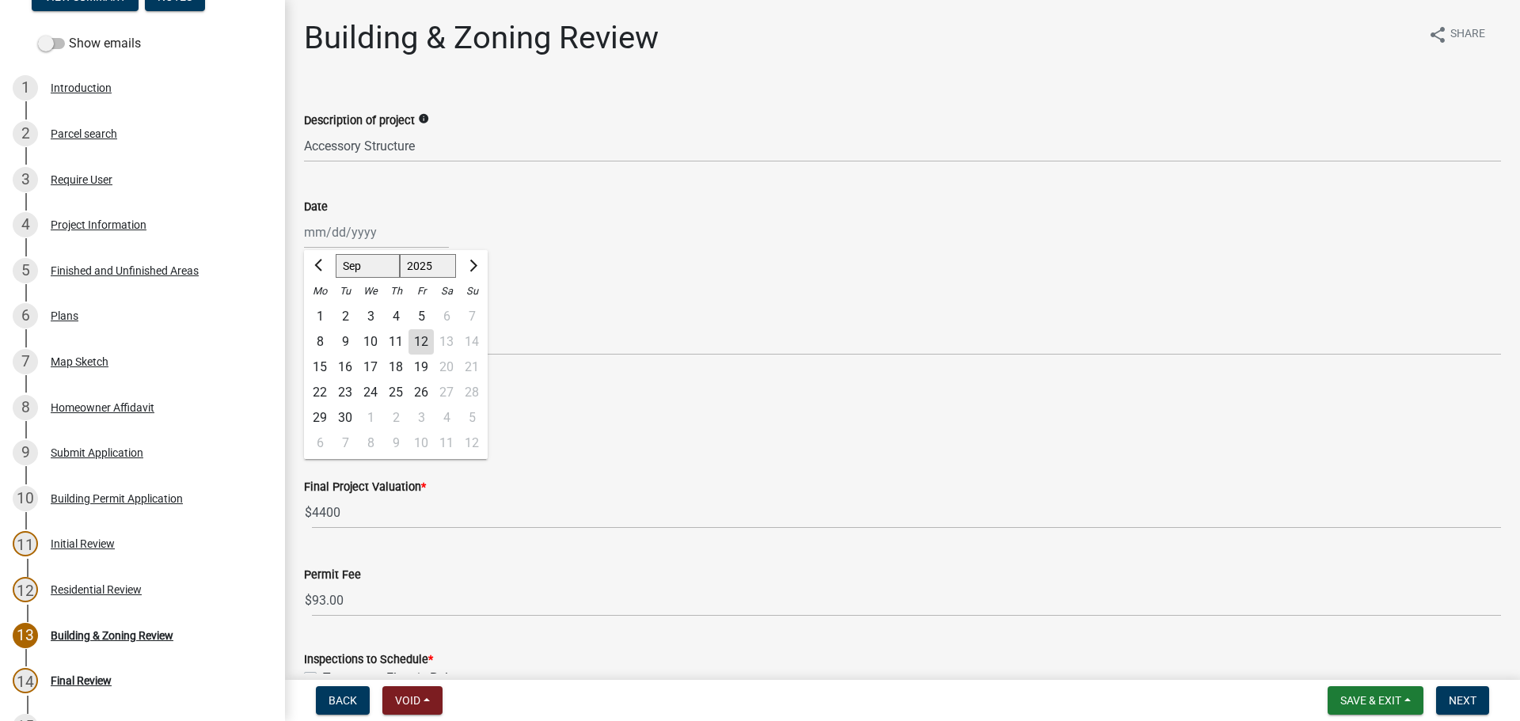
drag, startPoint x: 354, startPoint y: 233, endPoint x: 356, endPoint y: 249, distance: 15.9
click at [354, 233] on div "[PERSON_NAME] Feb Mar Apr [PERSON_NAME][DATE] Oct Nov [DATE] 1526 1527 1528 152…" at bounding box center [376, 232] width 145 height 32
click at [417, 337] on div "12" at bounding box center [421, 341] width 25 height 25
type input "[DATE]"
click at [351, 342] on select "Select Item... [PERSON_NAME] [PERSON_NAME] [PERSON_NAME] [PERSON_NAME]" at bounding box center [902, 339] width 1197 height 32
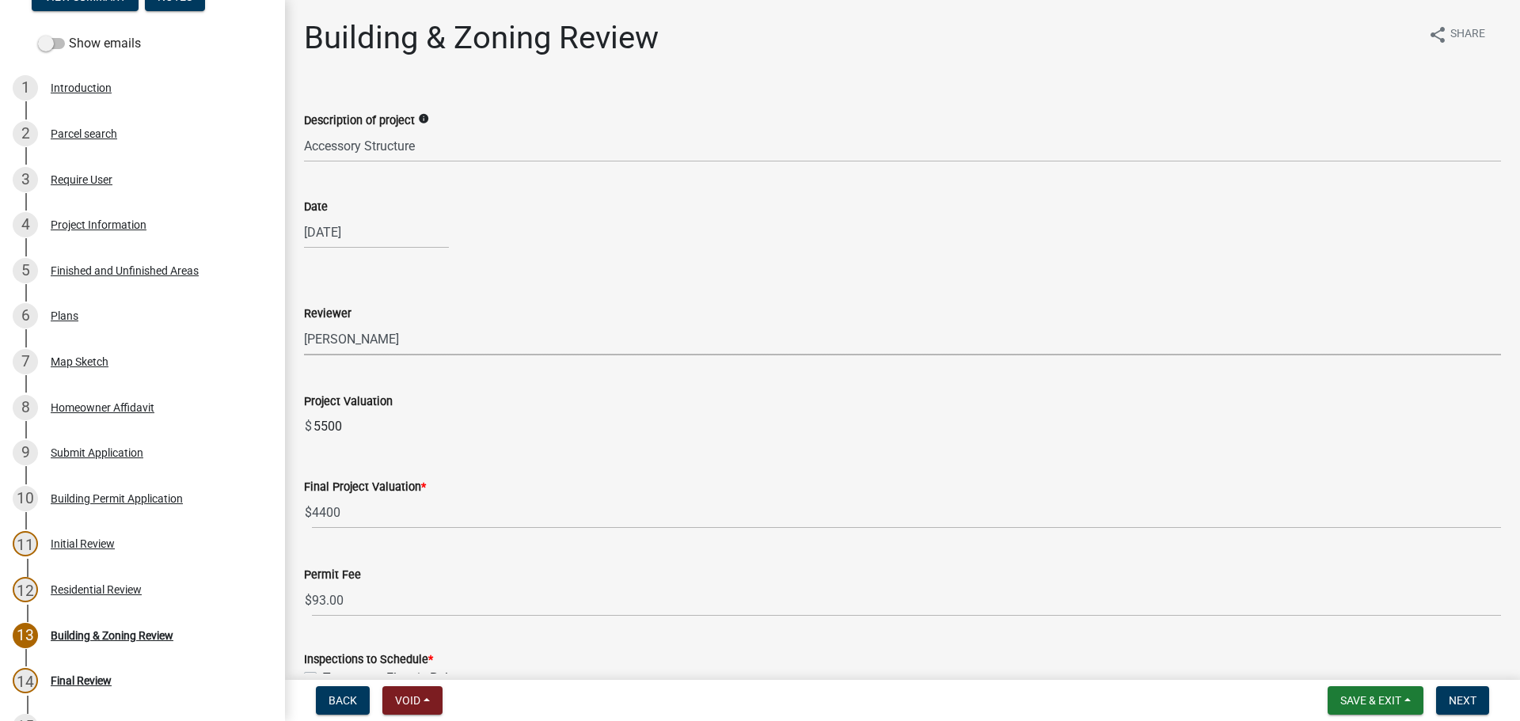
click at [304, 323] on select "Select Item... [PERSON_NAME] [PERSON_NAME] [PERSON_NAME] [PERSON_NAME]" at bounding box center [902, 339] width 1197 height 32
select select "d688b2a4-394c-4e7e-bf27-4f07b97f5404"
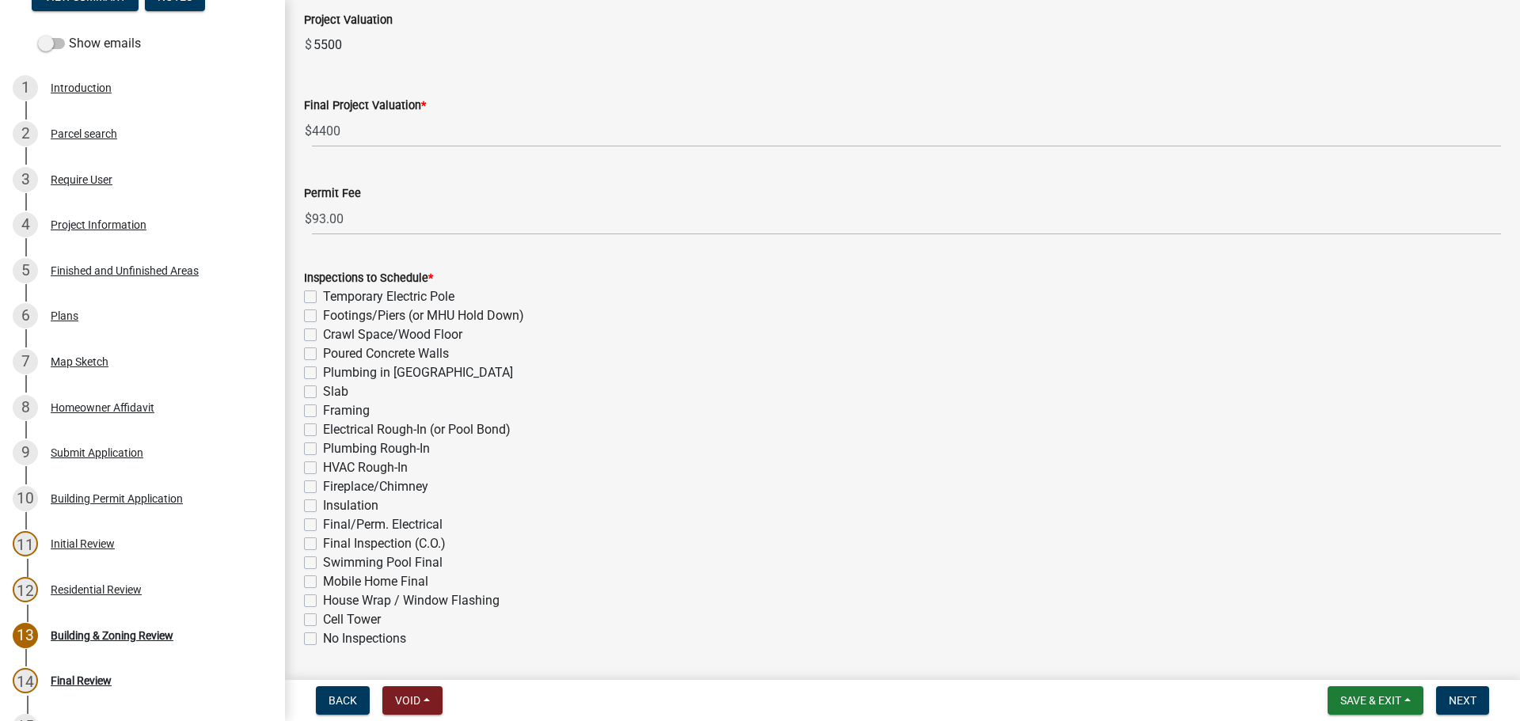
scroll to position [396, 0]
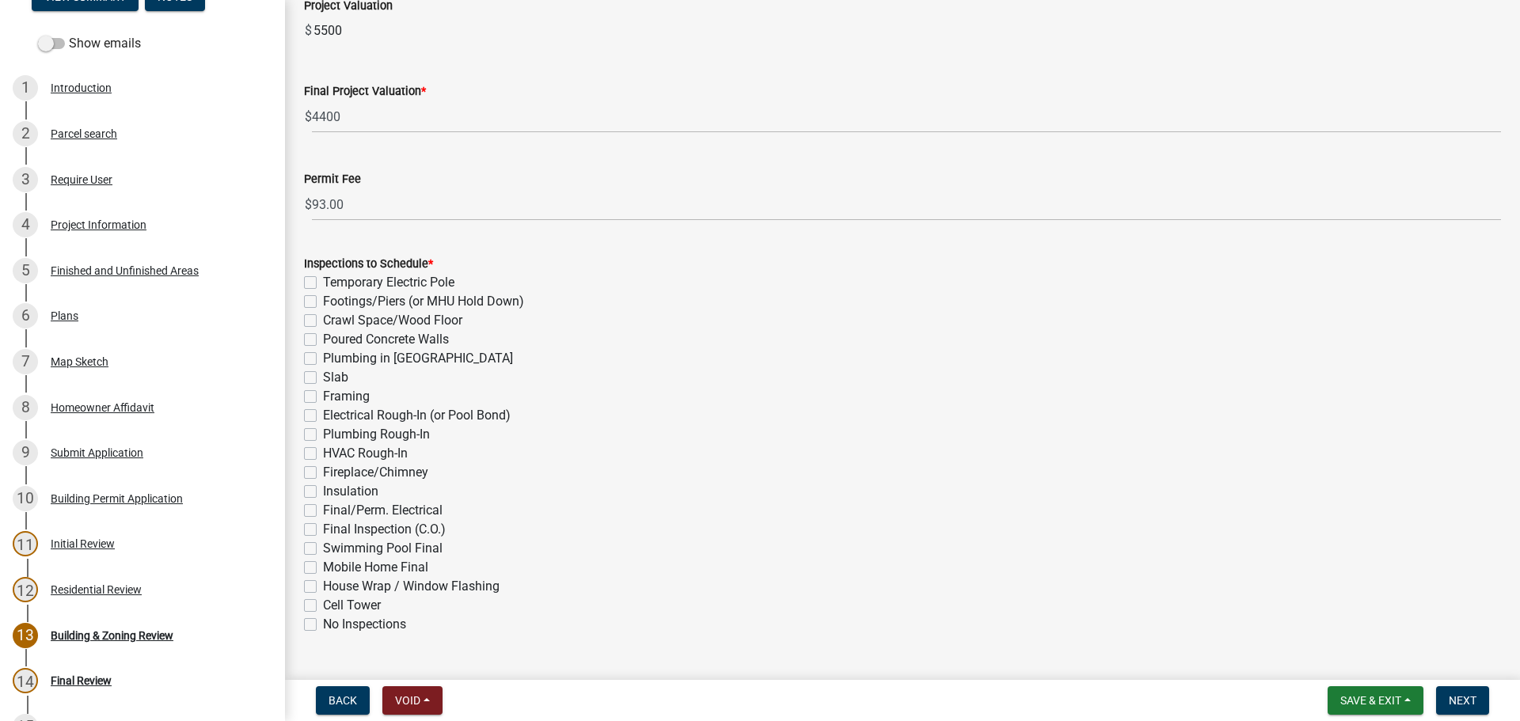
click at [323, 396] on label "Framing" at bounding box center [346, 396] width 47 height 19
click at [323, 396] on input "Framing" at bounding box center [328, 392] width 10 height 10
checkbox input "true"
checkbox input "false"
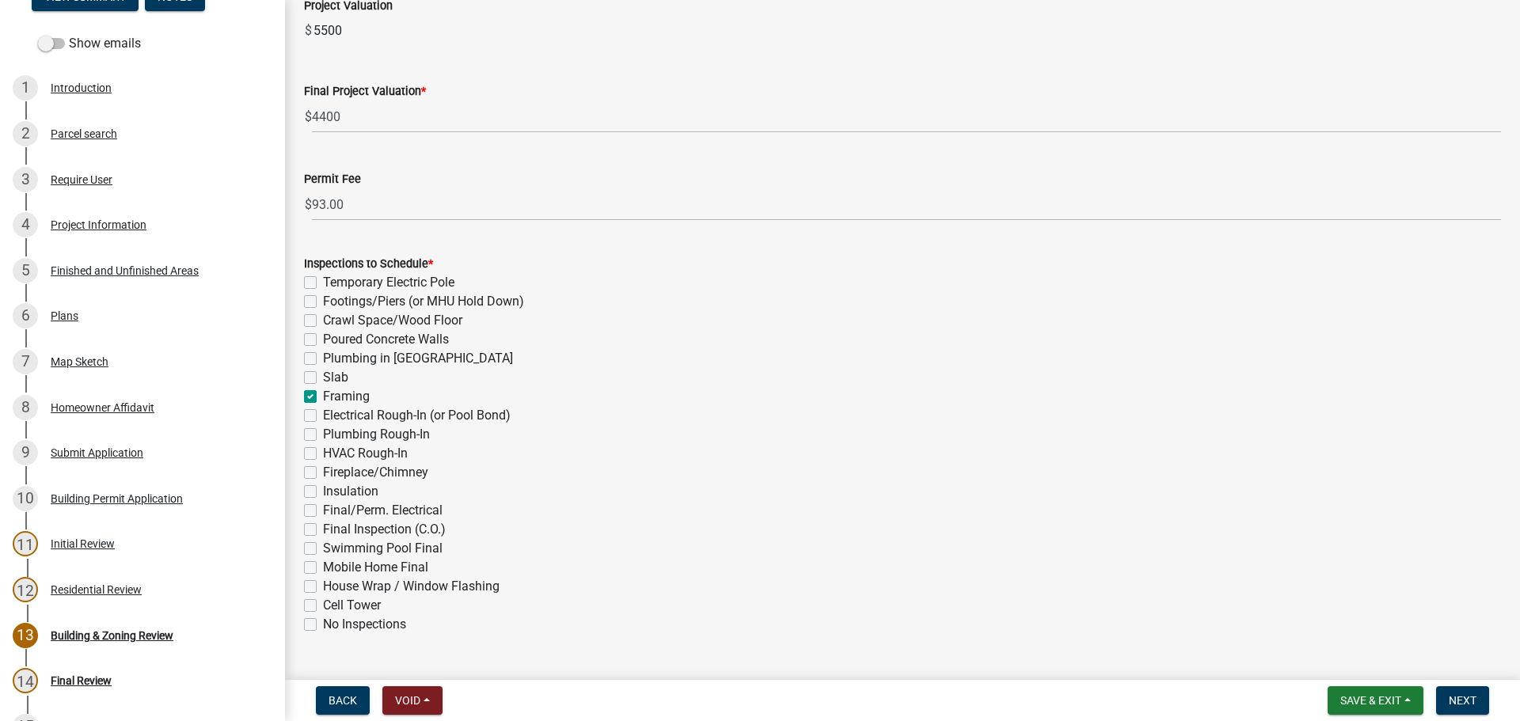
checkbox input "false"
checkbox input "true"
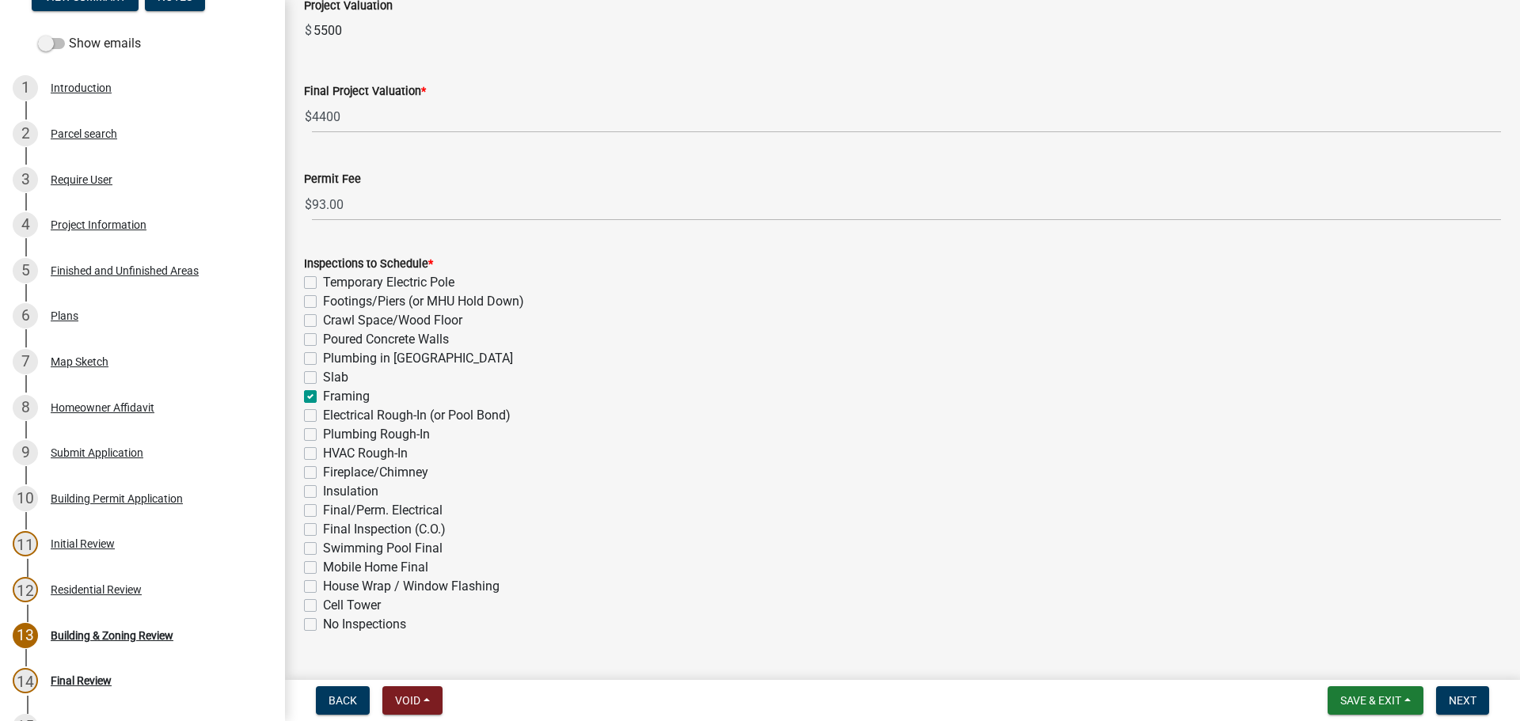
checkbox input "false"
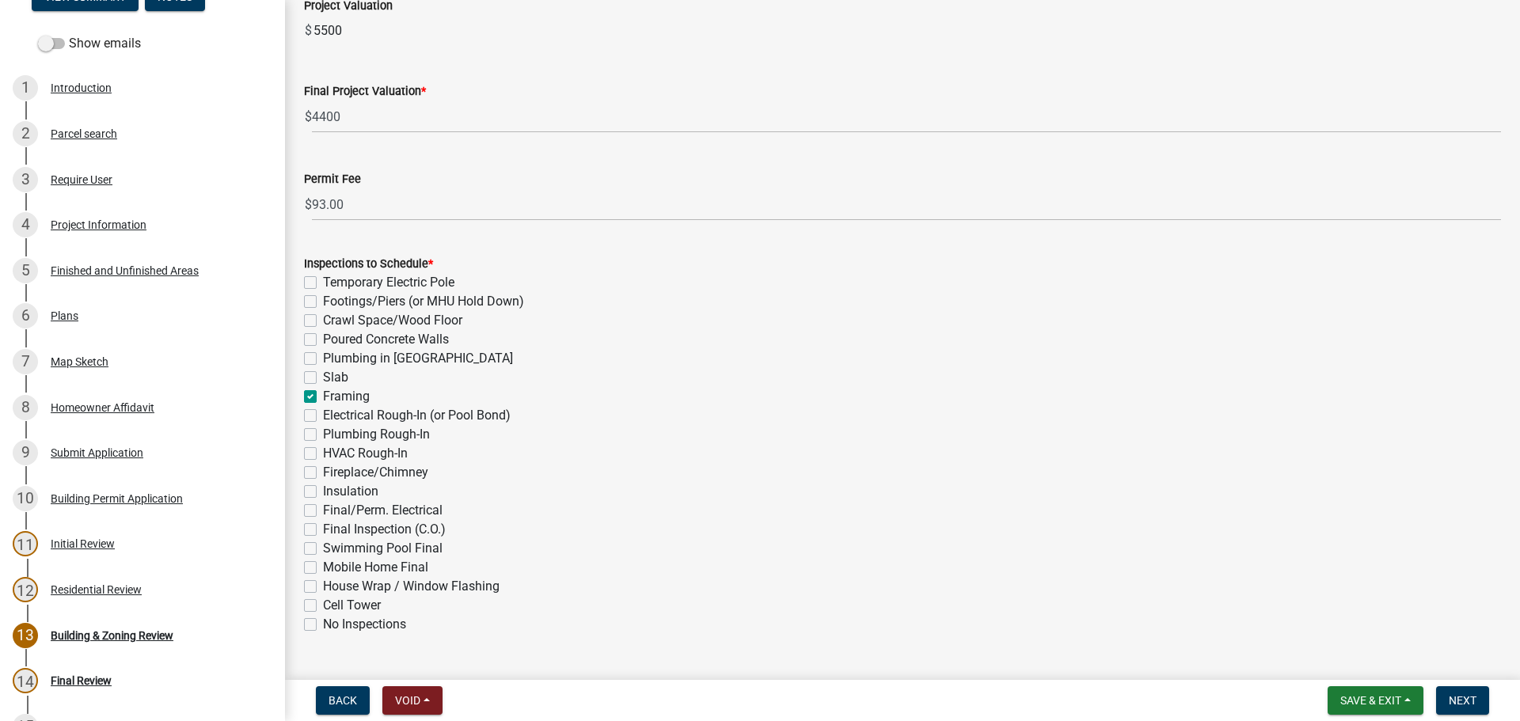
checkbox input "false"
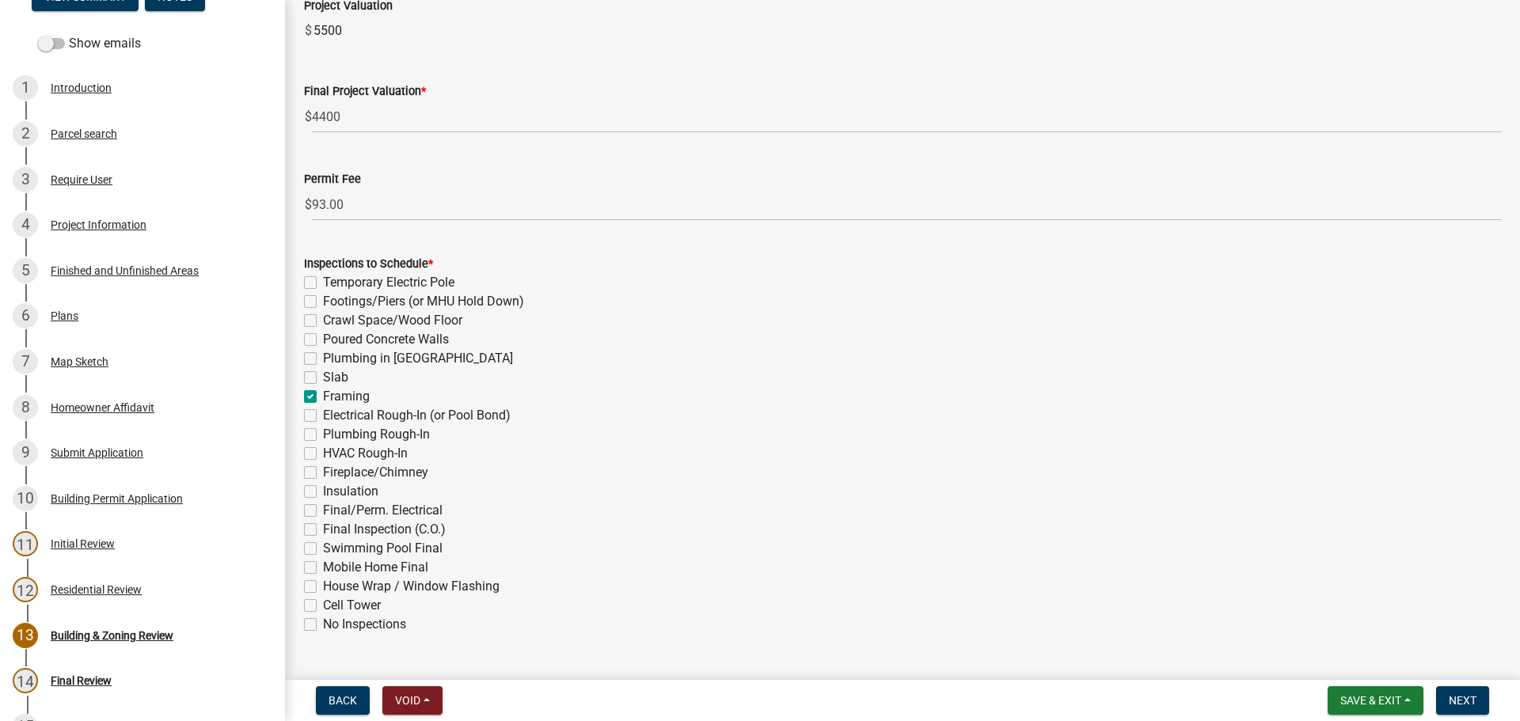
checkbox input "false"
click at [323, 299] on label "Footings/Piers (or MHU Hold Down)" at bounding box center [423, 301] width 201 height 19
click at [323, 299] on input "Footings/Piers (or MHU Hold Down)" at bounding box center [328, 297] width 10 height 10
checkbox input "true"
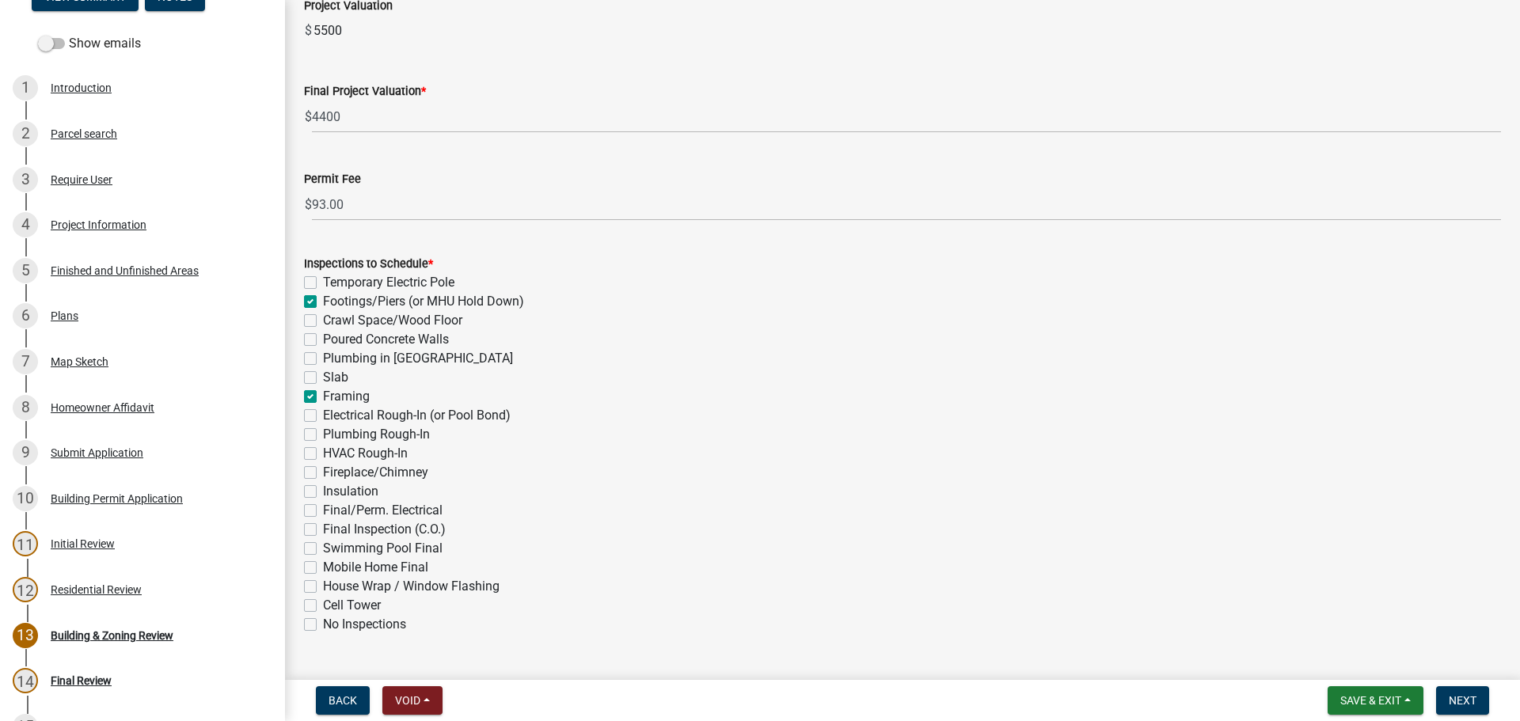
checkbox input "false"
checkbox input "true"
checkbox input "false"
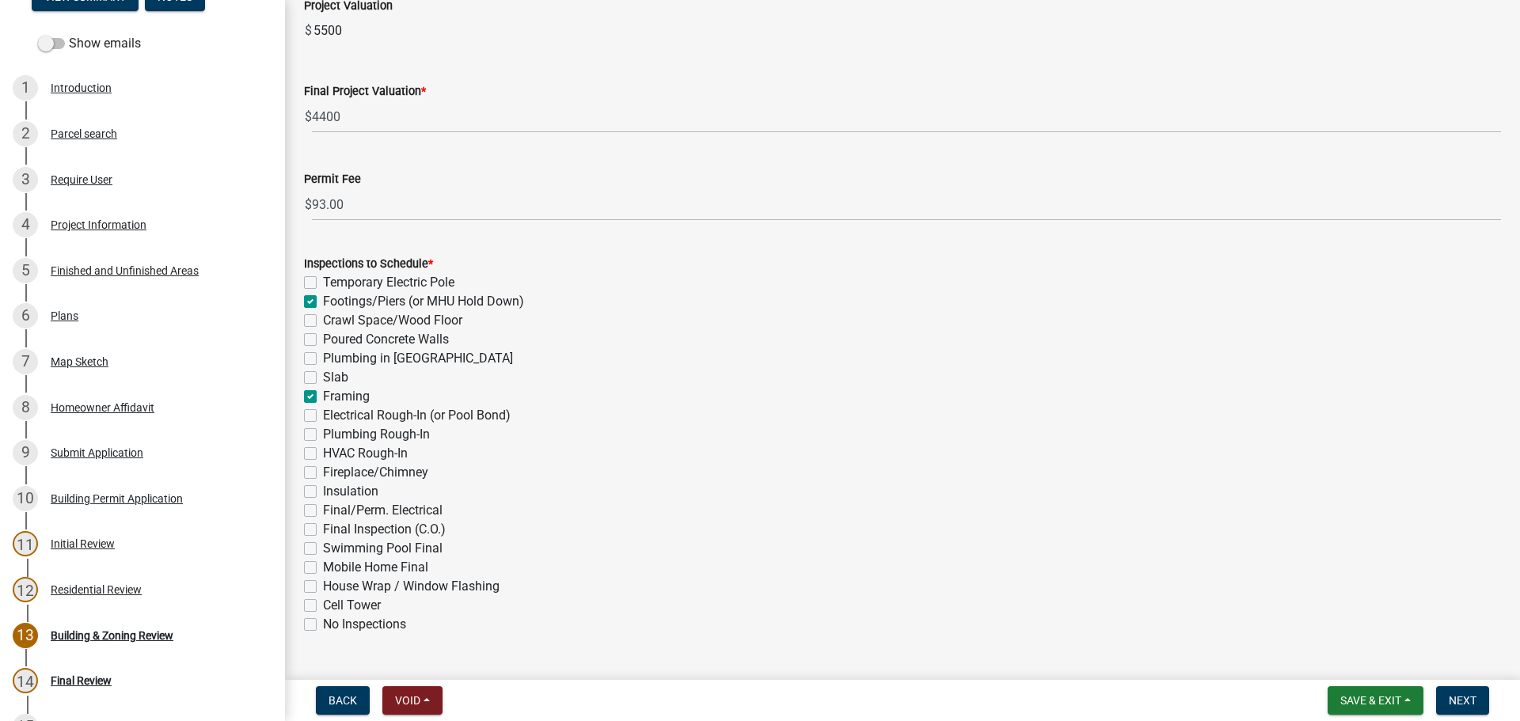
checkbox input "false"
checkbox input "true"
checkbox input "false"
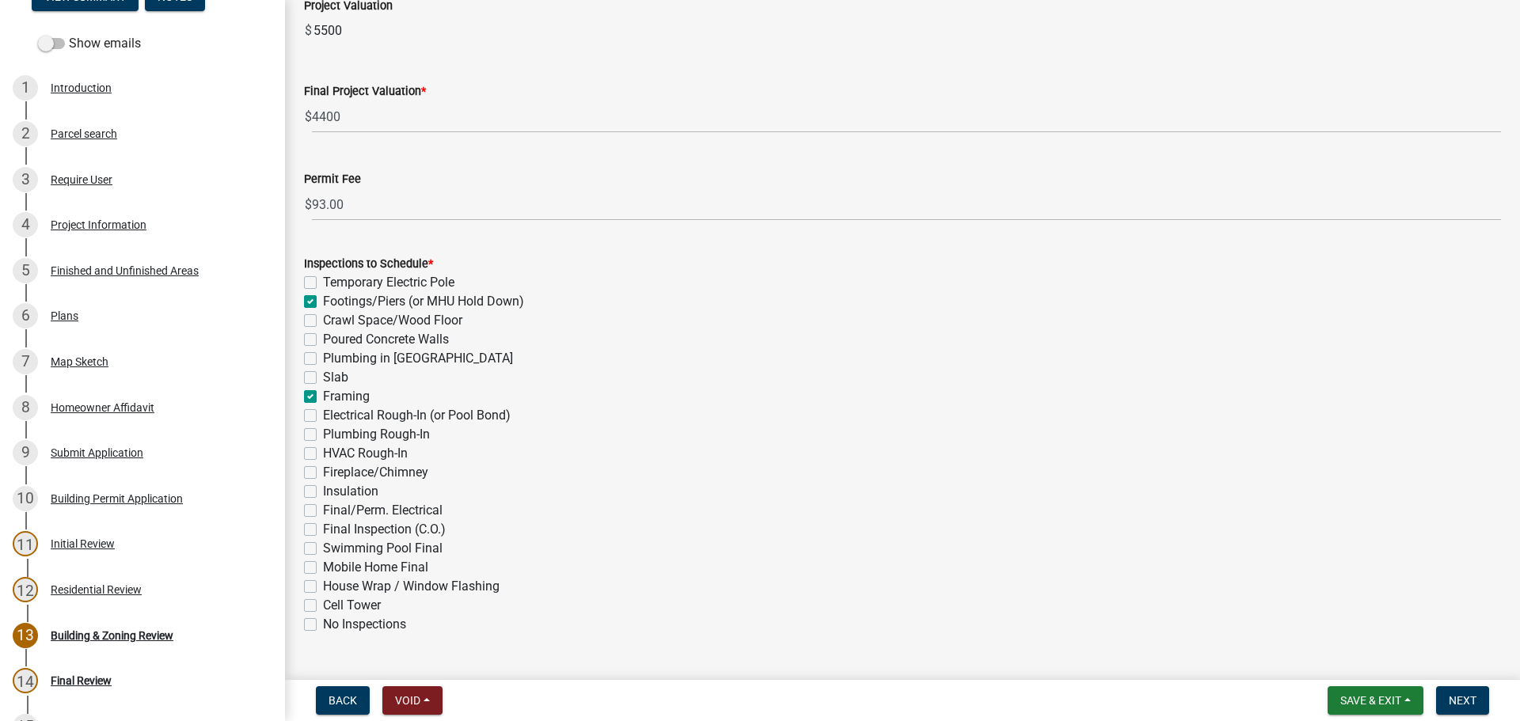
checkbox input "false"
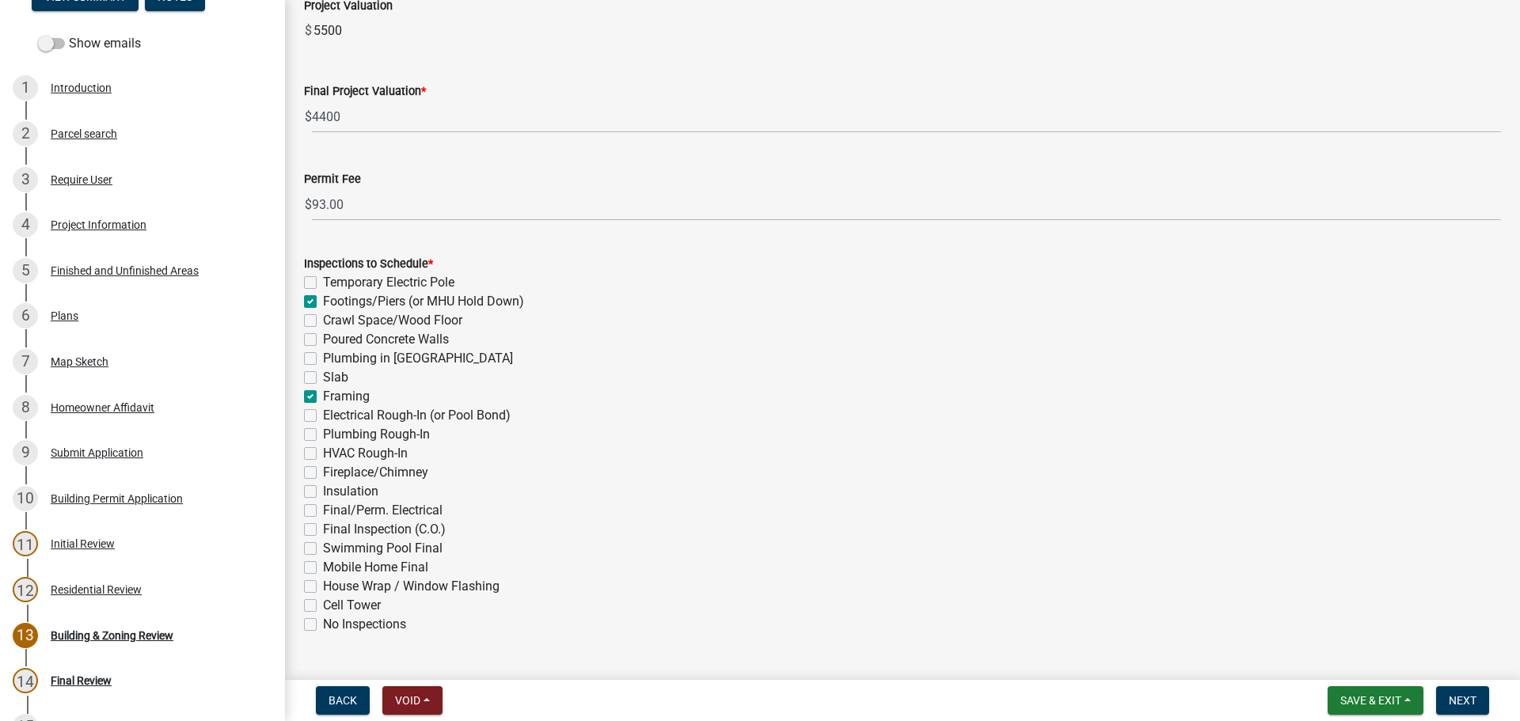
checkbox input "false"
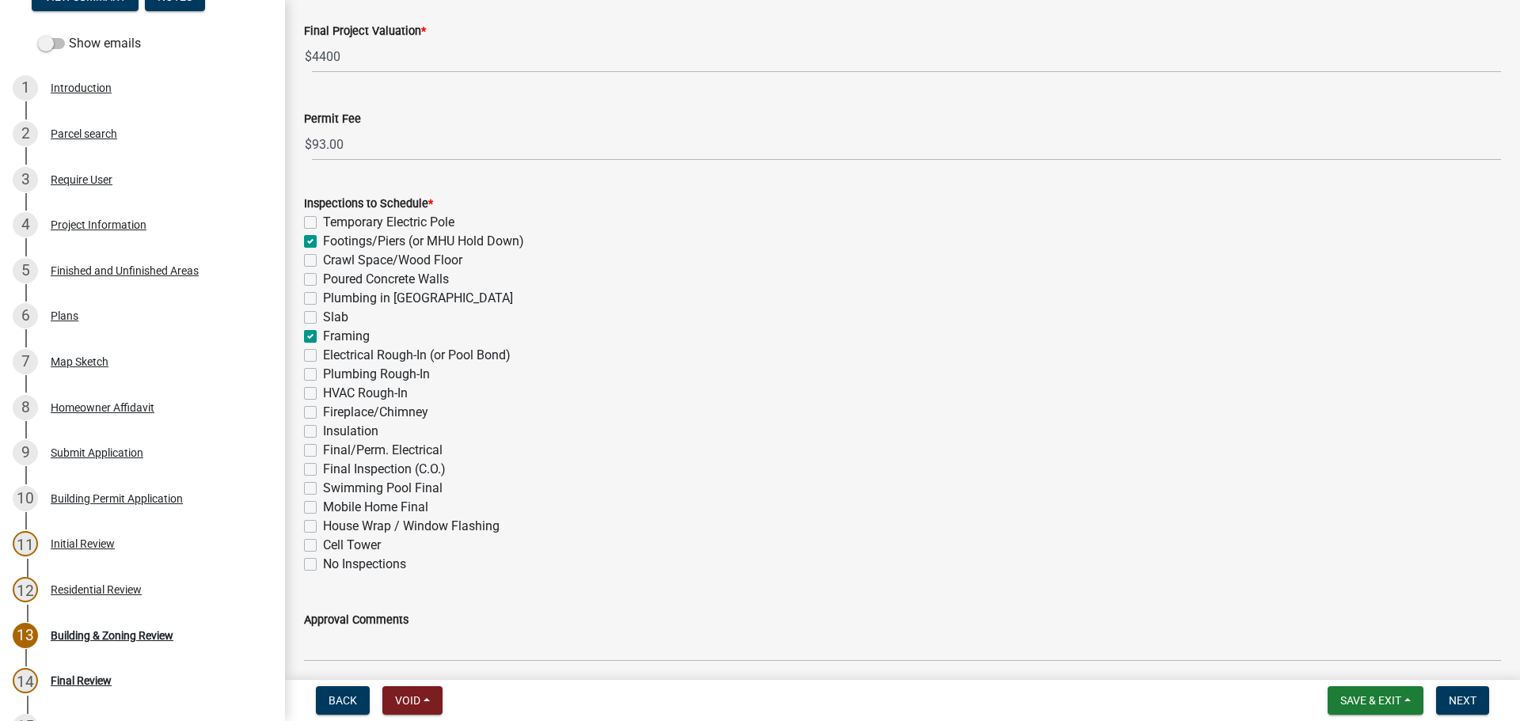
scroll to position [519, 0]
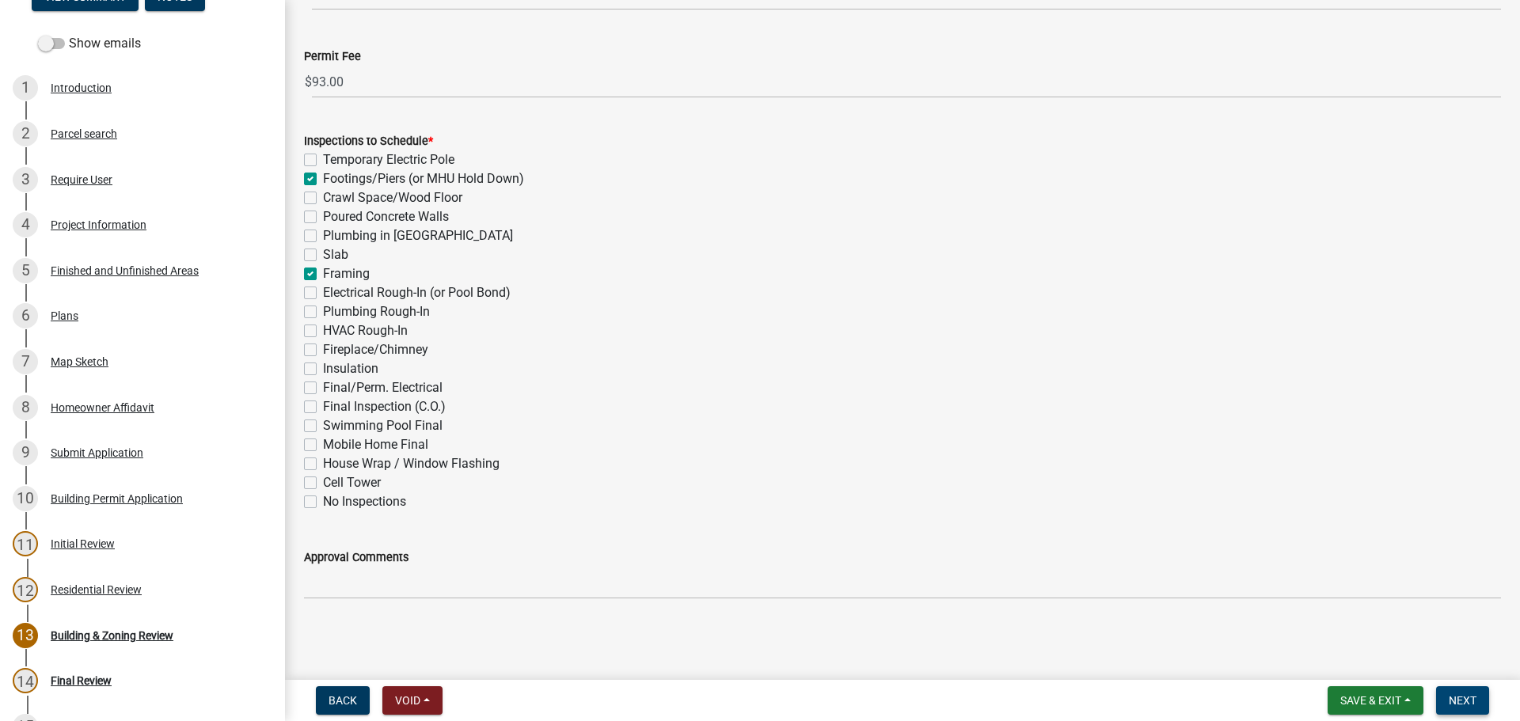
click at [1455, 696] on span "Next" at bounding box center [1463, 701] width 28 height 13
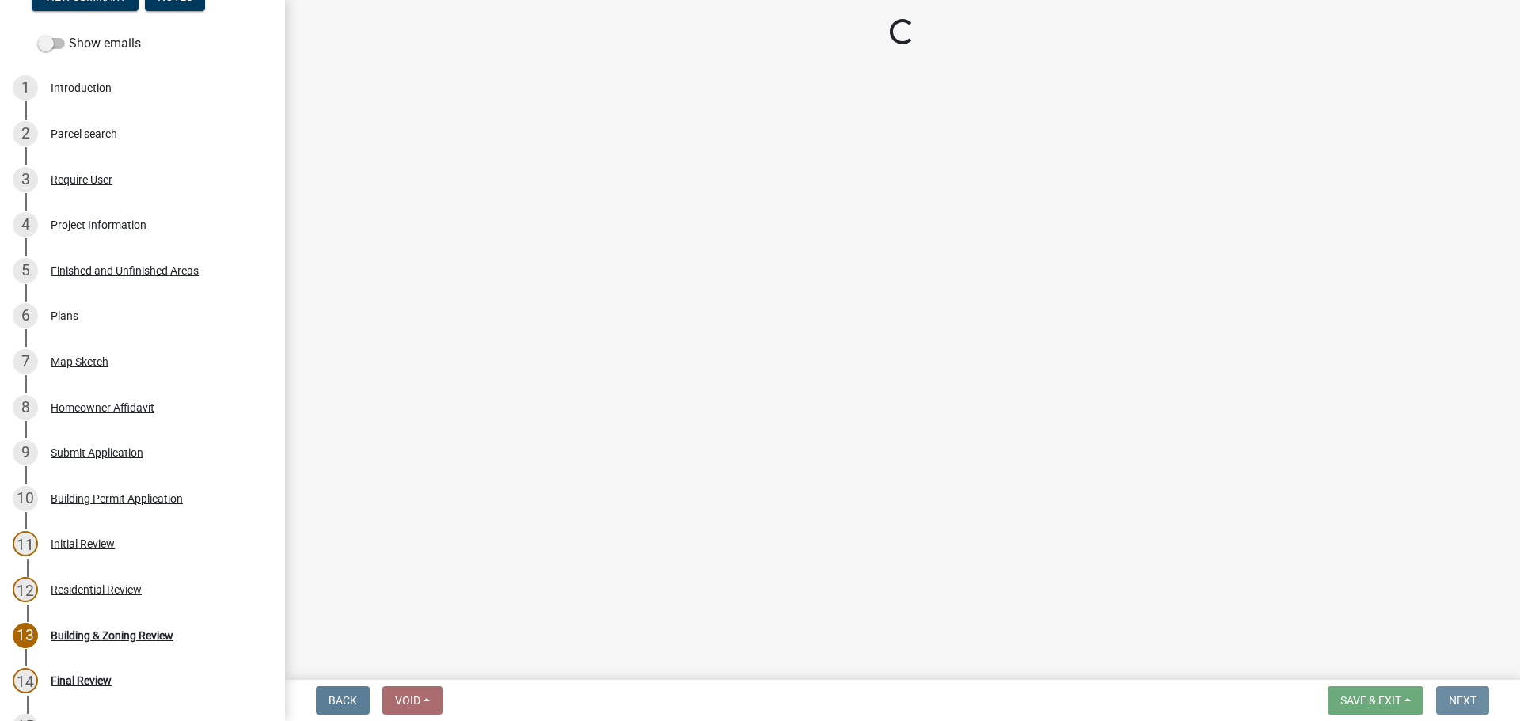
scroll to position [0, 0]
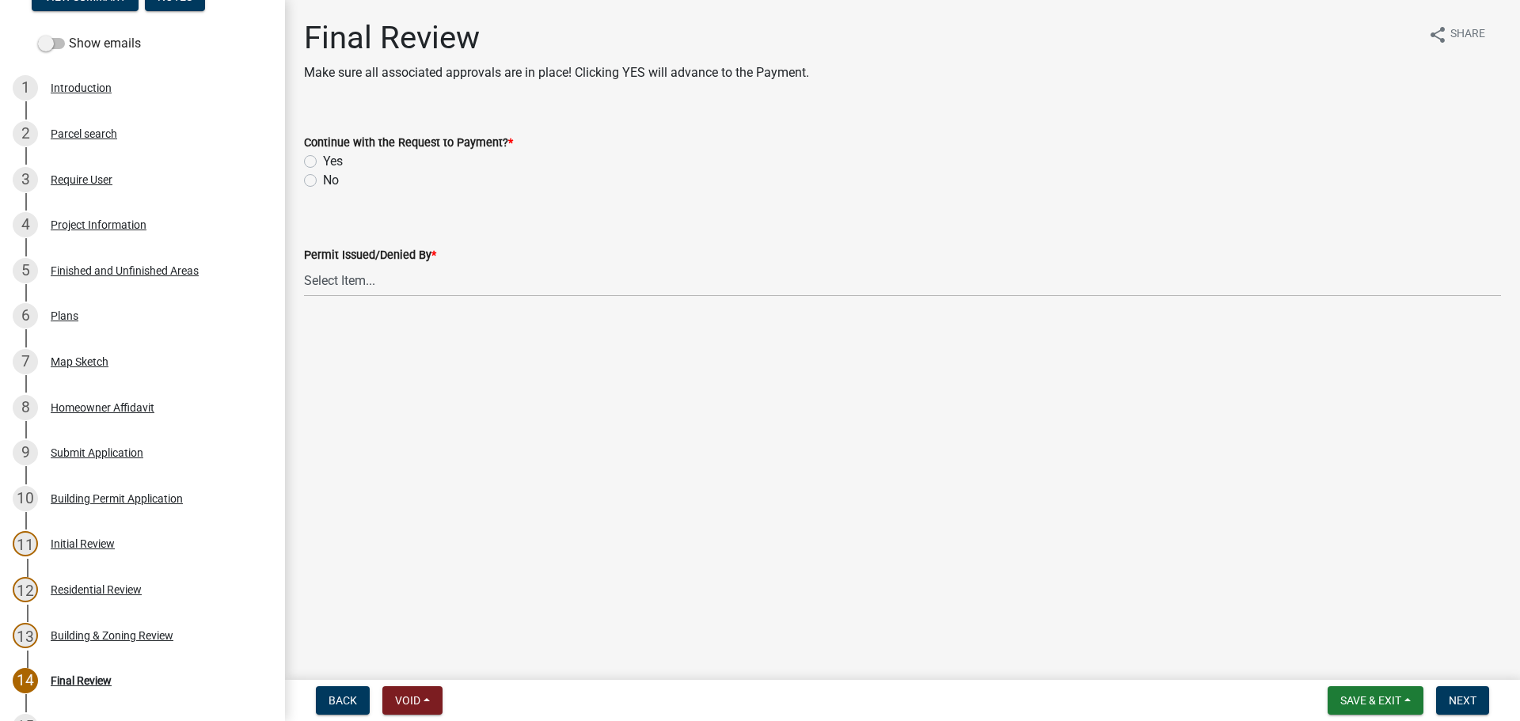
click at [323, 158] on label "Yes" at bounding box center [333, 161] width 20 height 19
click at [323, 158] on input "Yes" at bounding box center [328, 157] width 10 height 10
radio input "true"
drag, startPoint x: 337, startPoint y: 279, endPoint x: 341, endPoint y: 296, distance: 17.9
click at [338, 280] on select "Select Item... [PERSON_NAME] [PERSON_NAME] [PERSON_NAME] [PERSON_NAME]" at bounding box center [902, 280] width 1197 height 32
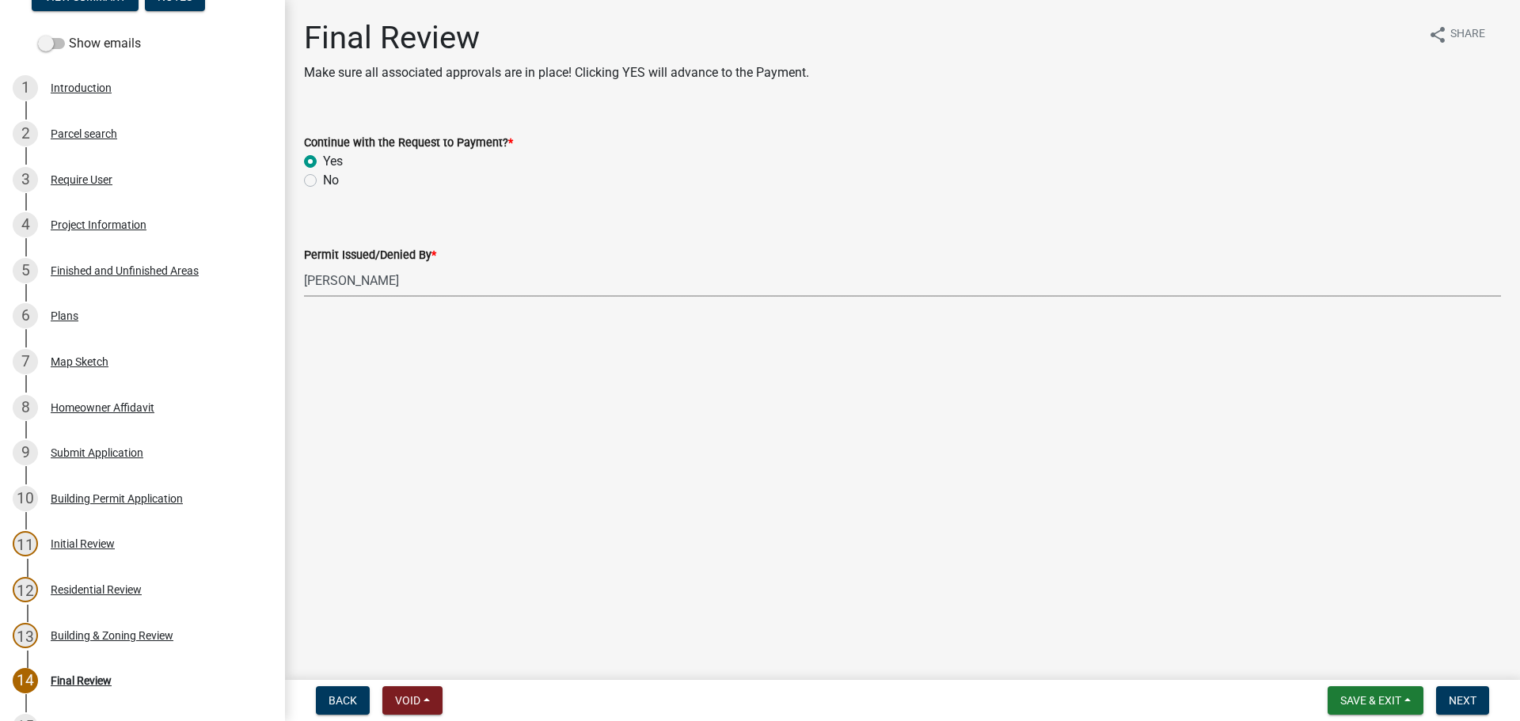
click at [304, 264] on select "Select Item... [PERSON_NAME] [PERSON_NAME] [PERSON_NAME] [PERSON_NAME]" at bounding box center [902, 280] width 1197 height 32
select select "d688b2a4-394c-4e7e-bf27-4f07b97f5404"
click at [1459, 716] on nav "Back Void Withdraw Lock Expire Void Save & Exit Save Save & Exit Next" at bounding box center [902, 700] width 1235 height 41
click at [1462, 703] on span "Next" at bounding box center [1463, 701] width 28 height 13
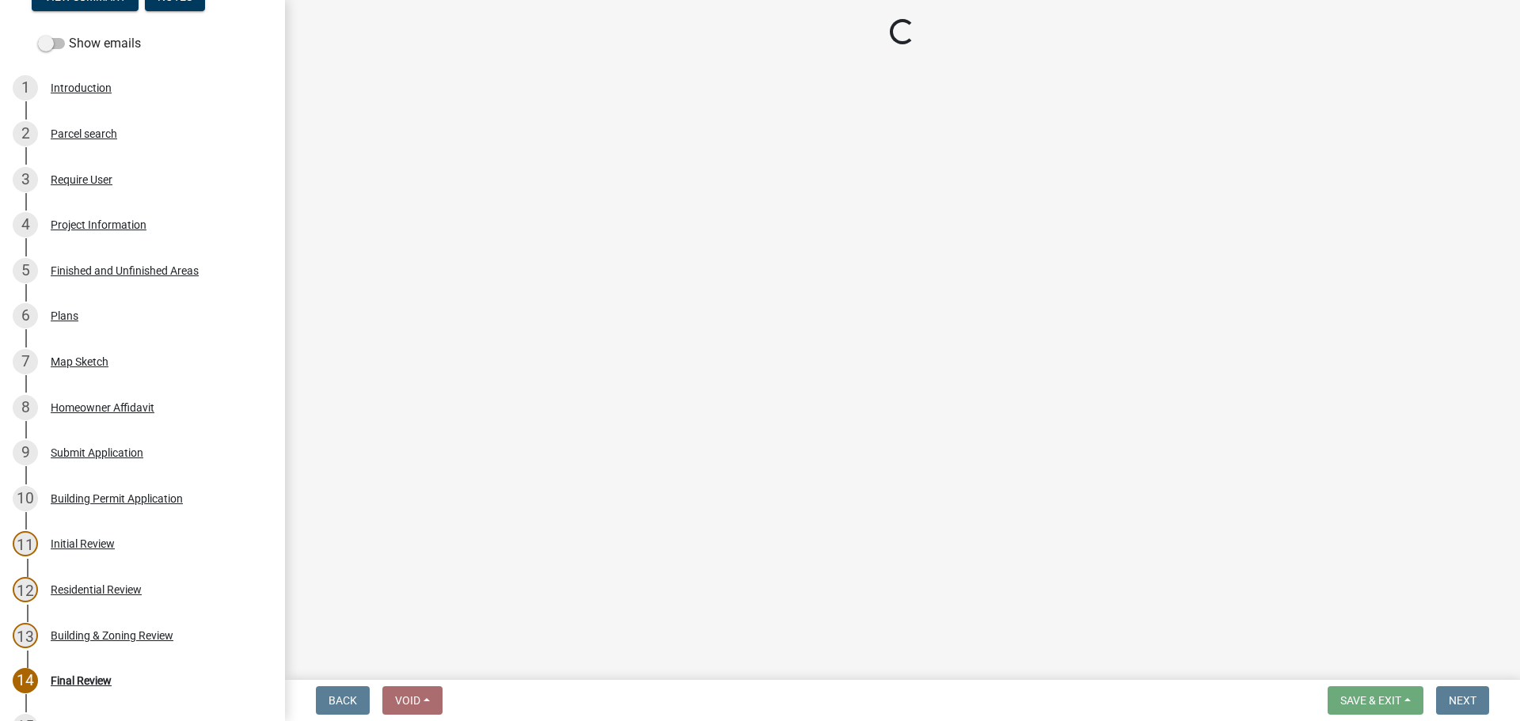
select select "3: 3"
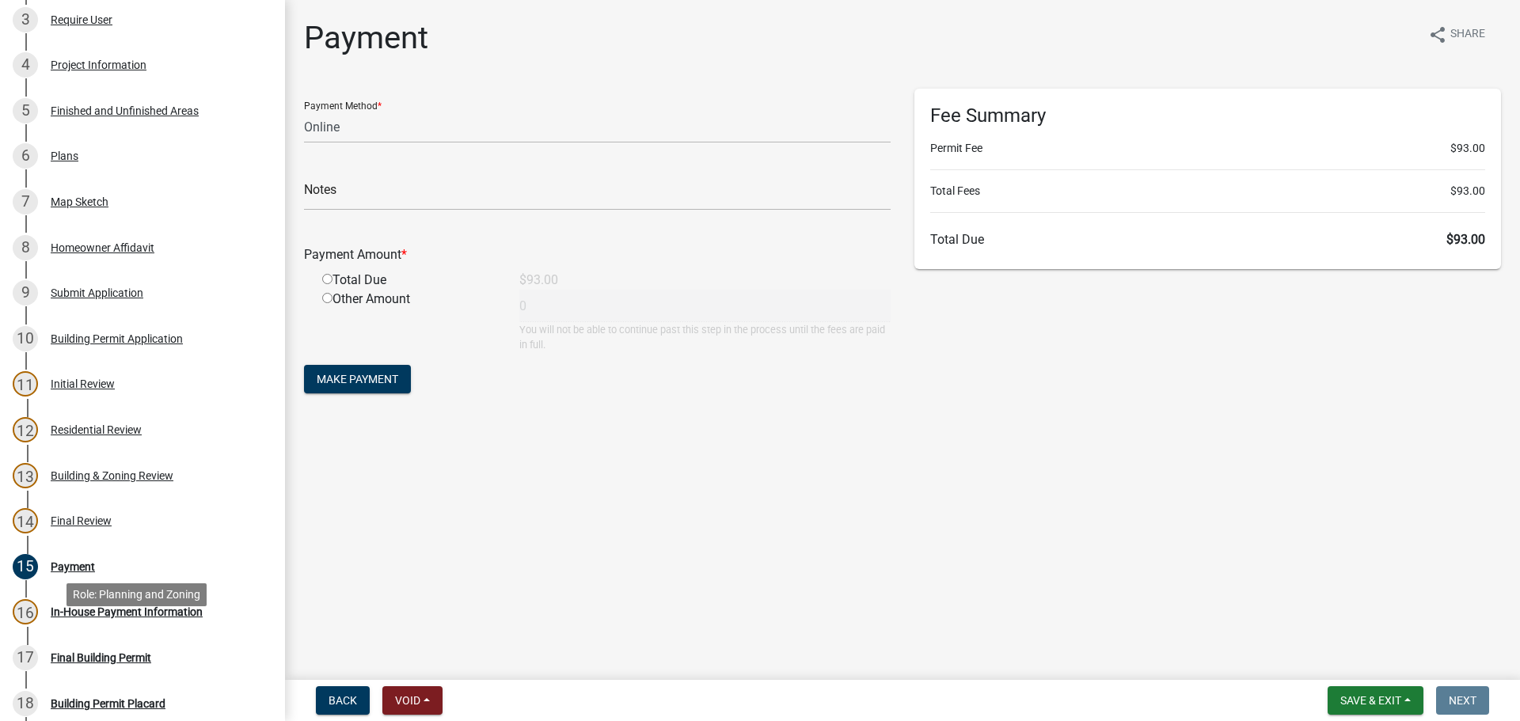
scroll to position [474, 0]
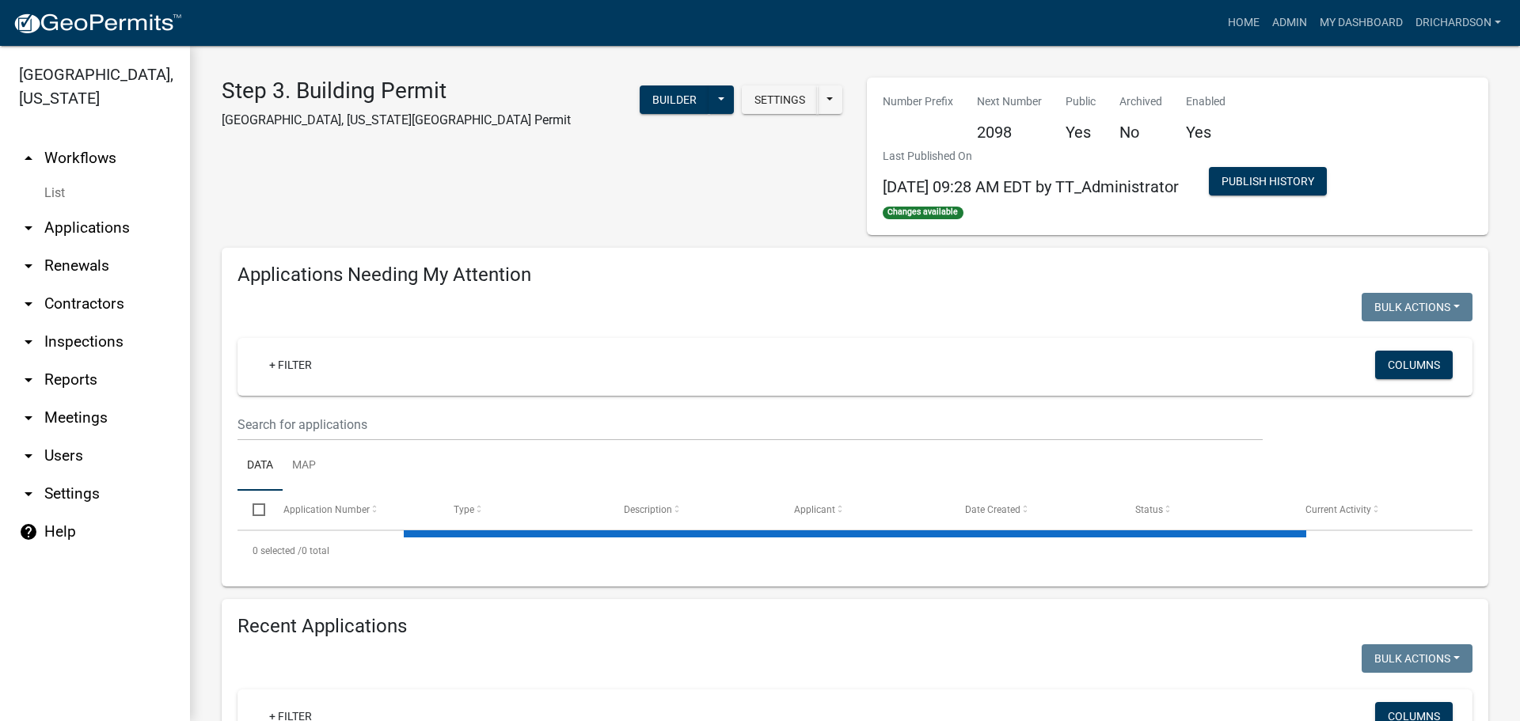
select select "1: 25"
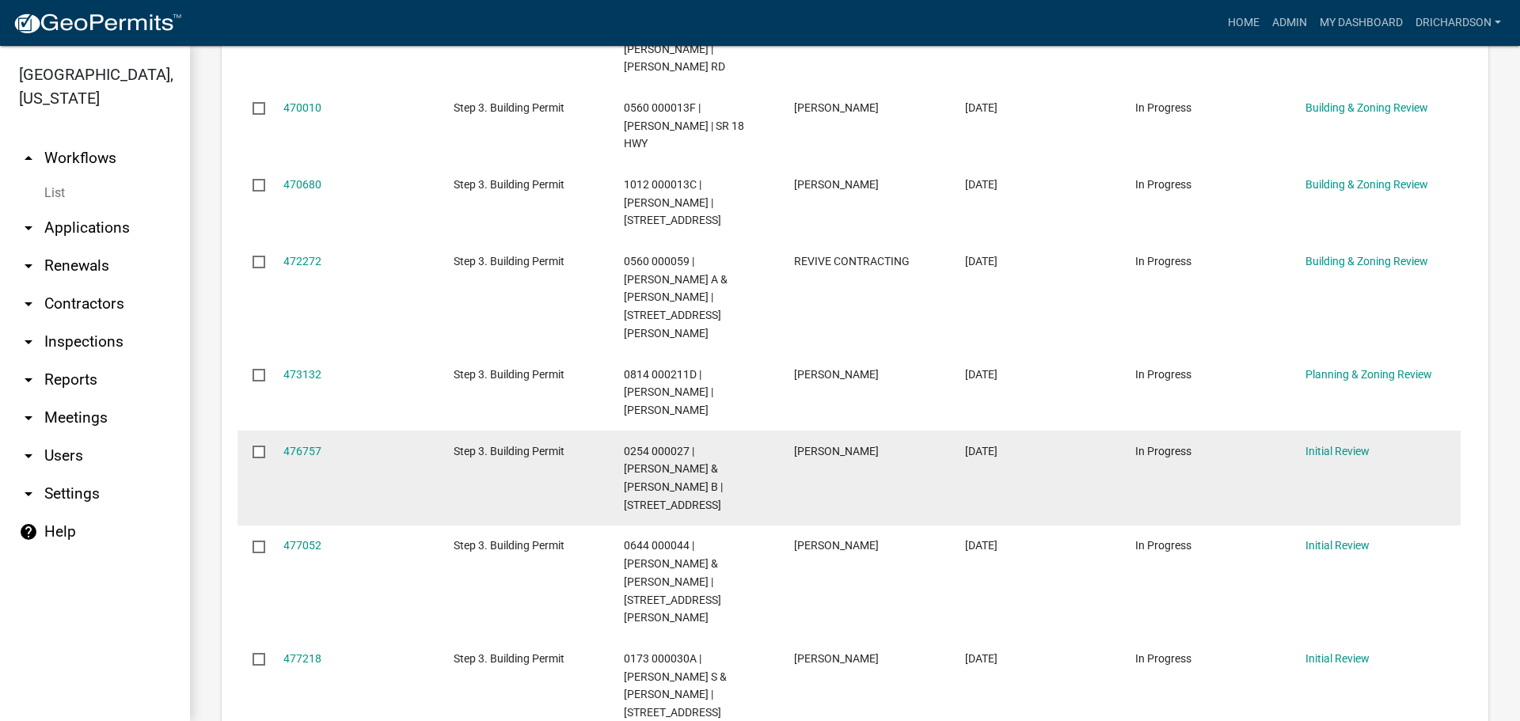
scroll to position [1425, 0]
